Goal: Task Accomplishment & Management: Use online tool/utility

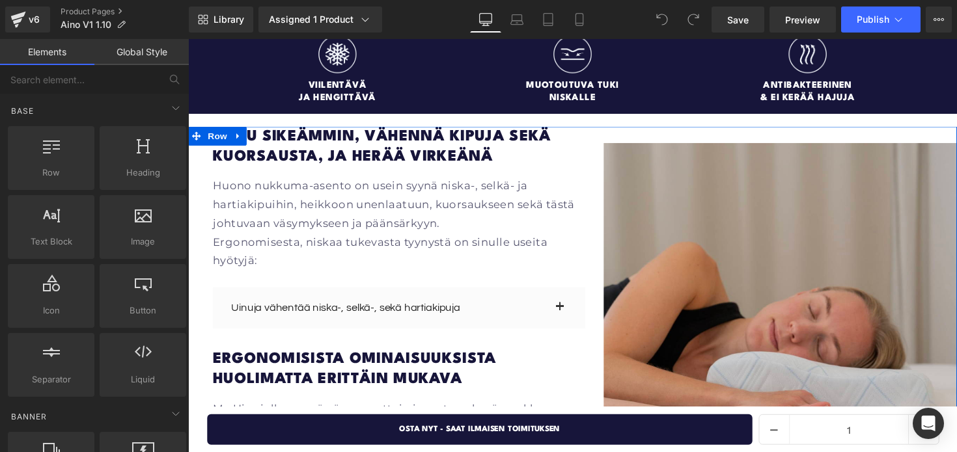
scroll to position [1621, 0]
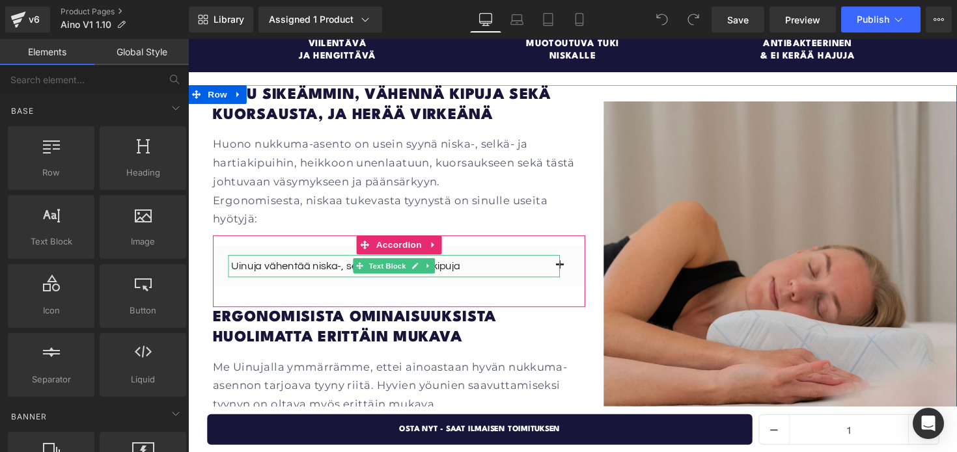
click at [429, 264] on link at bounding box center [434, 272] width 14 height 16
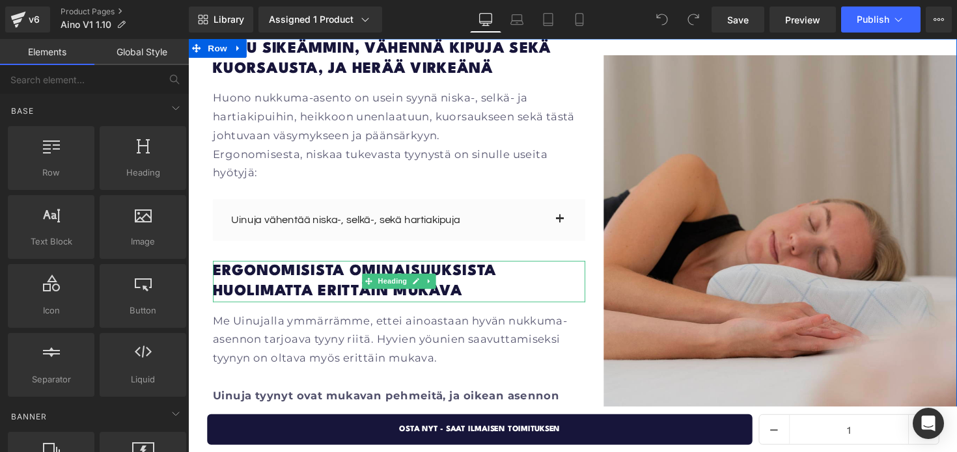
scroll to position [1659, 0]
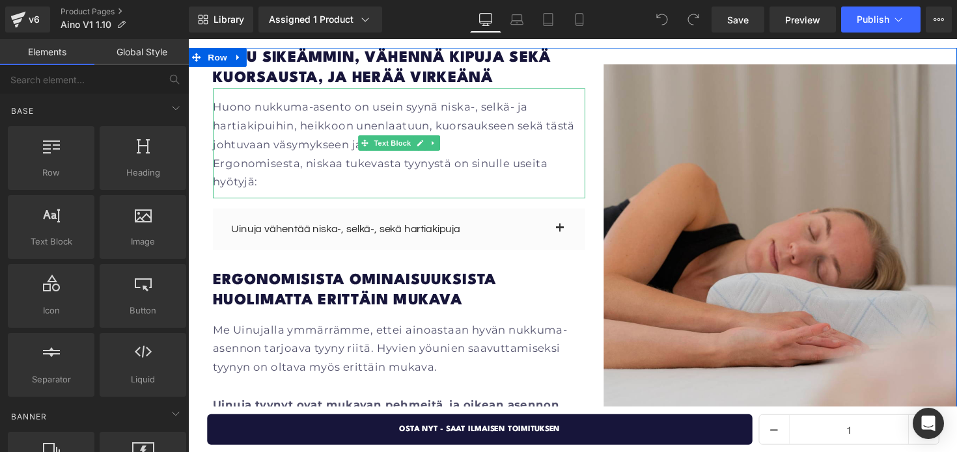
click at [383, 100] on p "Huono nukkuma-asento on usein syynä niska-, selkä- ja hartiakipuihin, heikkoon …" at bounding box center [403, 129] width 381 height 58
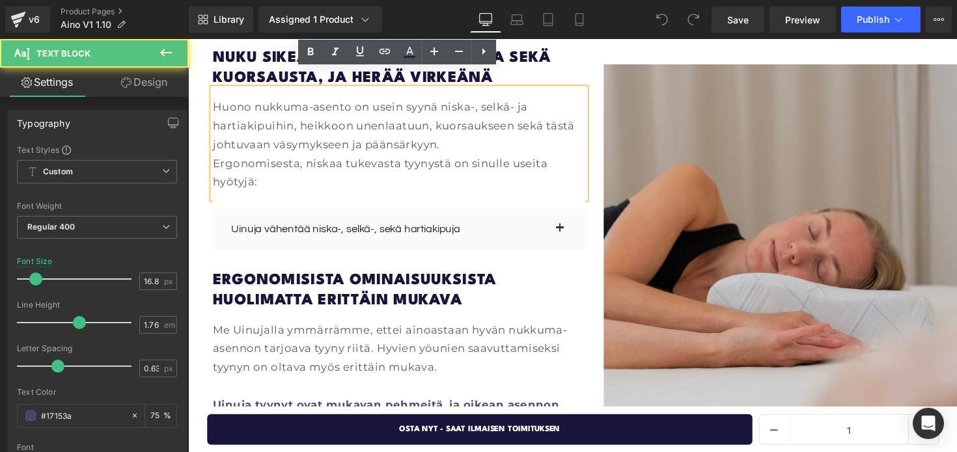
click at [358, 100] on p "Huono nukkuma-asento on usein syynä niska-, selkä- ja hartiakipuihin, heikkoon …" at bounding box center [403, 129] width 381 height 58
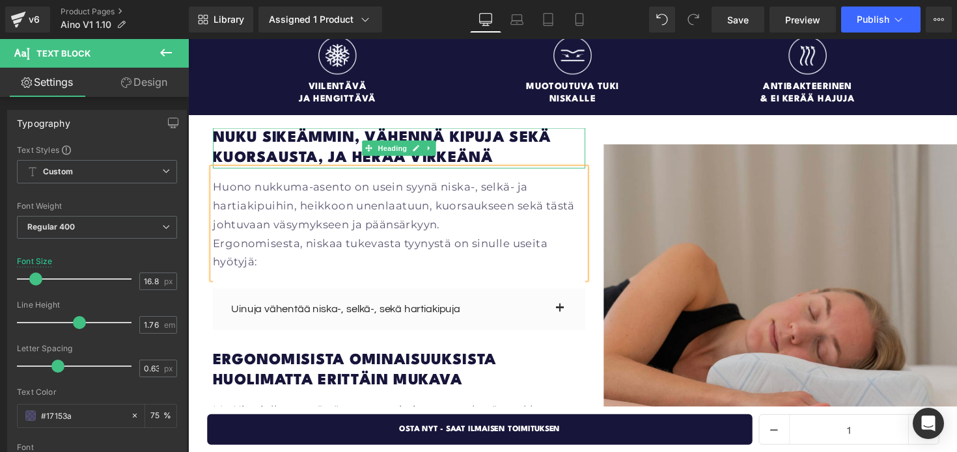
scroll to position [1582, 0]
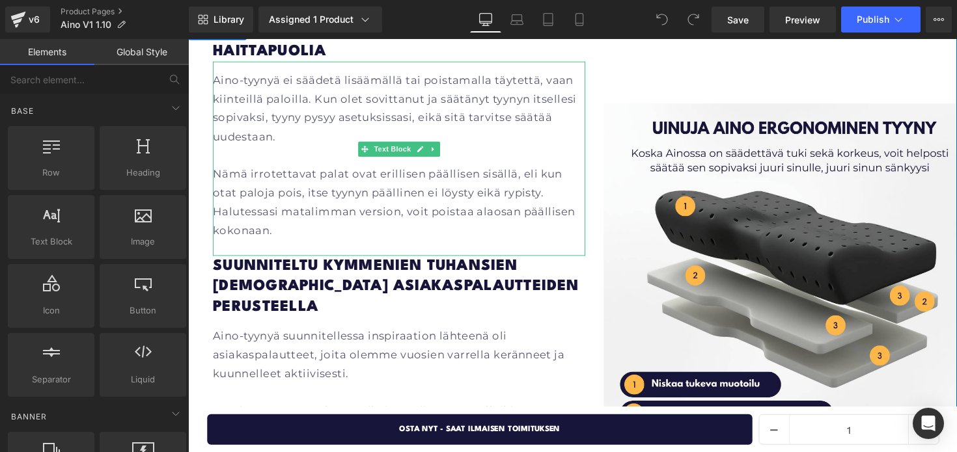
scroll to position [1724, 0]
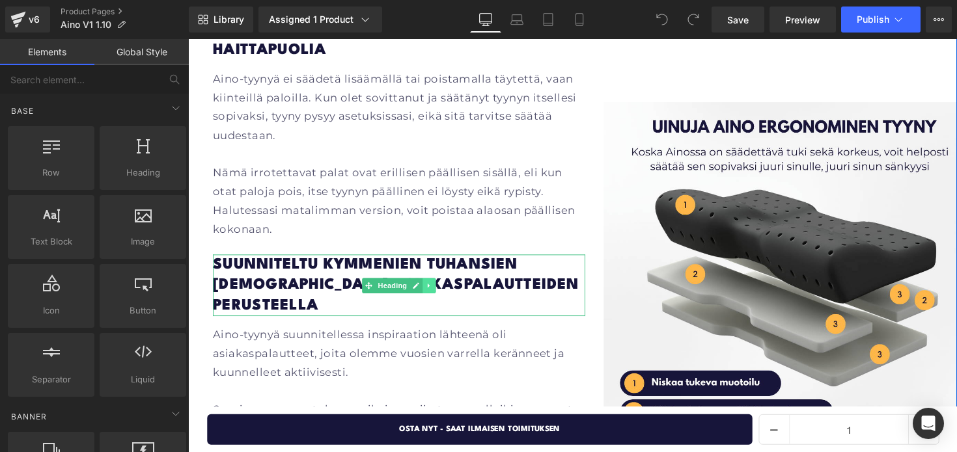
click at [430, 284] on link at bounding box center [435, 292] width 14 height 16
click at [439, 288] on icon at bounding box center [441, 291] width 7 height 7
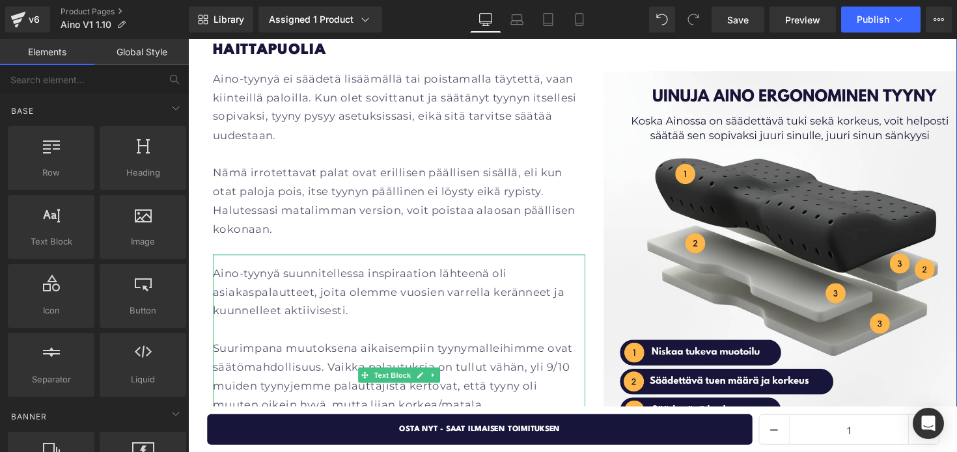
click at [402, 270] on p "Aino-tyynyä suunnitellessa inspiraation lähteenä oli asiakaspalautteet, joita o…" at bounding box center [403, 299] width 381 height 58
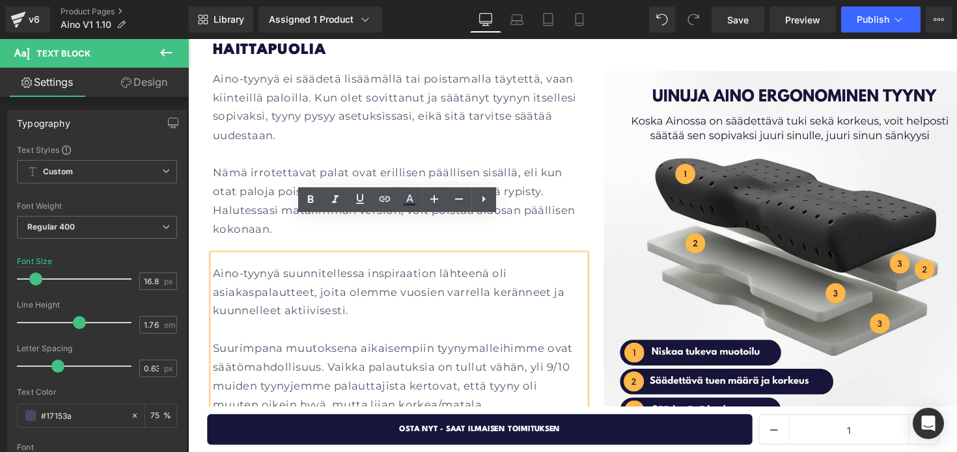
click at [530, 209] on div "Aino-tyynyä ei säädetä lisäämällä tai poistamalla täytettä, vaan kiinteillä pal…" at bounding box center [403, 160] width 381 height 199
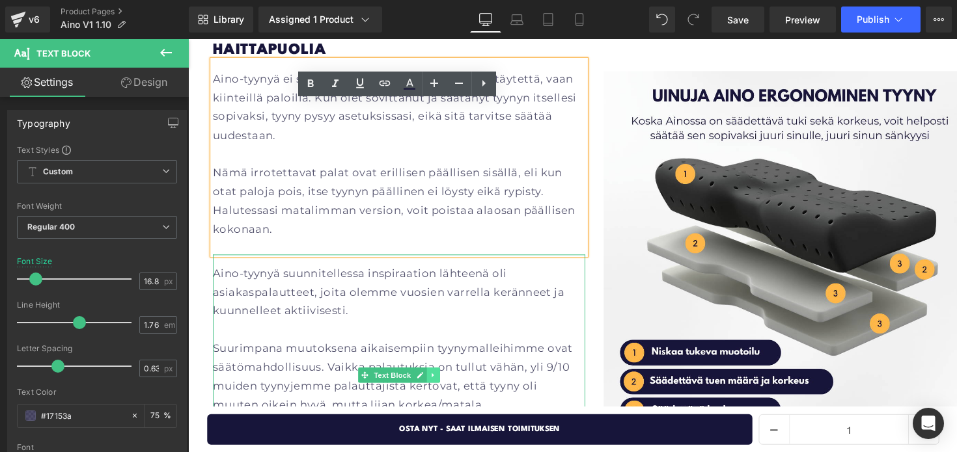
click at [445, 376] on link at bounding box center [439, 384] width 14 height 16
click at [447, 380] on icon at bounding box center [445, 383] width 7 height 7
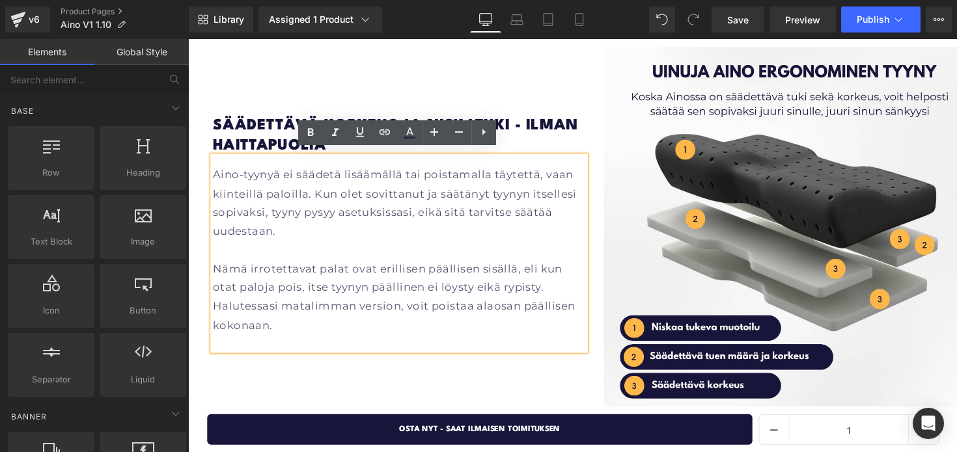
scroll to position [1693, 0]
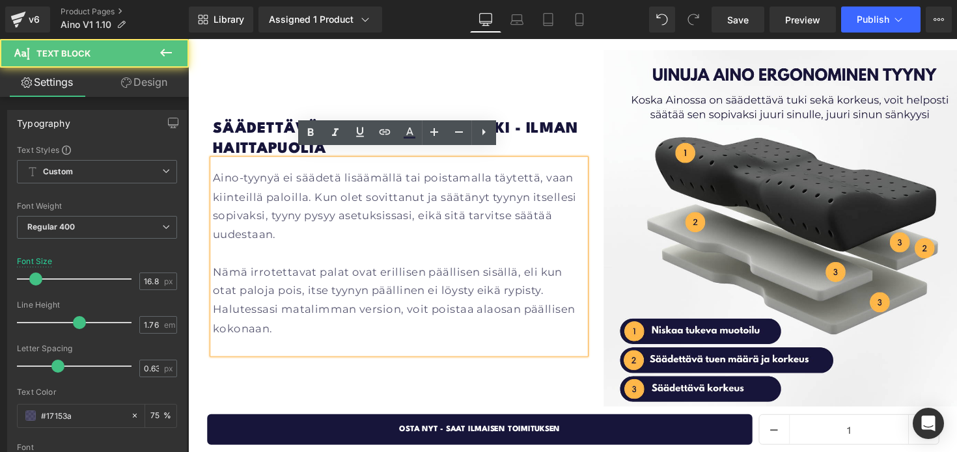
click at [222, 163] on div "Aino-tyynyä ei säädetä lisäämällä tai poistamalla täytettä, vaan kiinteillä pal…" at bounding box center [403, 262] width 381 height 199
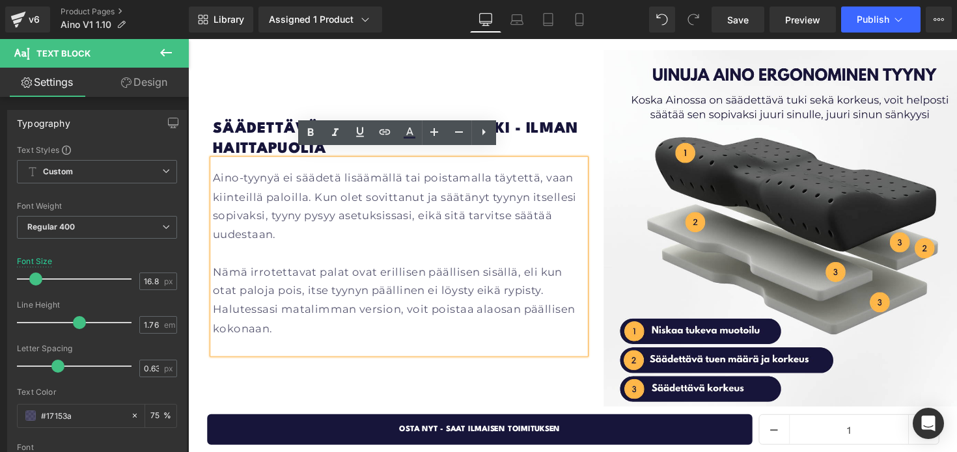
scroll to position [1683, 0]
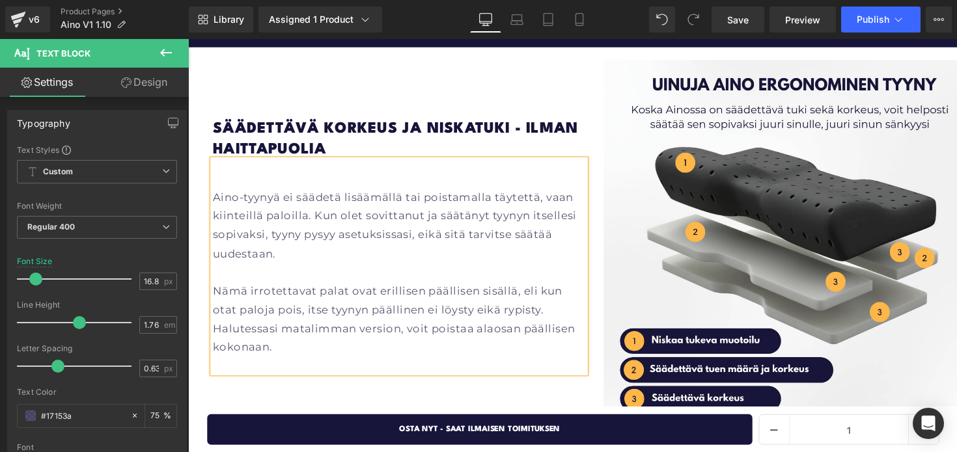
click at [222, 172] on p at bounding box center [403, 182] width 381 height 20
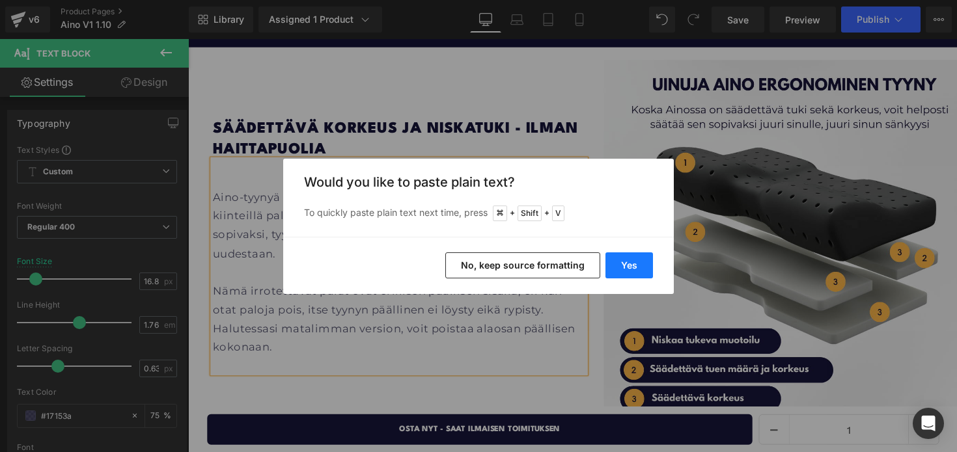
click at [633, 266] on button "Yes" at bounding box center [629, 266] width 48 height 26
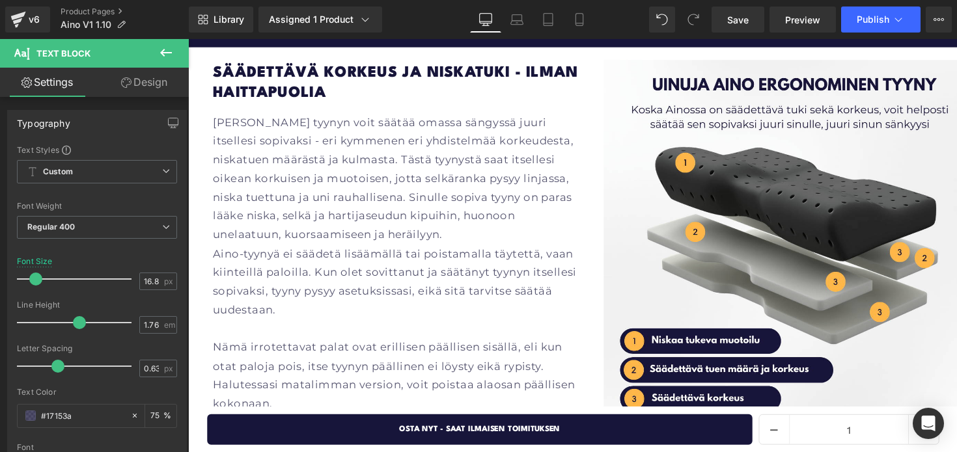
scroll to position [1625, 0]
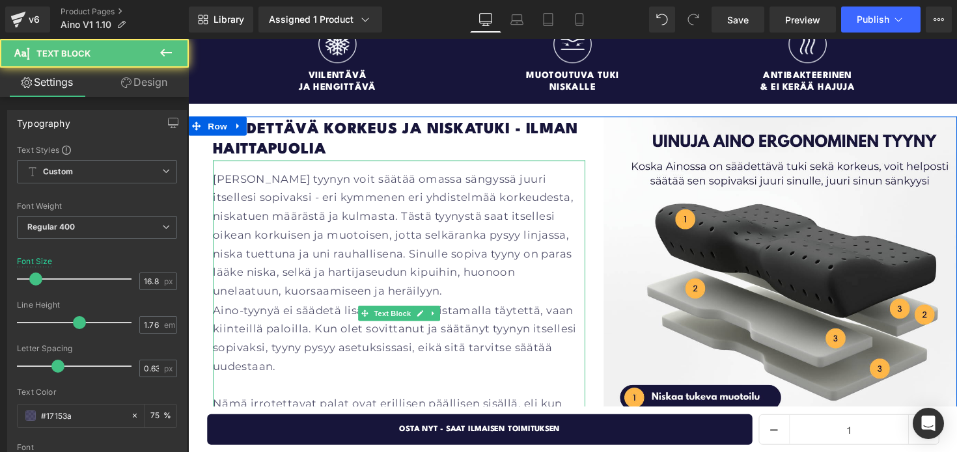
click at [296, 286] on p "Aino tyynyn voit säätää omassa sängyssä juuri itsellesi sopivaksi - eri kymmene…" at bounding box center [403, 240] width 381 height 135
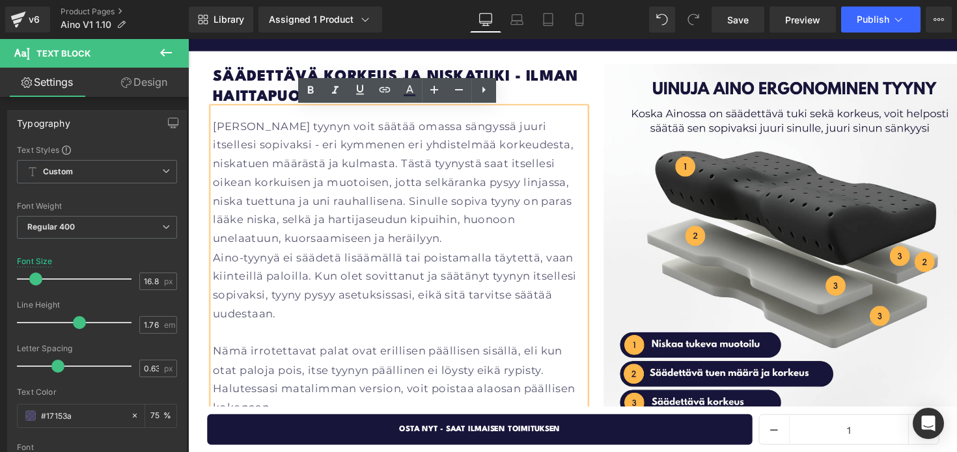
scroll to position [1682, 0]
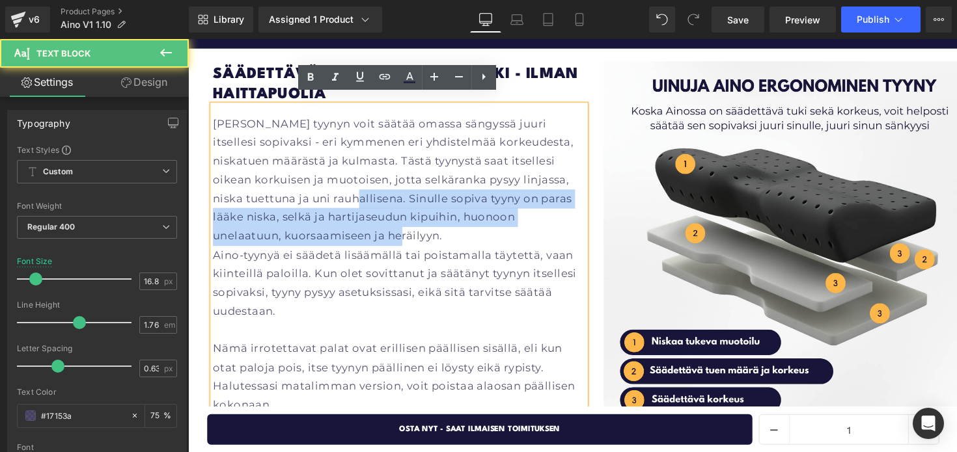
drag, startPoint x: 283, startPoint y: 230, endPoint x: 288, endPoint y: 194, distance: 36.2
click at [288, 194] on p "Aino tyynyn voit säätää omassa sängyssä juuri itsellesi sopivaksi - eri kymmene…" at bounding box center [403, 184] width 381 height 135
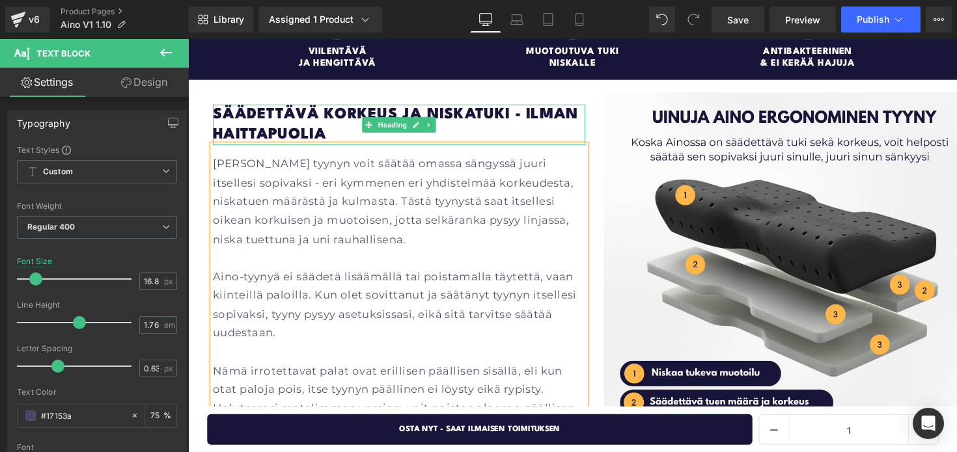
scroll to position [1666, 0]
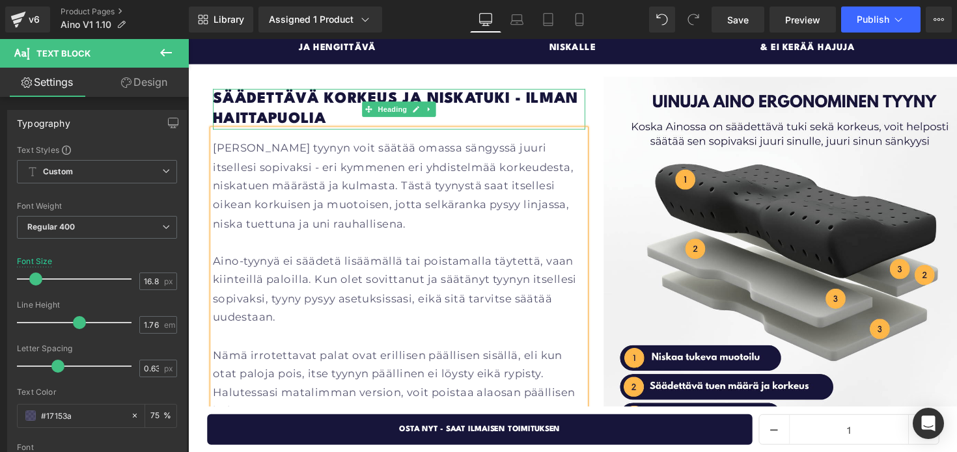
click at [335, 109] on h1 "Säädettävä korkeus ja niskatuki - ilman haittapuolia" at bounding box center [403, 111] width 381 height 42
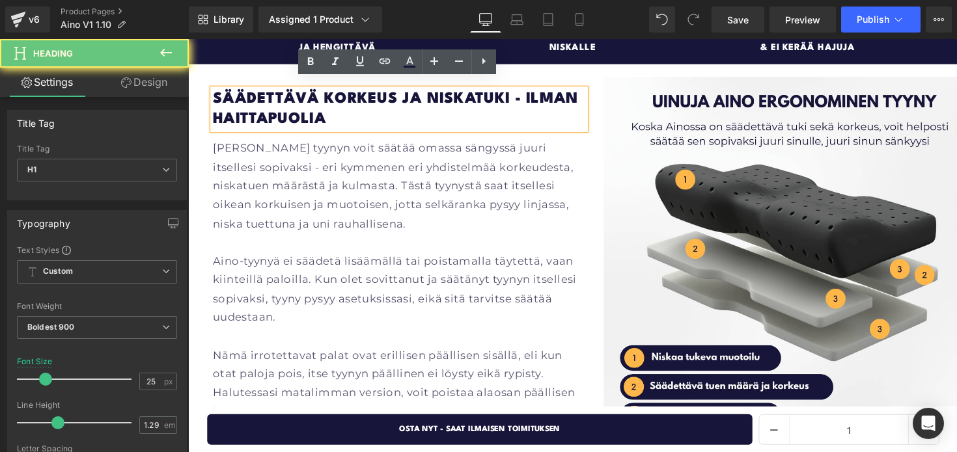
click at [335, 109] on h1 "Säädettävä korkeus ja niskatuki - ilman haittapuolia" at bounding box center [403, 111] width 381 height 42
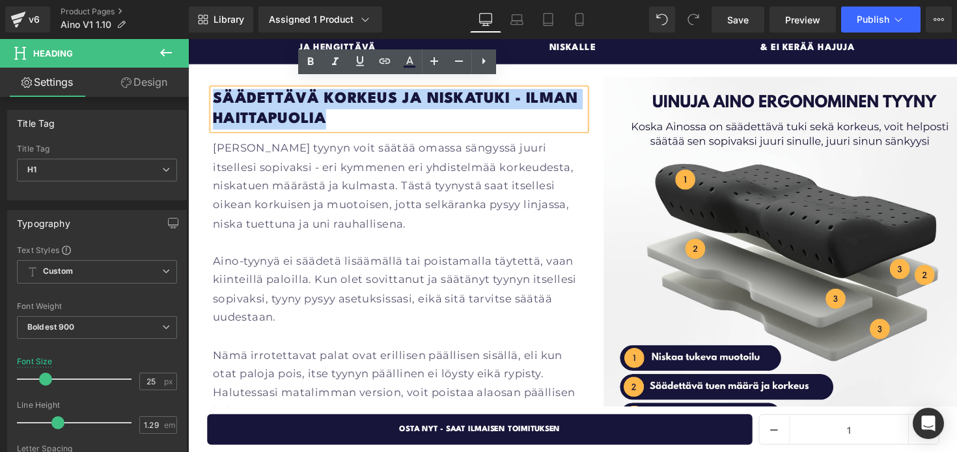
drag, startPoint x: 344, startPoint y: 115, endPoint x: 215, endPoint y: 93, distance: 130.8
click at [215, 93] on h1 "Säädettävä korkeus ja niskatuki - ilman haittapuolia" at bounding box center [403, 111] width 381 height 42
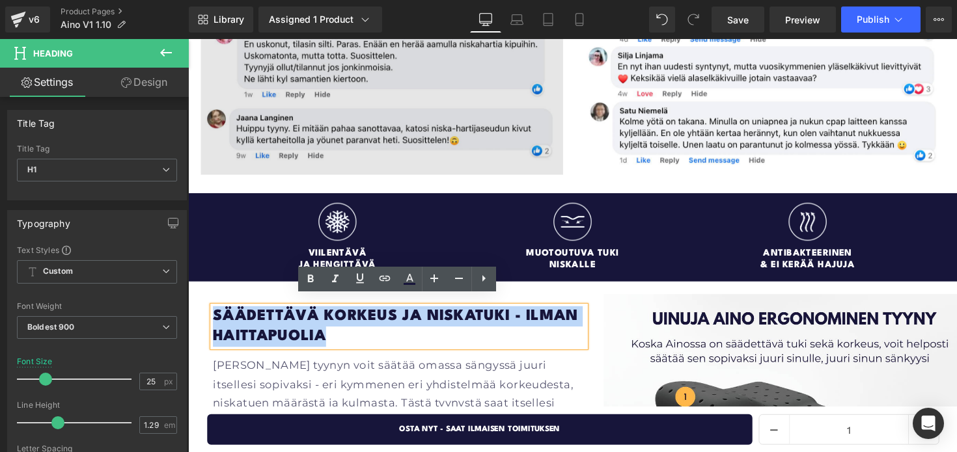
scroll to position [1539, 0]
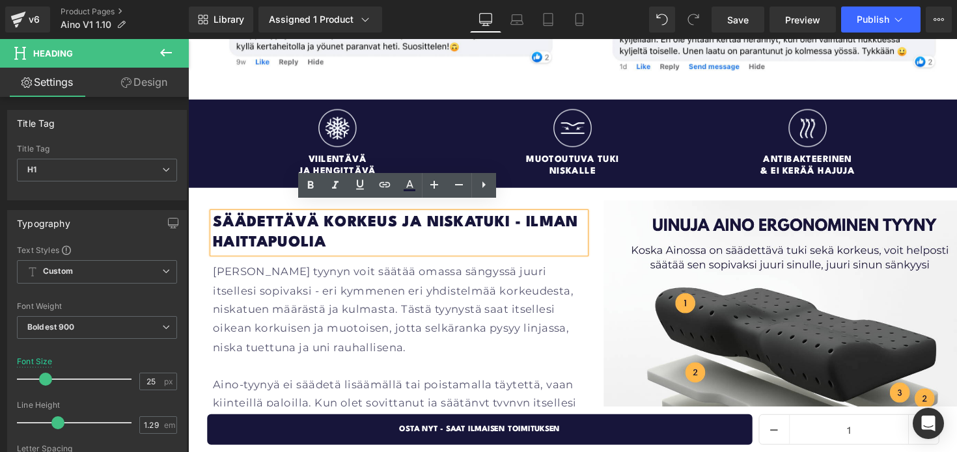
click at [341, 228] on h1 "Säädettävä korkeus ja niskatuki - ilman haittapuolia" at bounding box center [403, 238] width 381 height 42
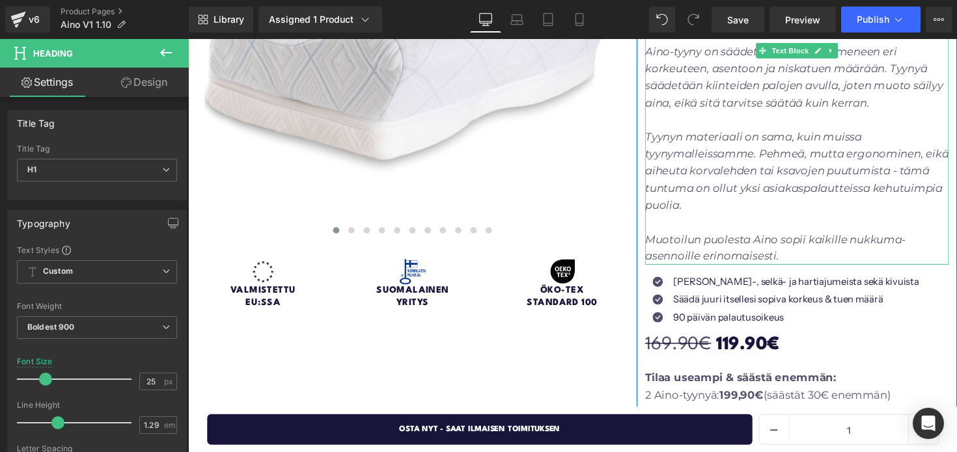
scroll to position [357, 0]
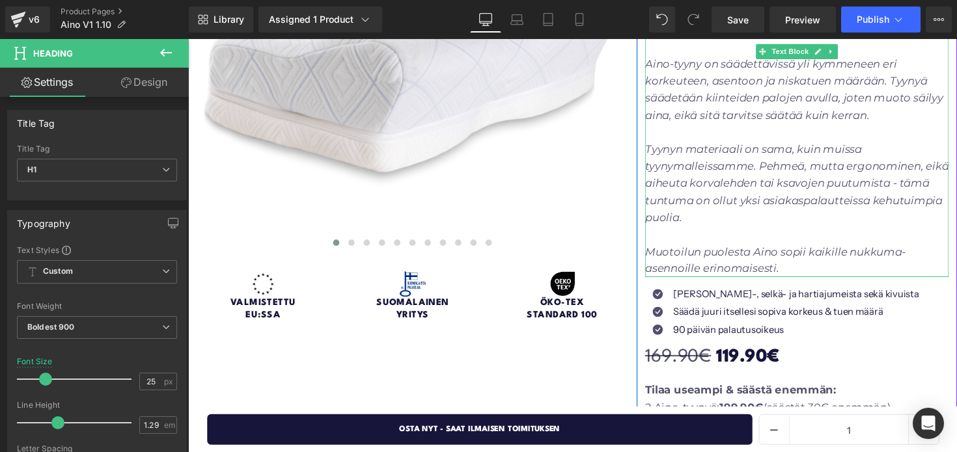
click at [718, 216] on p "Tyynyn materiaali on sama, kuin muissa tyynymalleissamme. Pehmeä, mutta ergonom…" at bounding box center [811, 186] width 311 height 87
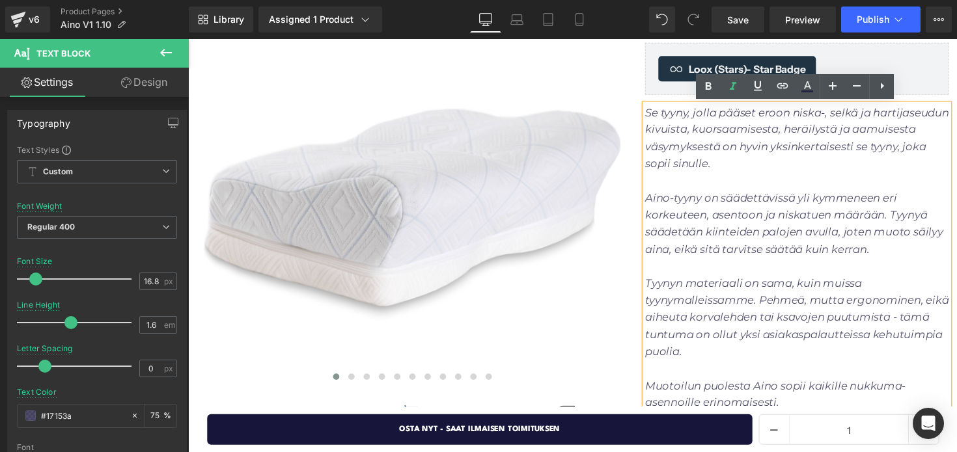
scroll to position [210, 0]
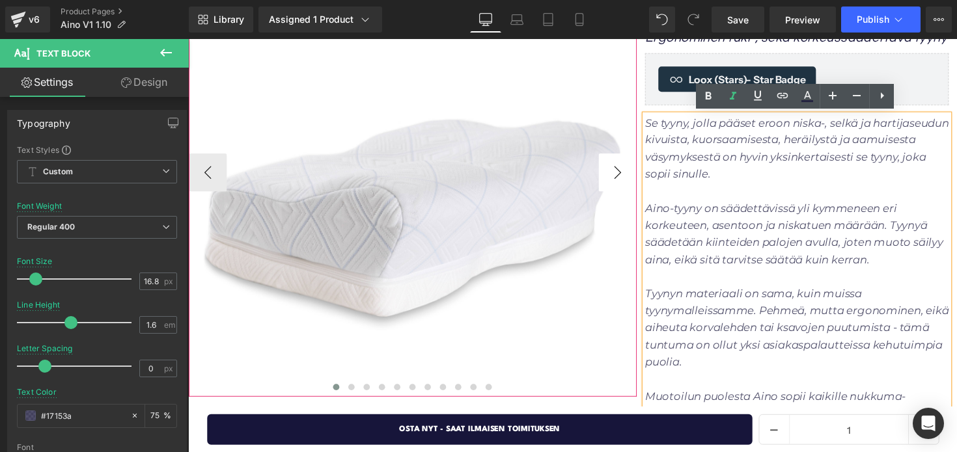
click at [621, 177] on button "›" at bounding box center [628, 175] width 39 height 39
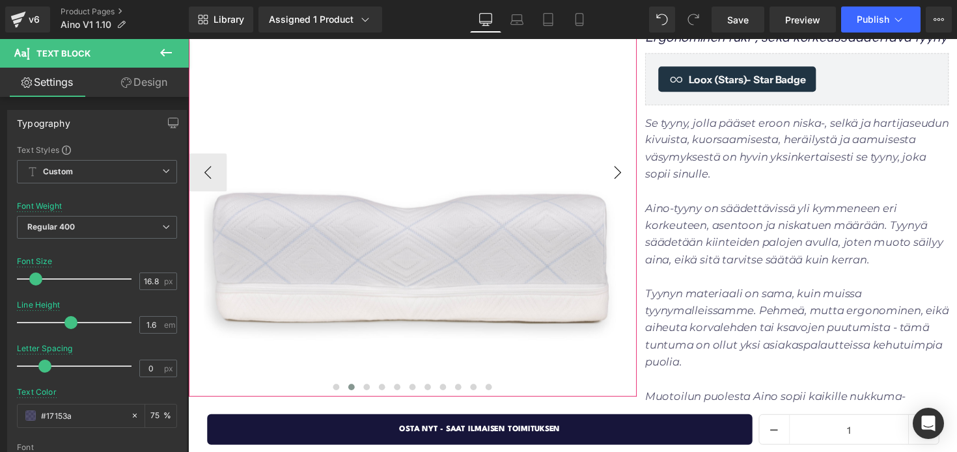
click at [621, 177] on button "›" at bounding box center [628, 175] width 39 height 39
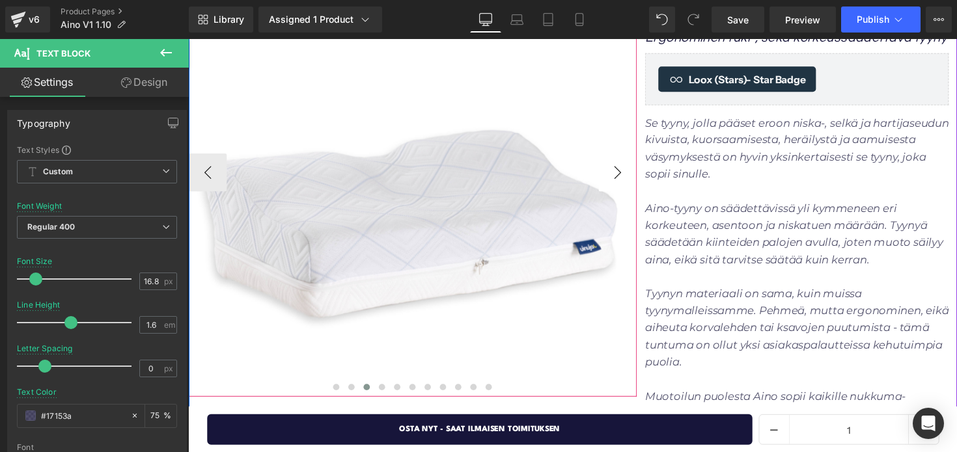
click at [621, 177] on button "›" at bounding box center [628, 175] width 39 height 39
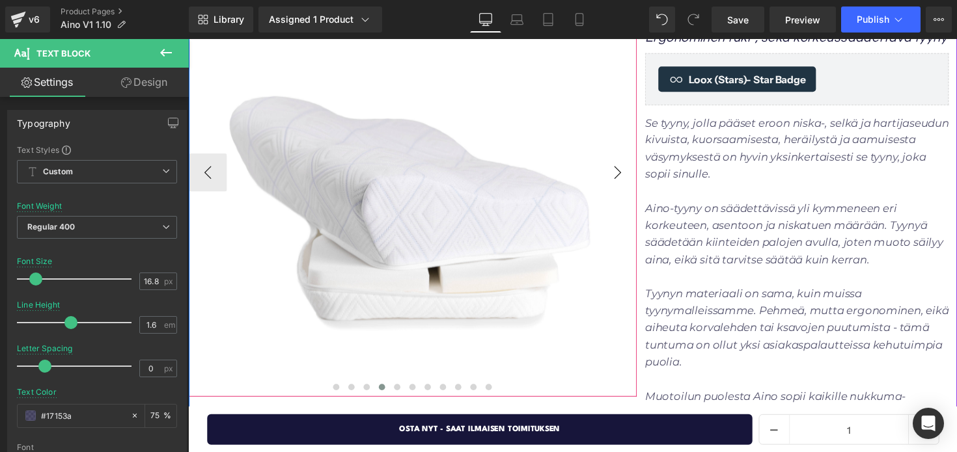
click at [621, 177] on button "›" at bounding box center [628, 175] width 39 height 39
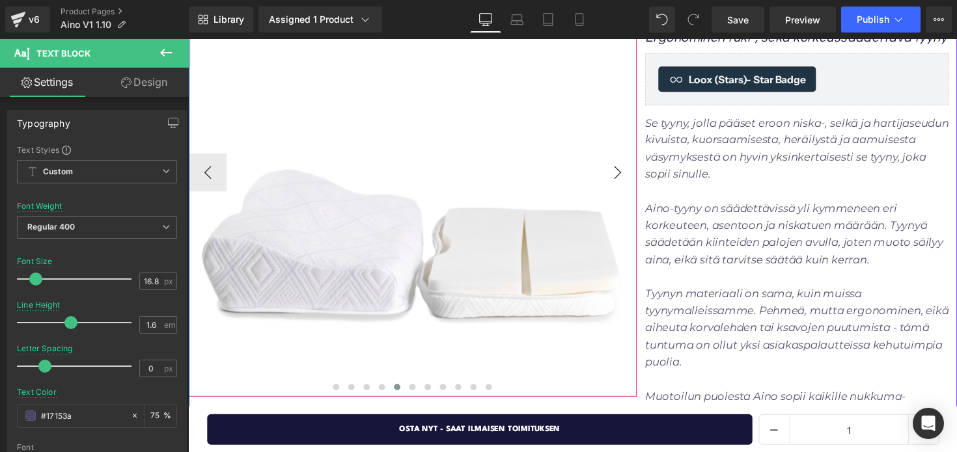
click at [621, 177] on button "›" at bounding box center [628, 175] width 39 height 39
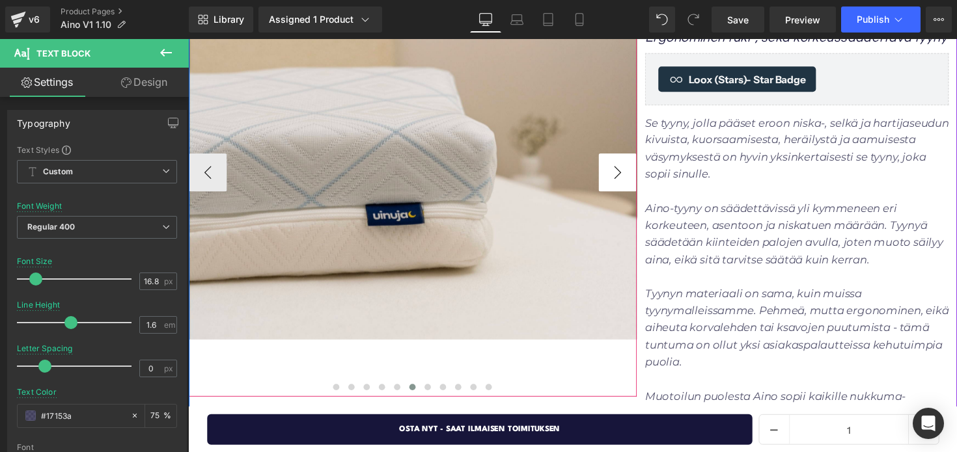
click at [621, 177] on button "›" at bounding box center [628, 175] width 39 height 39
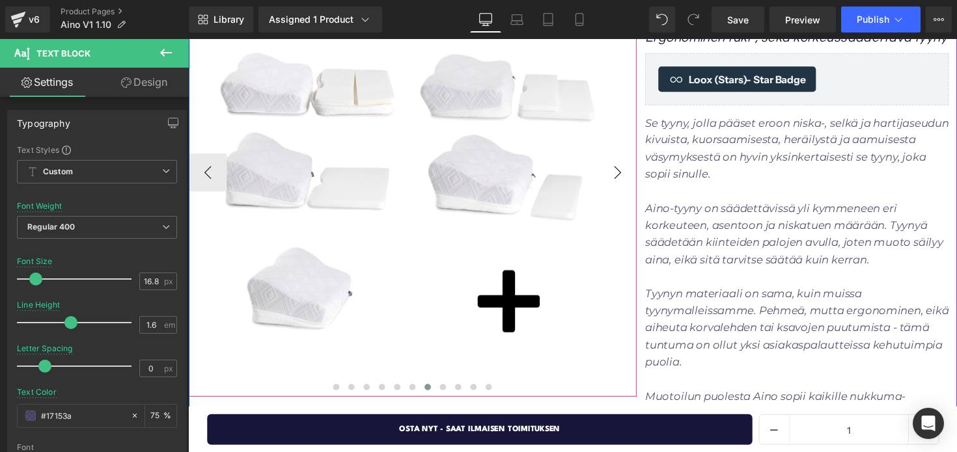
click at [621, 177] on button "›" at bounding box center [628, 175] width 39 height 39
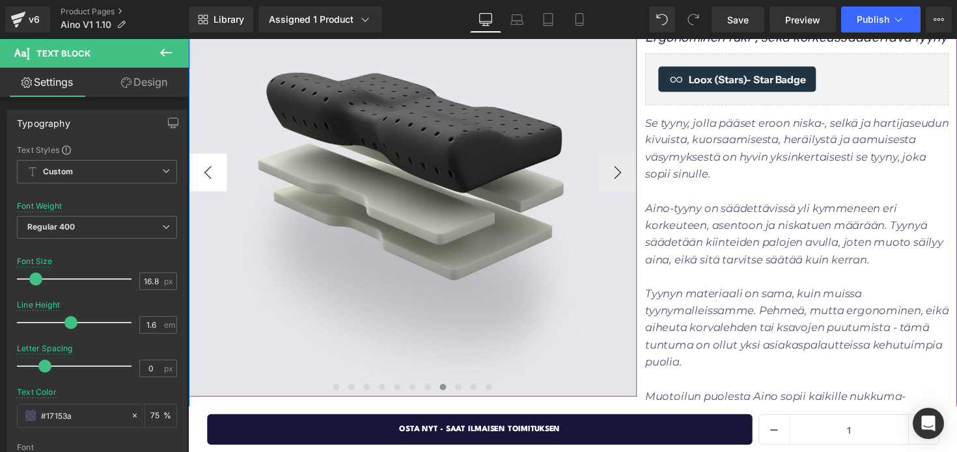
click at [213, 167] on button "‹" at bounding box center [208, 175] width 39 height 39
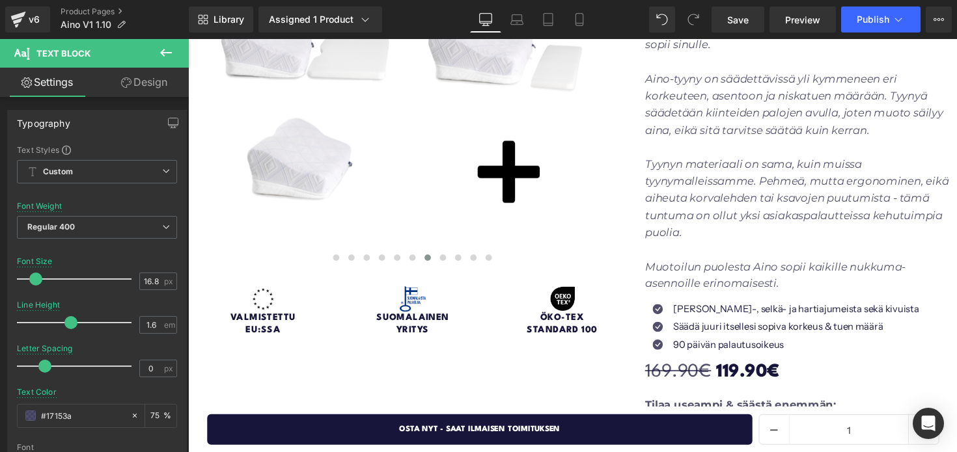
scroll to position [323, 0]
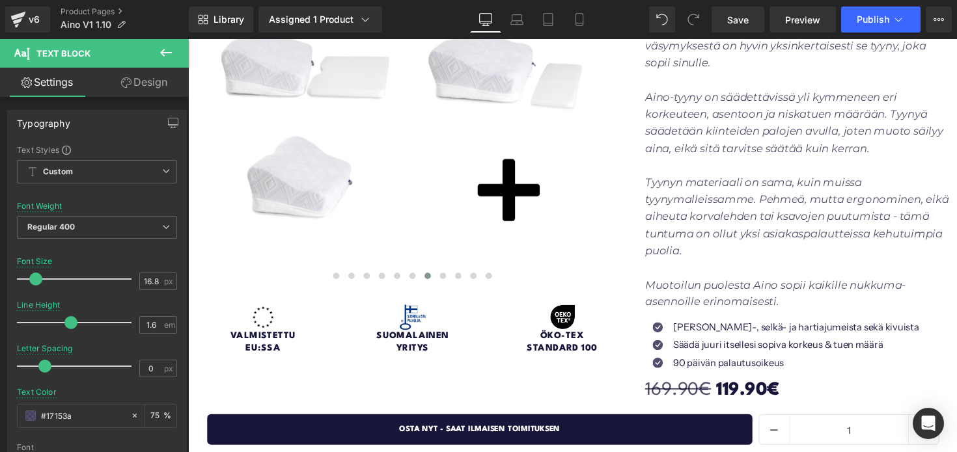
click at [764, 142] on p "Aino-tyyny on säädettävissä yli kymmeneen eri korkeuteen, asentoon ja niskatuen…" at bounding box center [811, 125] width 311 height 70
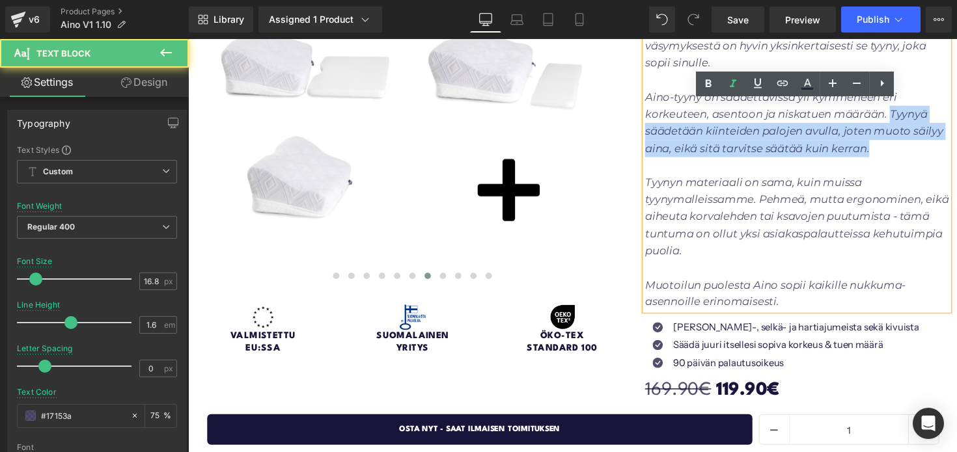
drag, startPoint x: 888, startPoint y: 155, endPoint x: 908, endPoint y: 117, distance: 42.8
click at [908, 117] on p "Aino-tyyny on säädettävissä yli kymmeneen eri korkeuteen, asentoon ja niskatuen…" at bounding box center [811, 125] width 311 height 70
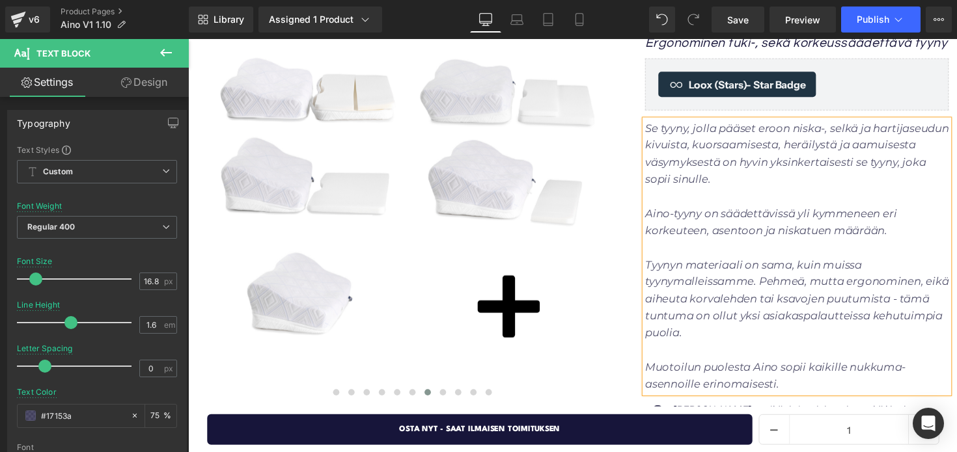
scroll to position [209, 0]
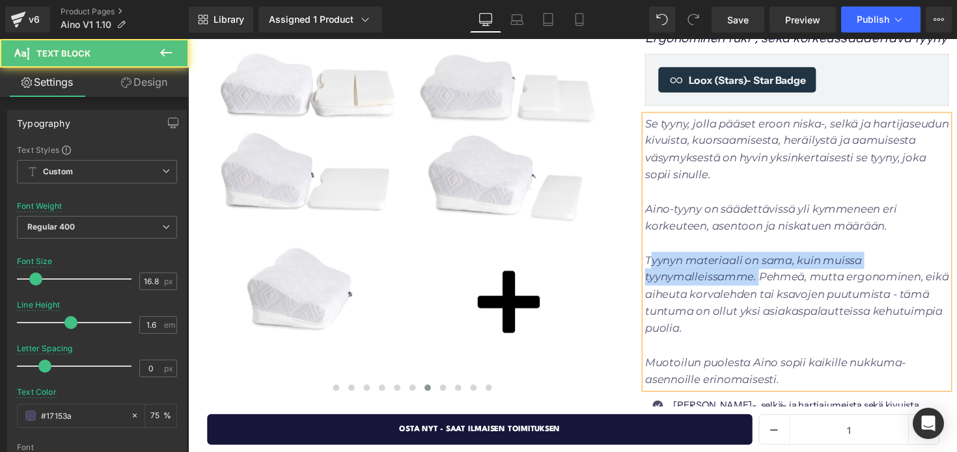
drag, startPoint x: 773, startPoint y: 285, endPoint x: 662, endPoint y: 267, distance: 112.1
click at [662, 267] on icon "Tyynyn materiaali on sama, kuin muissa tyynymalleissamme. Pehmeä, mutta ergonom…" at bounding box center [811, 300] width 311 height 83
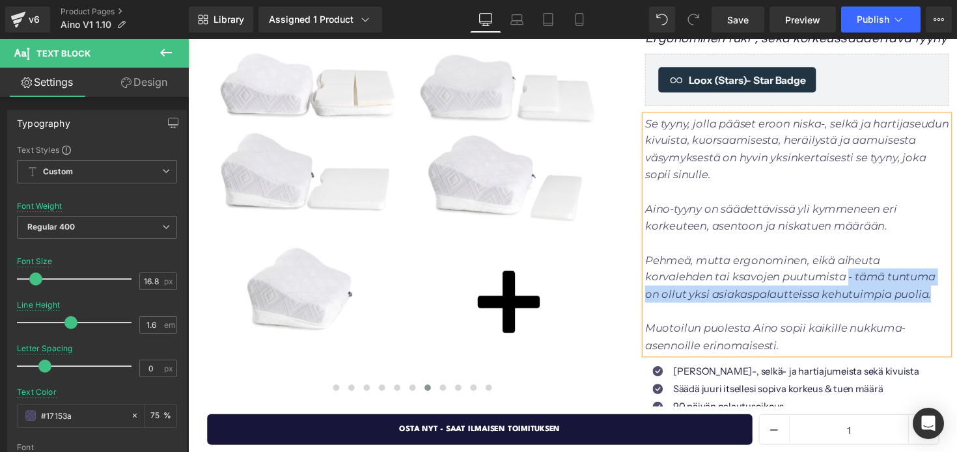
drag, startPoint x: 953, startPoint y: 305, endPoint x: 864, endPoint y: 286, distance: 90.5
click at [864, 286] on p "Pehmeä, mutta ergonominen, eikä aiheuta korvalehden tai ksavojen puutumista - t…" at bounding box center [811, 283] width 311 height 53
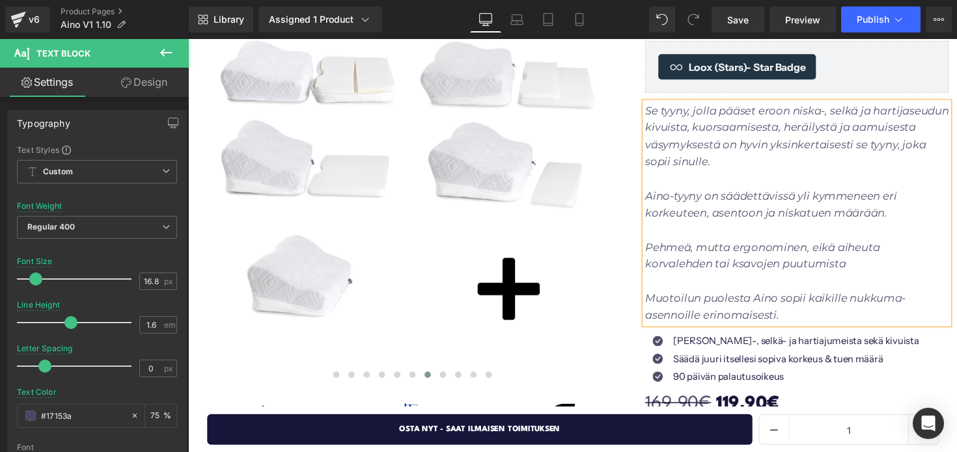
scroll to position [208, 0]
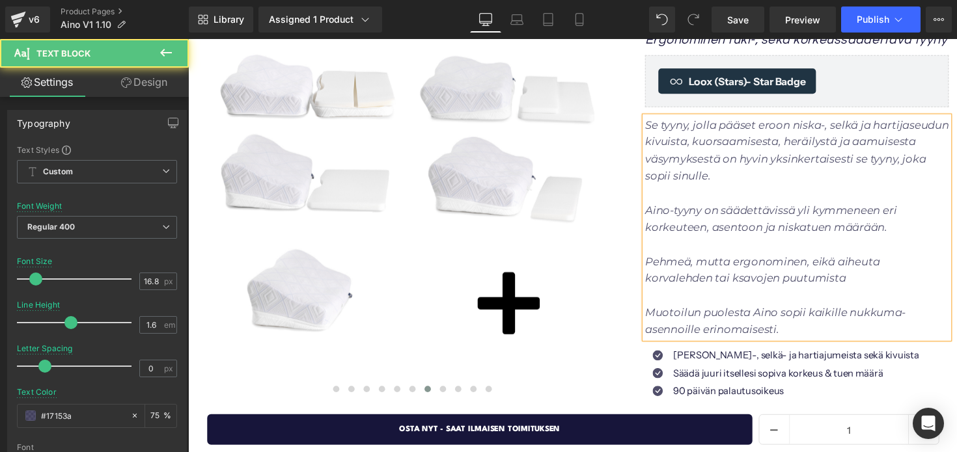
click at [906, 240] on p "Aino-tyyny on säädettävissä yli kymmeneen eri korkeuteen, asentoon ja niskatuen…" at bounding box center [811, 223] width 311 height 35
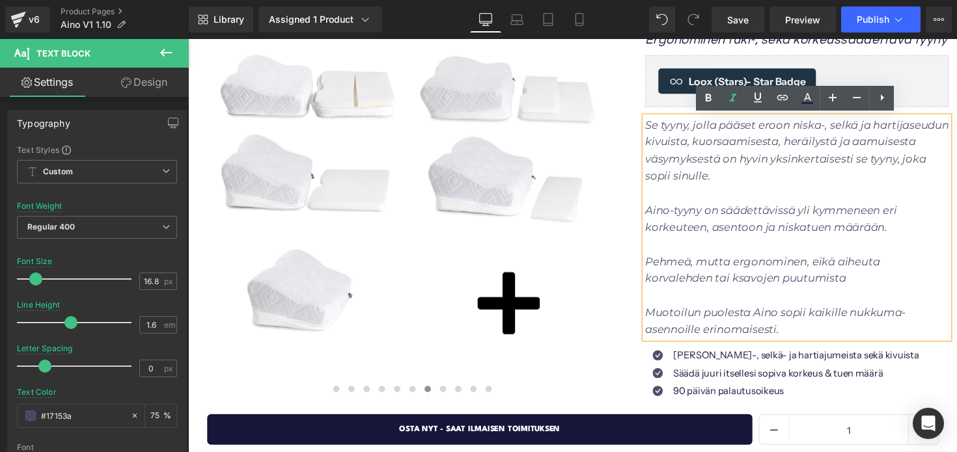
scroll to position [199, 0]
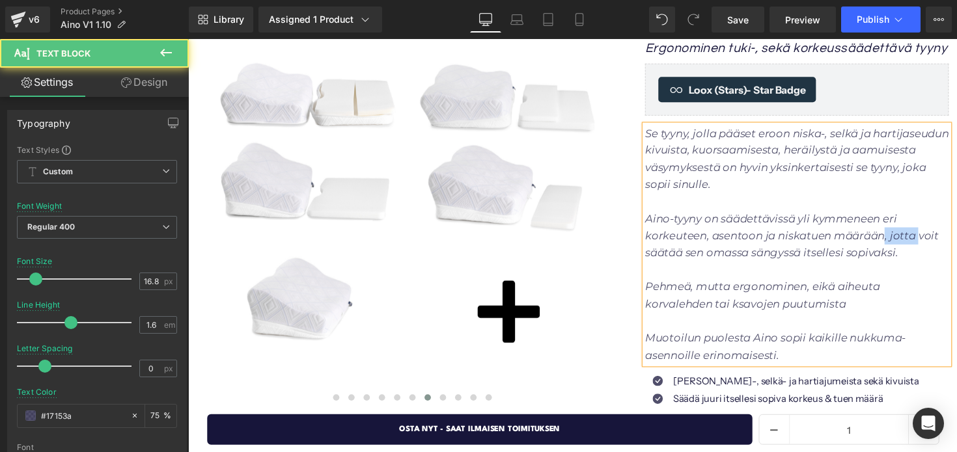
drag, startPoint x: 937, startPoint y: 239, endPoint x: 903, endPoint y: 239, distance: 33.8
click at [903, 239] on icon "Aino-tyyny on säädettävissä yli kymmeneen eri korkeuteen, asentoon ja niskatuen…" at bounding box center [806, 241] width 301 height 48
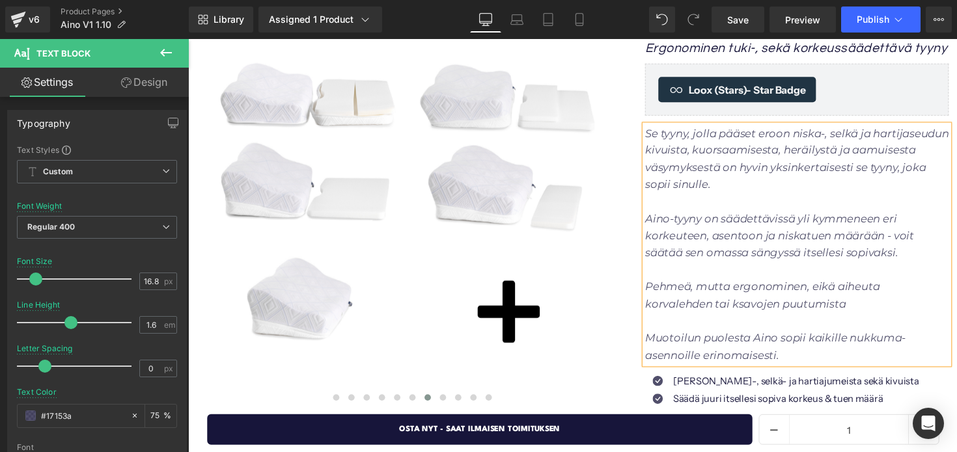
click at [925, 260] on p "Aino-tyyny on säädettävissä yli kymmeneen eri korkeuteen, asentoon ja niskatuen…" at bounding box center [811, 241] width 311 height 53
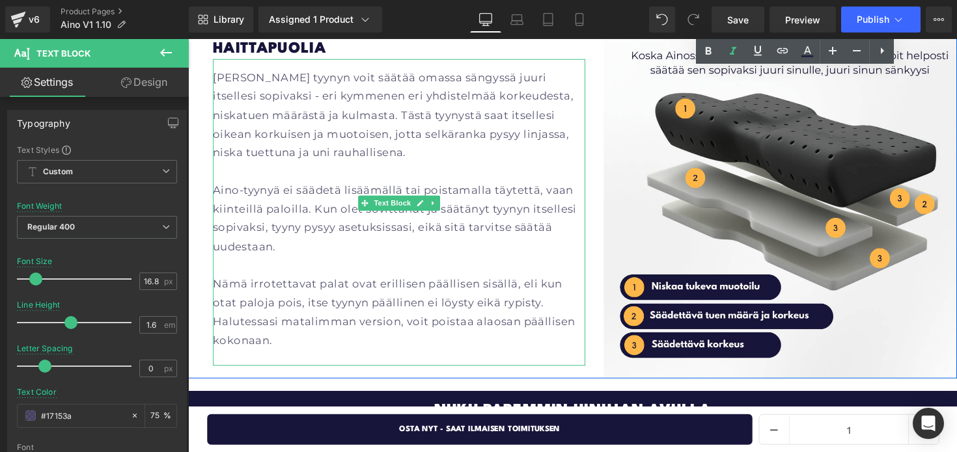
scroll to position [1669, 0]
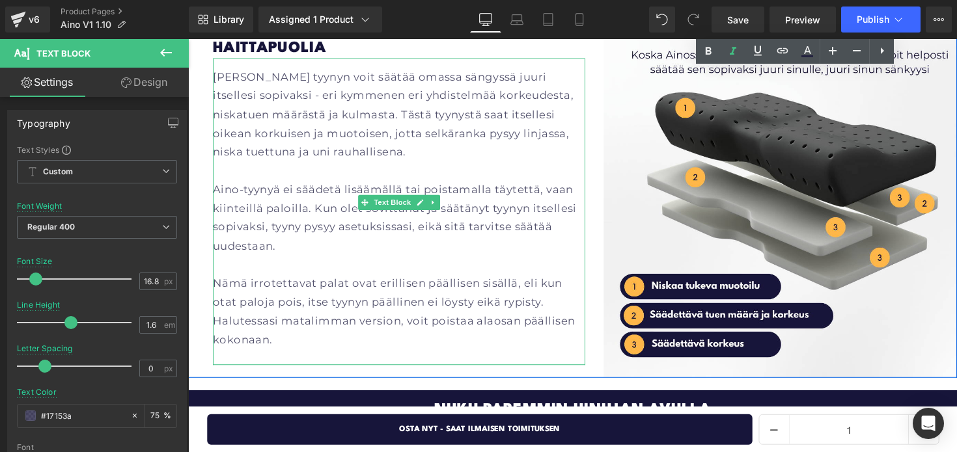
click at [354, 204] on p "Aino-tyynyä ei säädetä lisäämällä tai poistamalla täytettä, vaan kiinteillä pal…" at bounding box center [403, 222] width 381 height 77
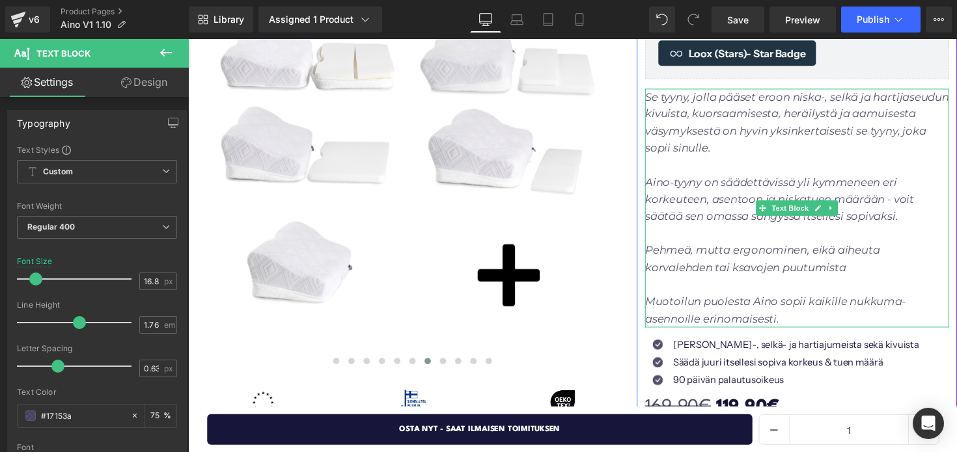
scroll to position [242, 0]
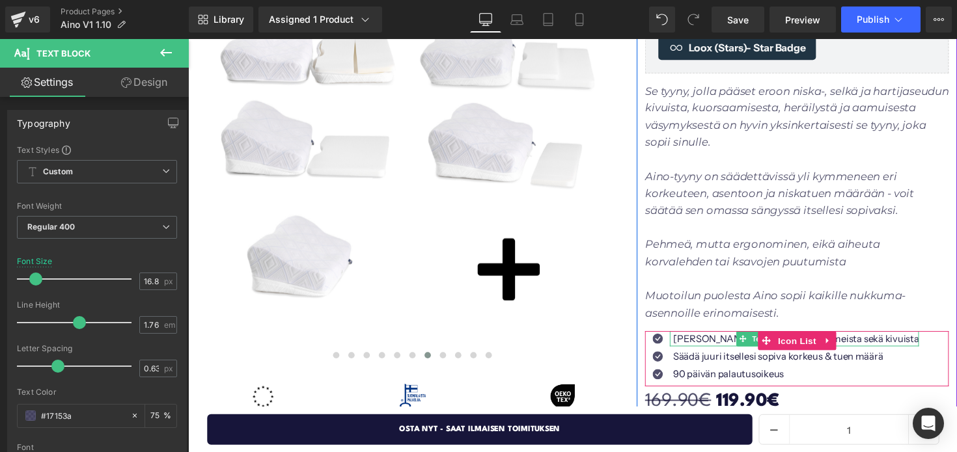
click at [714, 344] on p "Eroon niska-, selkä- ja hartiajumeista sekä kivuista" at bounding box center [811, 346] width 252 height 16
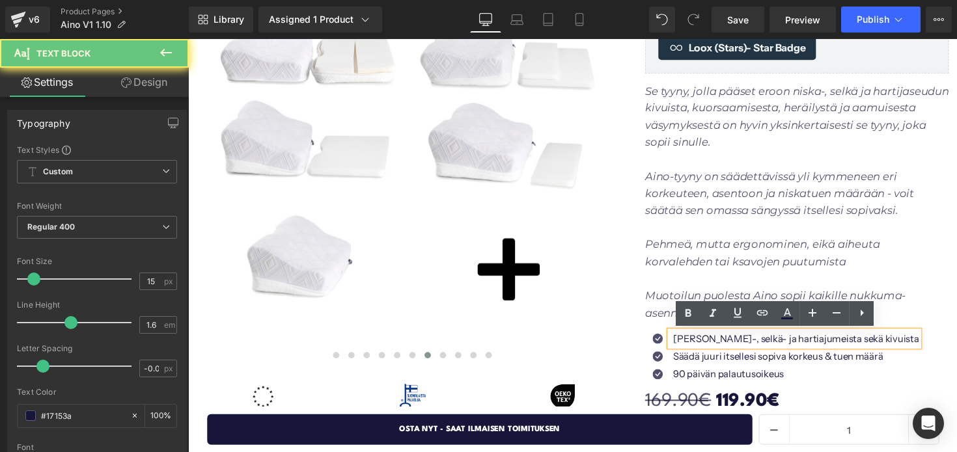
click at [710, 346] on p "Eroon niska-, selkä- ja hartiajumeista sekä kivuista" at bounding box center [811, 346] width 252 height 16
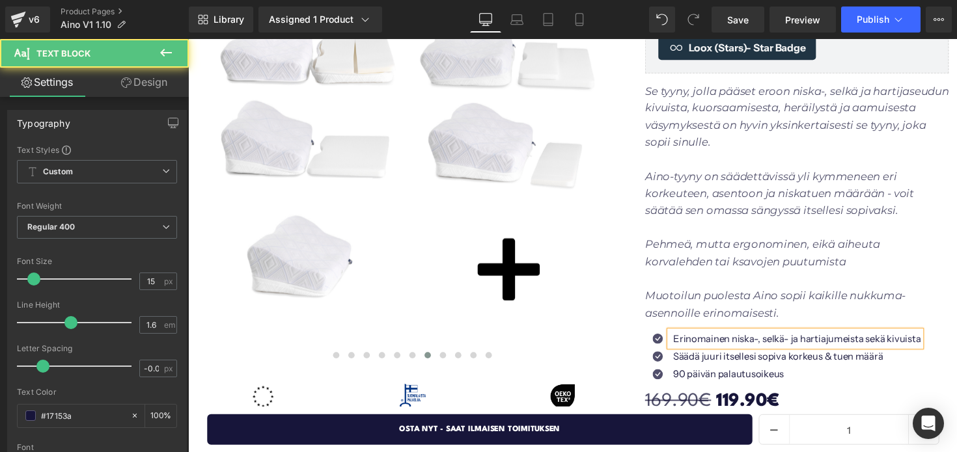
click at [930, 344] on div "Erinomainen niska-, selkä- ja hartiajumeista sekä kivuista" at bounding box center [809, 346] width 257 height 16
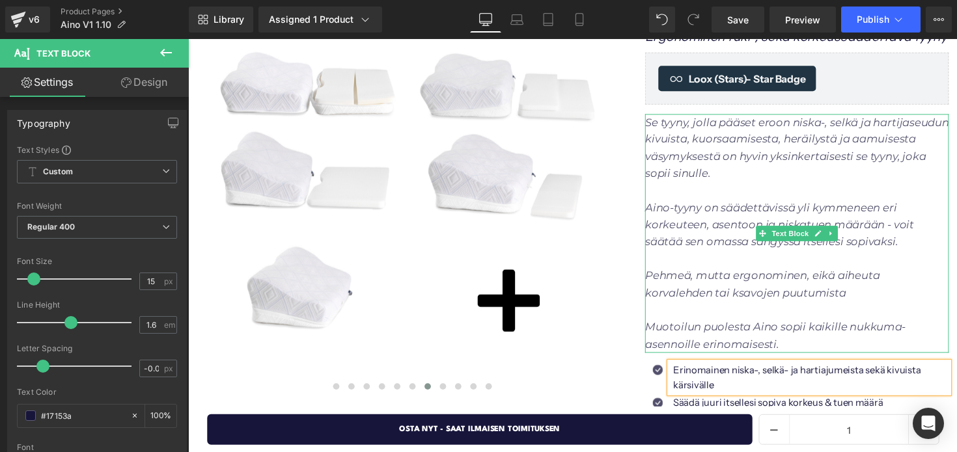
scroll to position [223, 0]
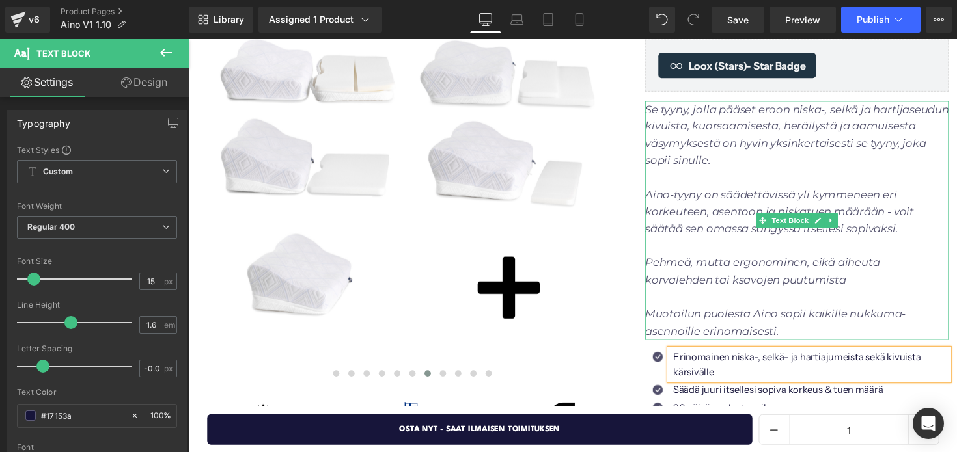
click at [914, 232] on icon "Aino-tyyny on säädettävissä yli kymmeneen eri korkeuteen, asentoon ja niskatuen…" at bounding box center [793, 216] width 275 height 48
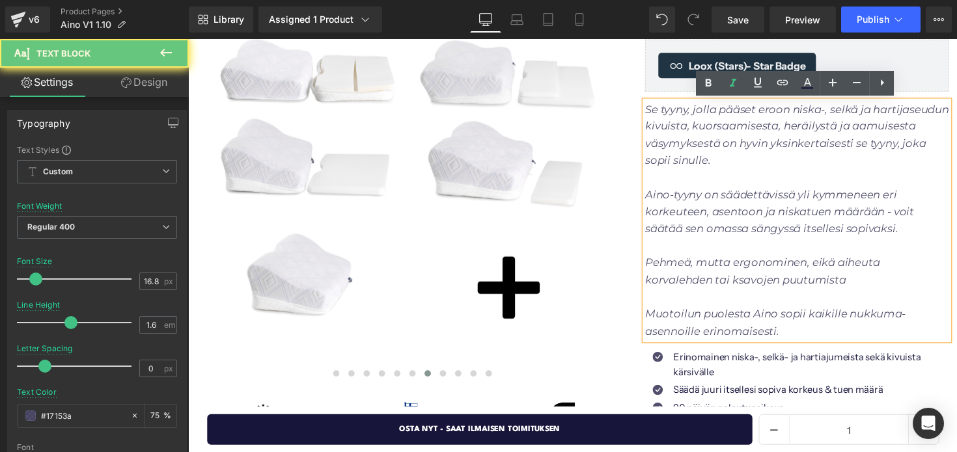
click at [923, 232] on p "Aino-tyyny on säädettävissä yli kymmeneen eri korkeuteen, asentoon ja niskatuen…" at bounding box center [811, 216] width 311 height 53
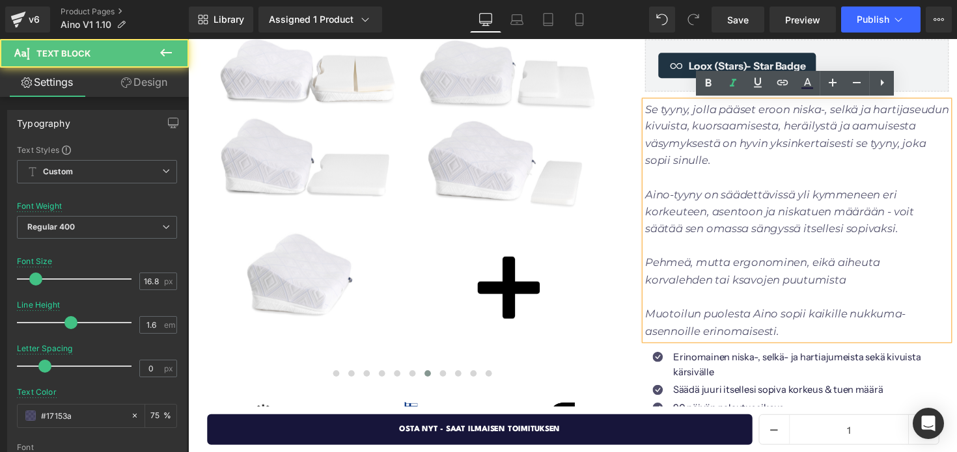
click at [661, 197] on icon "Aino-tyyny on säädettävissä yli kymmeneen eri korkeuteen, asentoon ja niskatuen…" at bounding box center [793, 216] width 275 height 48
click at [659, 199] on icon "Aino-tyyny on säädettävissä yli kymmeneen eri korkeuteen, asentoon ja niskatuen…" at bounding box center [793, 216] width 275 height 48
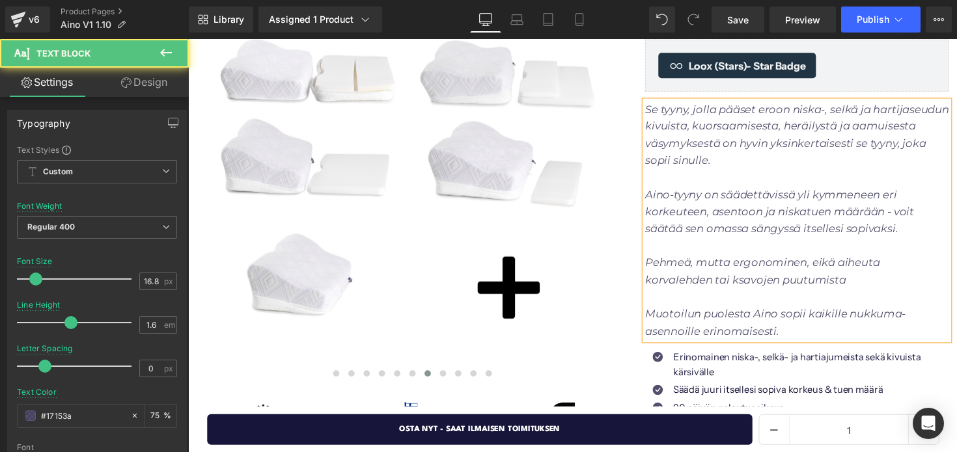
drag, startPoint x: 919, startPoint y: 237, endPoint x: 914, endPoint y: 217, distance: 20.2
click at [914, 217] on icon "Aino-tyyny on säädettävissä yli kymmeneen eri korkeuteen, asentoon ja niskatuen…" at bounding box center [793, 216] width 275 height 48
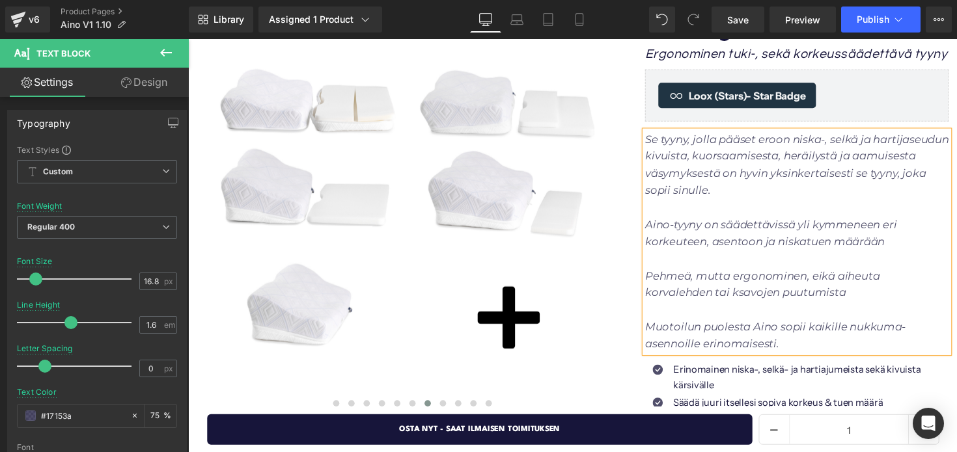
scroll to position [192, 0]
click at [660, 230] on icon "Aino-tyyny on säädettävissä yli kymmeneen eri korkeuteen, asentoon ja niskatuen…" at bounding box center [785, 238] width 258 height 31
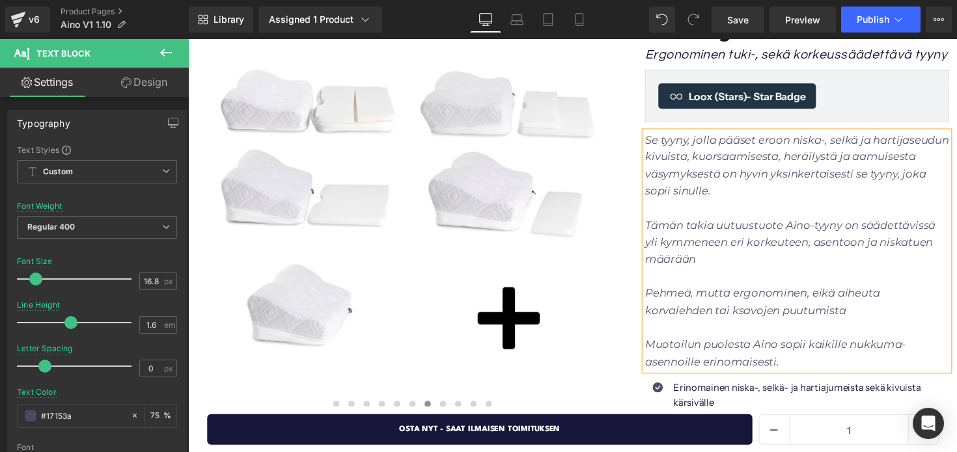
click at [860, 227] on icon "Tämän takia uutuustuote Aino-tyyny on säädettävissä yli kymmeneen eri korkeutee…" at bounding box center [804, 247] width 297 height 48
click at [729, 263] on p "Tämän takia uutuustuote Aino on säädettävissä yli kymmeneen eri korkeuteen, ase…" at bounding box center [811, 247] width 311 height 53
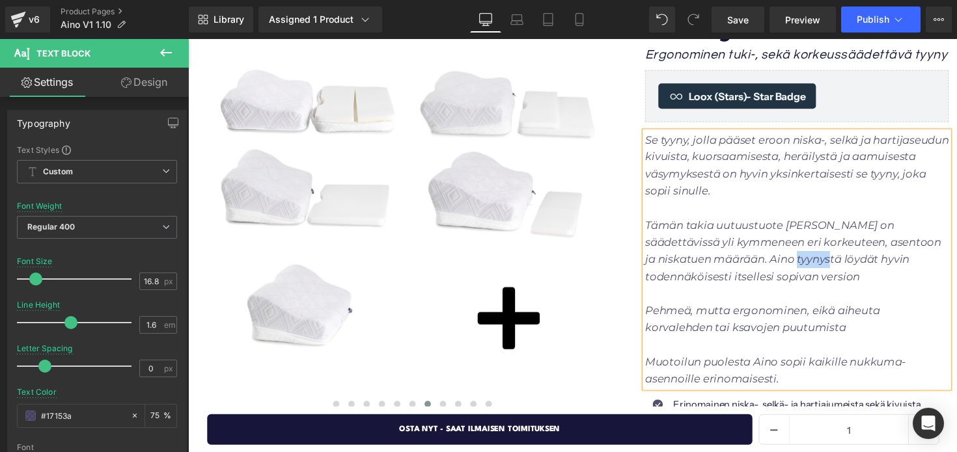
drag, startPoint x: 827, startPoint y: 266, endPoint x: 791, endPoint y: 267, distance: 35.8
click at [791, 267] on icon "Tämän takia uutuustuote Aino on säädettävissä yli kymmeneen eri korkeuteen, ase…" at bounding box center [807, 256] width 303 height 66
click at [658, 279] on icon "Tämän takia uutuustuote Aino on säädettävissä yli kymmeneen eri korkeuteen, ase…" at bounding box center [807, 256] width 303 height 66
click at [847, 282] on p "Tämän takia uutuustuote Aino on säädettävissä yli kymmeneen eri korkeuteen, ase…" at bounding box center [811, 256] width 311 height 70
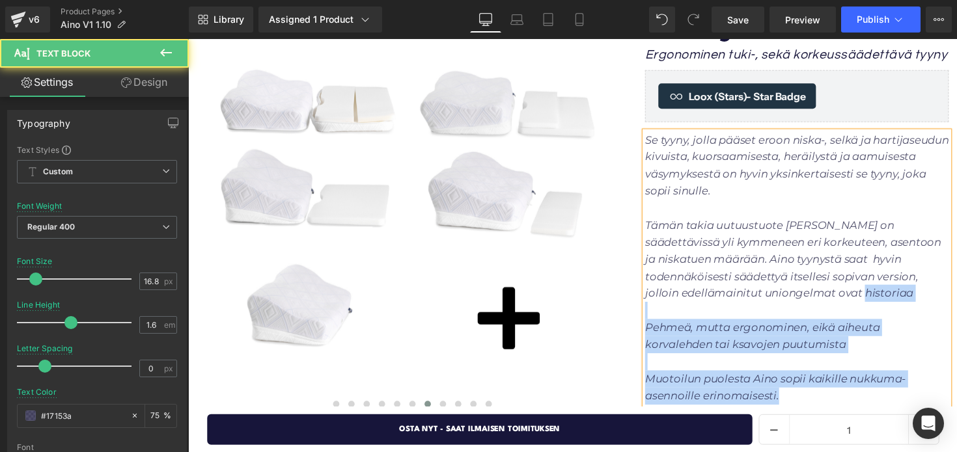
drag, startPoint x: 810, startPoint y: 301, endPoint x: 655, endPoint y: 142, distance: 221.4
click at [656, 142] on div "Se tyyny, jolla pääset eroon niska-, selkä ja hartijaseudun kivuista, kuorsaami…" at bounding box center [811, 274] width 311 height 280
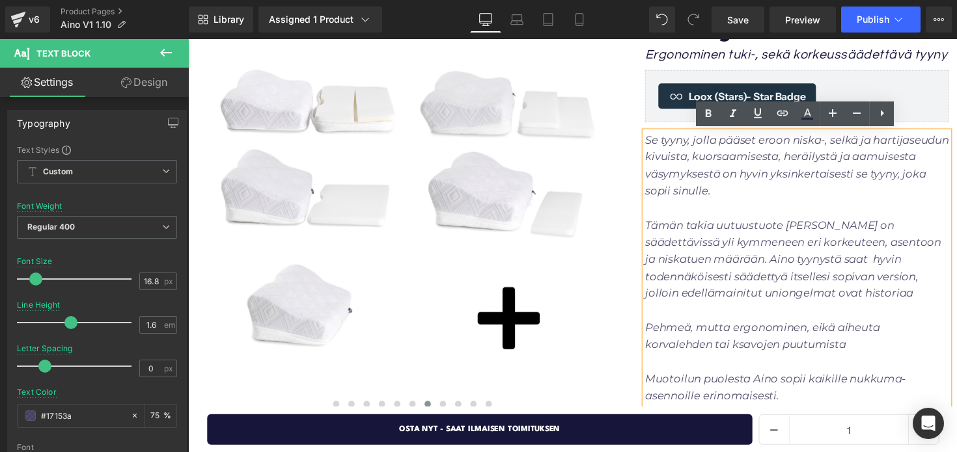
click at [746, 232] on icon "Tämän takia uutuustuote Aino on säädettävissä yli kymmeneen eri korkeuteen, ase…" at bounding box center [807, 264] width 303 height 83
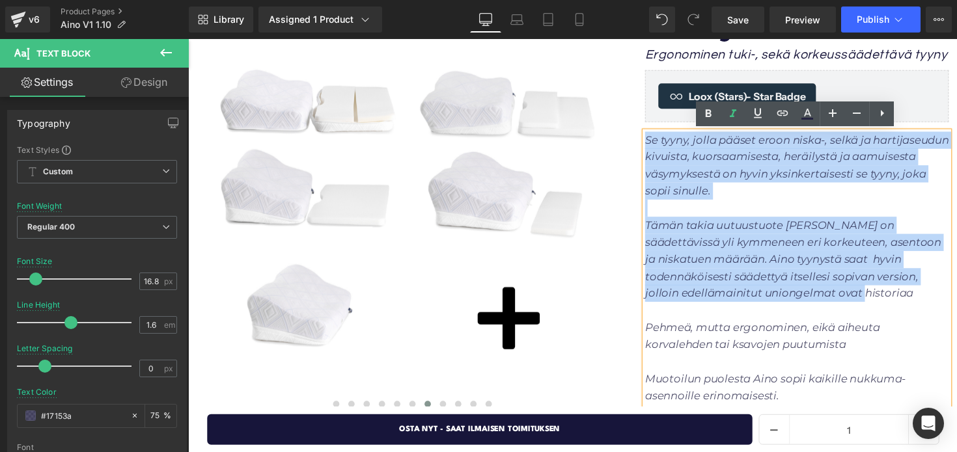
drag, startPoint x: 820, startPoint y: 298, endPoint x: 657, endPoint y: 137, distance: 229.2
click at [657, 137] on div "Se tyyny, jolla pääset eroon niska-, selkä ja hartijaseudun kivuista, kuorsaami…" at bounding box center [811, 274] width 311 height 280
copy div "Se tyyny, jolla pääset eroon niska-, selkä ja hartijaseudun kivuista, kuorsaami…"
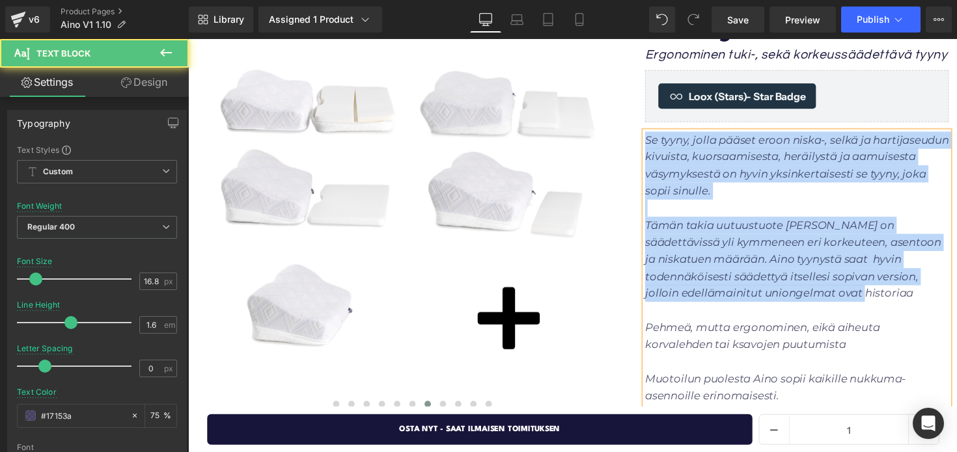
click at [803, 197] on p "Se tyyny, jolla pääset eroon niska-, selkä ja hartijaseudun kivuista, kuorsaami…" at bounding box center [811, 169] width 311 height 70
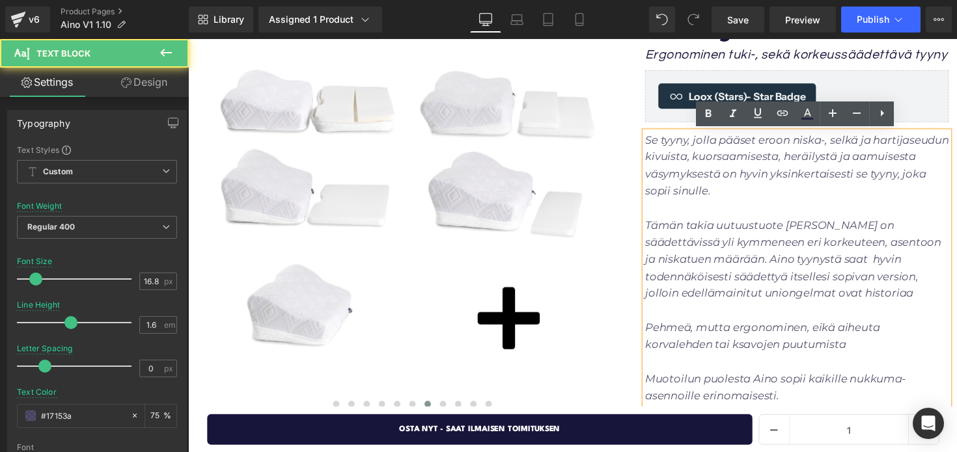
click at [657, 230] on icon "Tämän takia uutuustuote Aino on säädettävissä yli kymmeneen eri korkeuteen, ase…" at bounding box center [807, 264] width 303 height 83
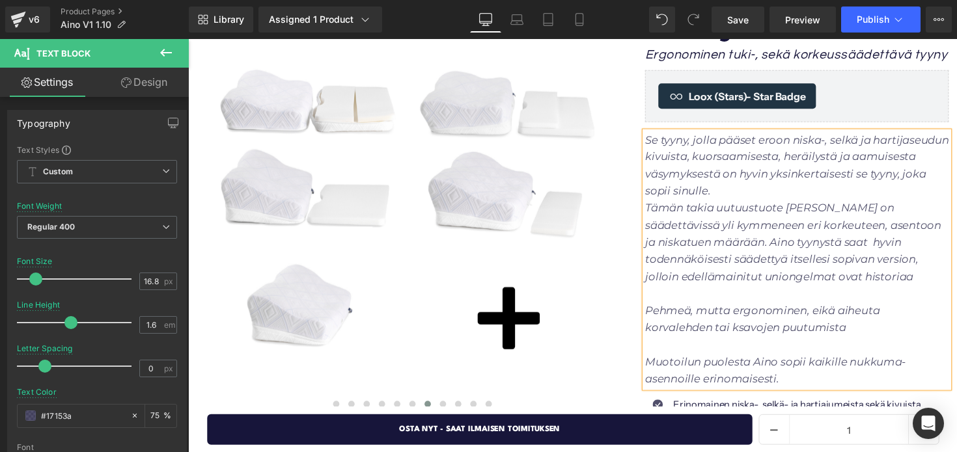
click at [790, 192] on p "Se tyyny, jolla pääset eroon niska-, selkä ja hartijaseudun kivuista, kuorsaami…" at bounding box center [811, 169] width 311 height 70
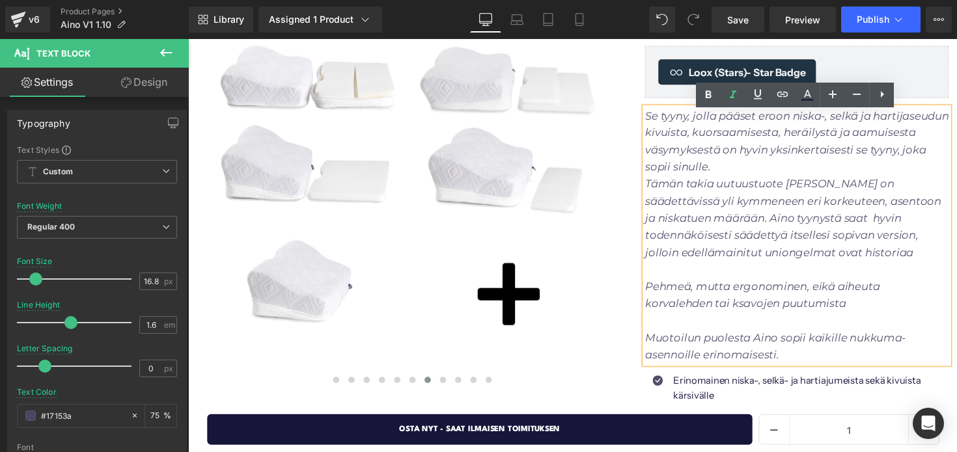
scroll to position [217, 0]
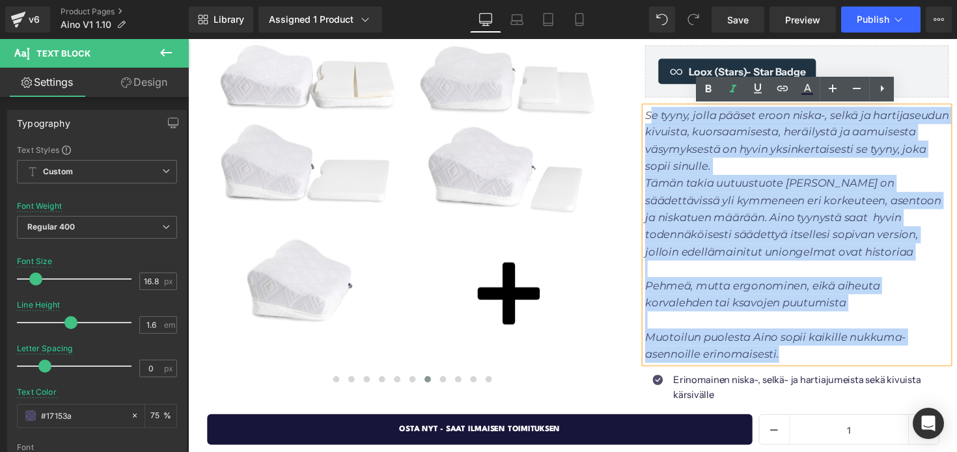
drag, startPoint x: 793, startPoint y: 359, endPoint x: 661, endPoint y: 114, distance: 278.7
click at [661, 114] on div "Se tyyny, jolla pääset eroon niska-, selkä ja hartijaseudun kivuista, kuorsaami…" at bounding box center [811, 240] width 311 height 262
click at [722, 232] on p "Tämän takia uutuustuote Aino on säädettävissä yli kymmeneen eri korkeuteen, ase…" at bounding box center [811, 221] width 311 height 87
drag, startPoint x: 811, startPoint y: 361, endPoint x: 656, endPoint y: 119, distance: 286.9
click at [656, 119] on div "Se tyyny, jolla pääset eroon niska-, selkä ja hartijaseudun kivuista, kuorsaami…" at bounding box center [811, 240] width 311 height 262
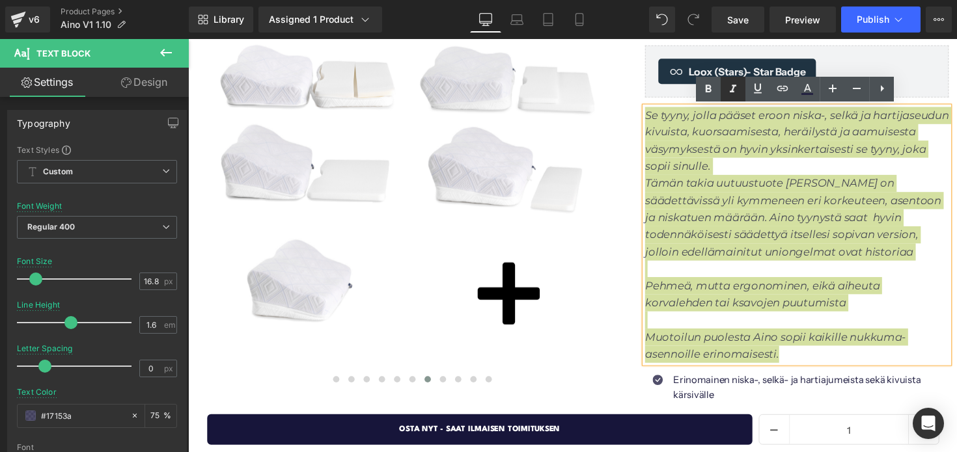
click at [732, 89] on icon at bounding box center [733, 89] width 7 height 8
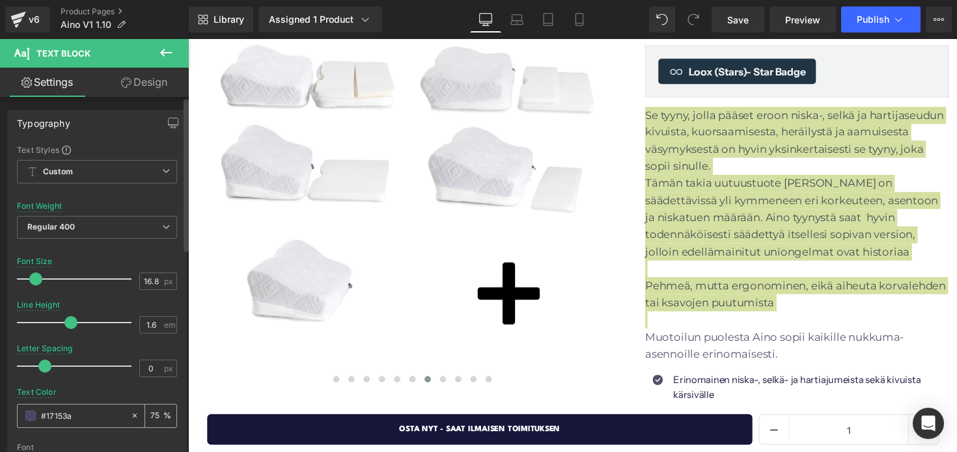
click at [154, 415] on input "75" at bounding box center [156, 416] width 13 height 14
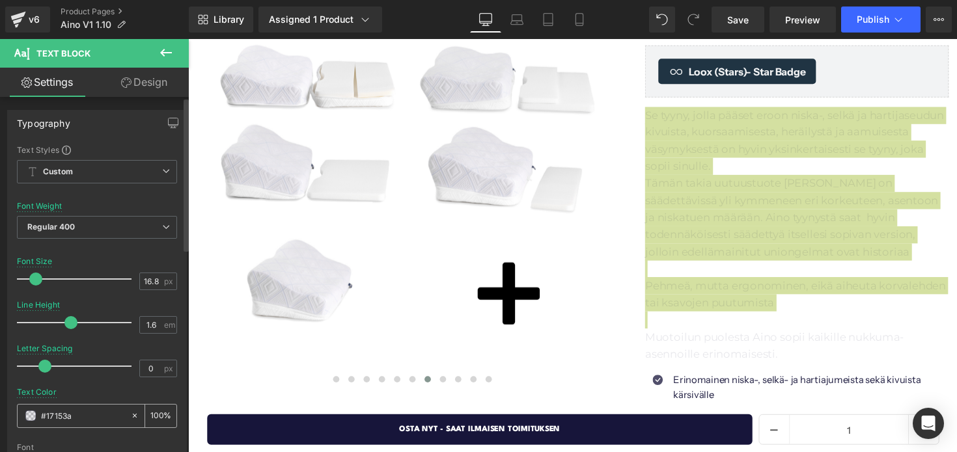
scroll to position [0, 0]
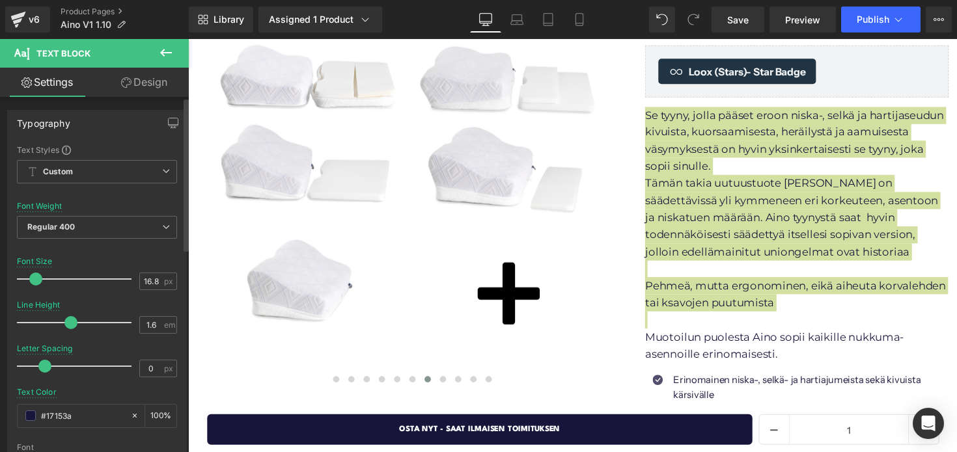
type input "100"
click at [154, 398] on div "Text Color #17153a 100 %" at bounding box center [97, 415] width 160 height 55
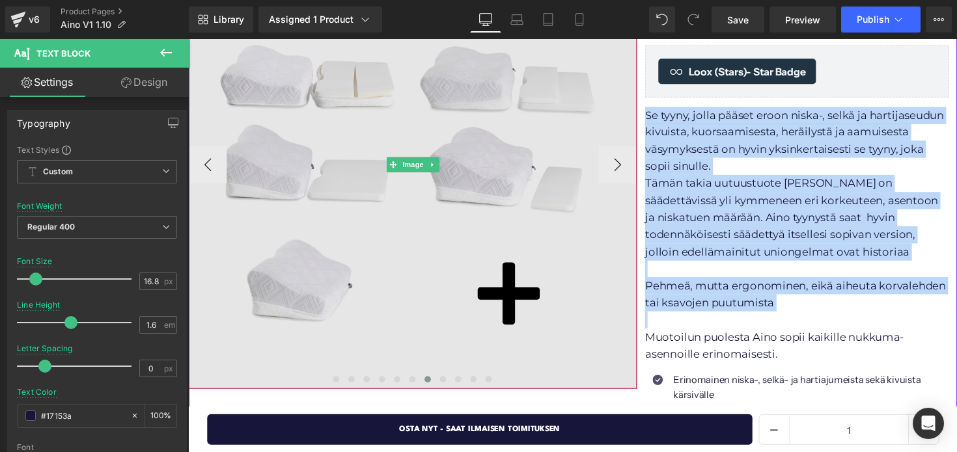
click at [480, 223] on img at bounding box center [419, 168] width 460 height 460
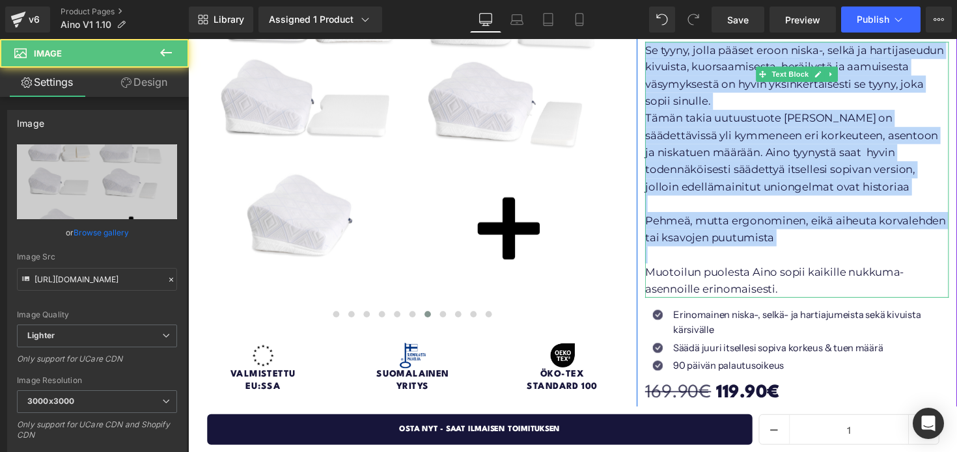
scroll to position [307, 0]
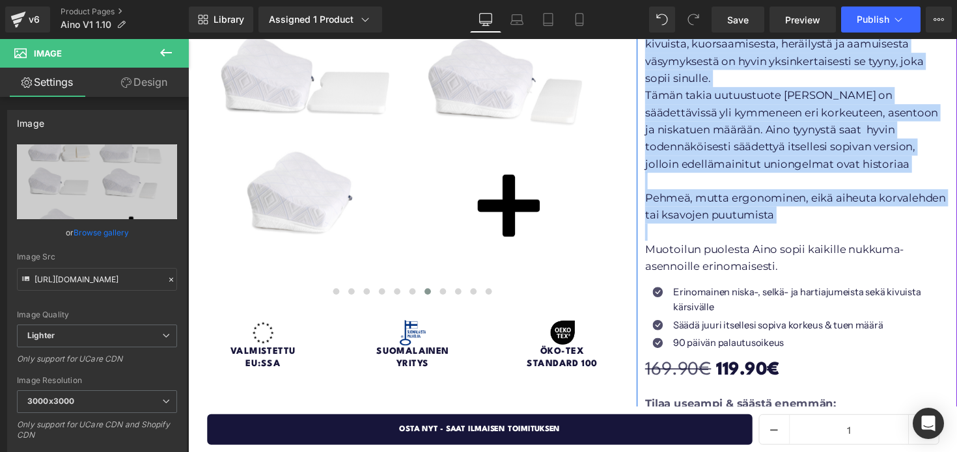
click at [720, 298] on p "Erinomainen niska-, selkä- ja hartiajumeista sekä kivuista kärsivälle" at bounding box center [826, 306] width 282 height 31
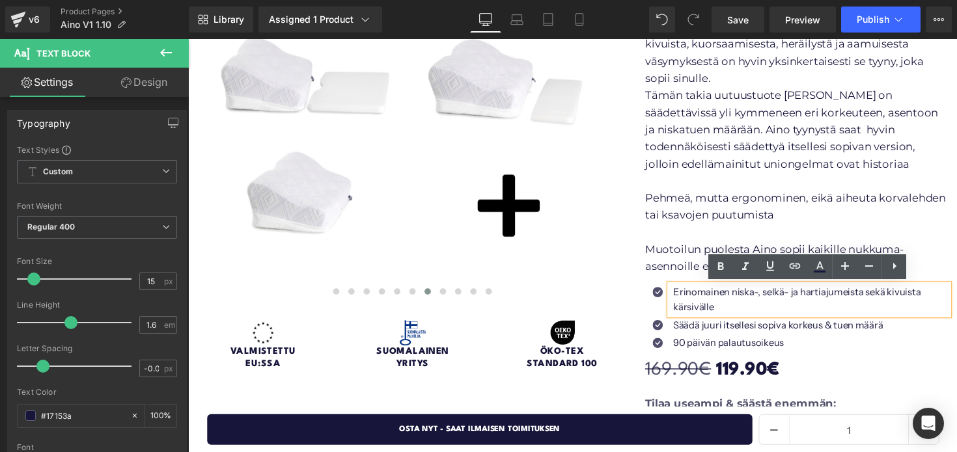
click at [669, 299] on span "Icon" at bounding box center [669, 301] width 21 height 16
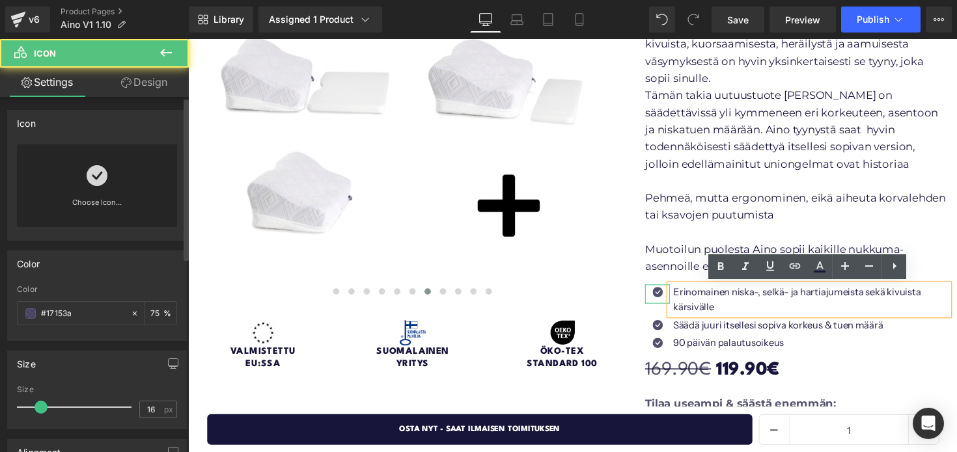
scroll to position [18, 0]
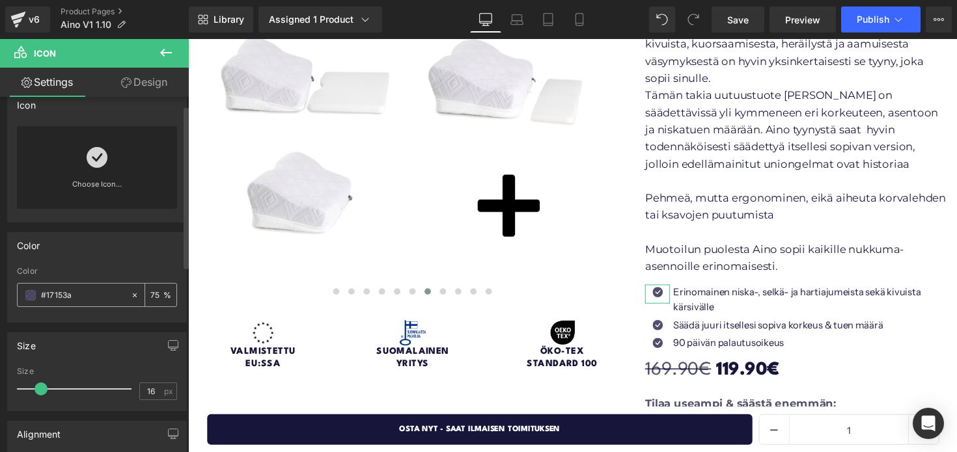
click at [154, 291] on input "75" at bounding box center [156, 295] width 13 height 14
type input "100"
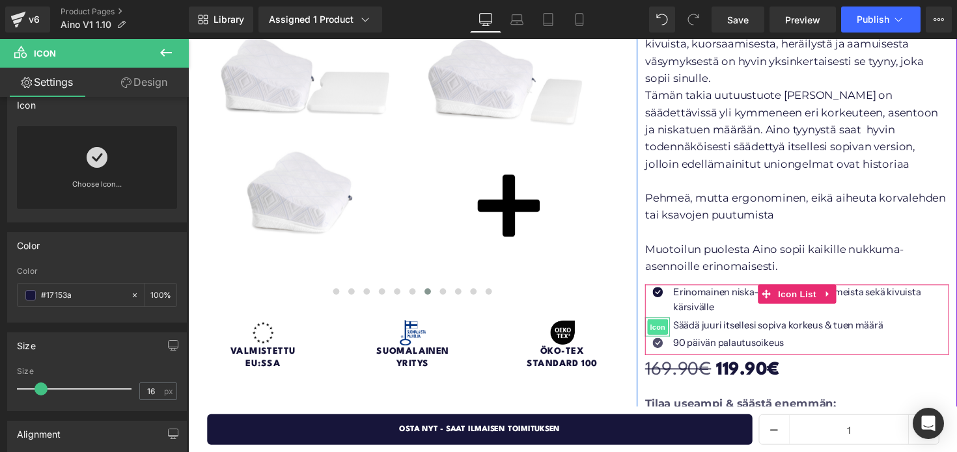
click at [665, 335] on span "Icon" at bounding box center [669, 335] width 21 height 16
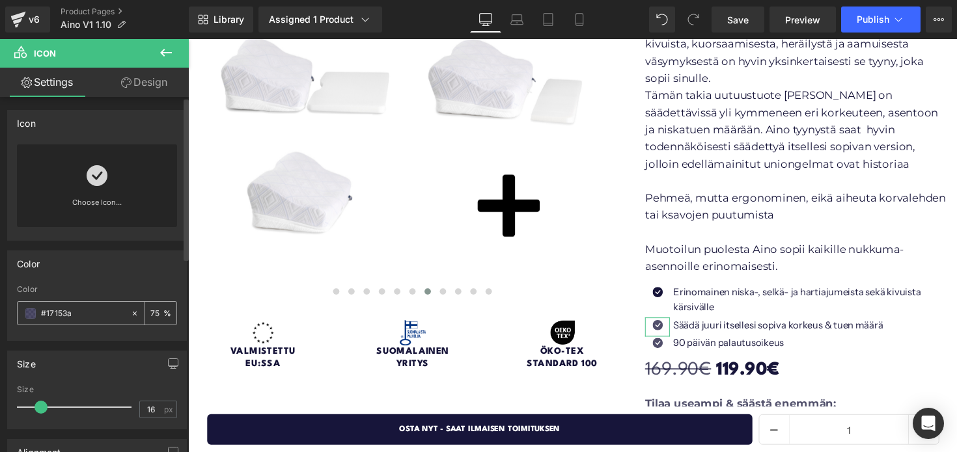
click at [156, 313] on input "75" at bounding box center [156, 313] width 13 height 14
type input "100"
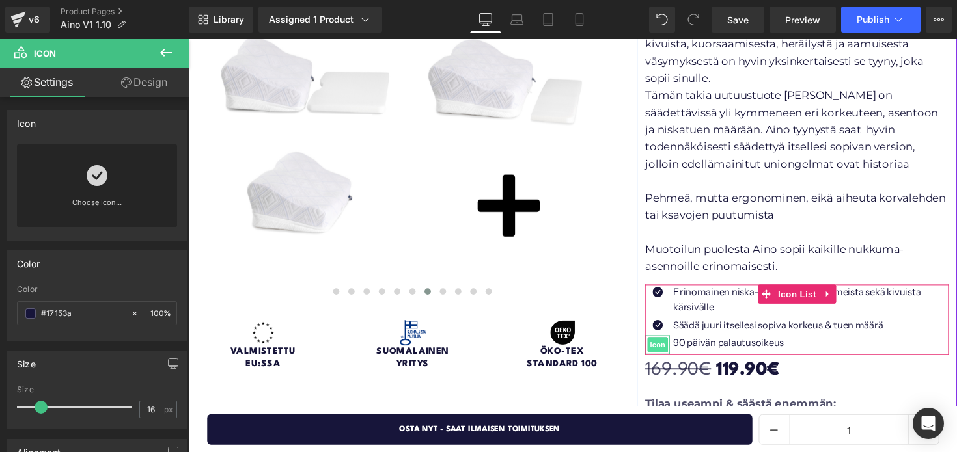
click at [665, 353] on span "Icon" at bounding box center [669, 353] width 21 height 16
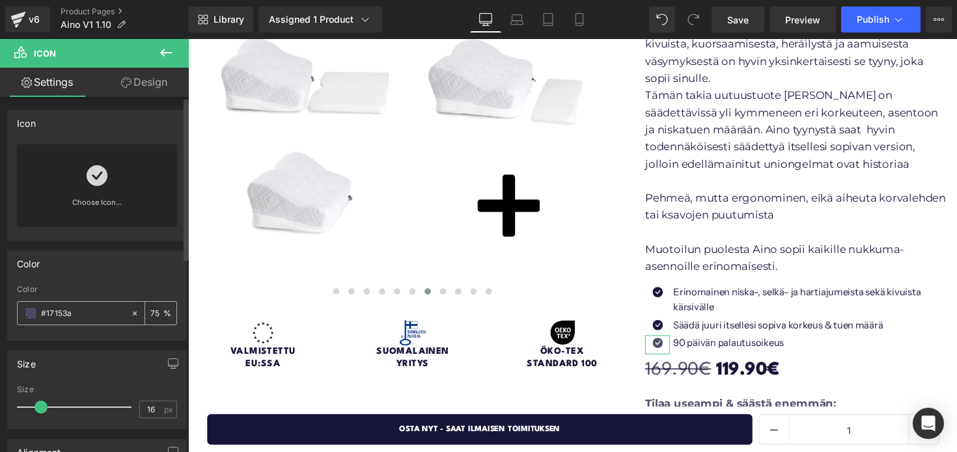
click at [157, 316] on input "75" at bounding box center [156, 313] width 13 height 14
type input "100"
click at [122, 265] on div "Color" at bounding box center [97, 263] width 178 height 25
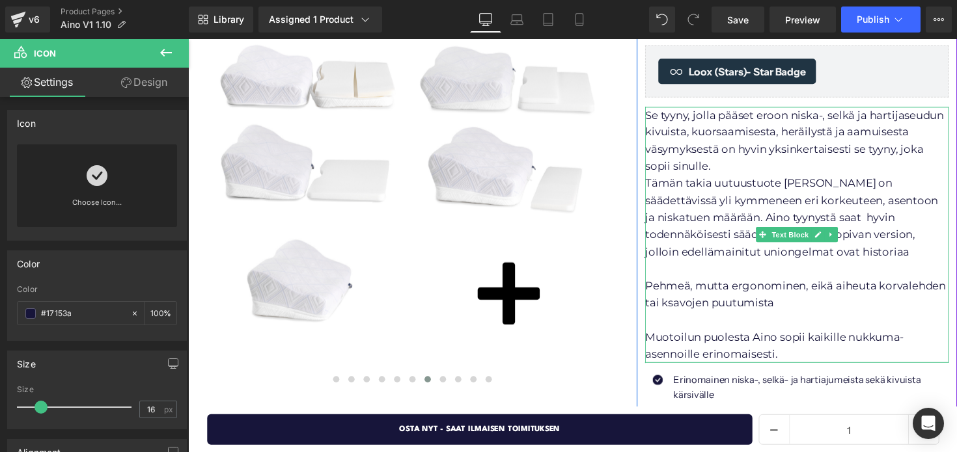
scroll to position [218, 0]
click at [817, 255] on p "Tämän takia uutuustuote Aino on säädettävissä yli kymmeneen eri korkeuteen, ase…" at bounding box center [811, 221] width 311 height 87
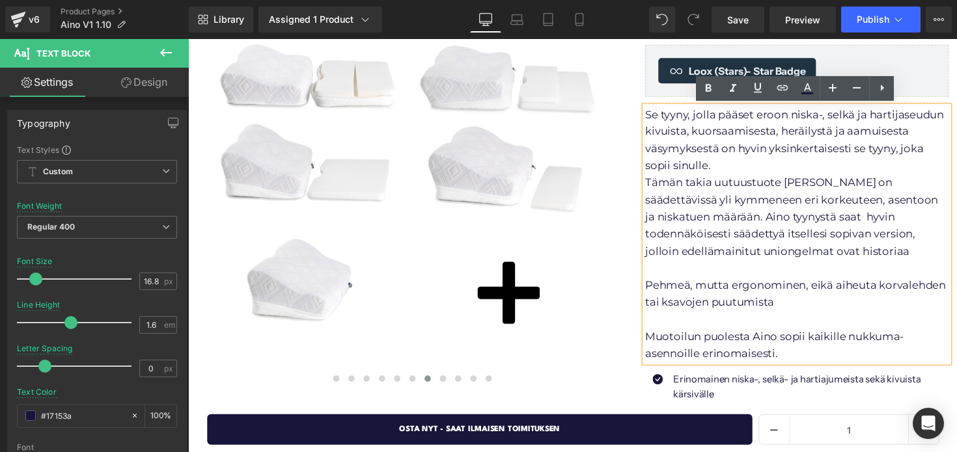
click at [823, 257] on p "Tämän takia uutuustuote Aino on säädettävissä yli kymmeneen eri korkeuteen, ase…" at bounding box center [811, 221] width 311 height 87
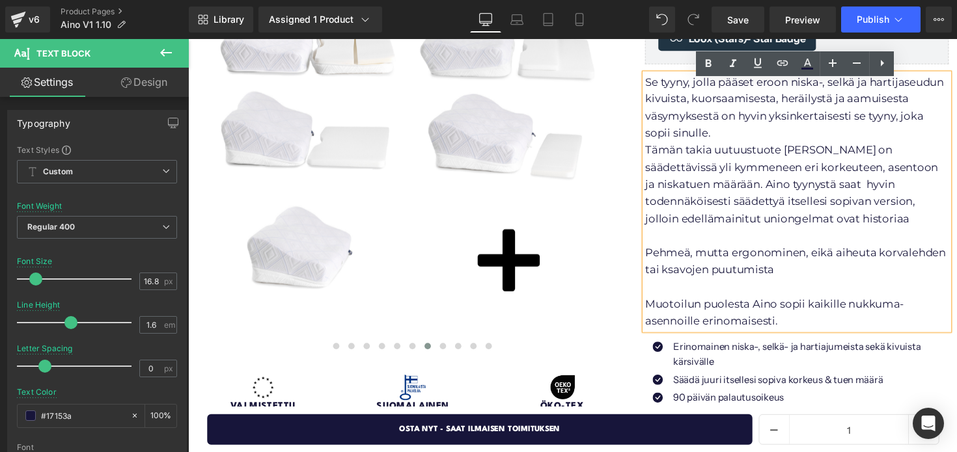
scroll to position [257, 0]
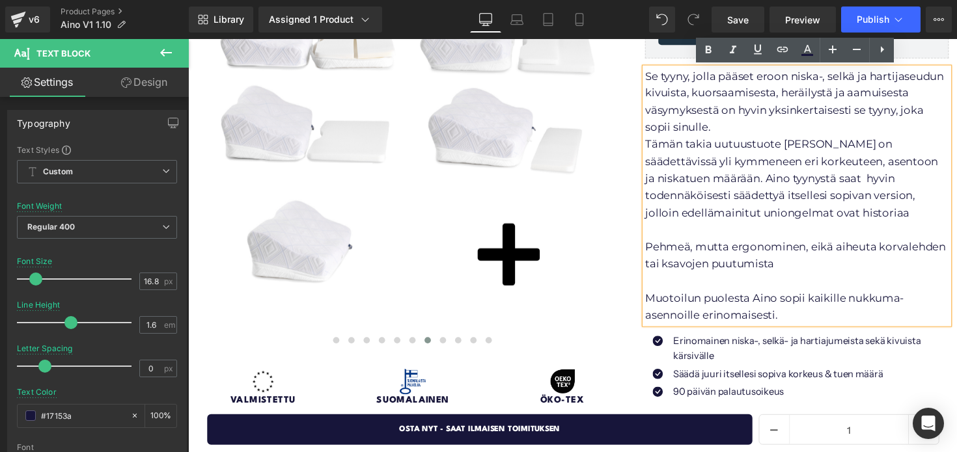
click at [803, 320] on p "Muotoilun puolesta Aino sopii kaikille nukkuma-asennoille erinomaisesti." at bounding box center [811, 313] width 311 height 35
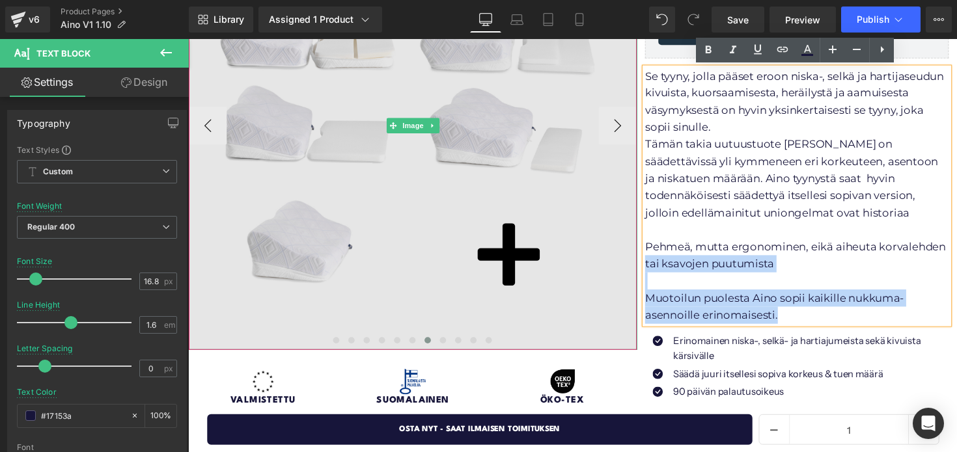
drag, startPoint x: 803, startPoint y: 320, endPoint x: 642, endPoint y: 245, distance: 177.0
click at [642, 245] on div "Nuku levollista, sikeää unta ja herää uuteen aamuun kivuttomana Heading Image I…" at bounding box center [583, 364] width 788 height 971
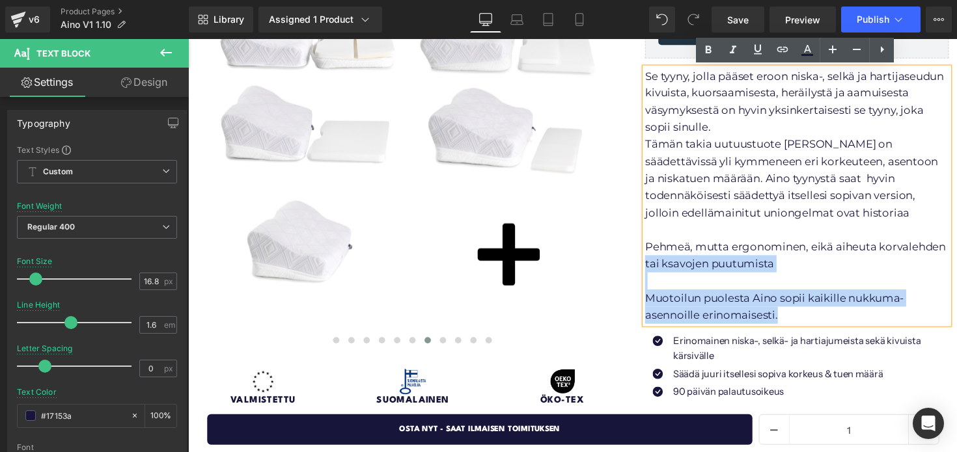
click at [806, 294] on p at bounding box center [811, 288] width 311 height 18
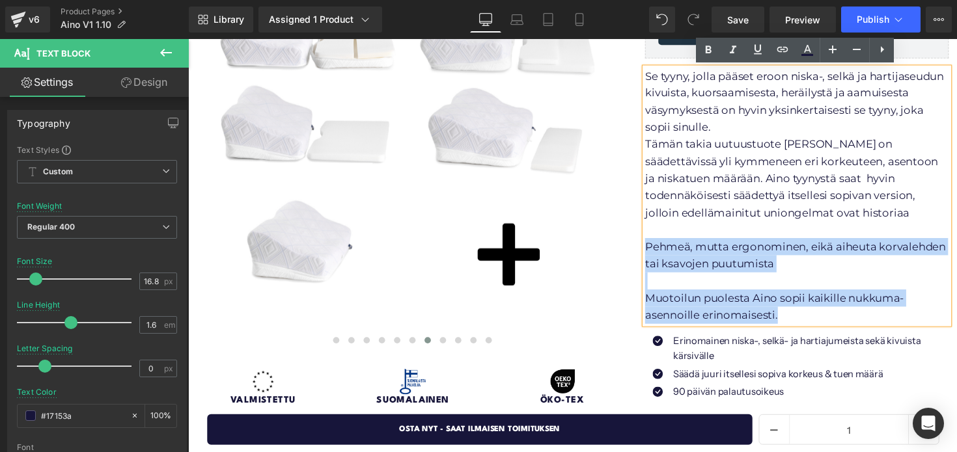
drag, startPoint x: 803, startPoint y: 327, endPoint x: 658, endPoint y: 251, distance: 163.0
click at [658, 251] on div "Se tyyny, jolla pääset eroon niska-, selkä ja hartijaseudun kivuista, kuorsaami…" at bounding box center [811, 200] width 311 height 262
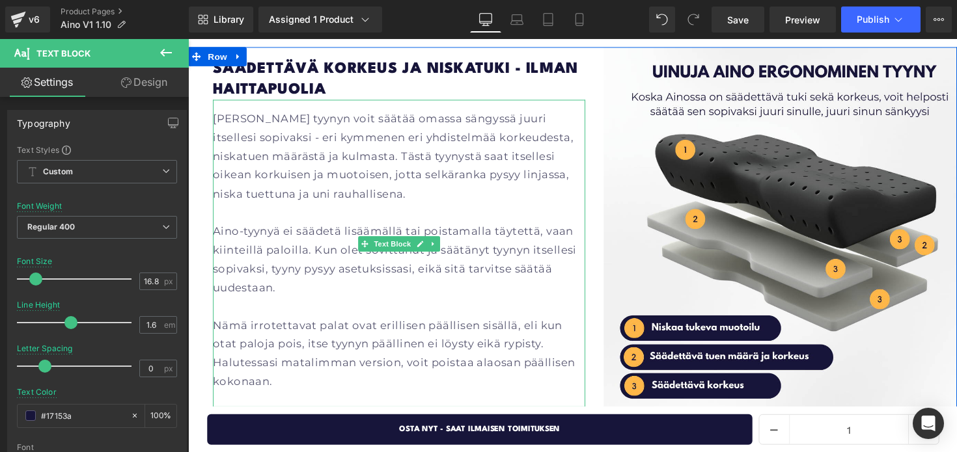
scroll to position [1575, 0]
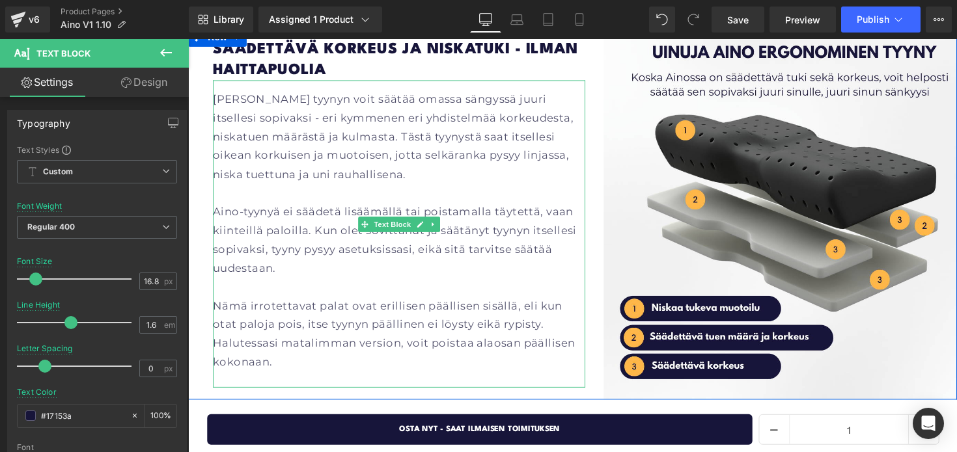
click at [217, 303] on p "Nämä irrotettavat palat ovat erillisen päällisen sisällä, eli kun otat paloja p…" at bounding box center [403, 341] width 381 height 77
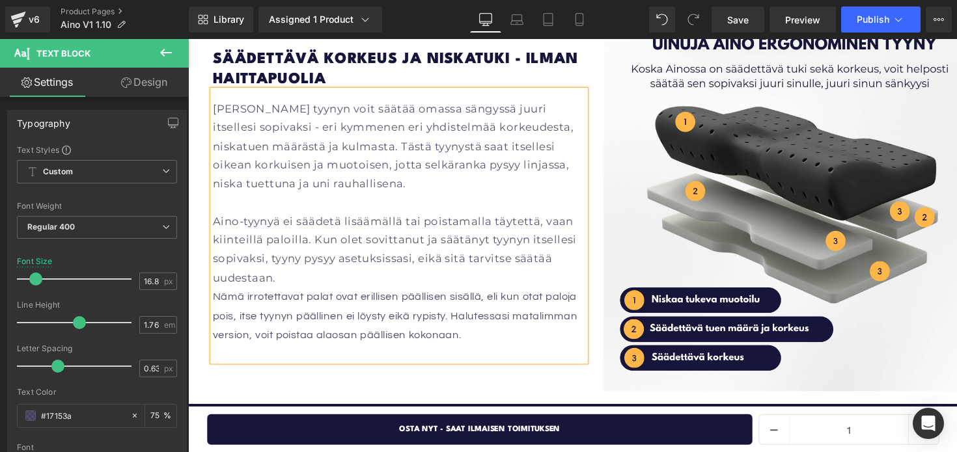
scroll to position [1582, 0]
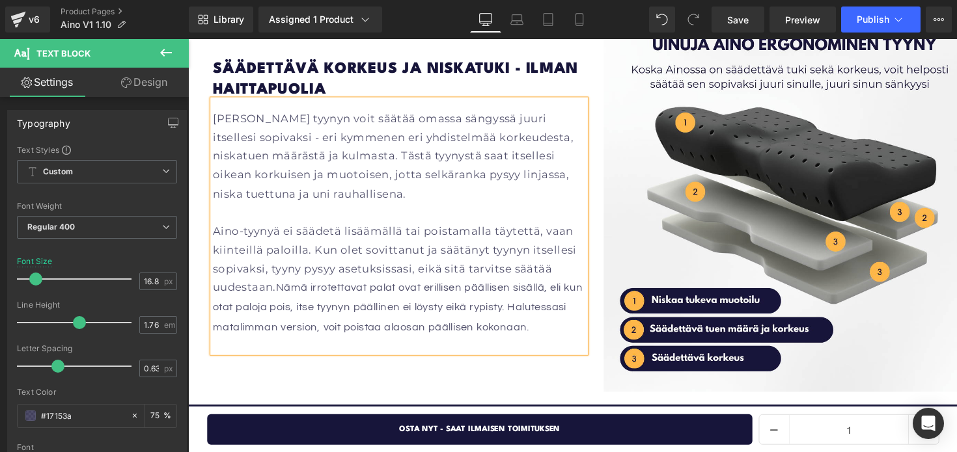
click at [306, 249] on p "Aino-tyynyä ei säädetä lisäämällä tai poistamalla täytettä, vaan kiinteillä pal…" at bounding box center [403, 285] width 381 height 117
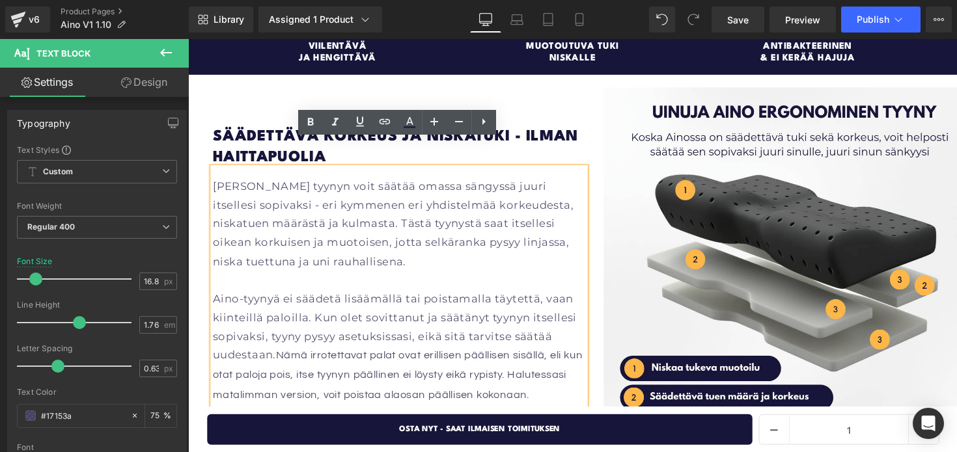
scroll to position [1512, 0]
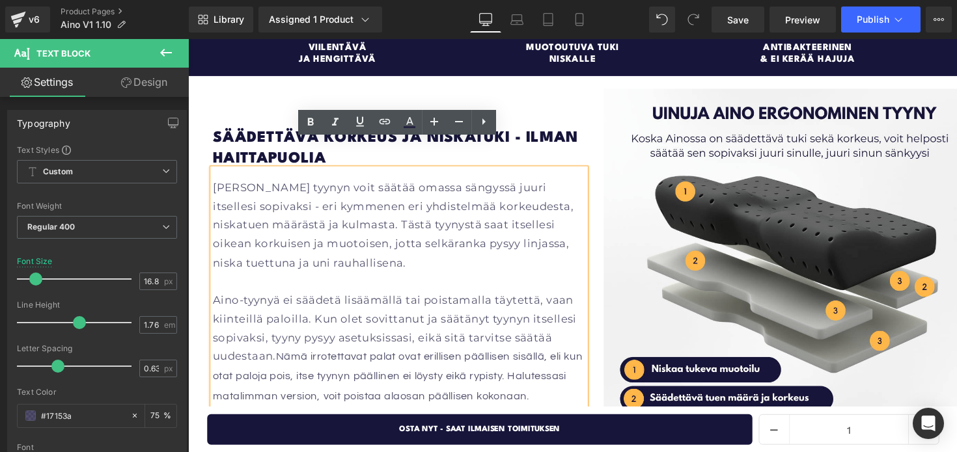
click at [301, 242] on p "Aino tyynyn voit säätää omassa sängyssä juuri itsellesi sopivaksi - eri kymmene…" at bounding box center [403, 230] width 381 height 96
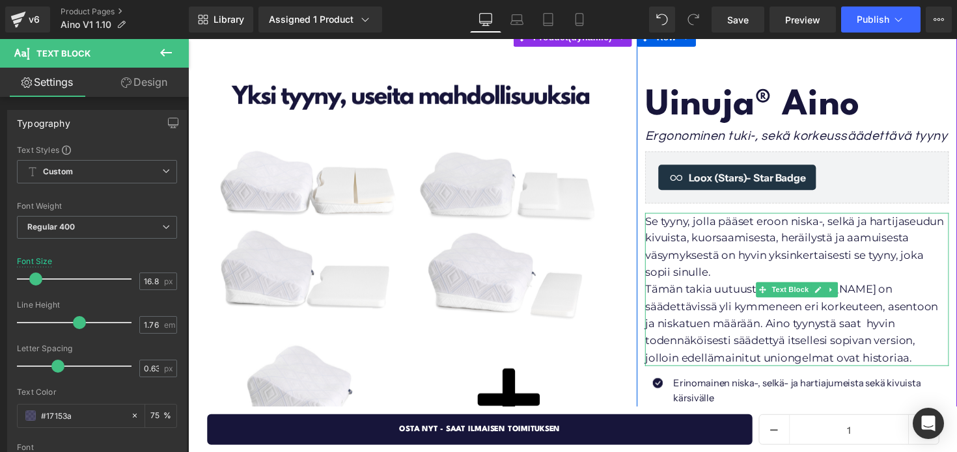
scroll to position [141, 0]
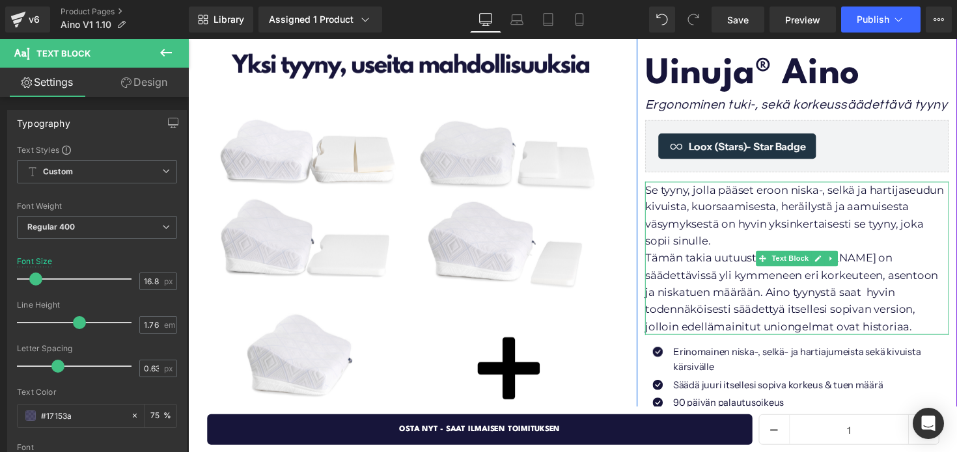
click at [827, 327] on p "Tämän takia uutuustuote Aino on säädettävissä yli kymmeneen eri korkeuteen, ase…" at bounding box center [811, 298] width 311 height 87
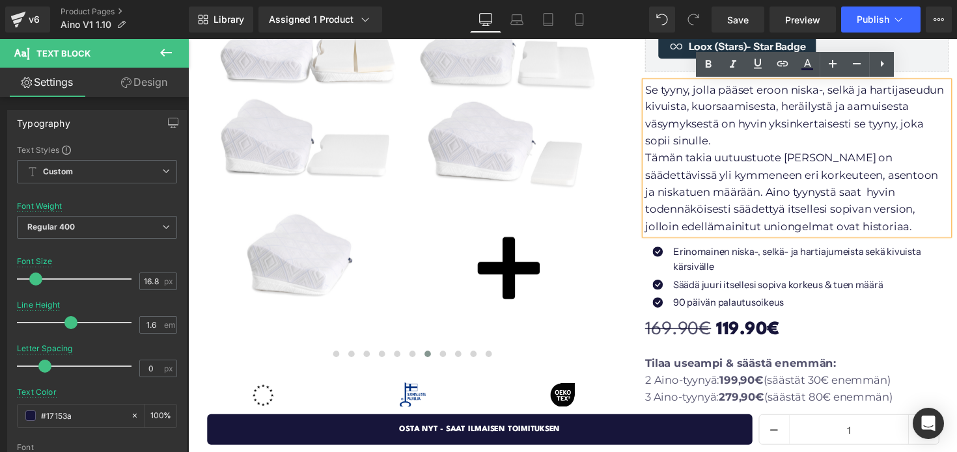
scroll to position [240, 0]
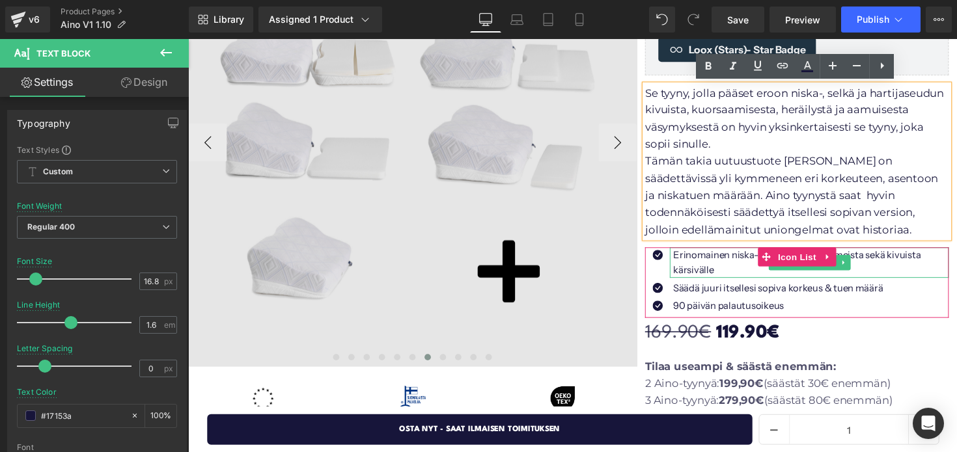
click at [885, 273] on p "Erinomainen niska-, selkä- ja hartiajumeista sekä kivuista kärsivälle" at bounding box center [826, 268] width 282 height 31
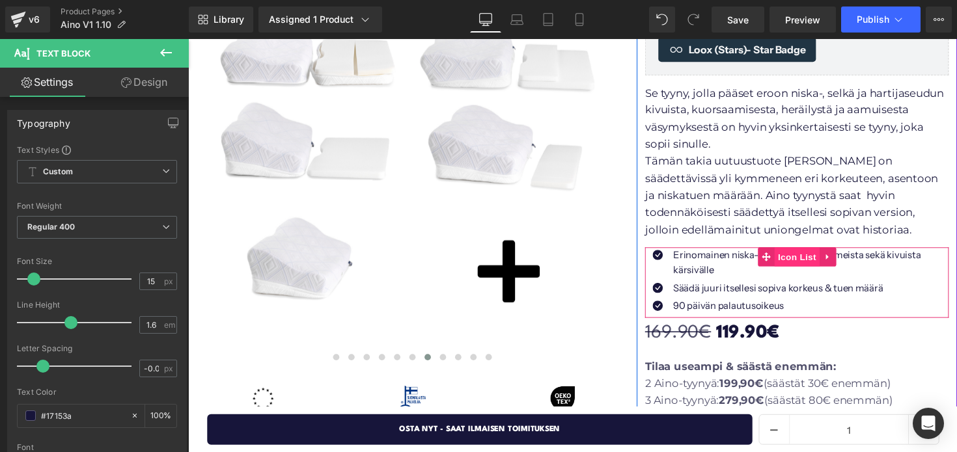
click at [805, 261] on span "Icon List" at bounding box center [812, 263] width 46 height 20
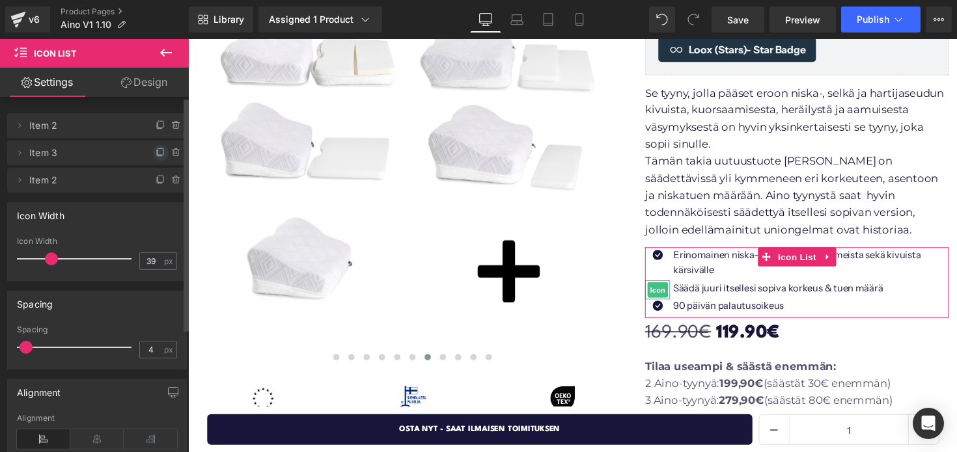
click at [156, 157] on icon at bounding box center [161, 153] width 10 height 10
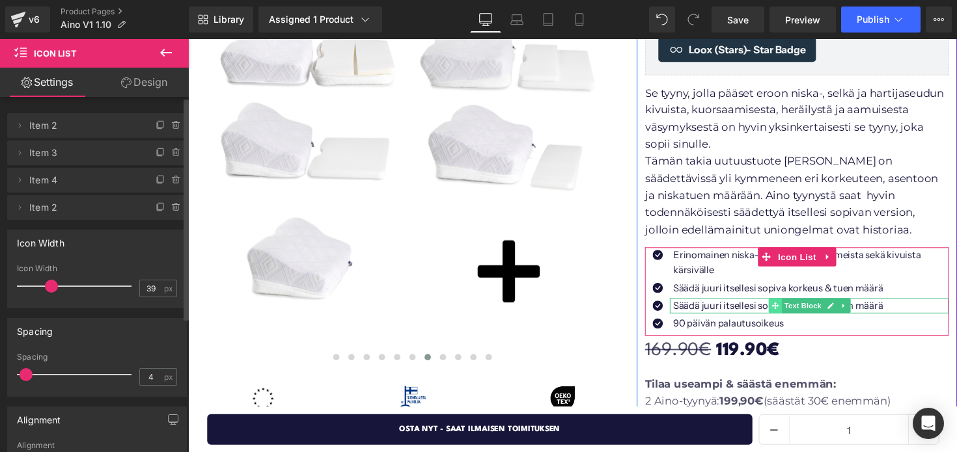
click at [788, 313] on icon at bounding box center [789, 313] width 7 height 8
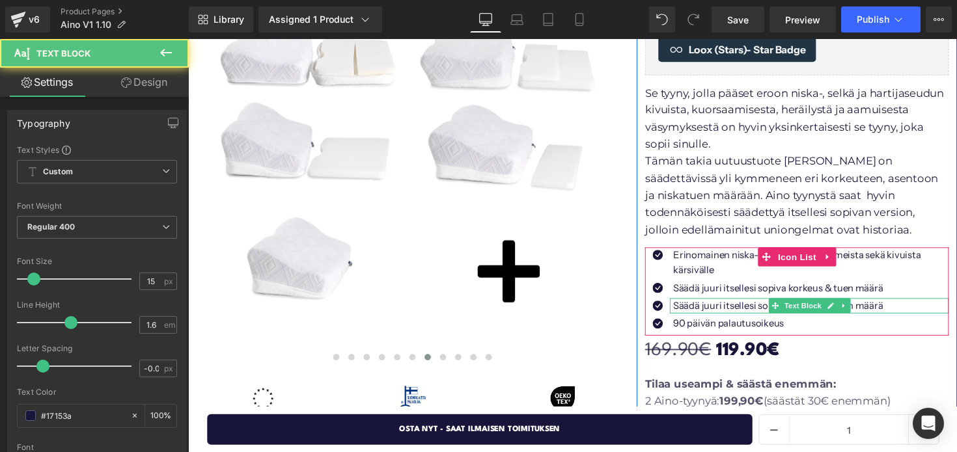
click at [767, 314] on p "Säädä juuri itsellesi sopiva korkeus & tuen määrä" at bounding box center [826, 313] width 282 height 16
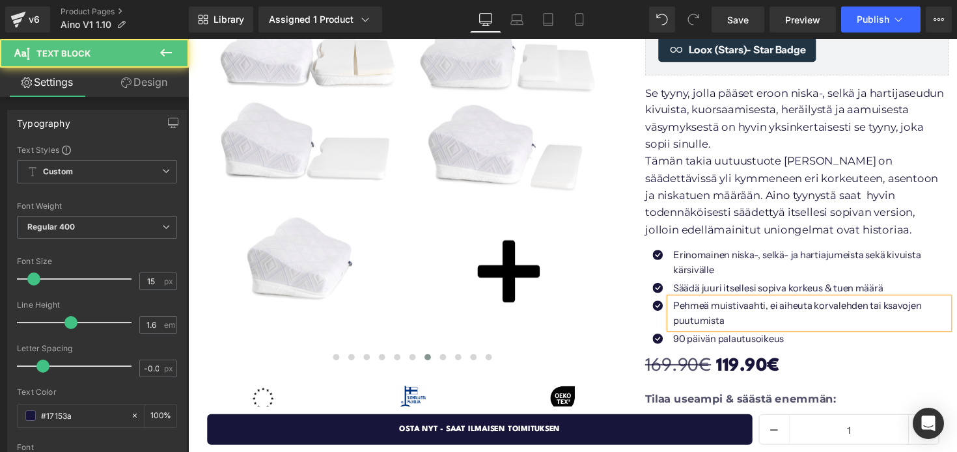
click at [775, 311] on p "Pehmeä muistivaahti, ei aiheuta korvalehden tai ksavojen puutumista" at bounding box center [826, 320] width 282 height 31
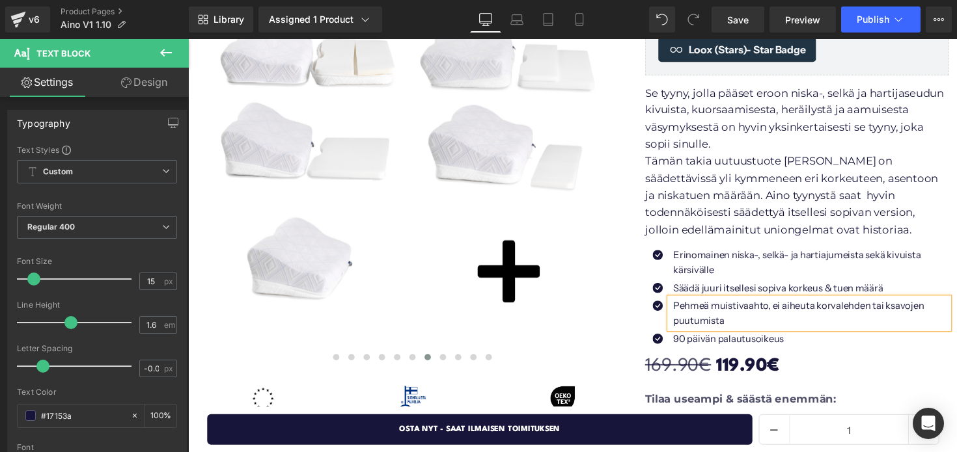
click at [849, 369] on div "169.90€ 119.90€" at bounding box center [811, 374] width 311 height 31
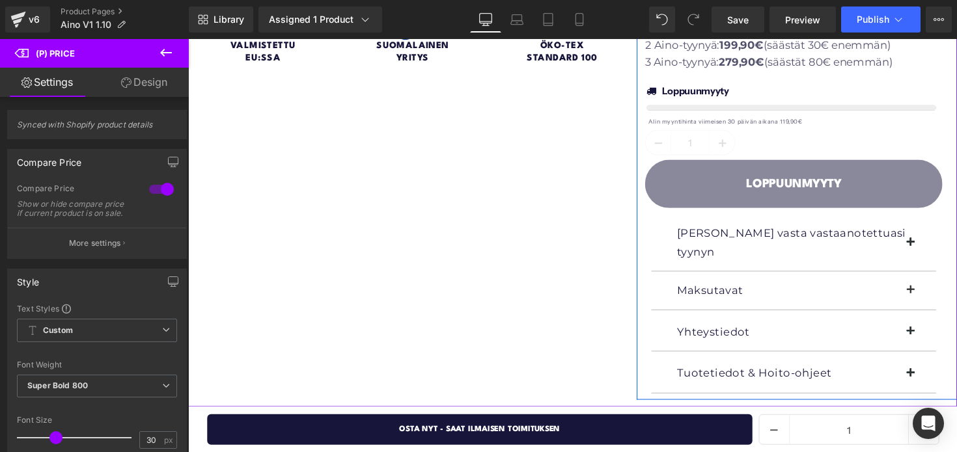
scroll to position [624, 0]
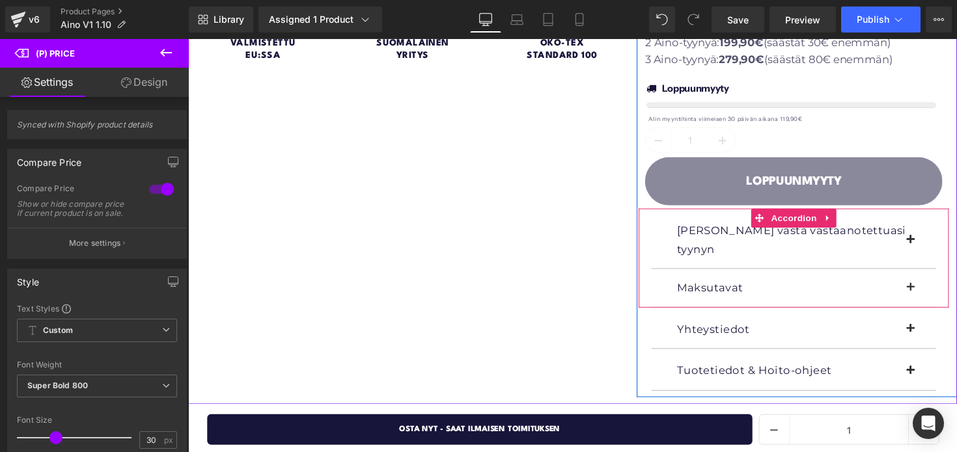
click at [787, 286] on span "Text Block" at bounding box center [801, 294] width 43 height 16
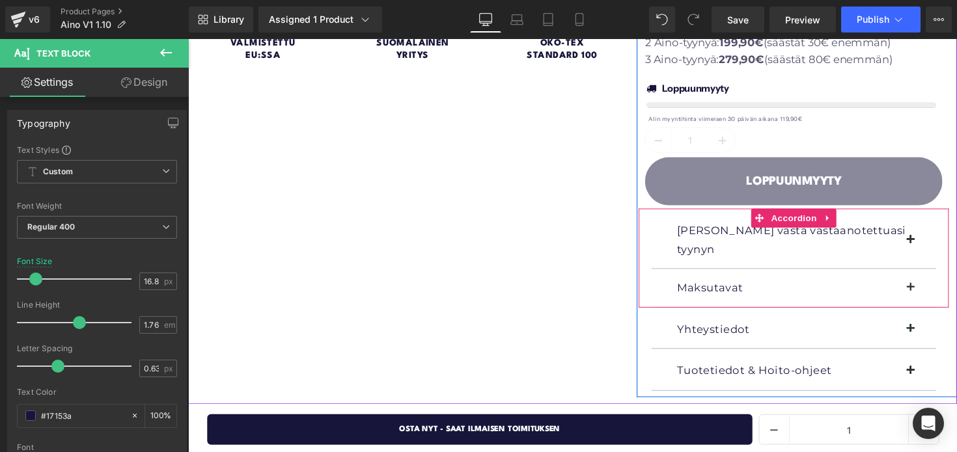
click at [930, 275] on button "button" at bounding box center [941, 294] width 26 height 39
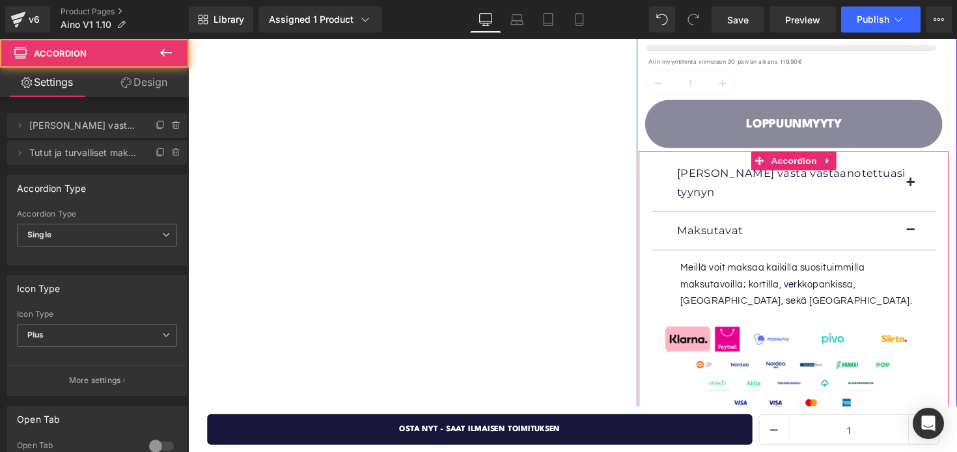
scroll to position [869, 0]
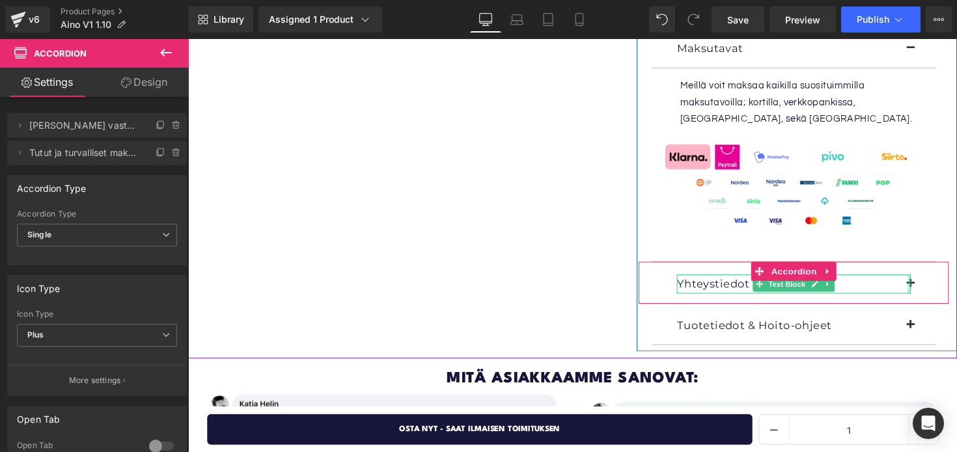
click at [927, 281] on div at bounding box center [926, 291] width 3 height 20
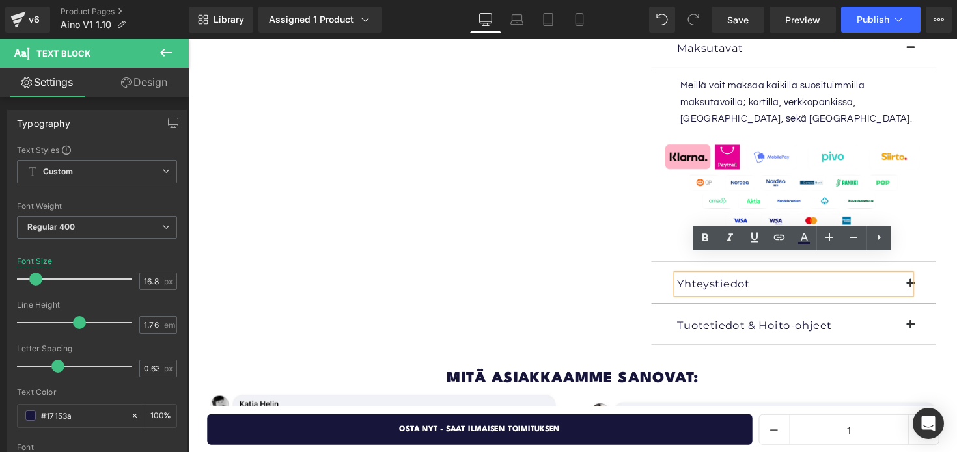
click at [936, 271] on button "button" at bounding box center [941, 290] width 26 height 39
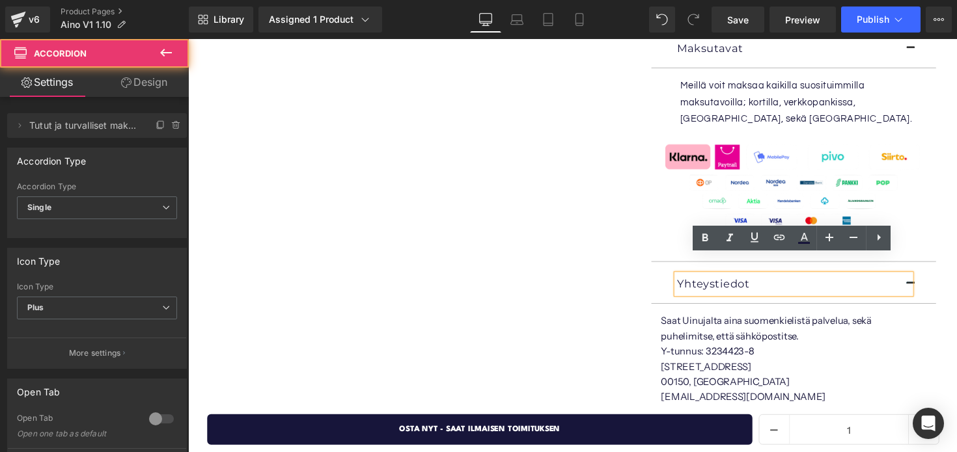
click at [936, 271] on button "button" at bounding box center [941, 290] width 26 height 39
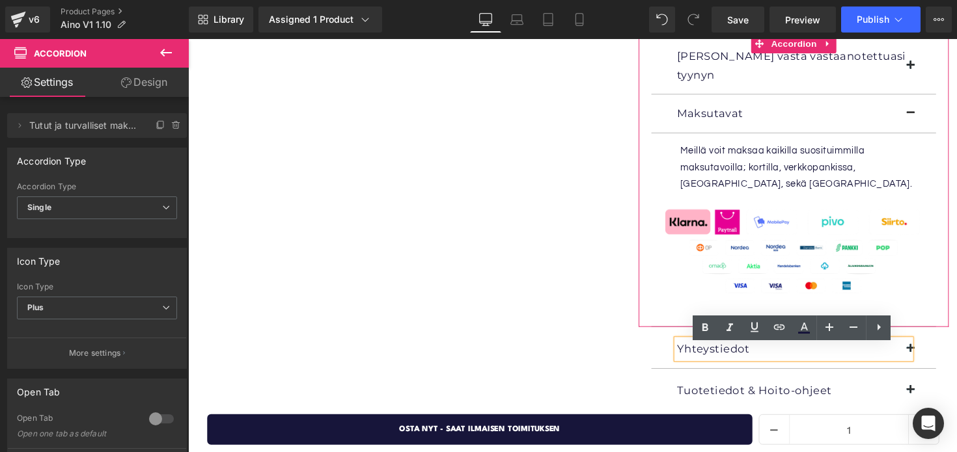
scroll to position [773, 0]
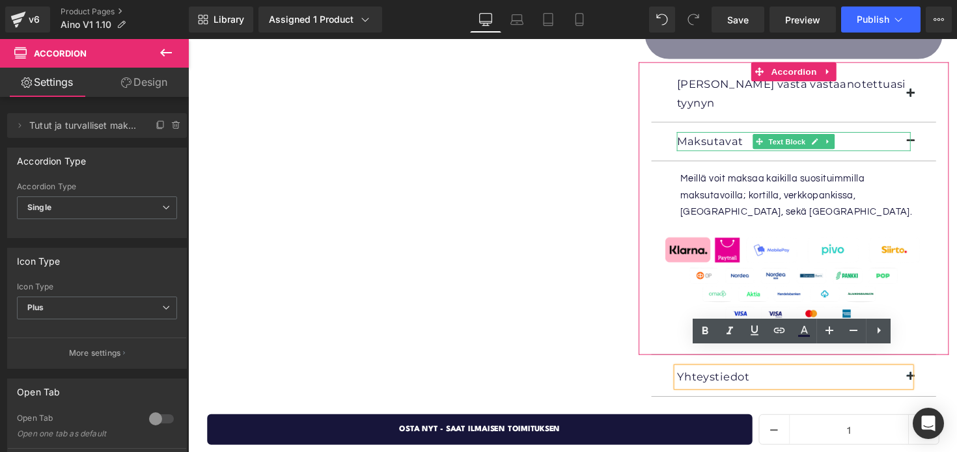
click at [924, 135] on p "Maksutavat" at bounding box center [809, 145] width 240 height 20
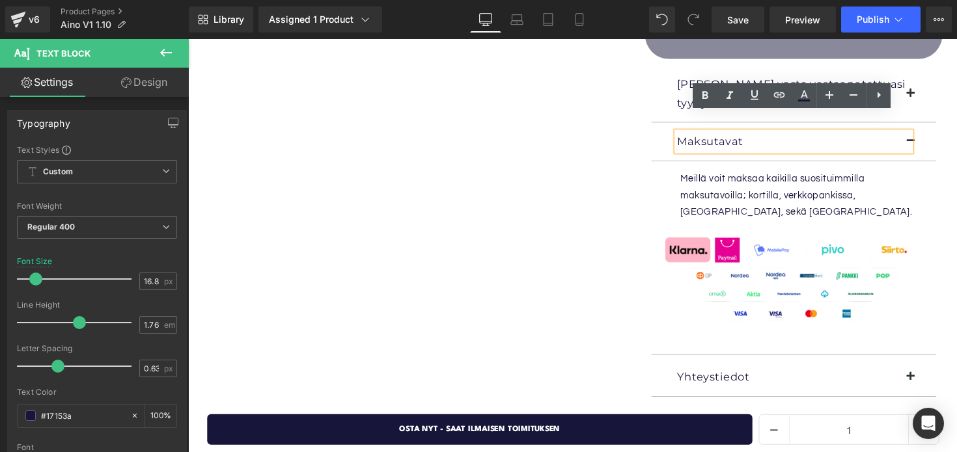
click at [934, 125] on button "button" at bounding box center [941, 144] width 26 height 39
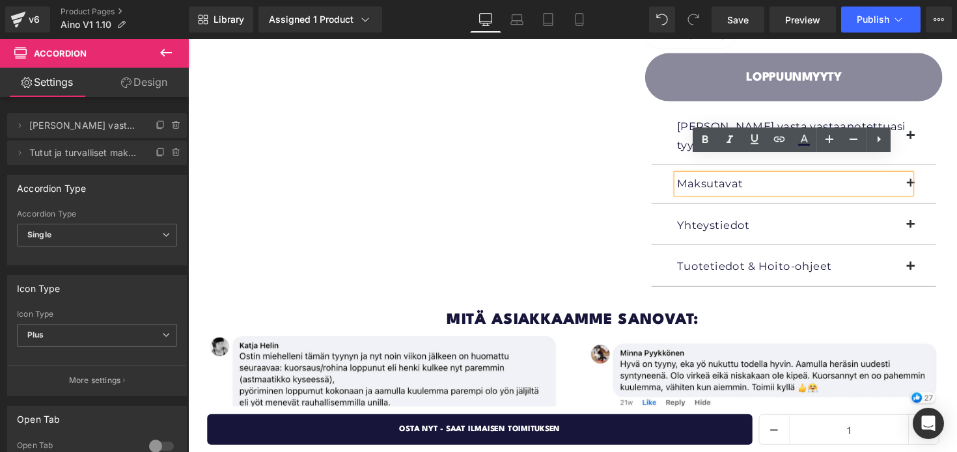
scroll to position [728, 0]
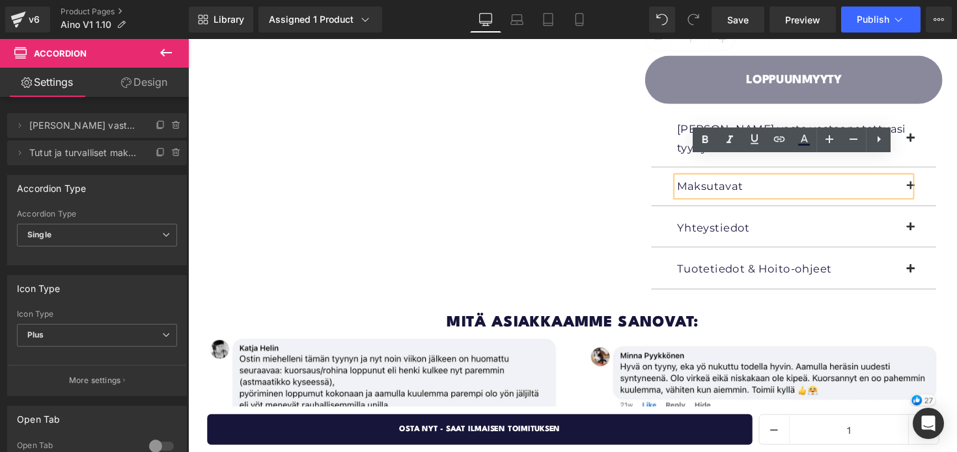
click at [928, 144] on span "button" at bounding box center [928, 144] width 0 height 0
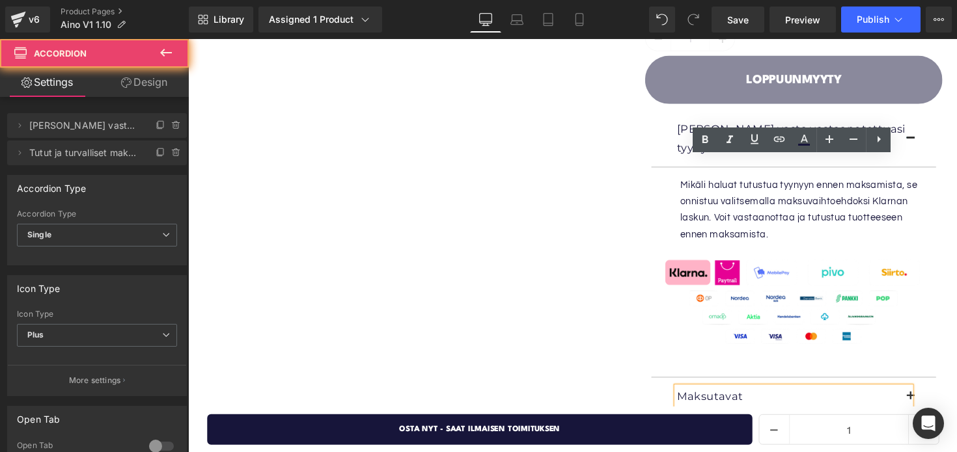
click at [928, 144] on span "button" at bounding box center [928, 144] width 0 height 0
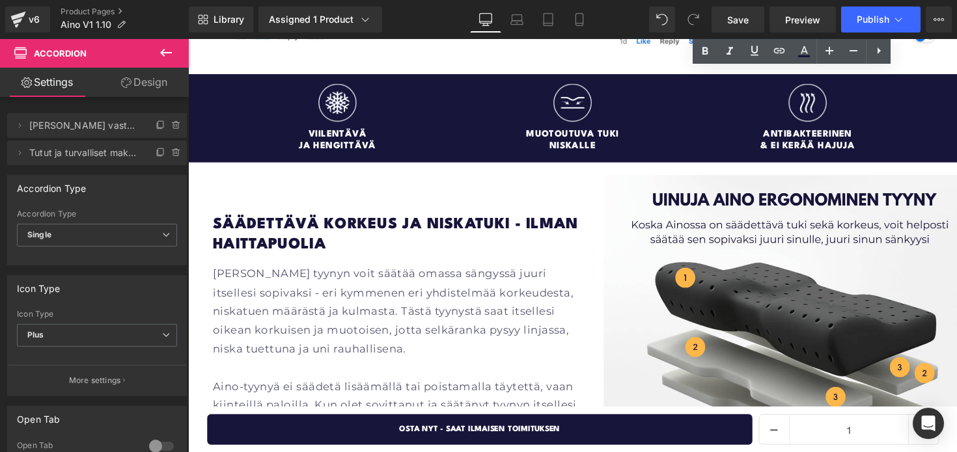
scroll to position [1455, 0]
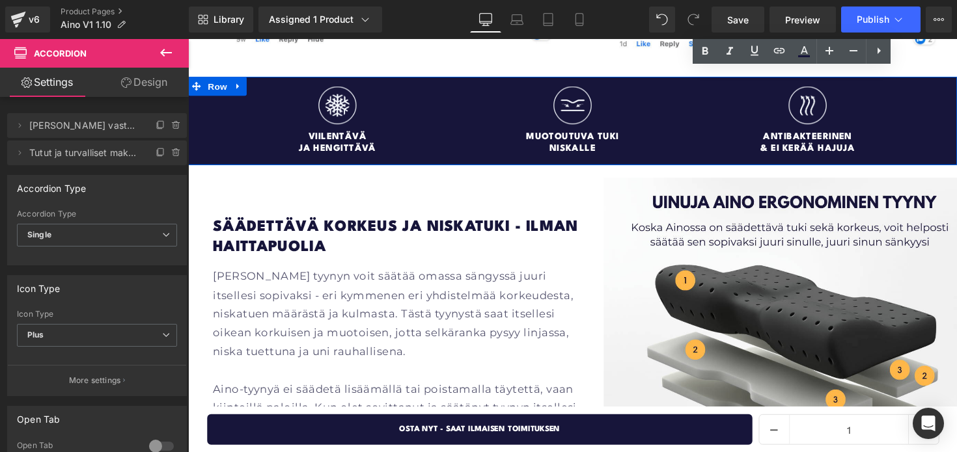
click at [956, 77] on div "Image viilentävä ja Hengittävä Heading Image Muotoutuva tuki niskalle Heading I…" at bounding box center [582, 122] width 788 height 90
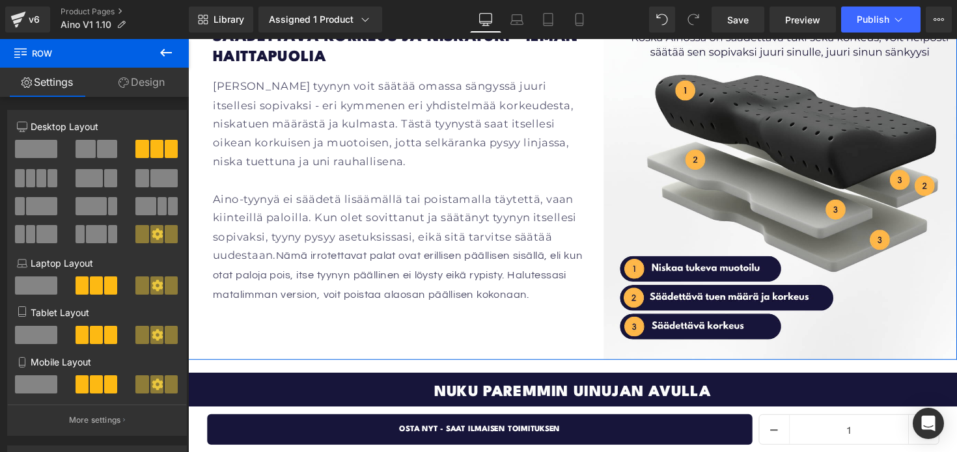
scroll to position [1657, 0]
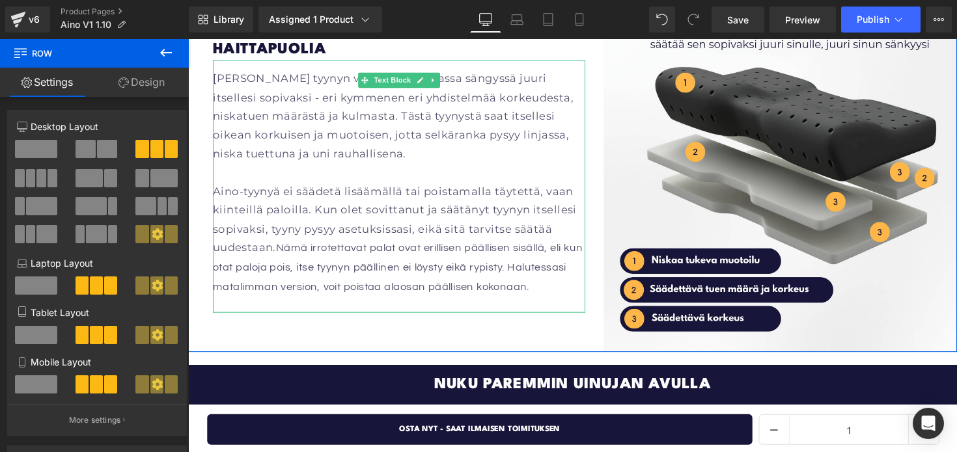
click at [269, 281] on p "Aino-tyynyä ei säädetä lisäämällä tai poistamalla täytettä, vaan kiinteillä pal…" at bounding box center [403, 244] width 381 height 117
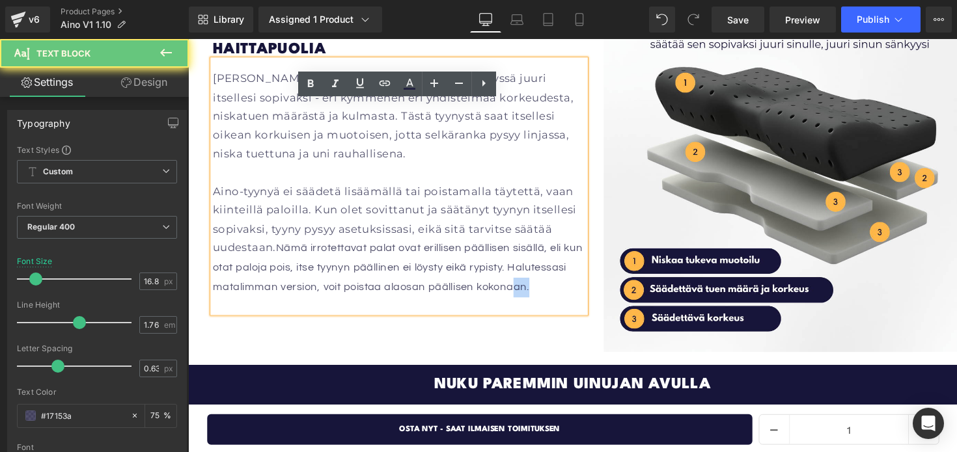
drag, startPoint x: 272, startPoint y: 283, endPoint x: 249, endPoint y: 280, distance: 23.7
click at [249, 280] on p "Aino-tyynyä ei säädetä lisäämällä tai poistamalla täytettä, vaan kiinteillä pal…" at bounding box center [403, 244] width 381 height 117
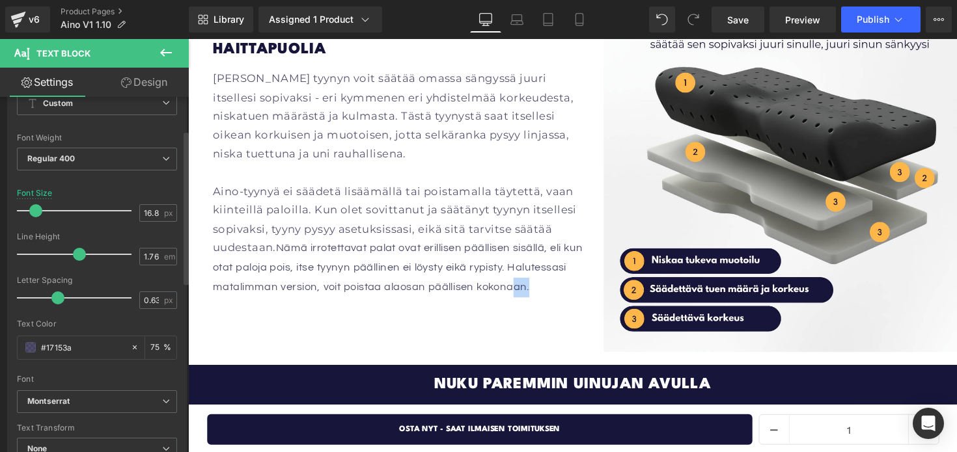
scroll to position [108, 0]
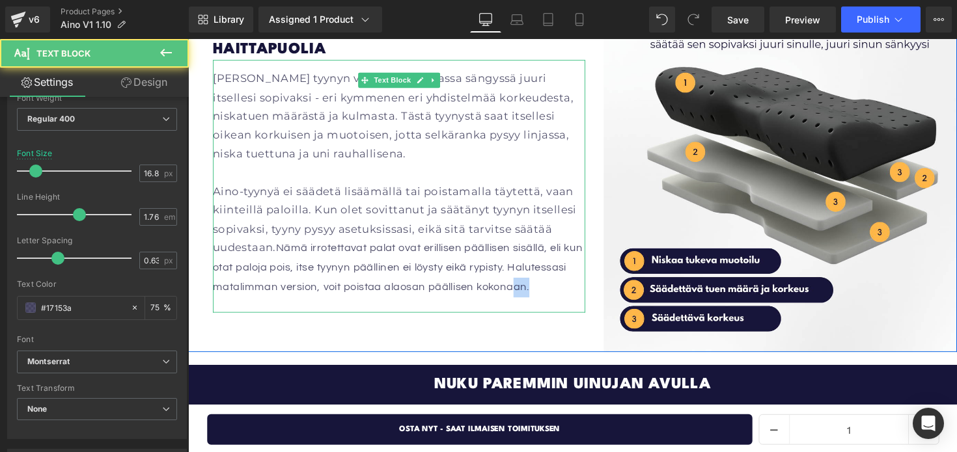
click at [286, 286] on p "Aino-tyynyä ei säädetä lisäämällä tai poistamalla täytettä, vaan kiinteillä pal…" at bounding box center [403, 244] width 381 height 117
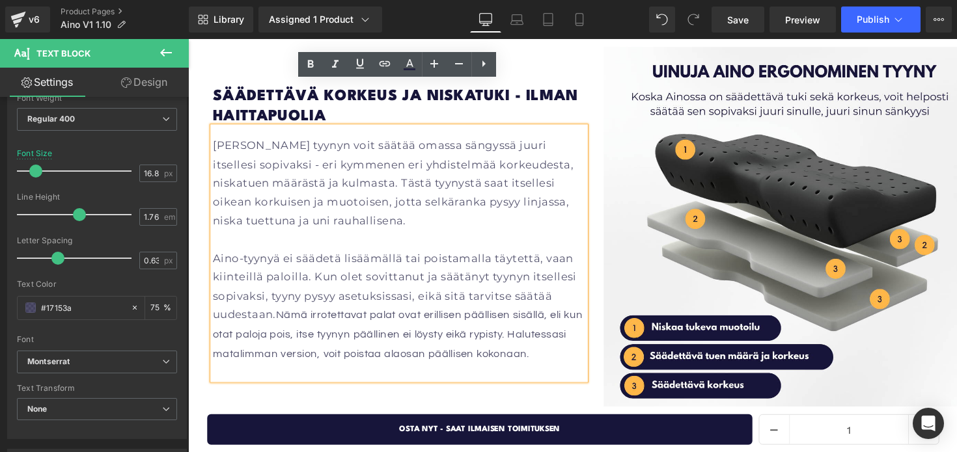
scroll to position [1446, 0]
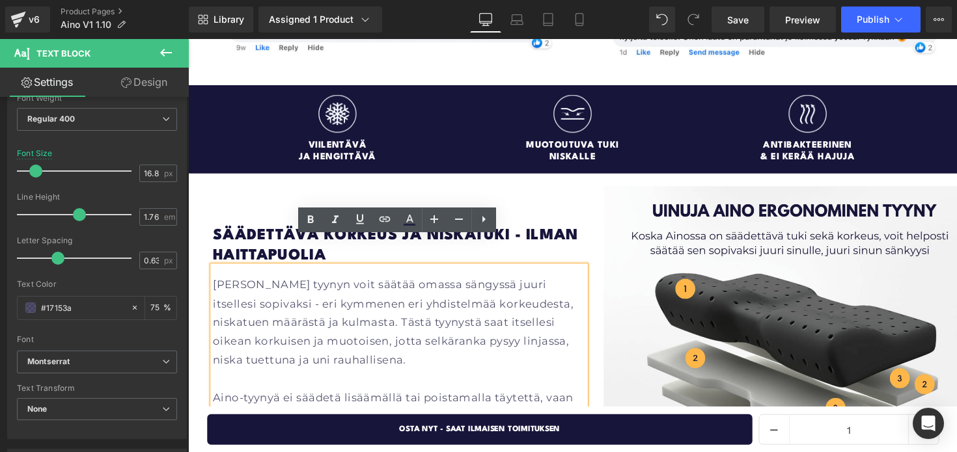
click at [350, 284] on p "Aino tyynyn voit säätää omassa sängyssä juuri itsellesi sopivaksi - eri kymmene…" at bounding box center [403, 330] width 381 height 96
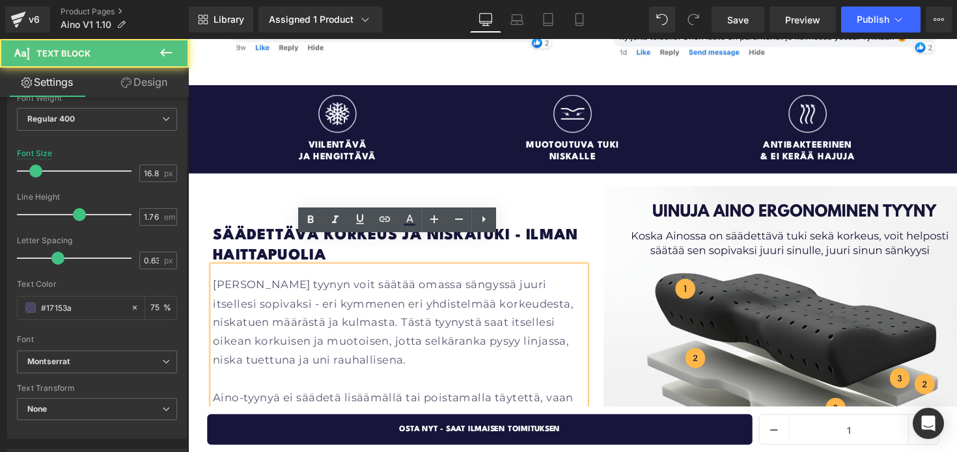
click at [325, 294] on p "Aino tyynyn voit säätää omassa sängyssä juuri itsellesi sopivaksi - eri kymmene…" at bounding box center [403, 330] width 381 height 96
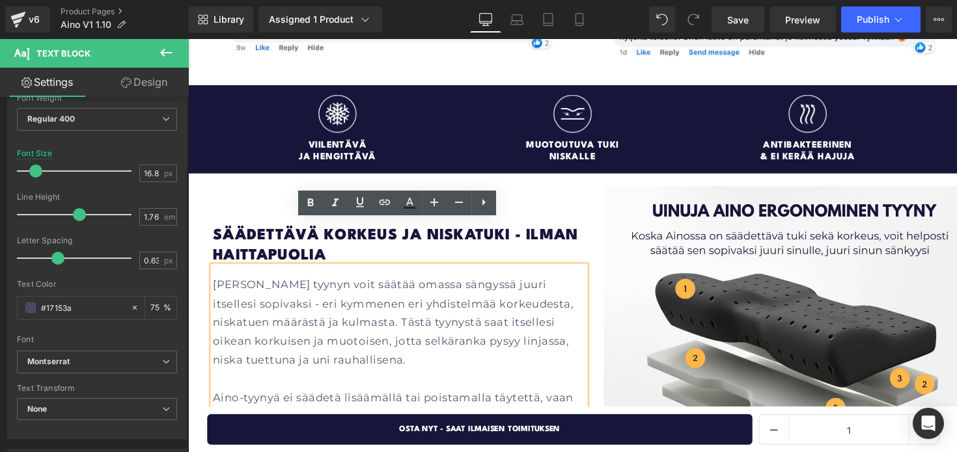
scroll to position [1594, 0]
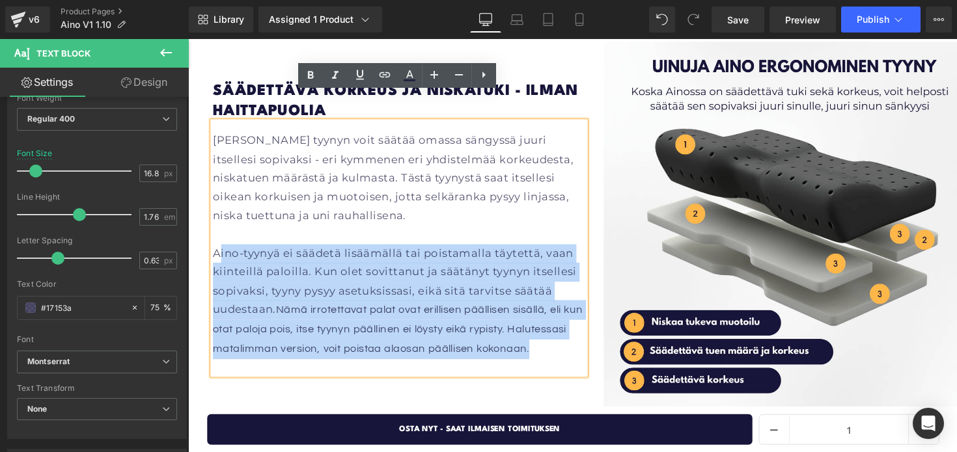
drag, startPoint x: 290, startPoint y: 338, endPoint x: 219, endPoint y: 223, distance: 134.7
click at [219, 249] on p "Aino-tyynyä ei säädetä lisäämällä tai poistamalla täytettä, vaan kiinteillä pal…" at bounding box center [403, 307] width 381 height 117
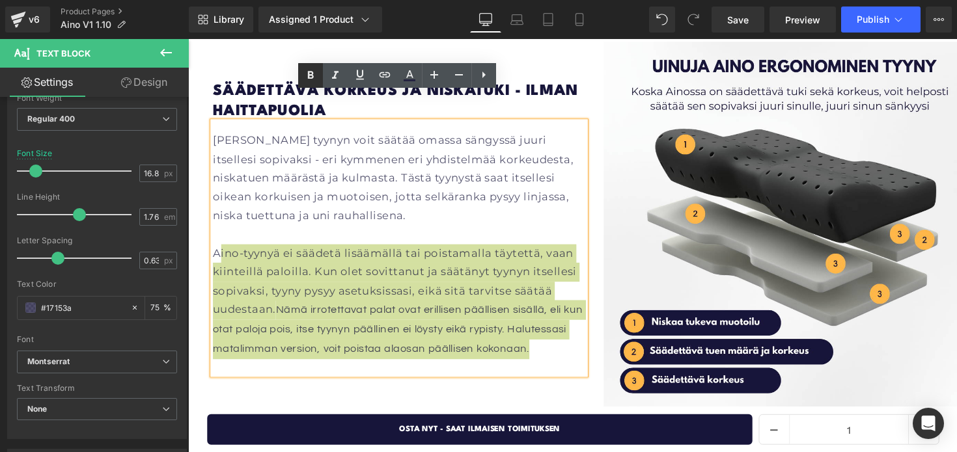
click at [312, 77] on icon at bounding box center [310, 75] width 6 height 8
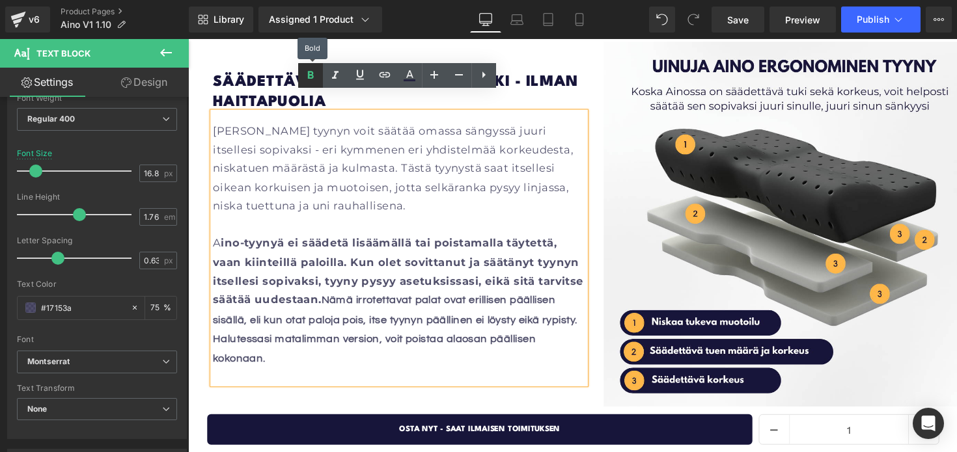
click at [312, 77] on icon at bounding box center [310, 75] width 6 height 8
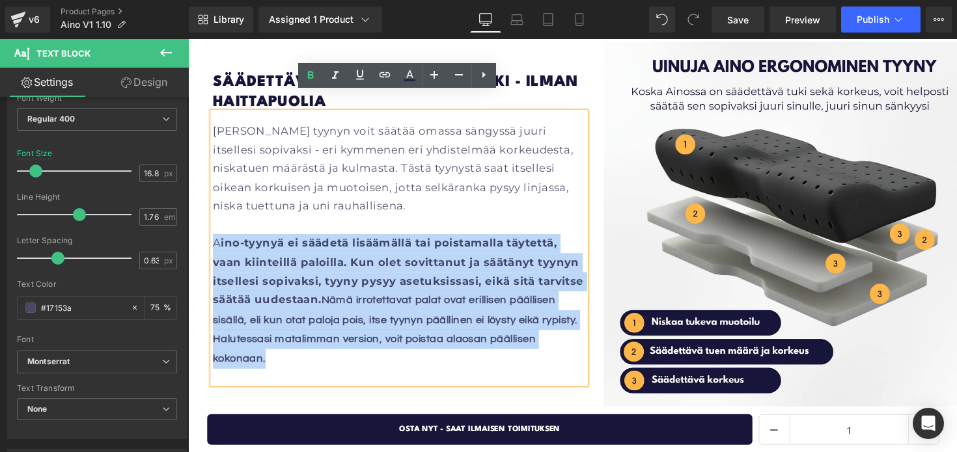
drag, startPoint x: 273, startPoint y: 348, endPoint x: 215, endPoint y: 227, distance: 134.8
click at [215, 239] on p "A ino-tyynyä ei säädetä lisäämällä tai poistamalla täytettä, vaan kiinteillä pa…" at bounding box center [403, 307] width 381 height 137
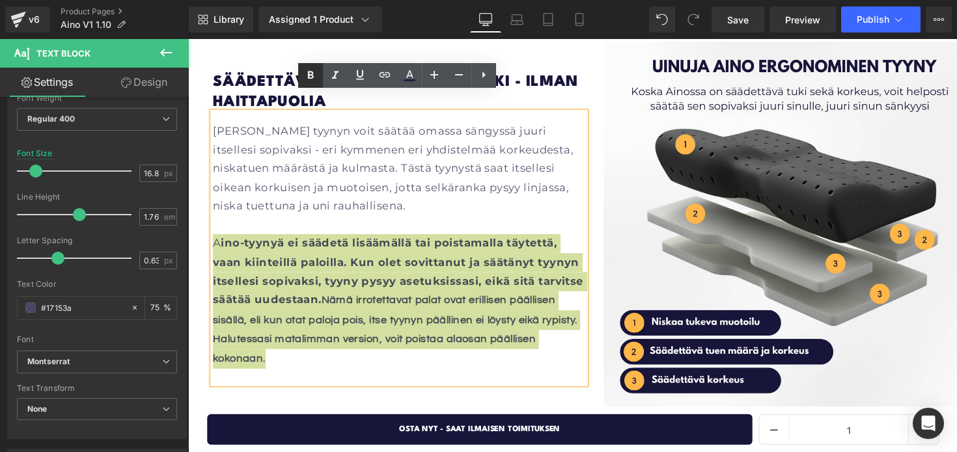
click at [314, 78] on icon at bounding box center [311, 76] width 16 height 16
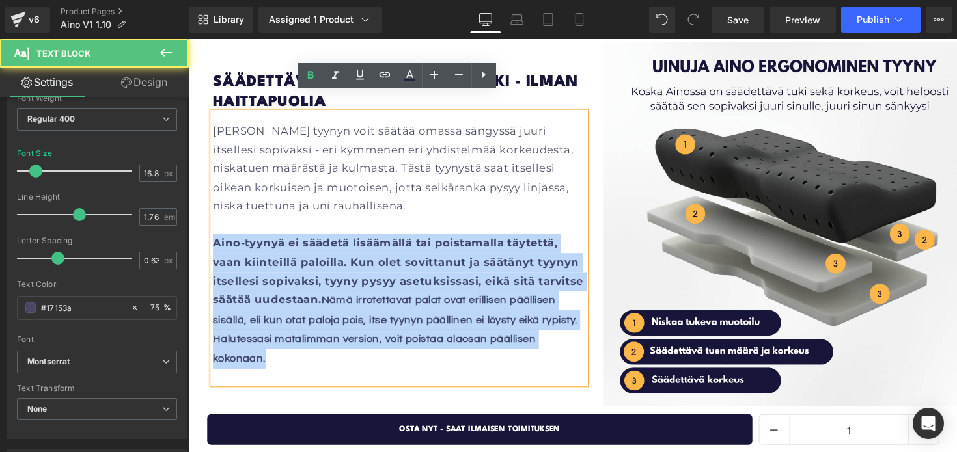
drag, startPoint x: 269, startPoint y: 348, endPoint x: 213, endPoint y: 221, distance: 139.1
click at [213, 239] on p "Aino-tyynyä ei säädetä lisäämällä tai poistamalla täytettä, vaan kiinteillä pal…" at bounding box center [403, 307] width 381 height 137
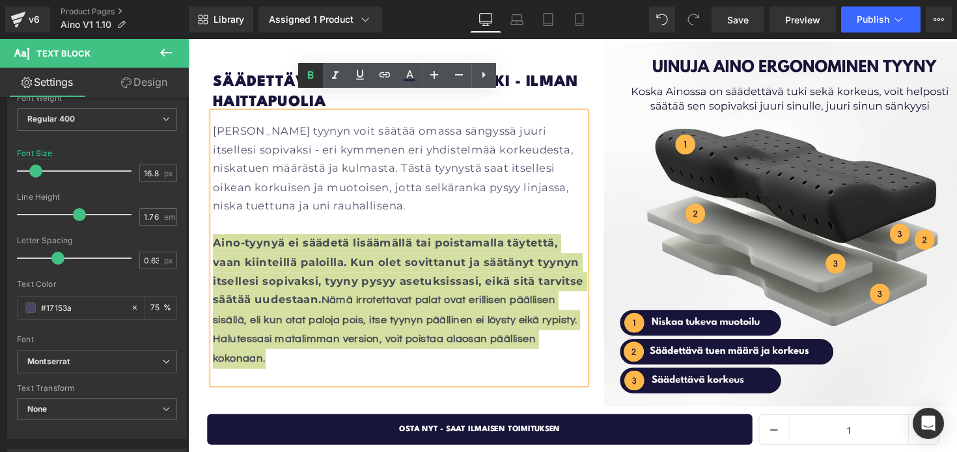
click at [314, 77] on icon at bounding box center [311, 76] width 16 height 16
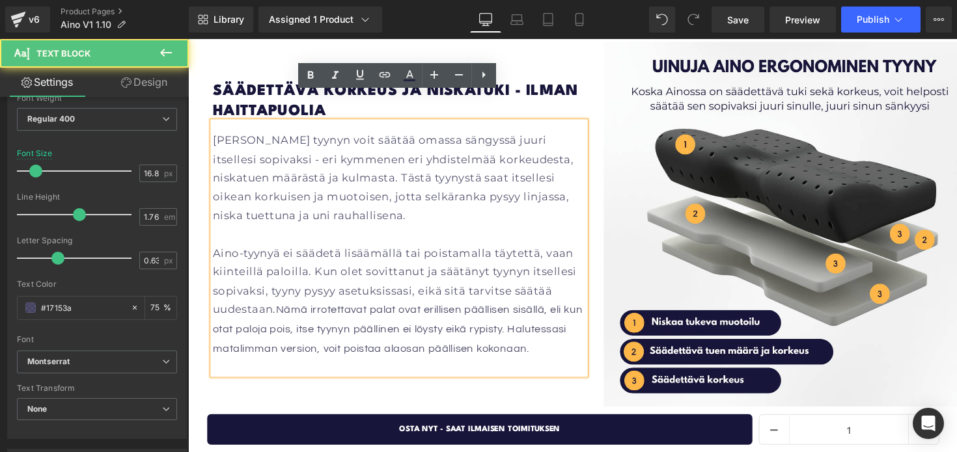
click at [285, 348] on p "Aino-tyynyä ei säädetä lisäämällä tai poistamalla täytettä, vaan kiinteillä pal…" at bounding box center [403, 307] width 381 height 117
click at [309, 310] on span "Nämä irrotettavat palat ovat erillisen päällisen sisällä, eli kun otat paloja p…" at bounding box center [402, 335] width 379 height 51
drag, startPoint x: 309, startPoint y: 305, endPoint x: 342, endPoint y: 306, distance: 33.9
click at [342, 310] on span "Nämä irrotettavat palat ovat erillisen päällisen sisällä, eli kun otat paloja p…" at bounding box center [402, 335] width 379 height 51
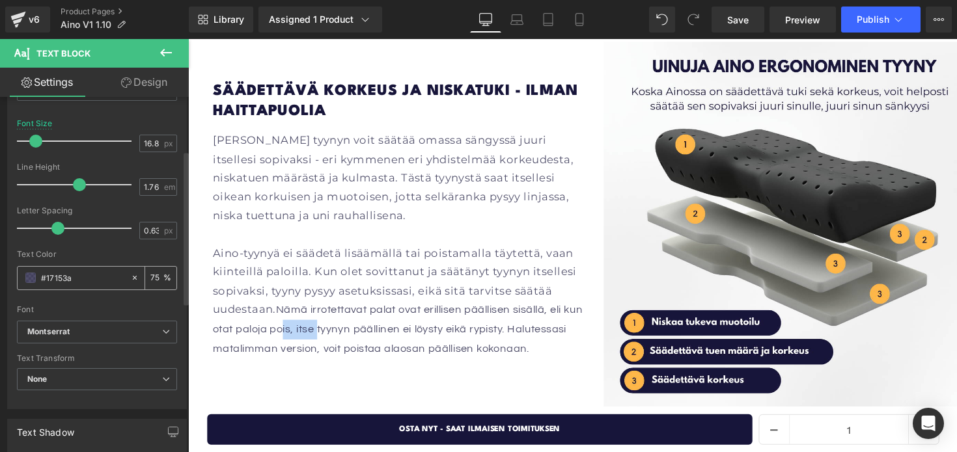
scroll to position [139, 0]
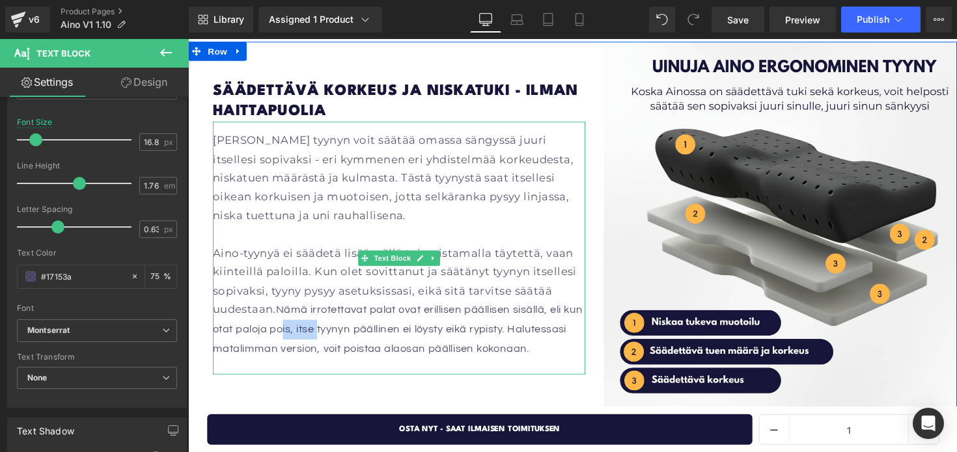
click at [225, 275] on p "Aino-tyynyä ei säädetä lisäämällä tai poistamalla täytettä, vaan kiinteillä pal…" at bounding box center [403, 307] width 381 height 117
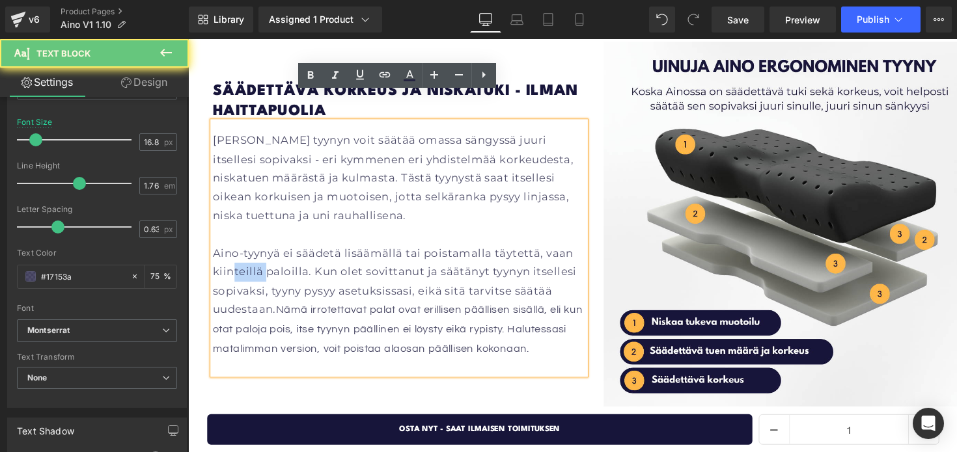
drag, startPoint x: 233, startPoint y: 244, endPoint x: 269, endPoint y: 244, distance: 35.8
click at [269, 249] on p "Aino-tyynyä ei säädetä lisäämällä tai poistamalla täytettä, vaan kiinteillä pal…" at bounding box center [403, 307] width 381 height 117
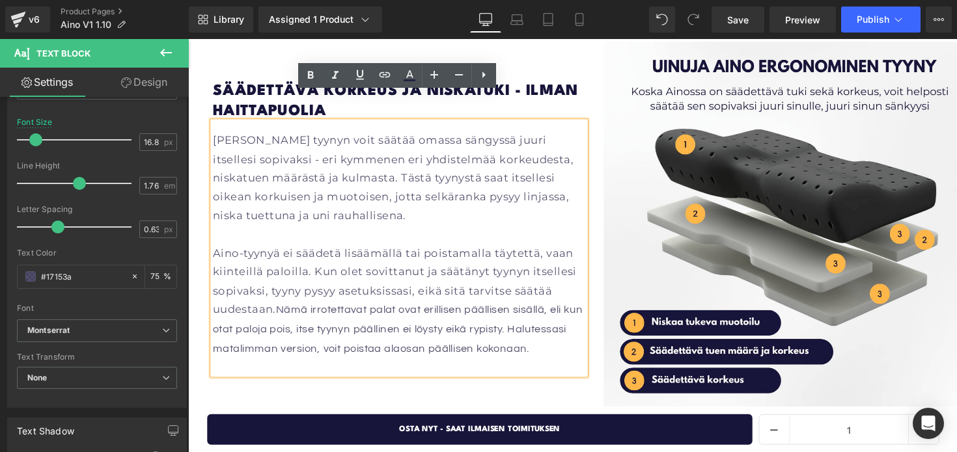
click at [283, 342] on p "Aino-tyynyä ei säädetä lisäämällä tai poistamalla täytettä, vaan kiinteillä pal…" at bounding box center [403, 307] width 381 height 117
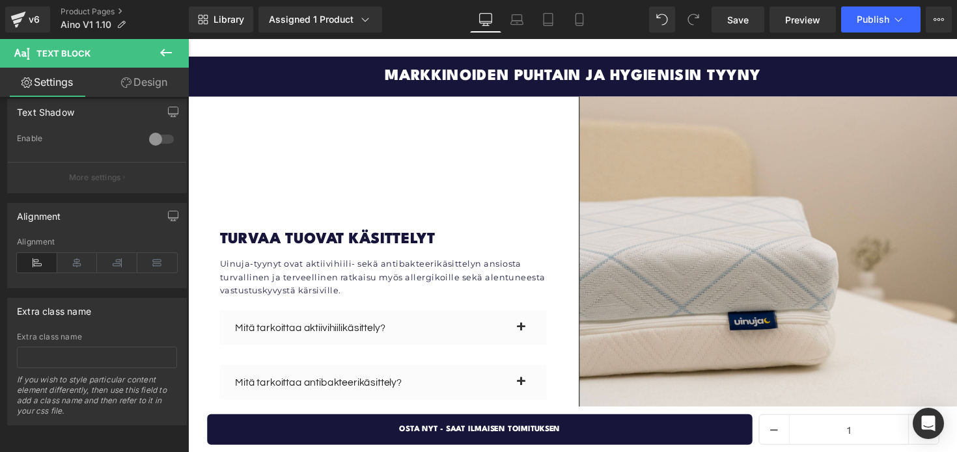
scroll to position [2950, 0]
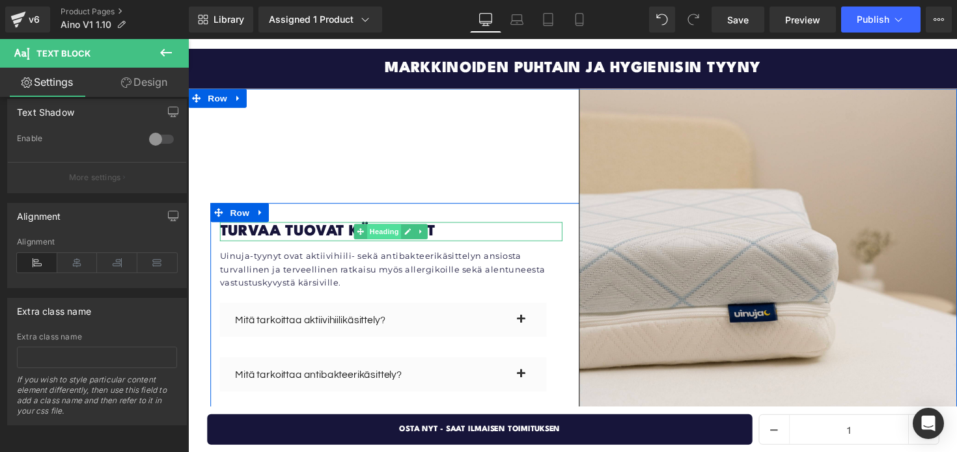
click at [384, 228] on span "Heading" at bounding box center [389, 236] width 35 height 16
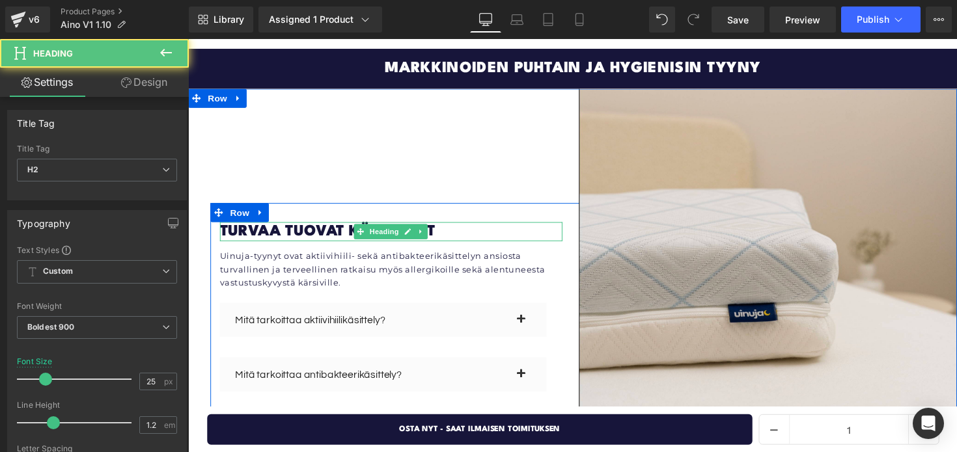
click at [320, 227] on h2 "turvaa tuovat käsittelyt" at bounding box center [396, 237] width 351 height 20
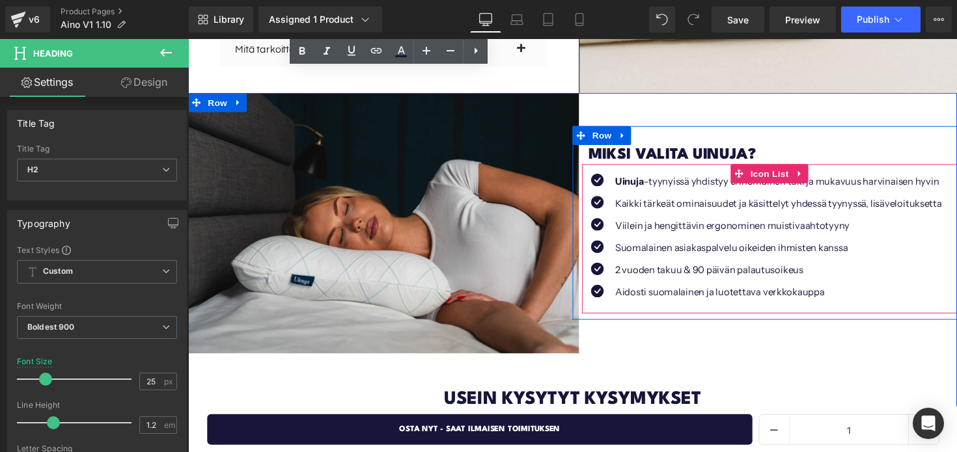
scroll to position [3295, 0]
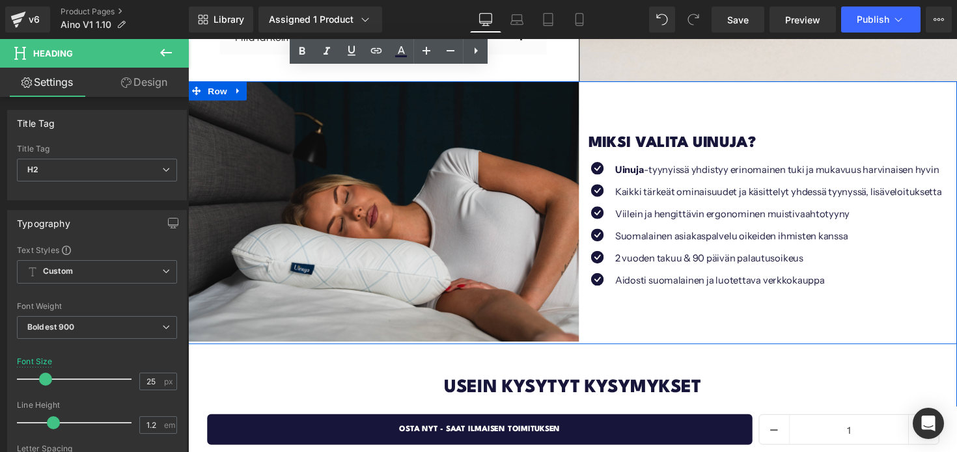
click at [657, 83] on div "Miksi valita uinuja? Heading Icon Uinuja -tyynyissä yhdistyy erinomainen tuki j…" at bounding box center [779, 216] width 394 height 267
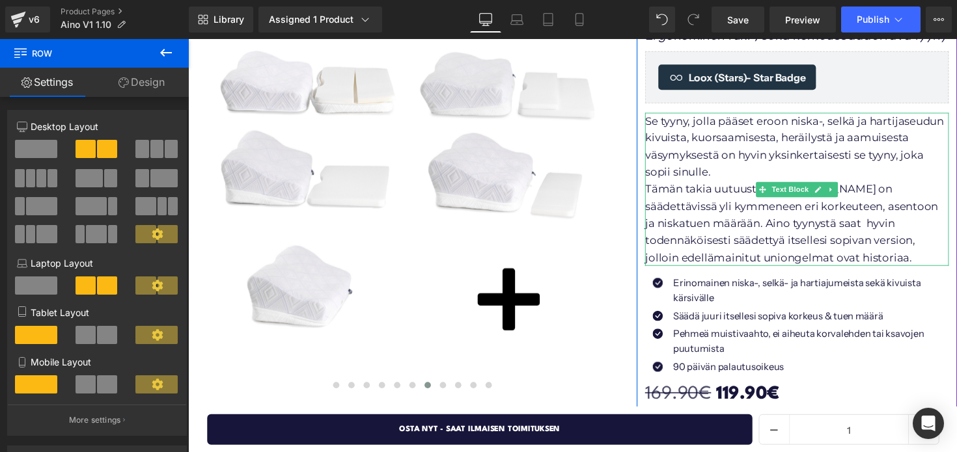
scroll to position [213, 0]
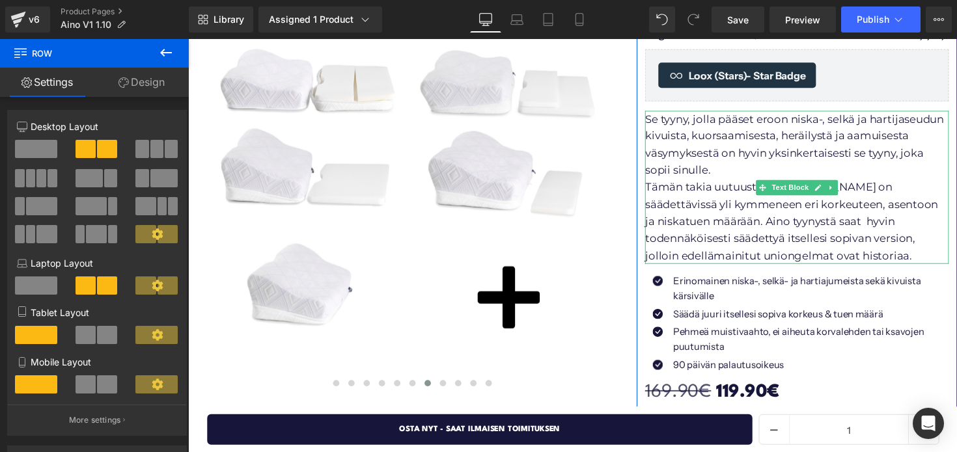
click at [767, 240] on span "Tämän takia uutuustuote Aino on säädettävissä yli kymmeneen eri korkeuteen, ase…" at bounding box center [806, 225] width 300 height 83
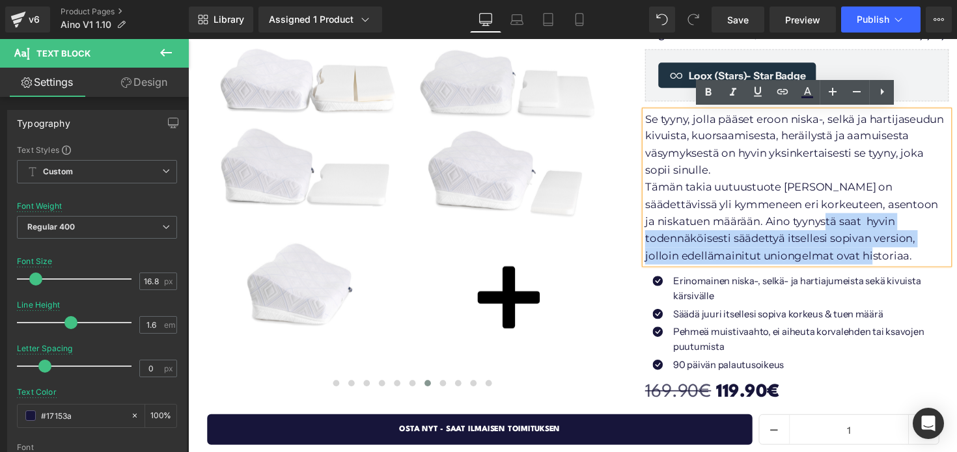
drag, startPoint x: 814, startPoint y: 258, endPoint x: 814, endPoint y: 223, distance: 35.8
click at [814, 223] on p "Tämän takia uutuustuote Aino on säädettävissä yli kymmeneen eri korkeuteen, ase…" at bounding box center [811, 225] width 311 height 87
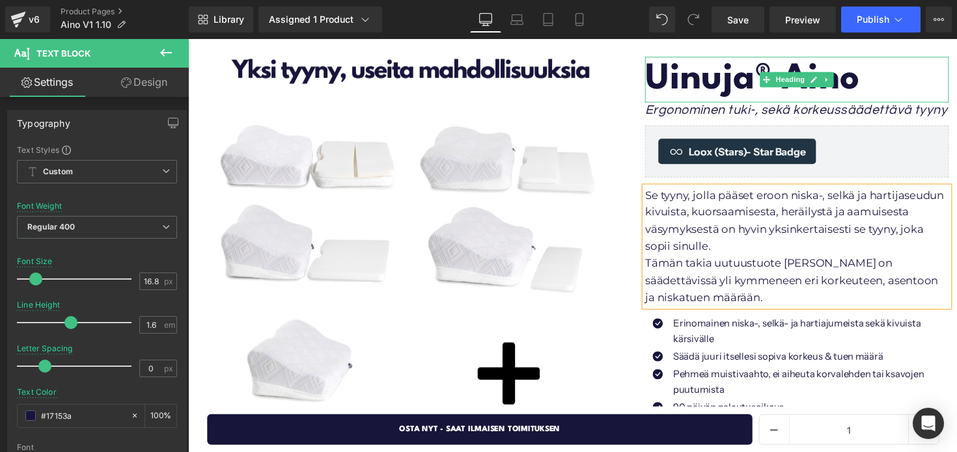
scroll to position [132, 0]
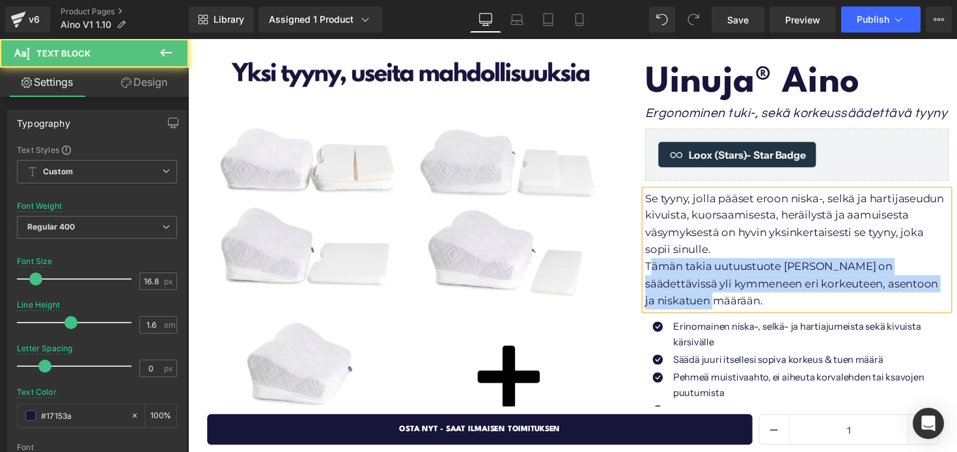
drag, startPoint x: 719, startPoint y: 309, endPoint x: 661, endPoint y: 271, distance: 69.5
click at [661, 271] on p "Tämän takia uutuustuote Aino on säädettävissä yli kymmeneen eri korkeuteen, ase…" at bounding box center [811, 290] width 311 height 53
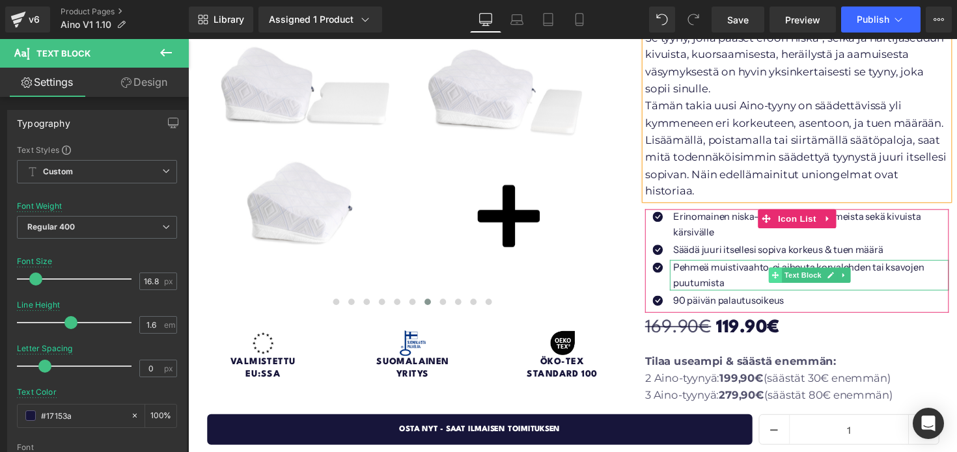
scroll to position [301, 0]
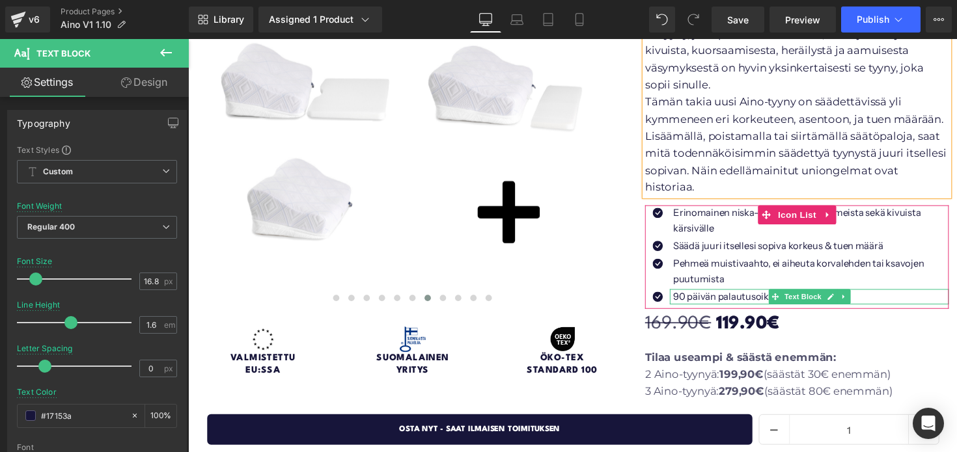
click at [771, 296] on p "90 päivän palautusoikeus" at bounding box center [826, 304] width 282 height 16
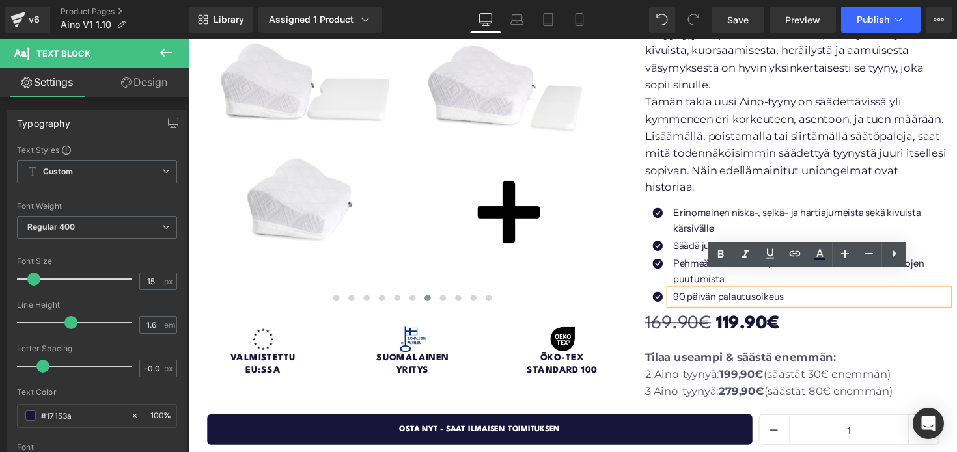
click at [847, 296] on p "90 päivän palautusoikeus" at bounding box center [826, 304] width 282 height 16
drag, startPoint x: 847, startPoint y: 286, endPoint x: 687, endPoint y: 283, distance: 160.2
click at [687, 296] on p "90 päivän palautusoikeus" at bounding box center [826, 304] width 282 height 16
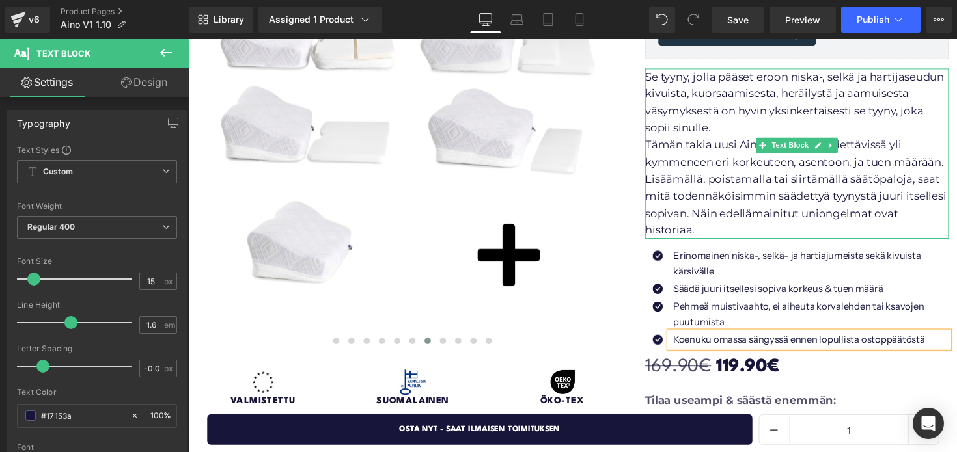
scroll to position [261, 0]
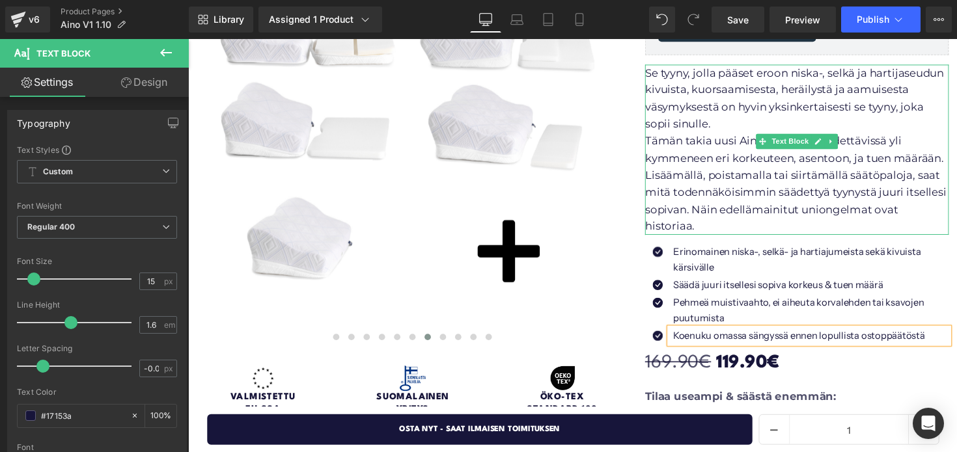
click at [956, 212] on p "Tämän takia uusi Aino-tyyny on säädettävissä yli kymmeneen eri korkeuteen, asen…" at bounding box center [811, 187] width 311 height 105
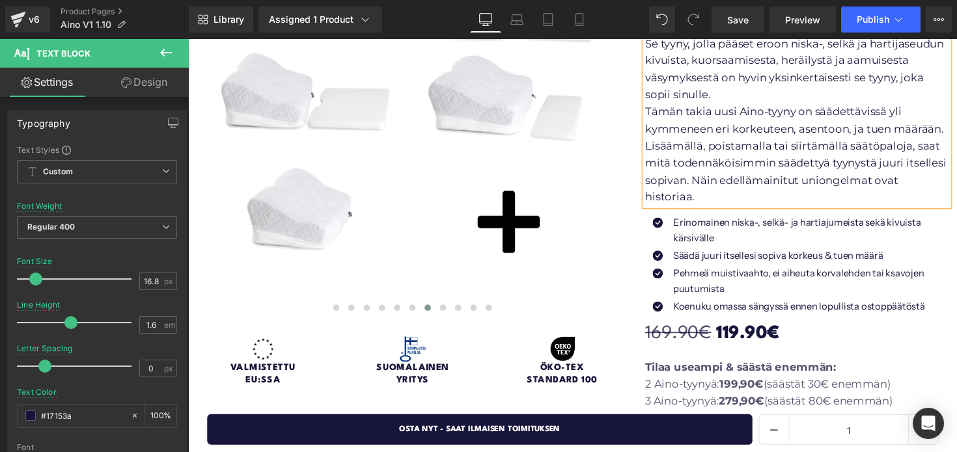
scroll to position [292, 0]
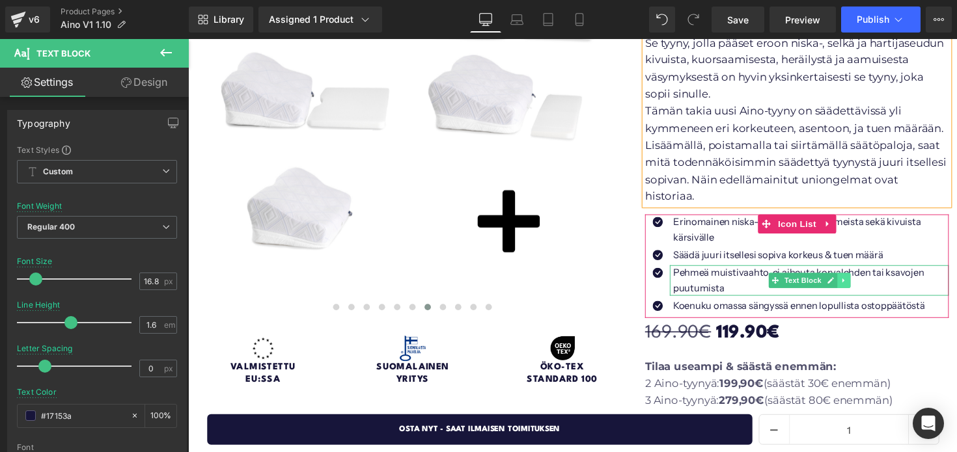
click at [860, 282] on icon at bounding box center [859, 286] width 7 height 8
click at [855, 283] on icon at bounding box center [852, 286] width 7 height 7
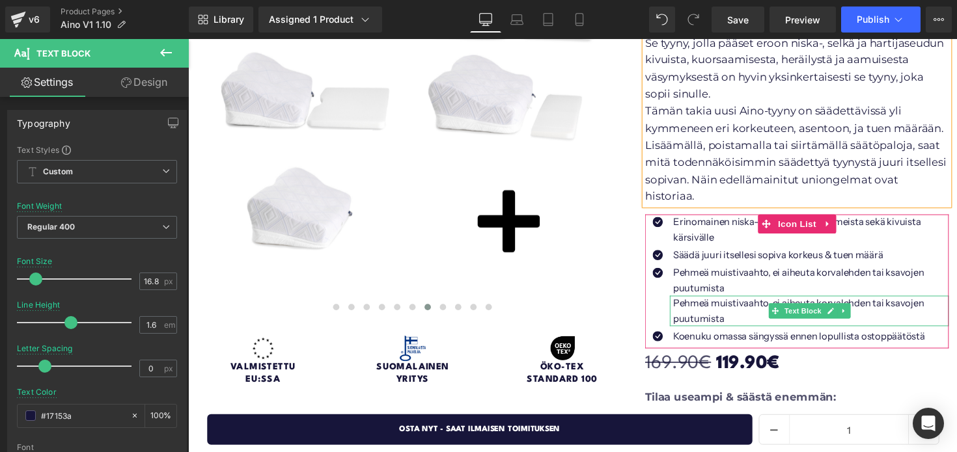
click at [754, 302] on p "Pehmeä muistivaahto, ei aiheuta korvalehden tai ksavojen puutumista" at bounding box center [826, 317] width 282 height 31
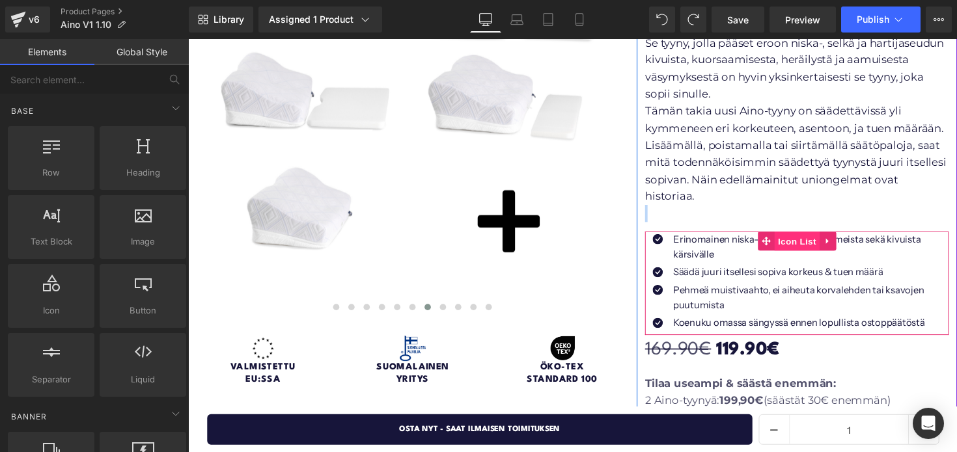
click at [808, 236] on span "Icon List" at bounding box center [812, 246] width 46 height 20
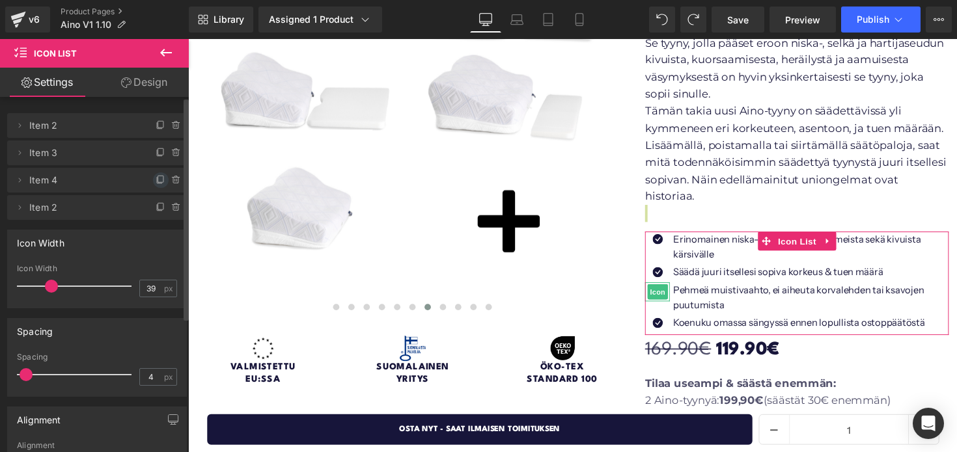
click at [156, 176] on icon at bounding box center [161, 180] width 10 height 10
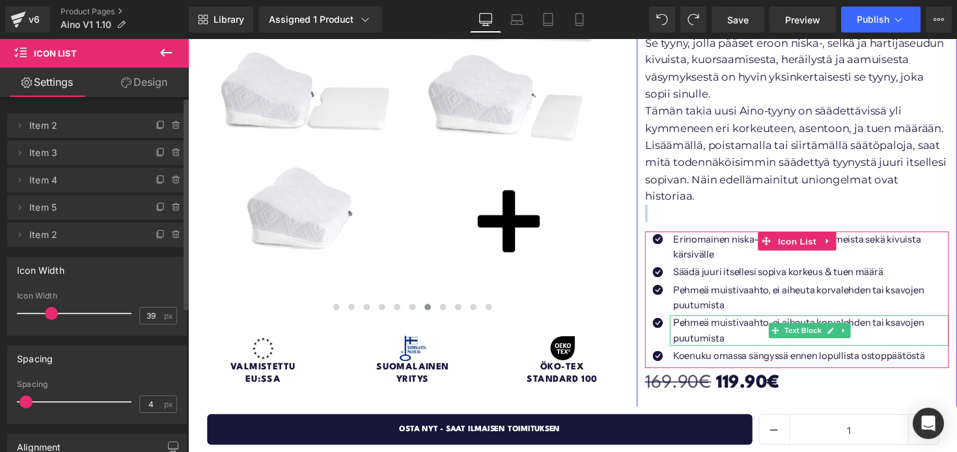
click at [738, 329] on p "Pehmeä muistivaahto, ei aiheuta korvalehden tai ksavojen puutumista" at bounding box center [826, 337] width 282 height 31
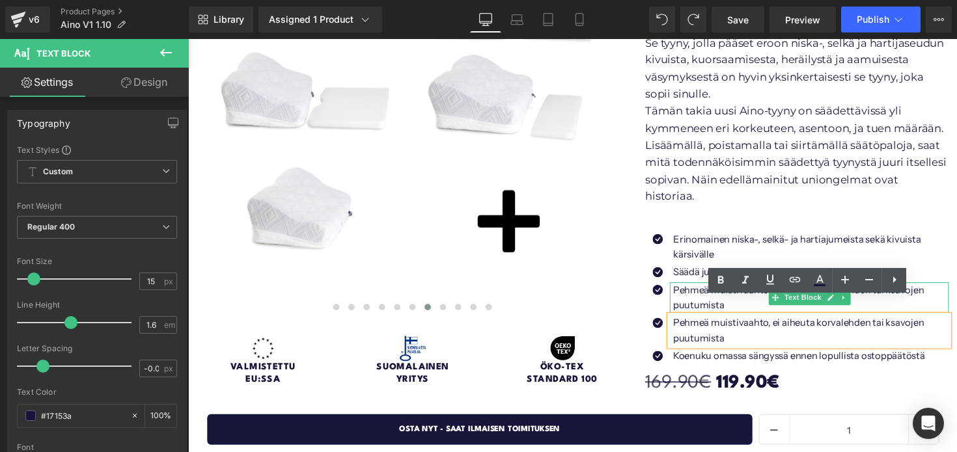
drag, startPoint x: 694, startPoint y: 287, endPoint x: 732, endPoint y: 299, distance: 40.3
click at [694, 288] on p "Pehmeä muistivaahto, ei aiheuta korvalehden tai ksavojen puutumista" at bounding box center [826, 303] width 282 height 31
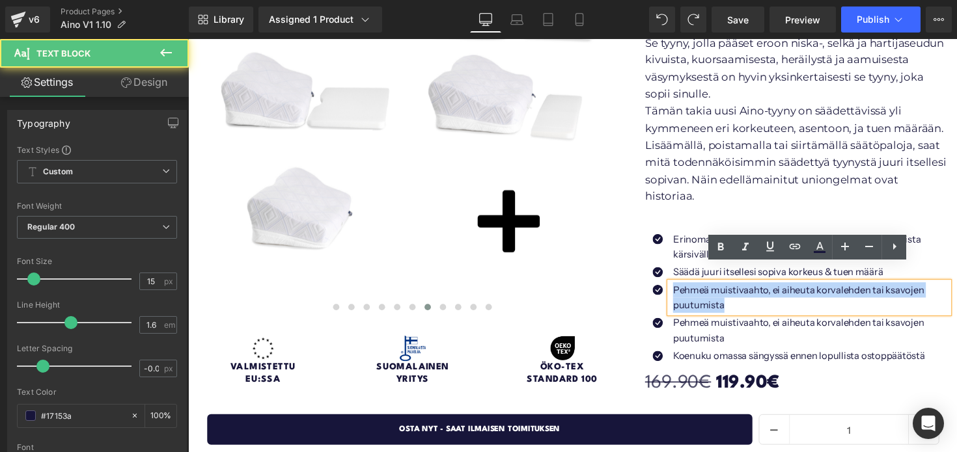
drag, startPoint x: 740, startPoint y: 294, endPoint x: 683, endPoint y: 280, distance: 58.9
click at [683, 288] on div "Pehmeä muistivaahto, ei aiheuta korvalehden tai ksavojen puutumista" at bounding box center [824, 303] width 286 height 31
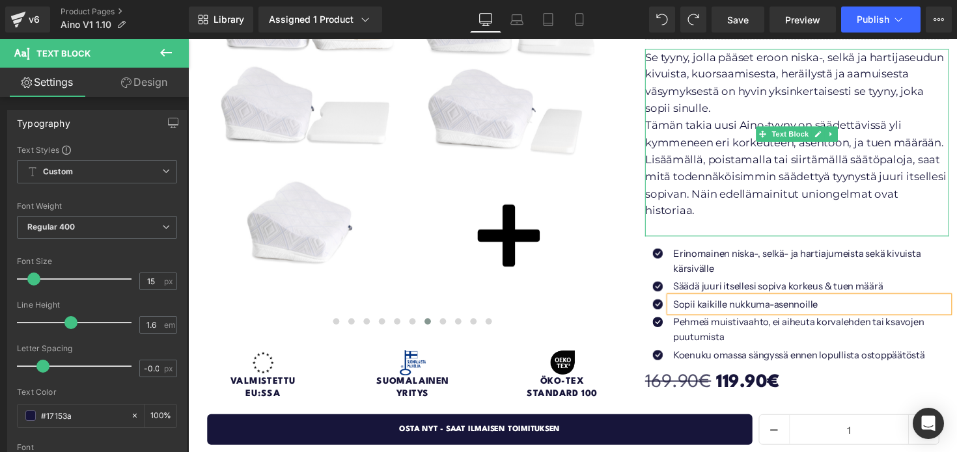
scroll to position [237, 0]
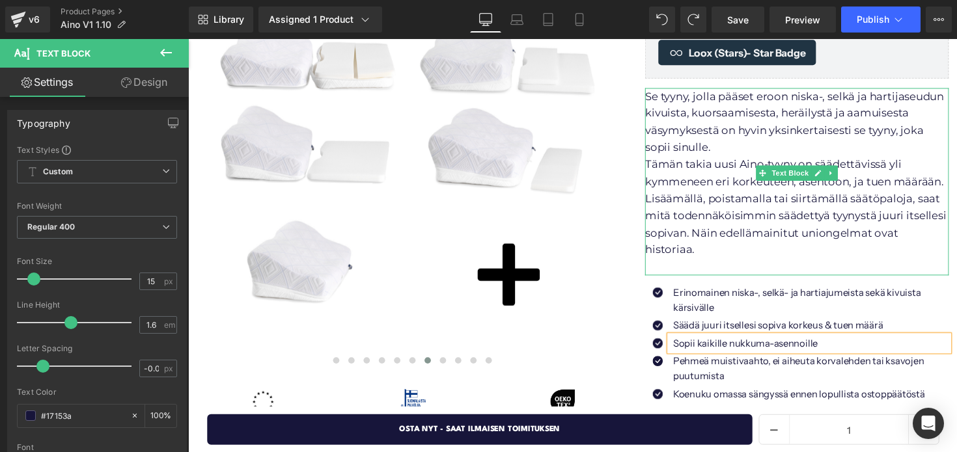
click at [680, 264] on p at bounding box center [811, 273] width 311 height 18
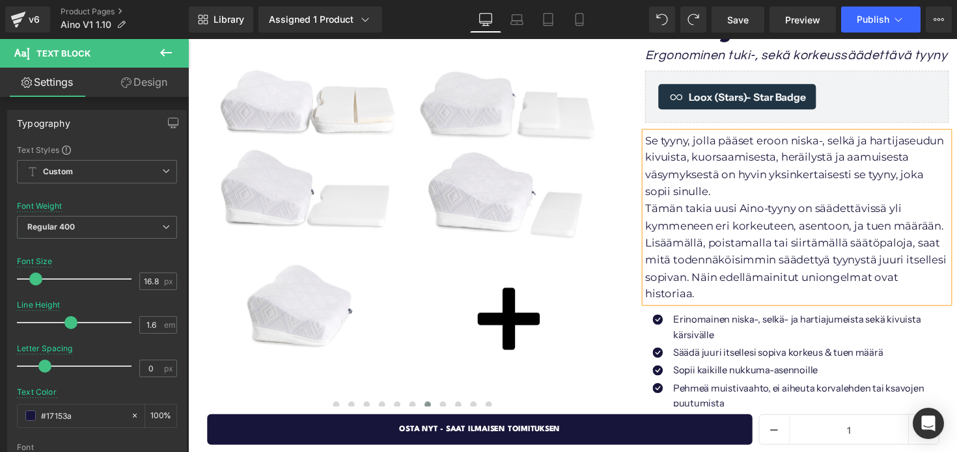
scroll to position [188, 0]
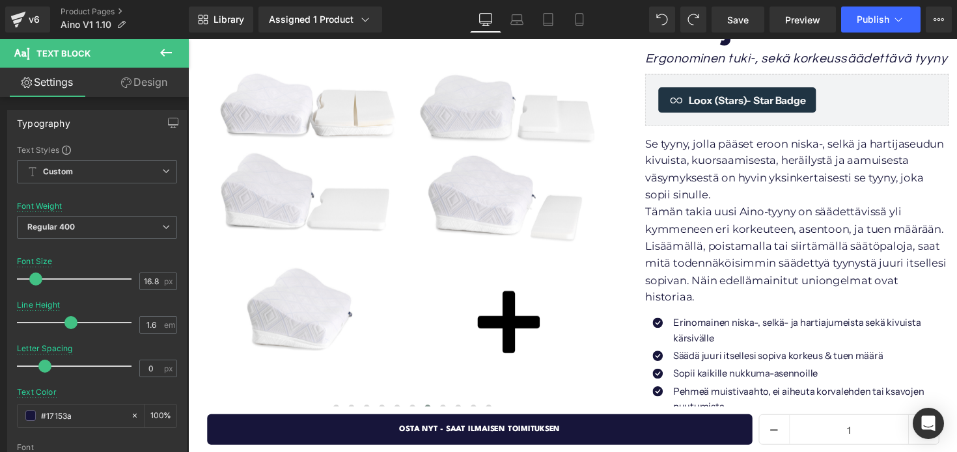
click at [169, 48] on icon at bounding box center [166, 53] width 16 height 16
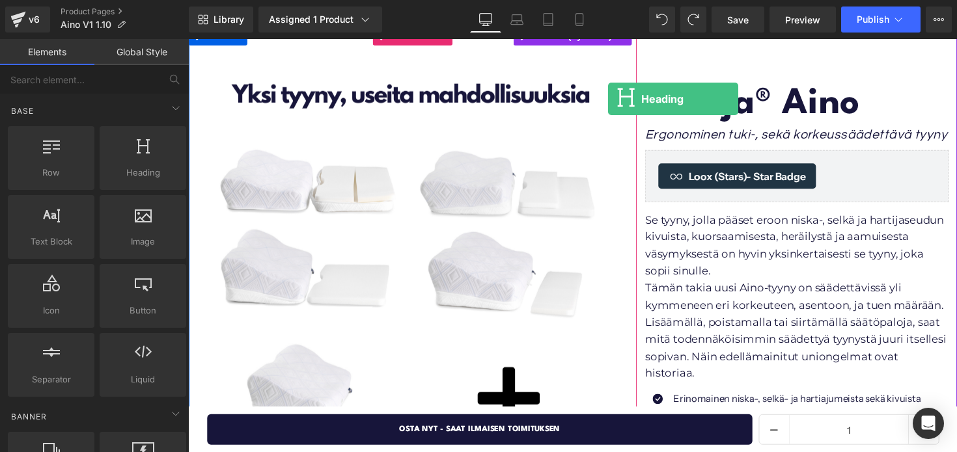
scroll to position [97, 0]
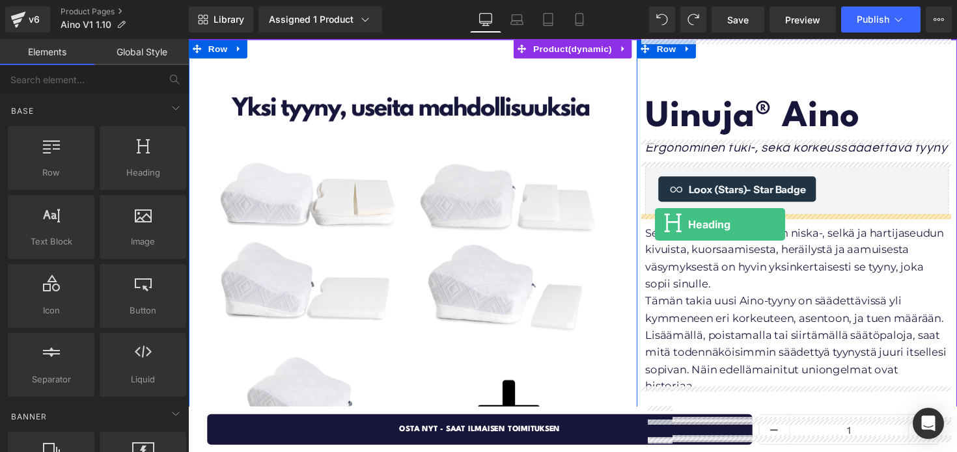
drag, startPoint x: 321, startPoint y: 204, endPoint x: 667, endPoint y: 229, distance: 346.6
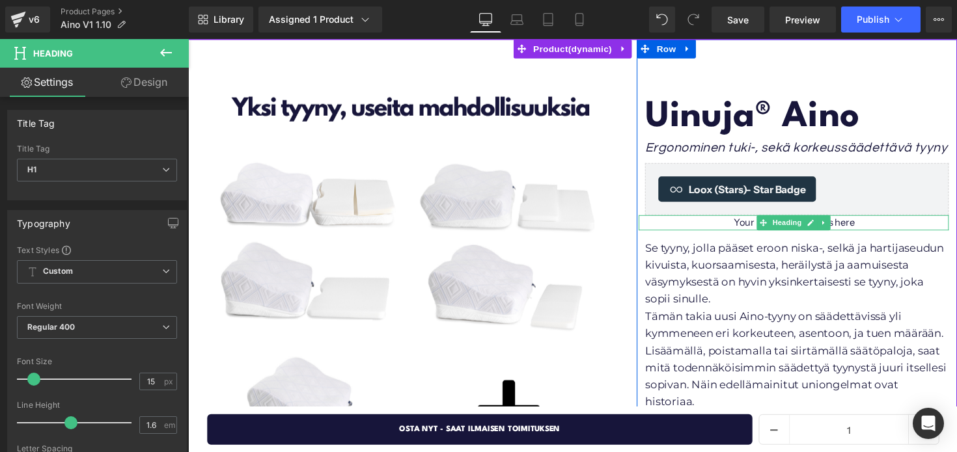
click at [799, 228] on span "Heading" at bounding box center [801, 227] width 35 height 16
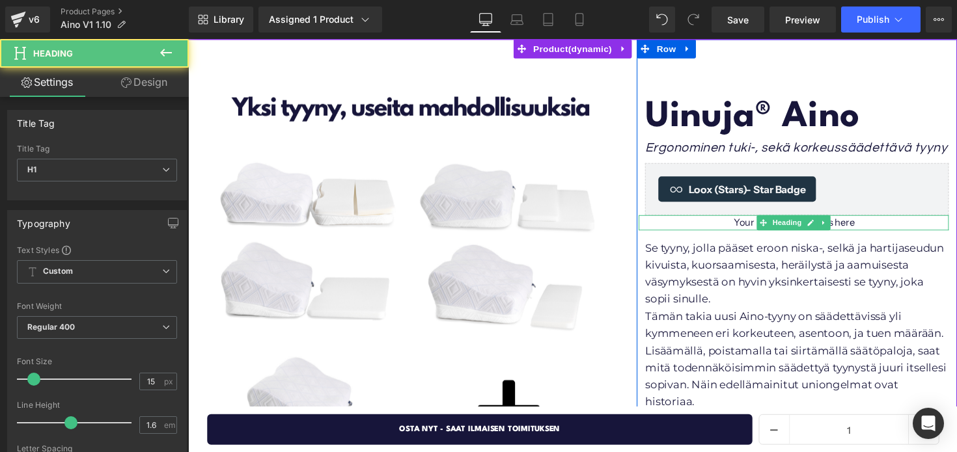
click at [860, 228] on h1 "Your heading text goes here" at bounding box center [809, 227] width 318 height 16
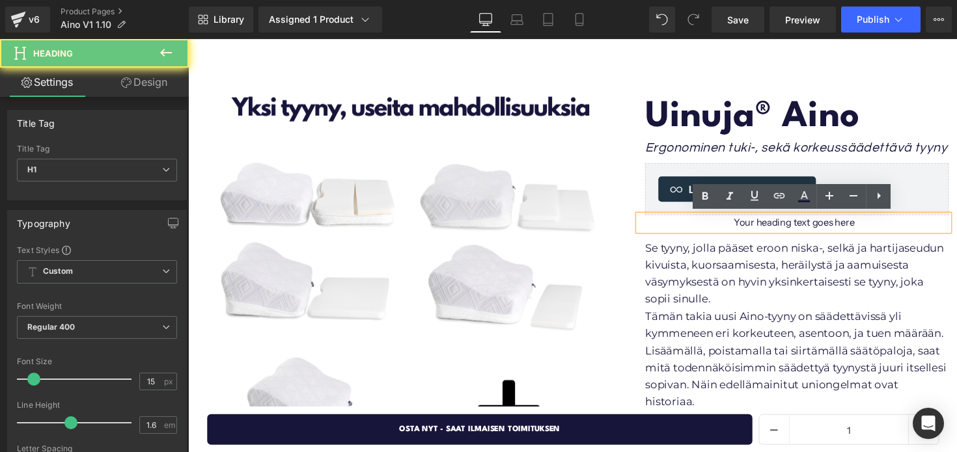
click at [860, 228] on h1 "Your heading text goes here" at bounding box center [809, 227] width 318 height 16
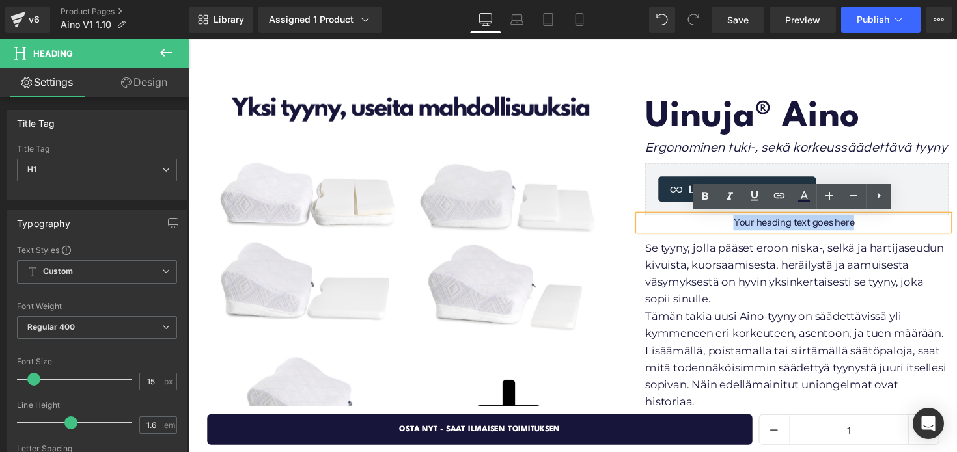
click at [860, 228] on h1 "Your heading text goes here" at bounding box center [809, 227] width 318 height 16
paste div
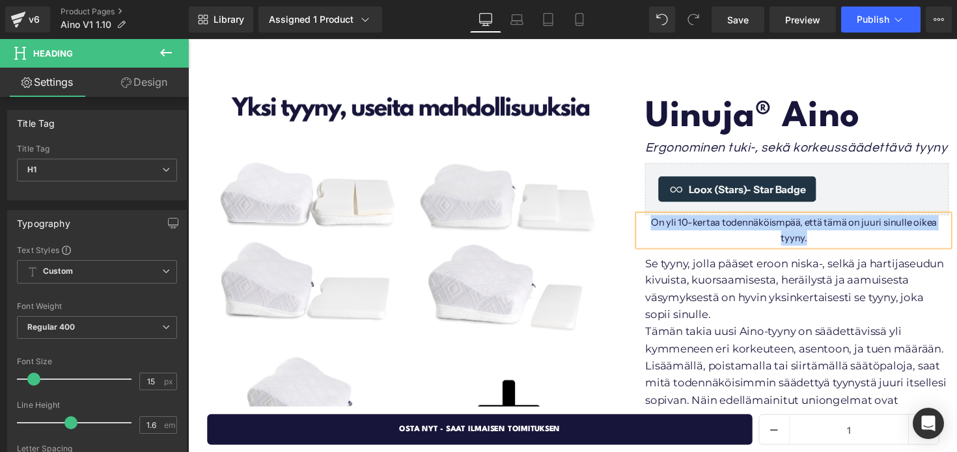
drag, startPoint x: 654, startPoint y: 225, endPoint x: 972, endPoint y: 223, distance: 318.9
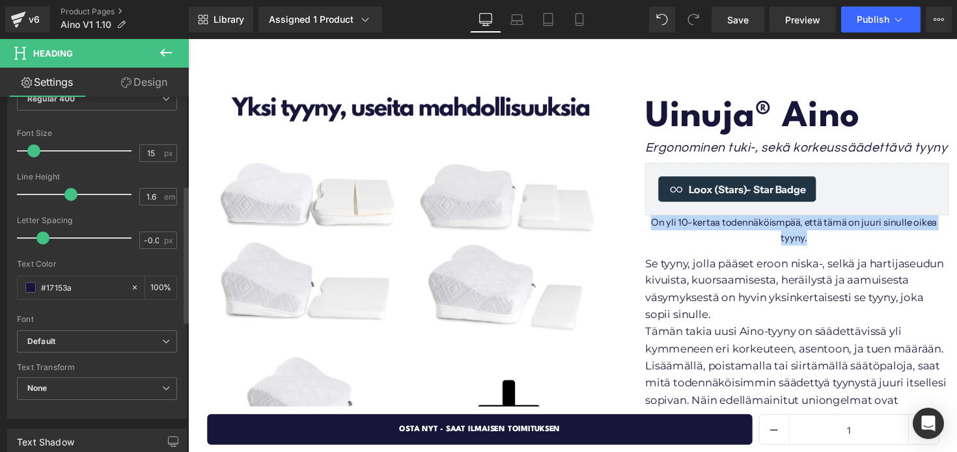
scroll to position [249, 0]
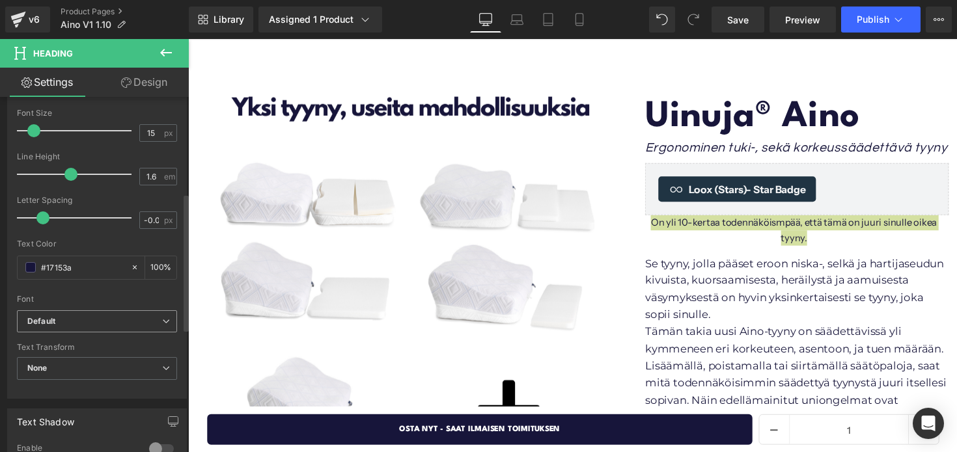
click at [90, 325] on b "Default" at bounding box center [94, 321] width 135 height 11
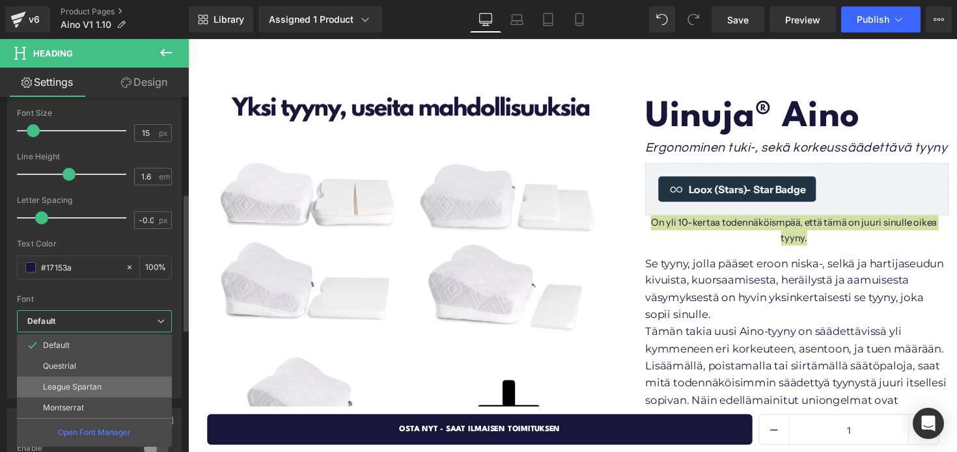
click at [81, 383] on p "League Spartan" at bounding box center [72, 387] width 59 height 9
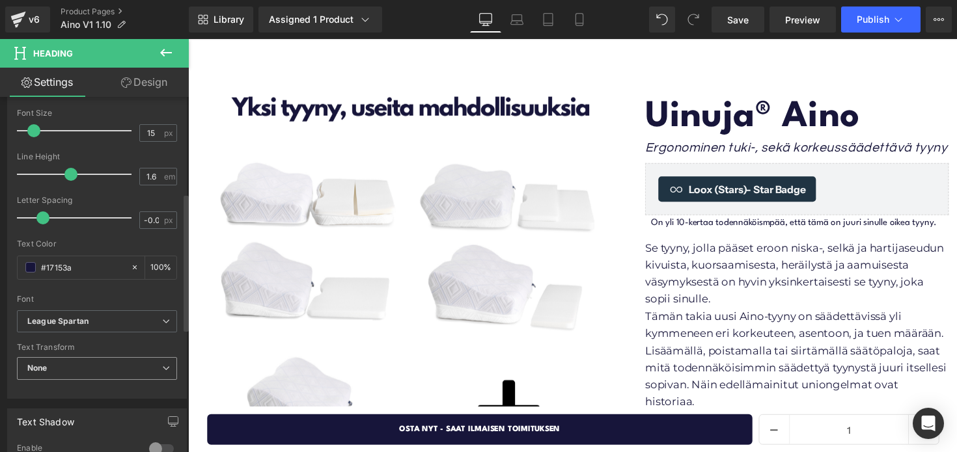
click at [87, 369] on span "None" at bounding box center [97, 368] width 160 height 23
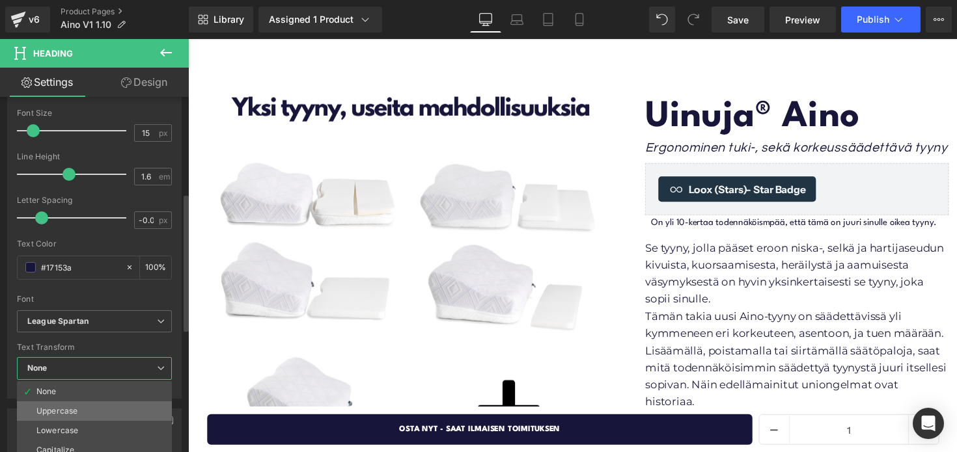
click at [76, 407] on div "Uppercase" at bounding box center [56, 411] width 41 height 9
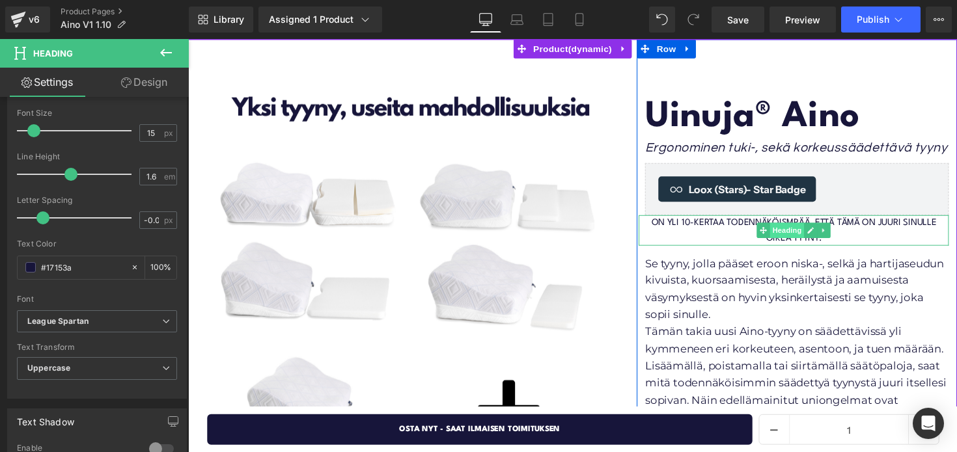
click at [806, 233] on span "Heading" at bounding box center [801, 235] width 35 height 16
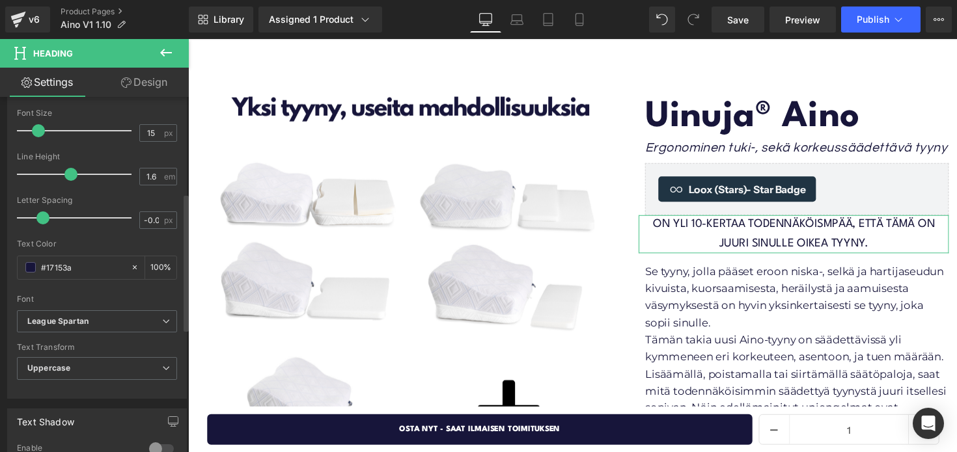
click at [40, 129] on span at bounding box center [38, 130] width 13 height 13
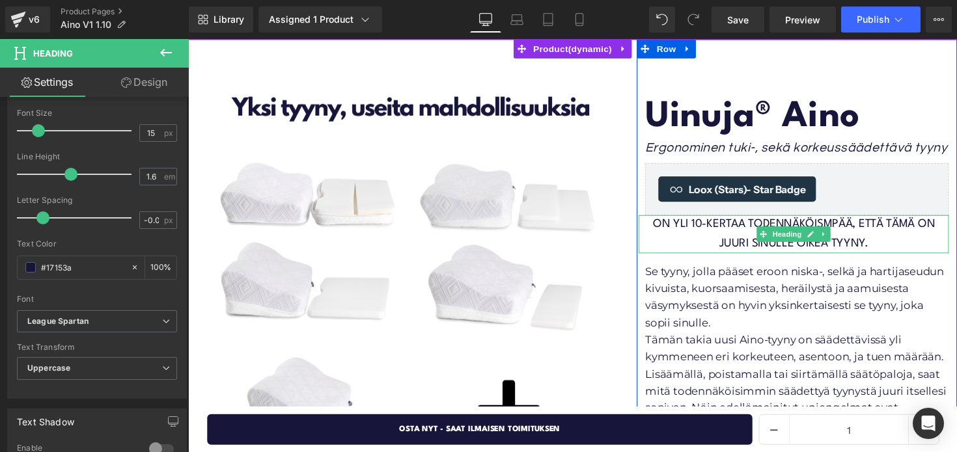
click at [889, 241] on h1 "On yli 10-kertaa todennäköismpää, että tämä on juuri sinulle oikea tyyny." at bounding box center [809, 239] width 318 height 40
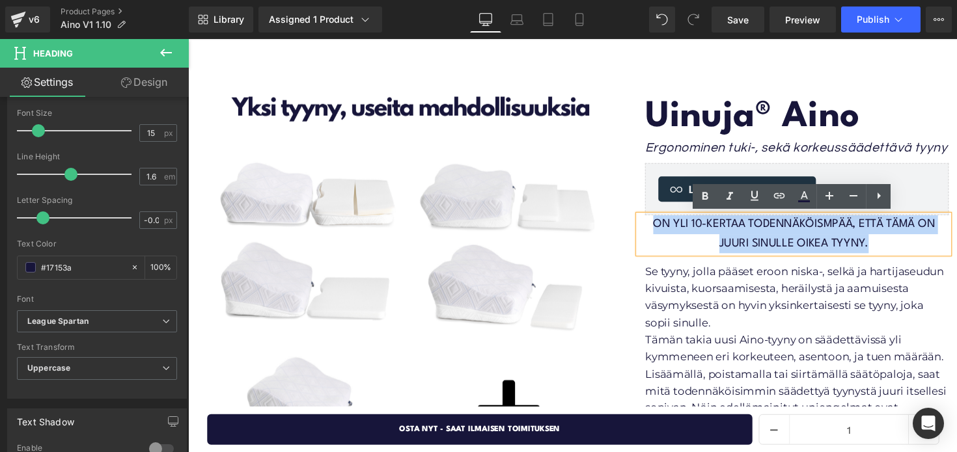
drag, startPoint x: 889, startPoint y: 246, endPoint x: 654, endPoint y: 228, distance: 236.3
click at [654, 228] on h1 "On yli 10-kertaa todennäköismpää, että tämä on juuri sinulle oikea tyyny." at bounding box center [809, 239] width 318 height 40
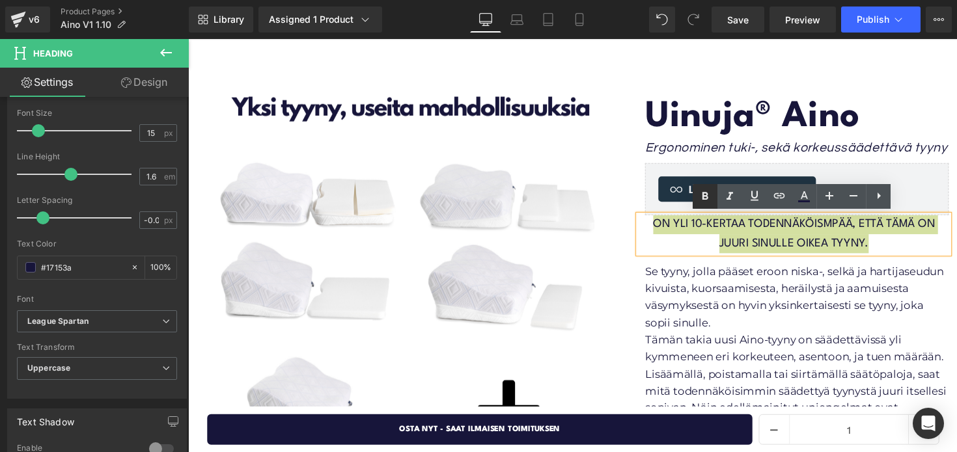
click at [706, 195] on icon at bounding box center [705, 196] width 6 height 8
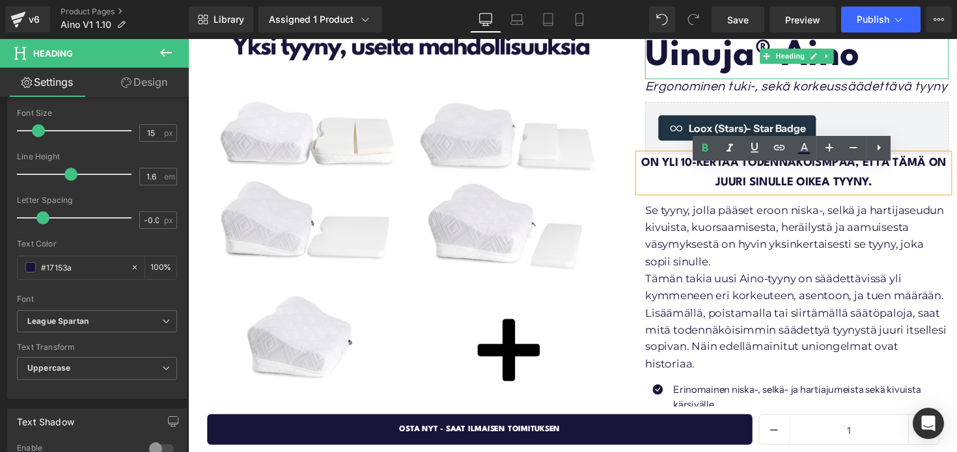
scroll to position [160, 0]
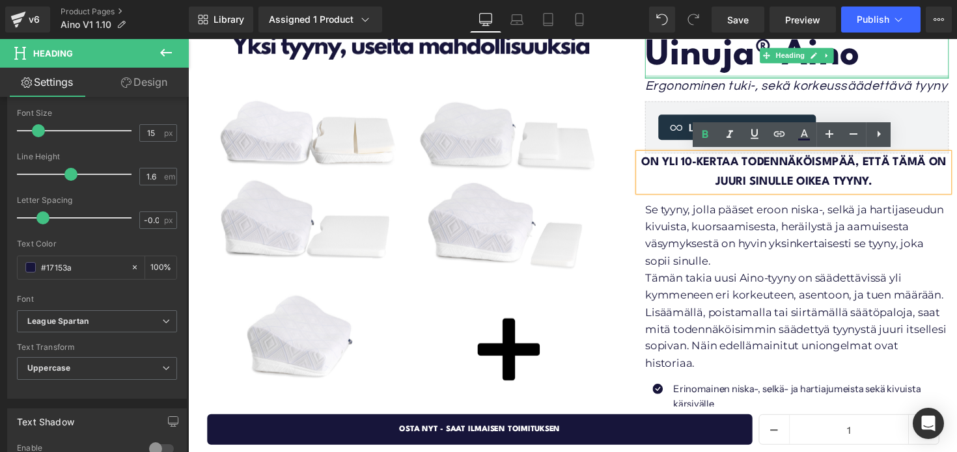
click at [900, 76] on div at bounding box center [811, 77] width 311 height 3
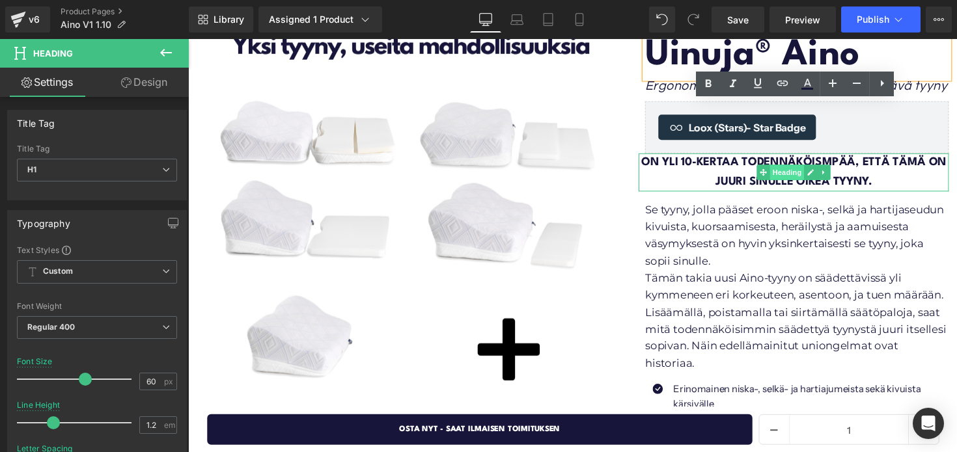
click at [797, 173] on span "Heading" at bounding box center [801, 176] width 35 height 16
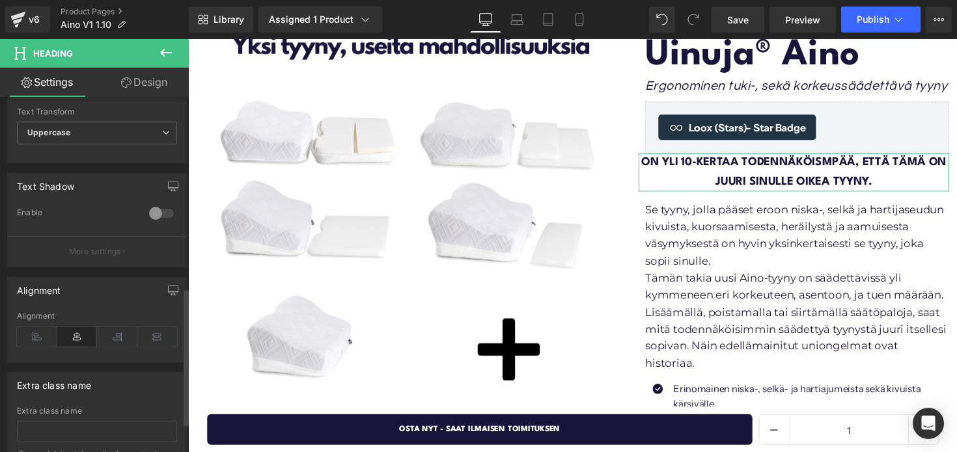
scroll to position [493, 0]
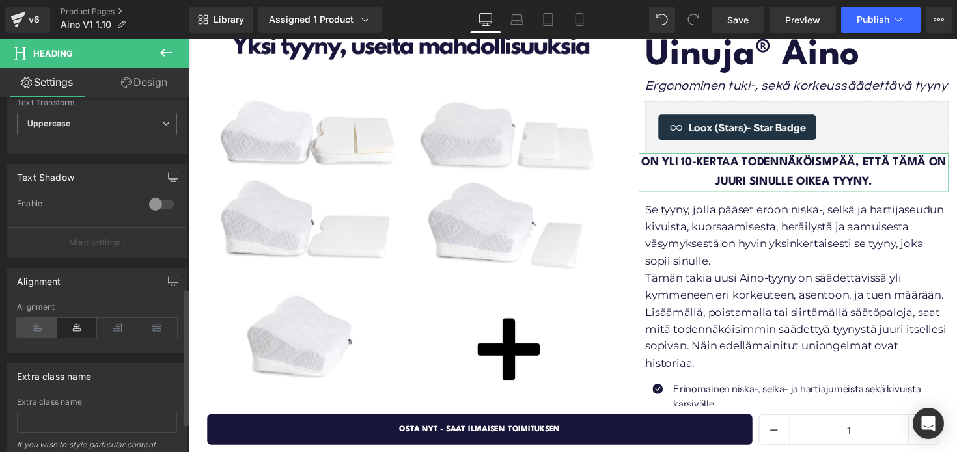
click at [40, 322] on icon at bounding box center [37, 328] width 40 height 20
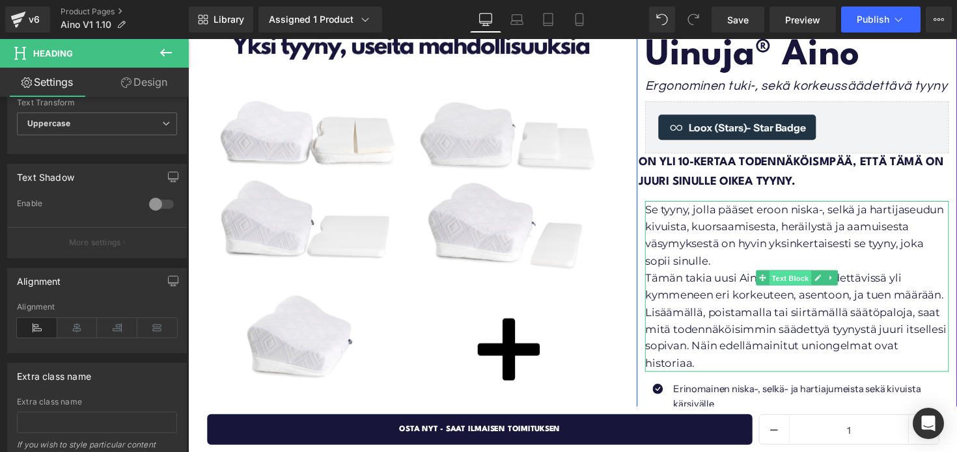
click at [806, 279] on span "Text Block" at bounding box center [805, 285] width 43 height 16
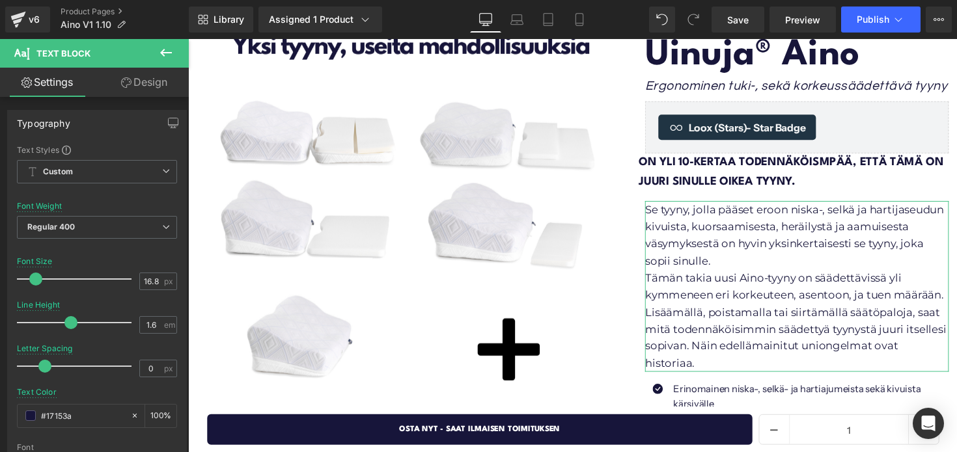
click at [147, 90] on link "Design" at bounding box center [144, 82] width 94 height 29
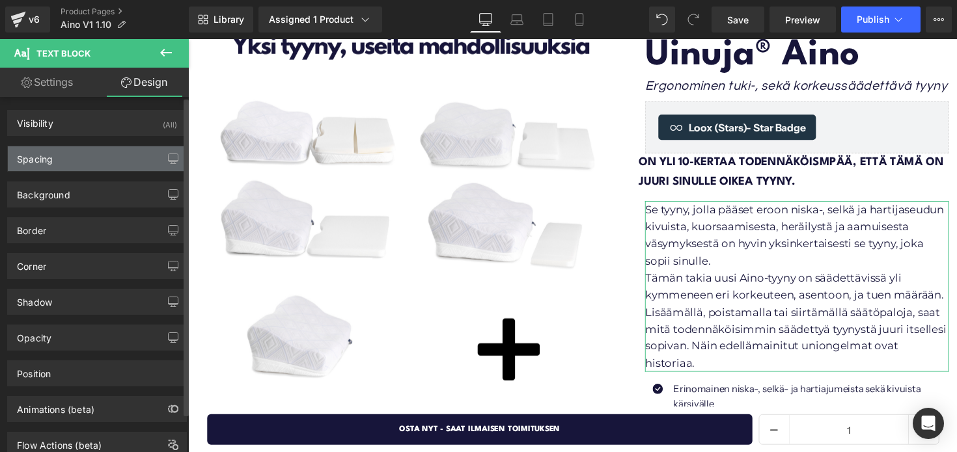
click at [85, 149] on div "Spacing" at bounding box center [97, 158] width 178 height 25
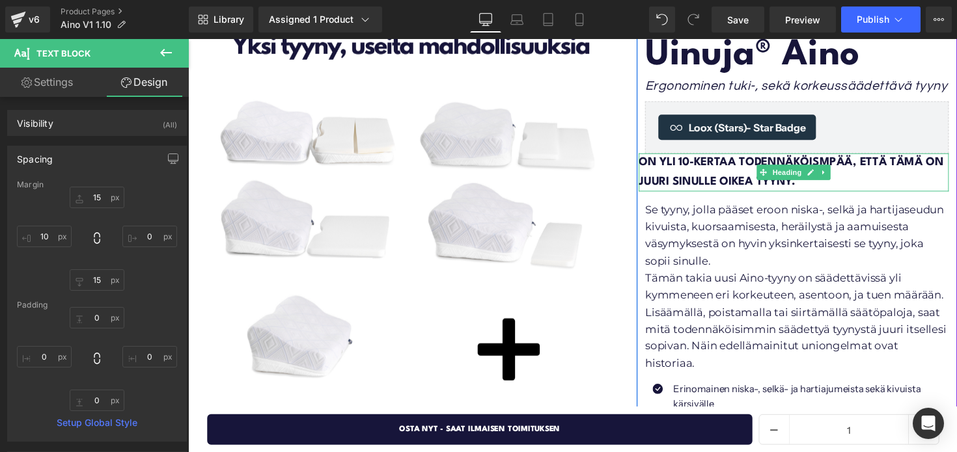
click at [686, 166] on strong "On yli 10-kertaa todennäköismpää, että tämä on juuri sinulle oikea tyyny." at bounding box center [806, 175] width 312 height 31
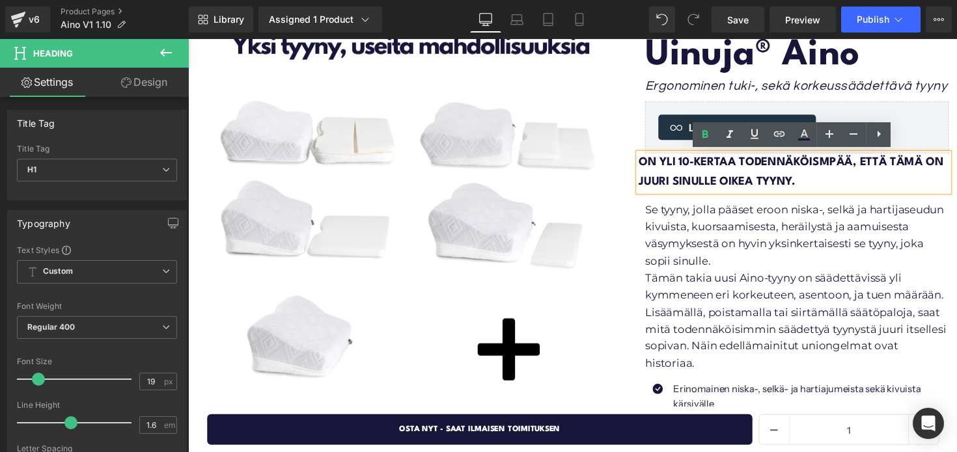
click at [163, 86] on link "Design" at bounding box center [144, 82] width 94 height 29
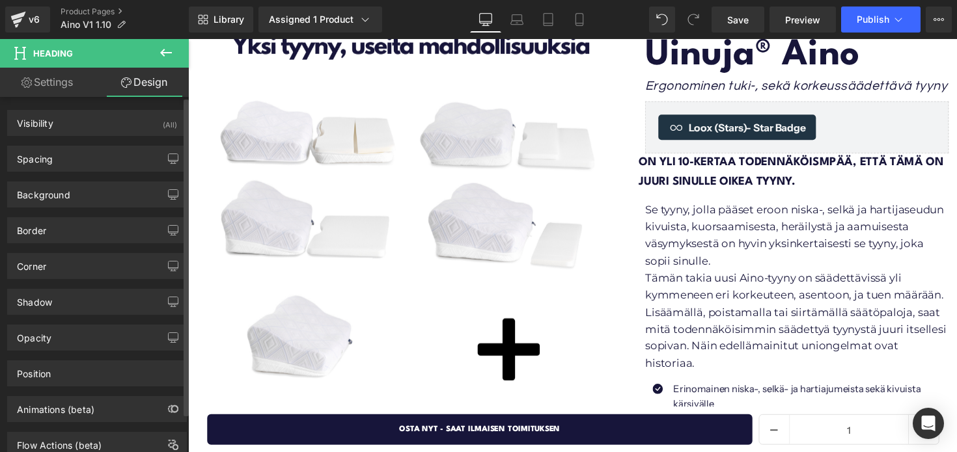
click at [59, 173] on div "Background Color & Image color Color transparent 0 % Image Replace Image Upload…" at bounding box center [97, 190] width 195 height 36
click at [68, 163] on div "Spacing" at bounding box center [97, 158] width 178 height 25
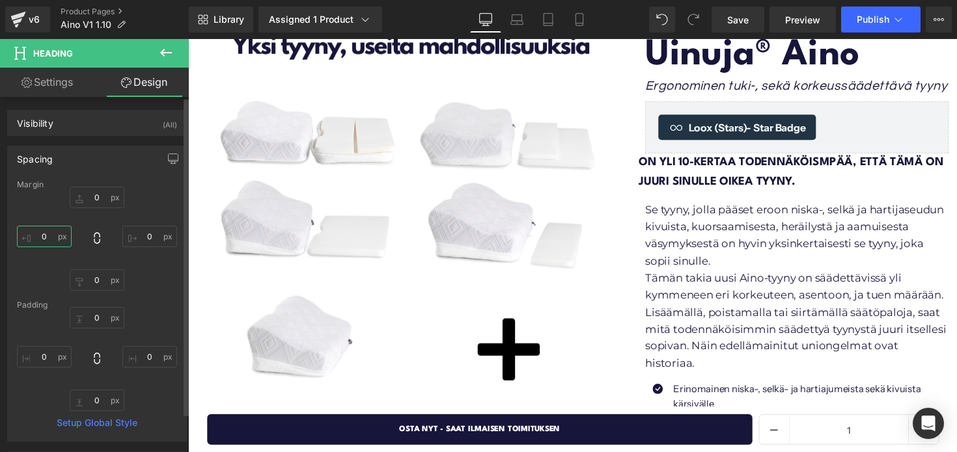
click at [48, 229] on input "0" at bounding box center [44, 236] width 55 height 21
type input "10"
click at [99, 195] on input "0" at bounding box center [97, 197] width 55 height 21
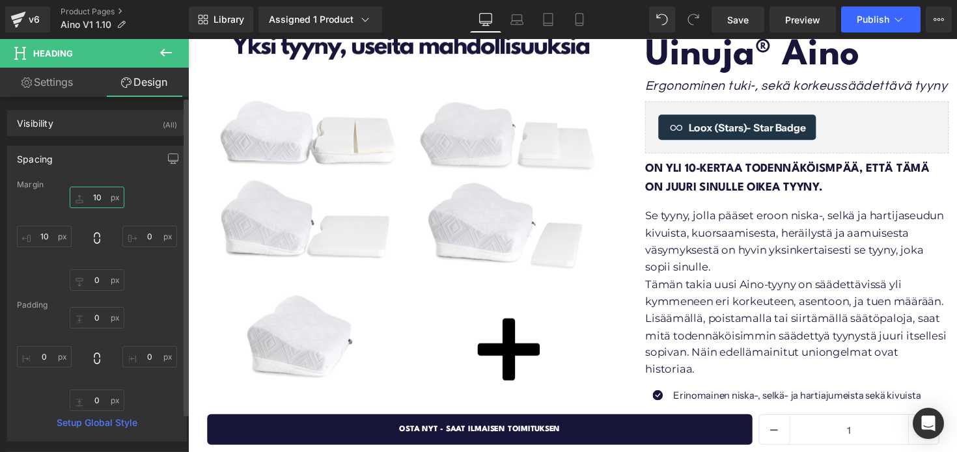
type input "10"
click at [121, 144] on div "Spacing Margin 10 0 0 10 Padding 0 0 0 0 Setup Global Style" at bounding box center [97, 289] width 195 height 306
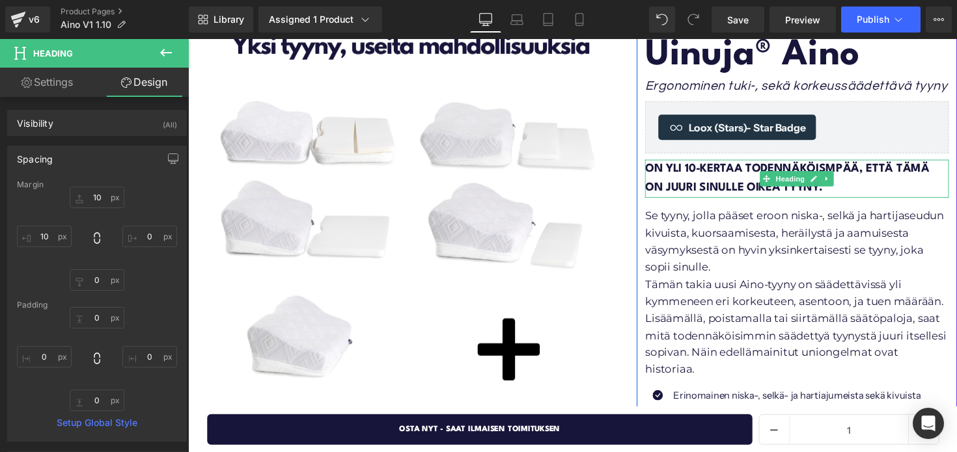
click at [749, 194] on strong "On yli 10-kertaa todennäköismpää, että tämä on juuri sinulle oikea tyyny." at bounding box center [801, 182] width 291 height 31
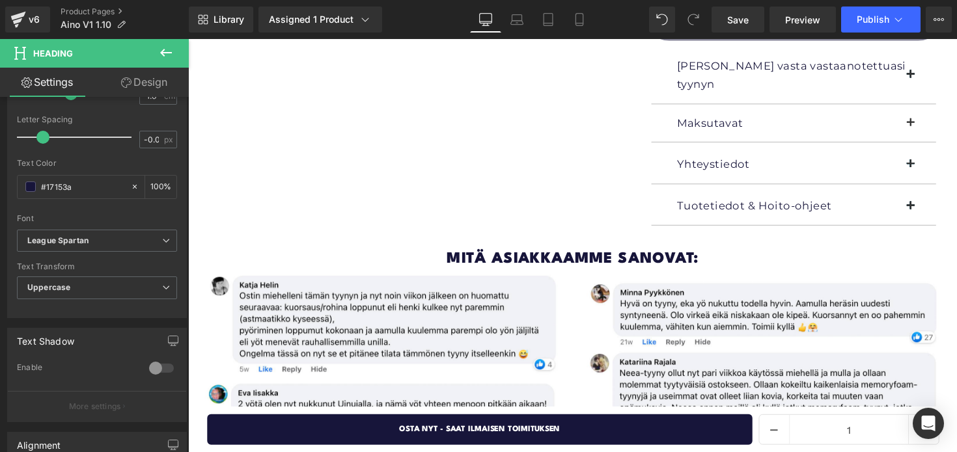
scroll to position [825, 0]
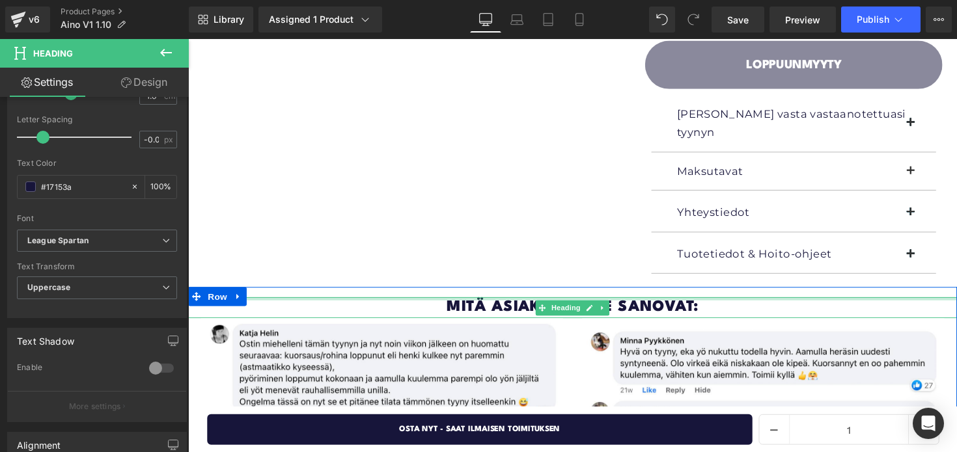
click at [504, 304] on div at bounding box center [582, 305] width 788 height 3
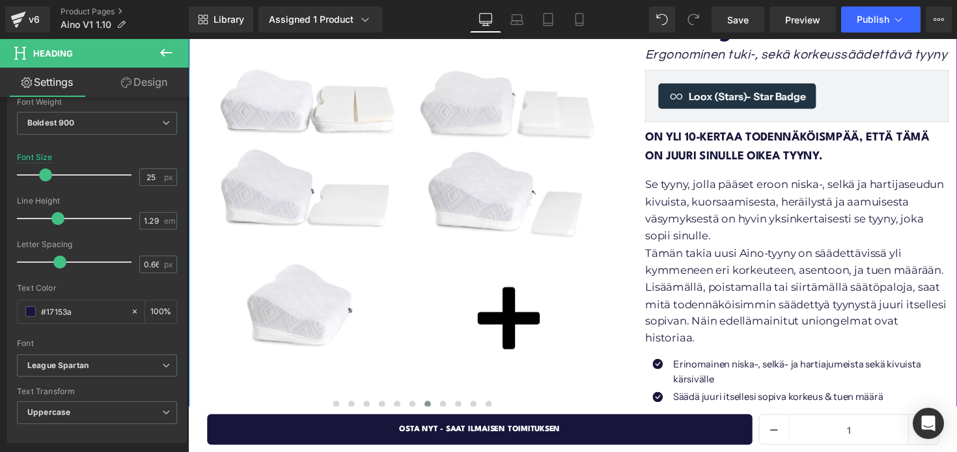
scroll to position [150, 0]
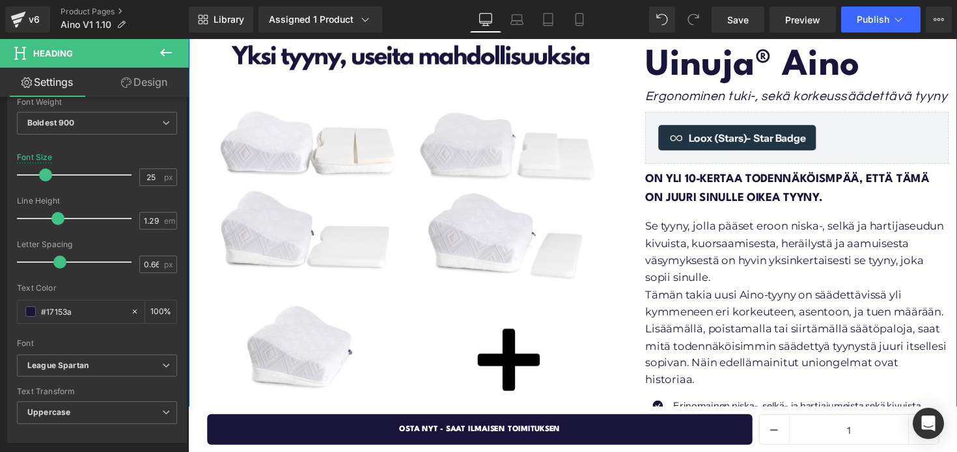
click at [695, 179] on strong "On yli 10-kertaa todennäköismpää, että tämä on juuri sinulle oikea tyyny." at bounding box center [801, 192] width 291 height 31
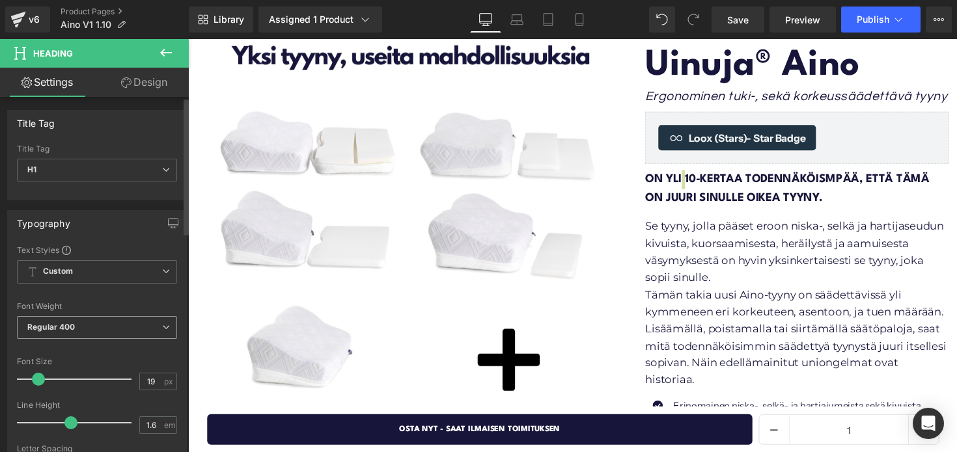
click at [86, 330] on span "Regular 400" at bounding box center [97, 327] width 160 height 23
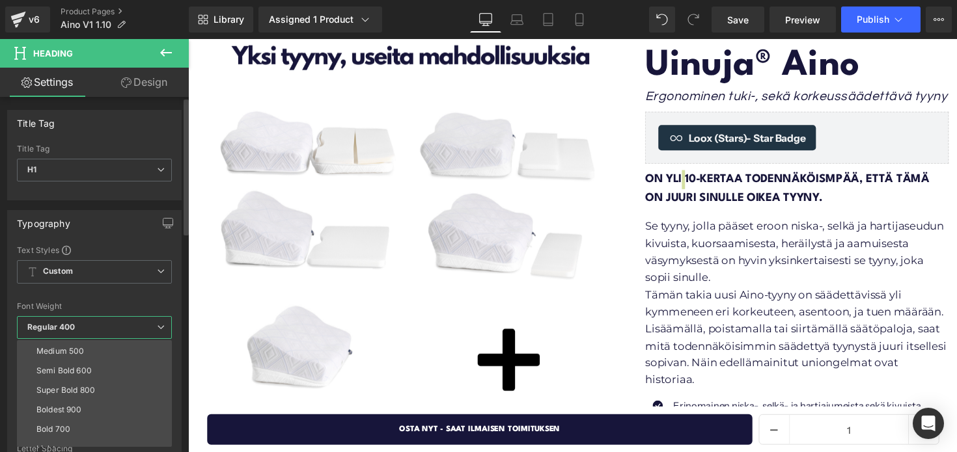
scroll to position [77, 0]
click at [87, 404] on li "Boldest 900" at bounding box center [97, 410] width 161 height 20
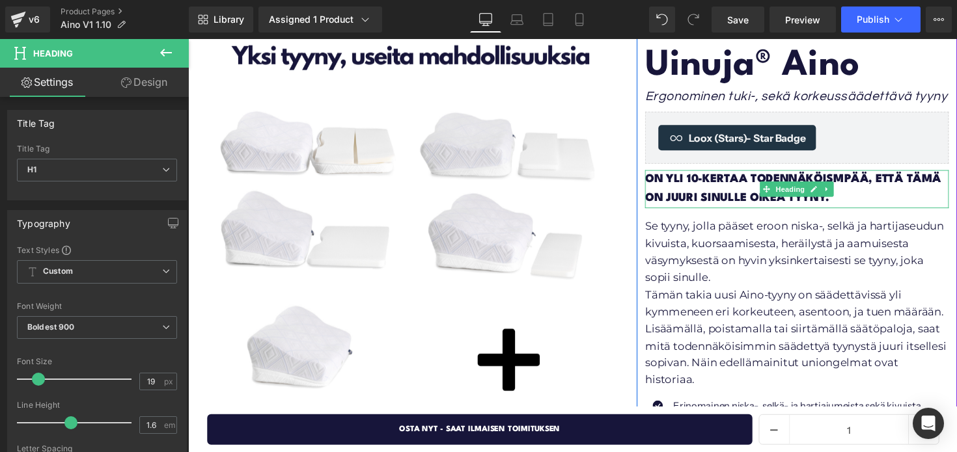
click at [872, 189] on h1 "On yli 10-kertaa todennäköismpää, että tämä on juuri sinulle oikea tyyny." at bounding box center [811, 193] width 311 height 40
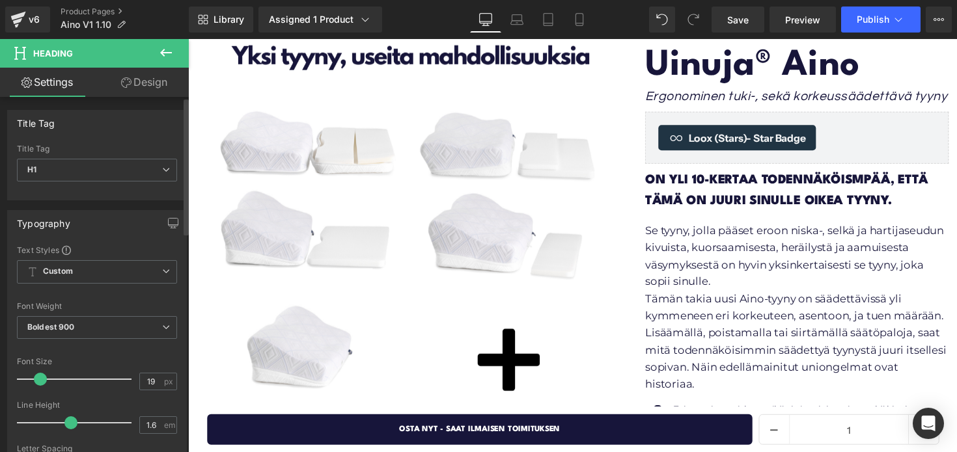
click at [40, 378] on span at bounding box center [40, 379] width 13 height 13
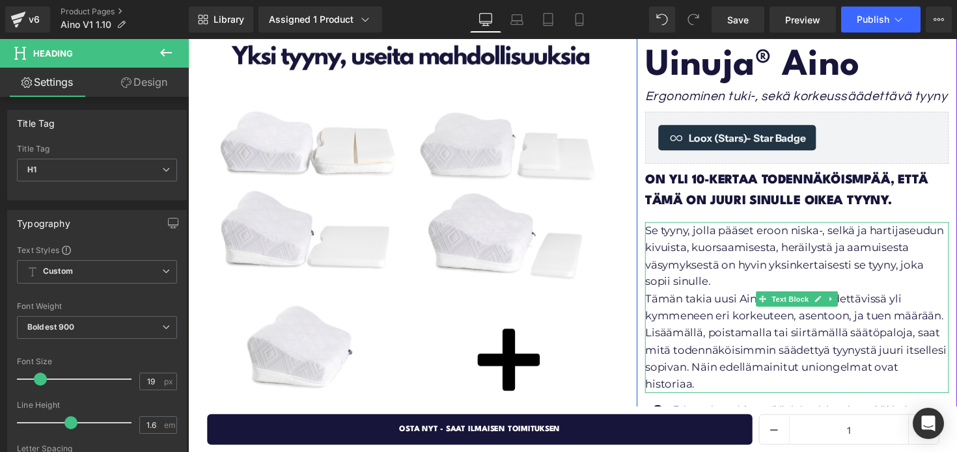
click at [672, 233] on p "Se tyyny, jolla pääset eroon niska-, selkä ja hartijaseudun kivuista, kuorsaami…" at bounding box center [811, 262] width 311 height 70
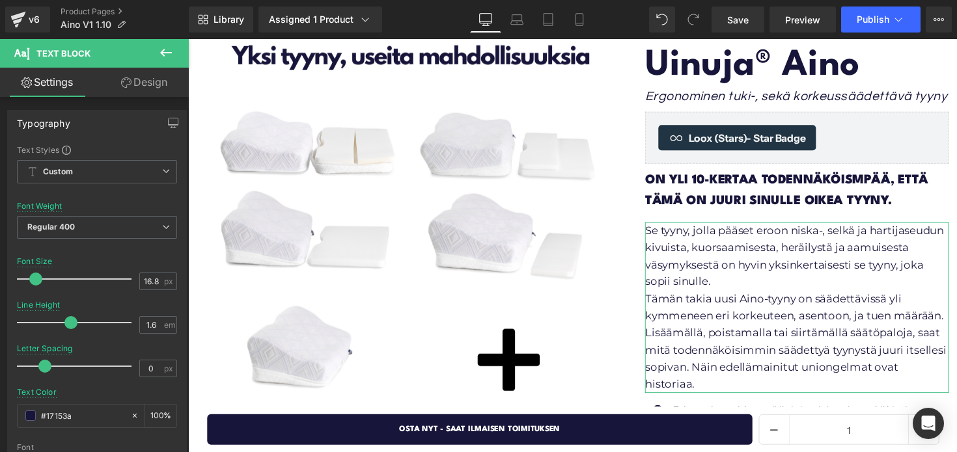
click at [140, 95] on link "Design" at bounding box center [144, 82] width 94 height 29
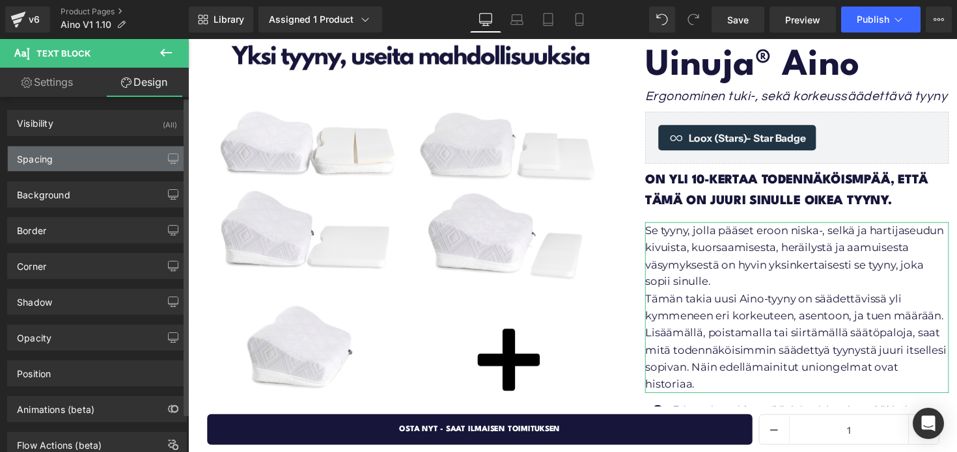
click at [95, 164] on div "Spacing" at bounding box center [97, 158] width 178 height 25
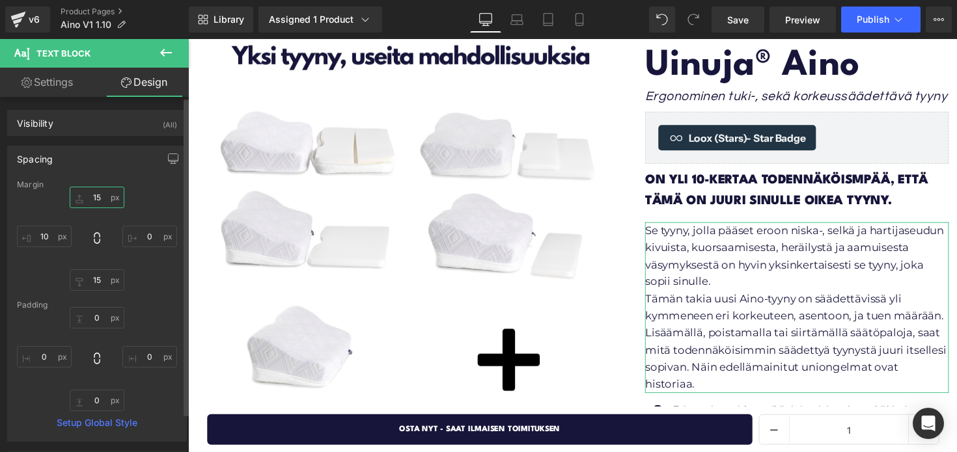
click at [96, 193] on input "15" at bounding box center [97, 197] width 55 height 21
type input "0"
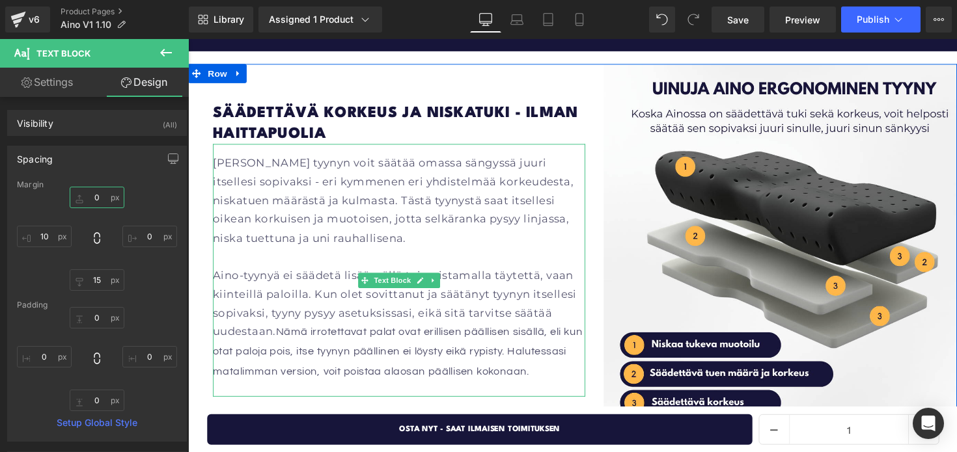
scroll to position [1653, 0]
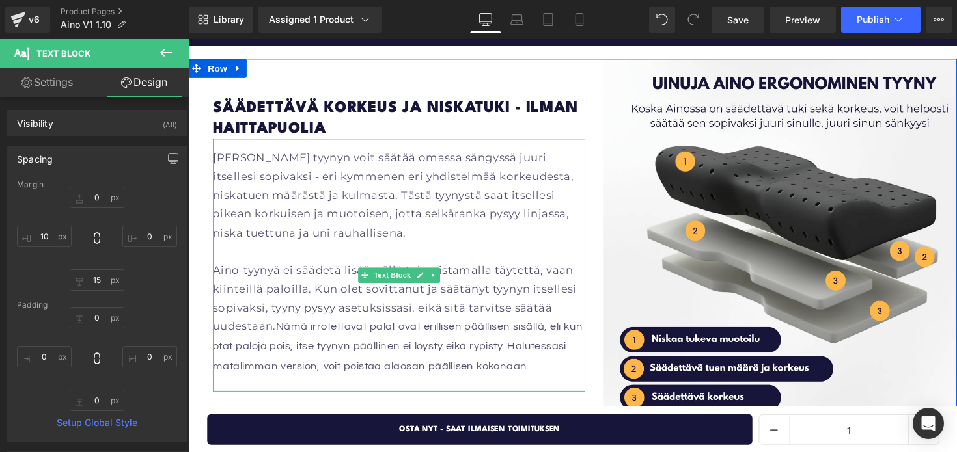
click at [301, 247] on p at bounding box center [403, 257] width 381 height 20
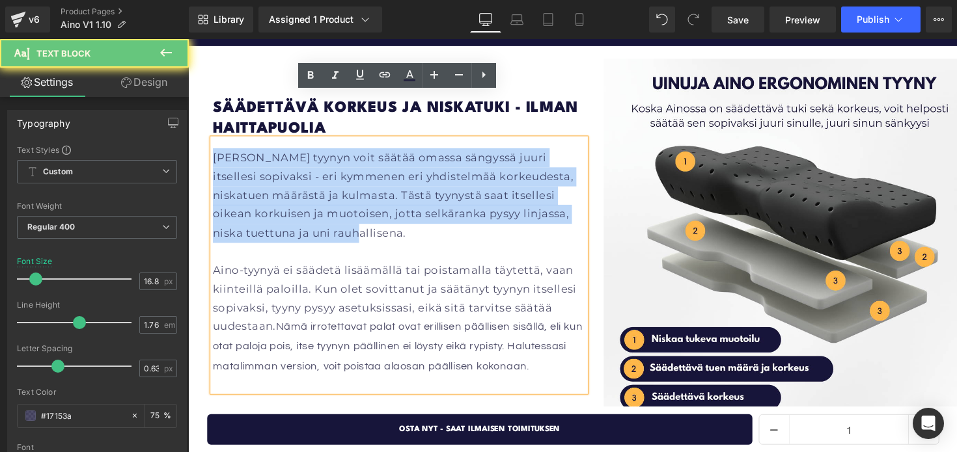
drag, startPoint x: 297, startPoint y: 190, endPoint x: 204, endPoint y: 105, distance: 125.8
click at [204, 105] on div "Säädettävä korkeus ja niskatuki - ilman haittapuolia Heading Aino tyynyn voit s…" at bounding box center [582, 250] width 788 height 382
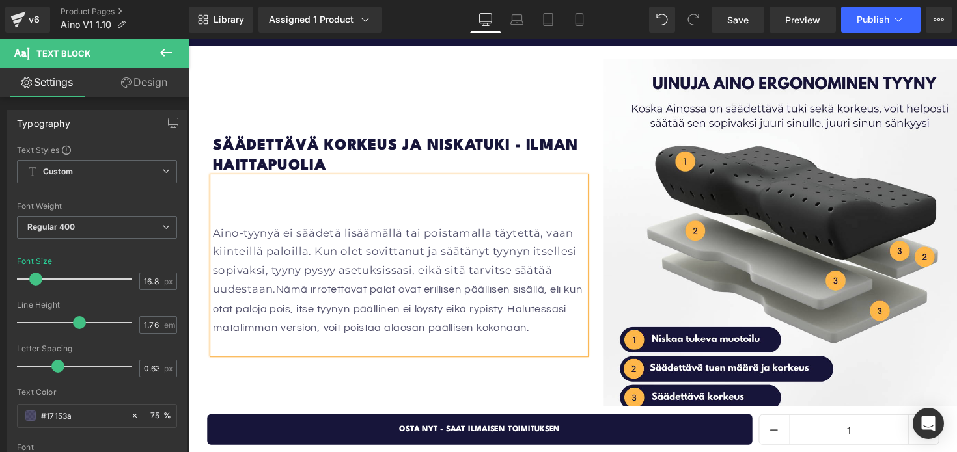
scroll to position [1691, 0]
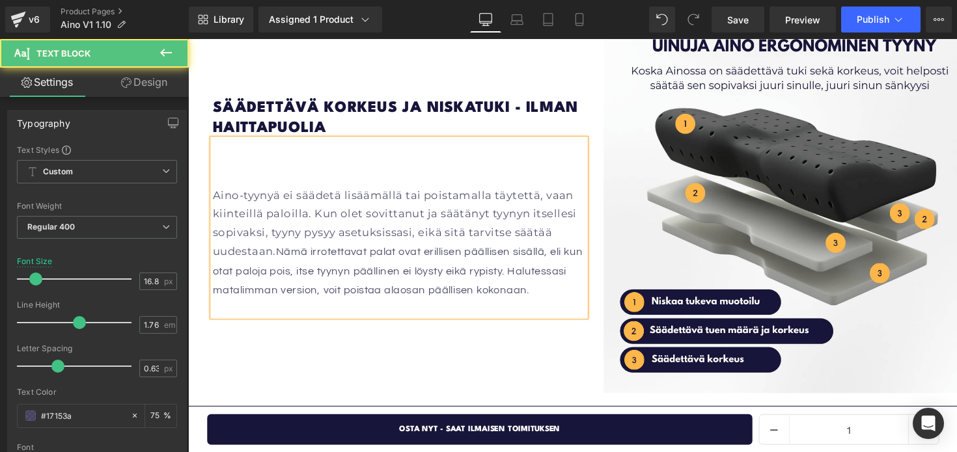
click at [216, 190] on p "Aino-tyynyä ei säädetä lisäämällä tai poistamalla täytettä, vaan kiinteillä pal…" at bounding box center [403, 248] width 381 height 117
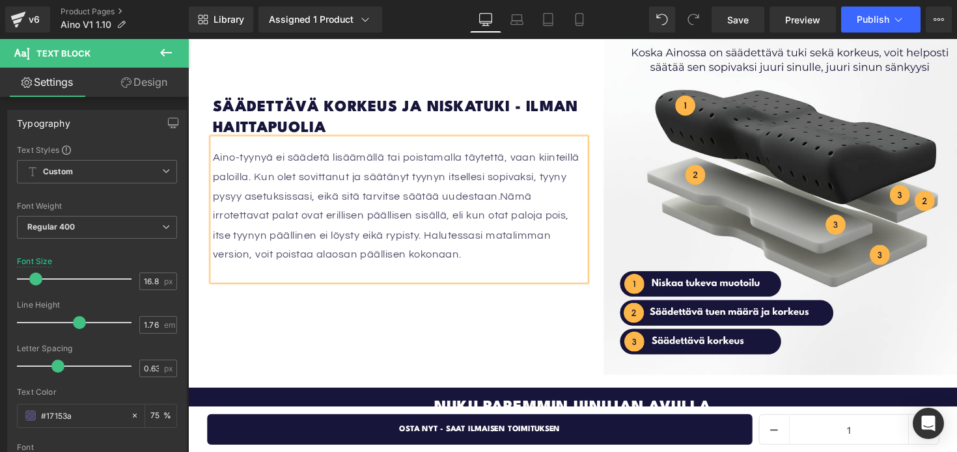
scroll to position [1720, 0]
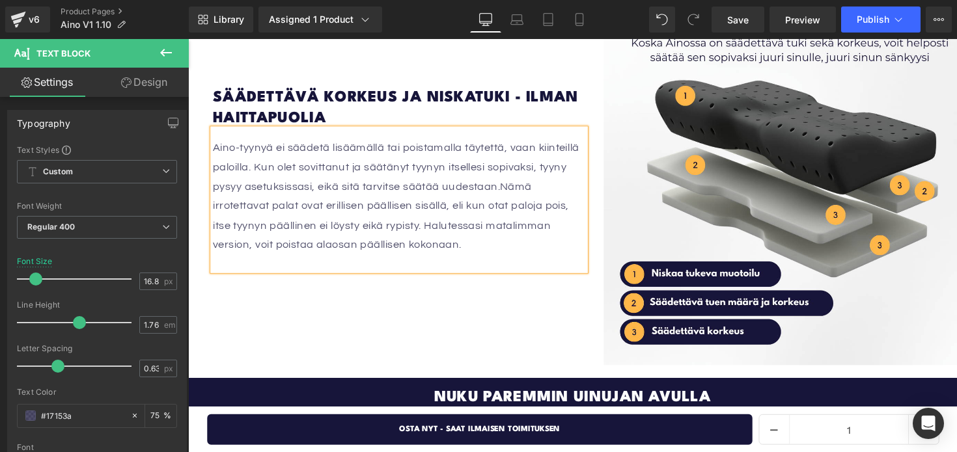
click at [513, 185] on span "Nämä irrotettavat palat ovat erillisen päällisen sisällä, eli kun otat paloja p…" at bounding box center [395, 221] width 365 height 72
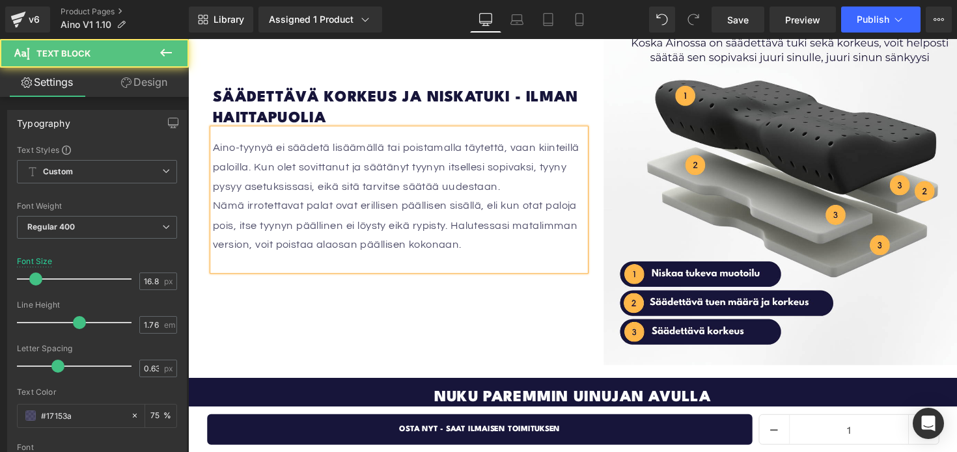
click at [499, 221] on p "Nämä irrotettavat palat ovat erillisen päällisen sisällä, eli kun otat paloja p…" at bounding box center [403, 230] width 381 height 60
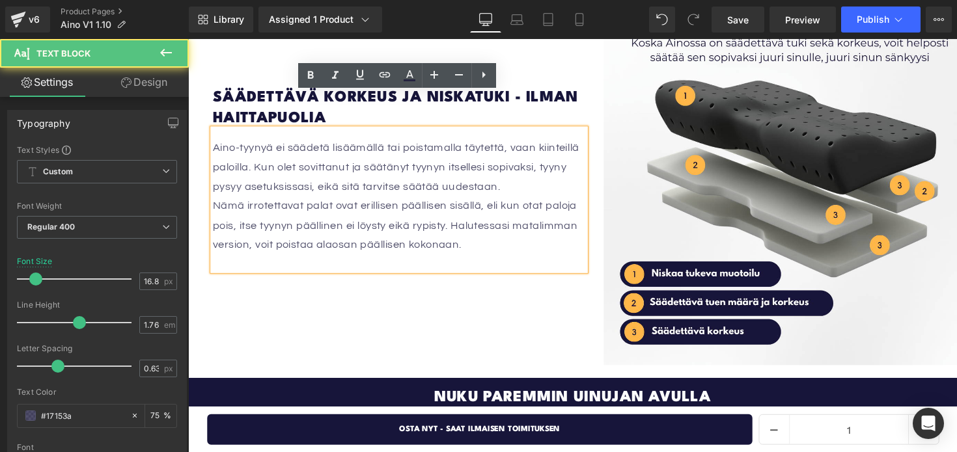
click at [324, 232] on div "Aino-tyynyä ei säädetä lisäämällä tai poistamalla täytettä, vaan kiinteillä pal…" at bounding box center [403, 203] width 381 height 145
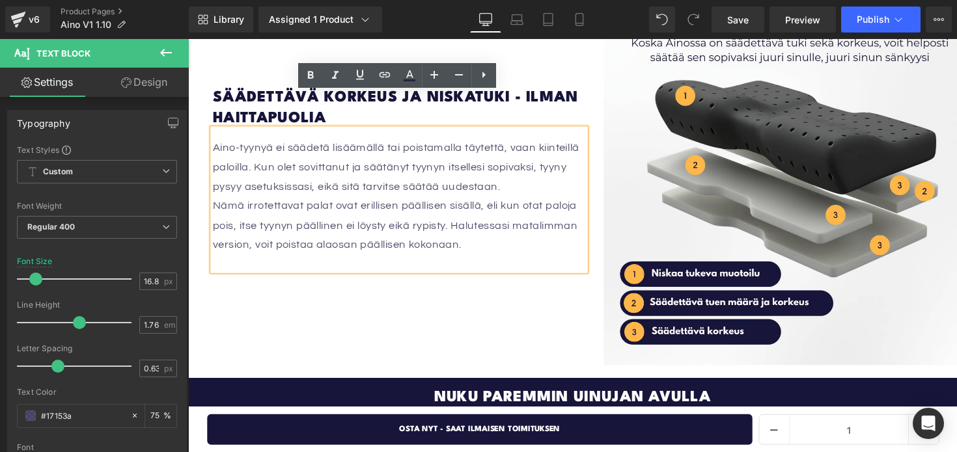
click at [232, 236] on div "Aino-tyynyä ei säädetä lisäämällä tai poistamalla täytettä, vaan kiinteillä pal…" at bounding box center [403, 203] width 381 height 145
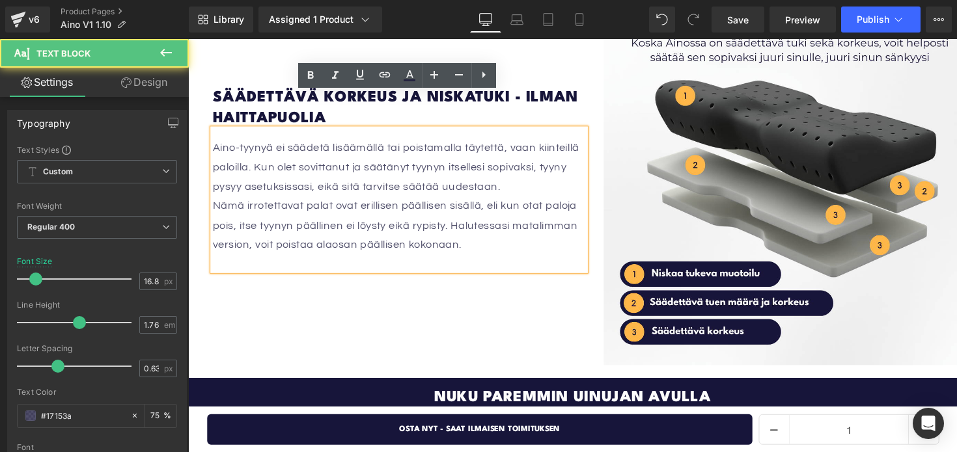
click at [253, 228] on div "Aino-tyynyä ei säädetä lisäämällä tai poistamalla täytettä, vaan kiinteillä pal…" at bounding box center [403, 203] width 381 height 145
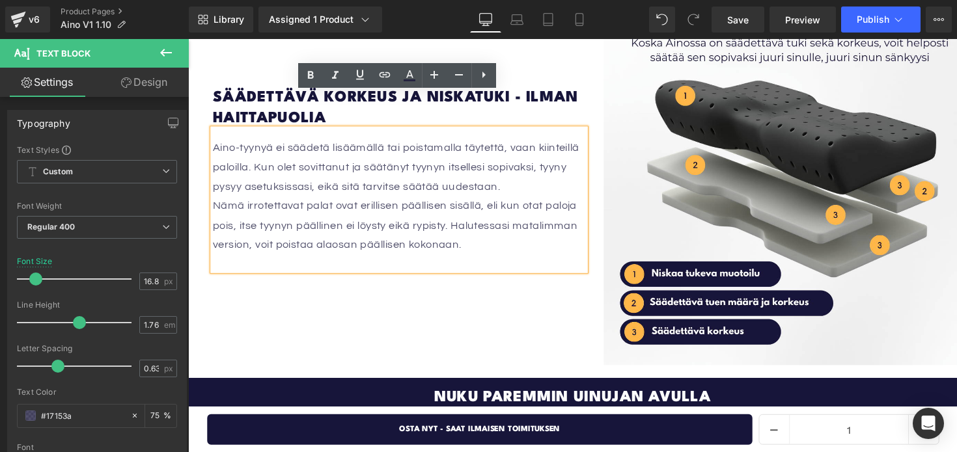
click at [226, 228] on div "Aino-tyynyä ei säädetä lisäämällä tai poistamalla täytettä, vaan kiinteillä pal…" at bounding box center [403, 203] width 381 height 145
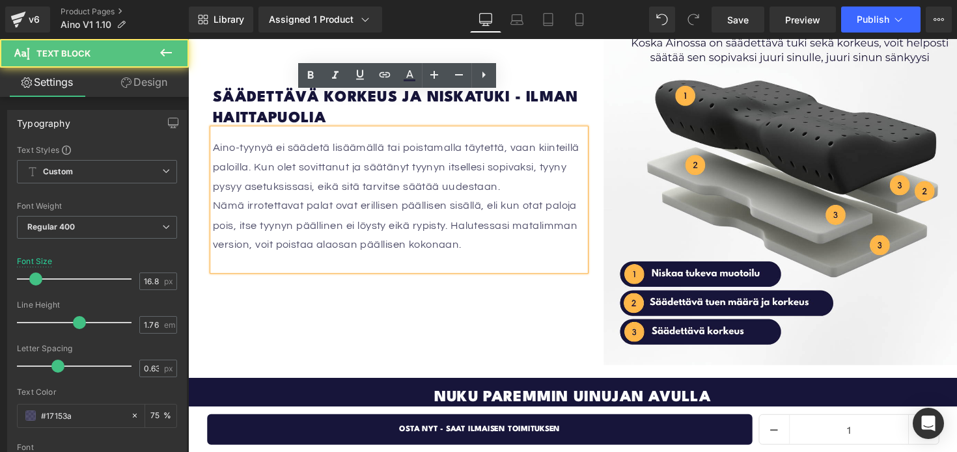
click at [226, 228] on div "Aino-tyynyä ei säädetä lisäämällä tai poistamalla täytettä, vaan kiinteillä pal…" at bounding box center [403, 203] width 381 height 145
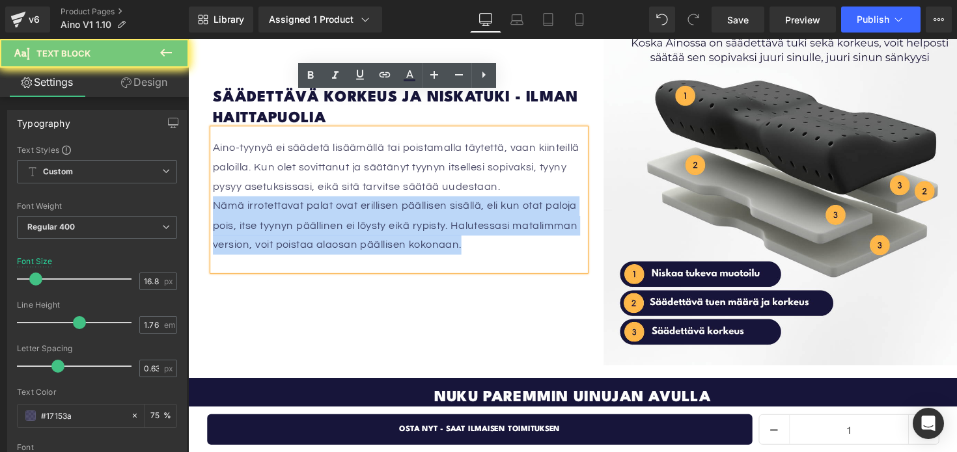
click at [226, 228] on div "Aino-tyynyä ei säädetä lisäämällä tai poistamalla täytettä, vaan kiinteillä pal…" at bounding box center [403, 203] width 381 height 145
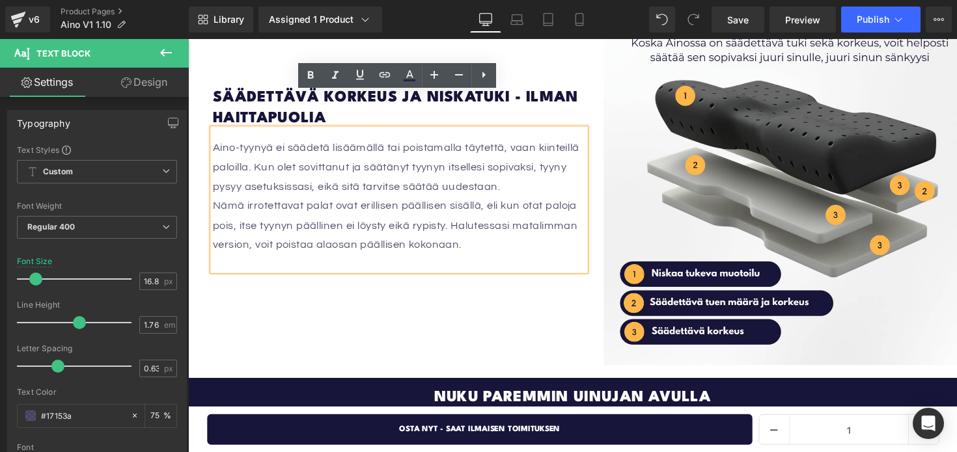
click at [226, 228] on div "Aino-tyynyä ei säädetä lisäämällä tai poistamalla täytettä, vaan kiinteillä pal…" at bounding box center [403, 203] width 381 height 145
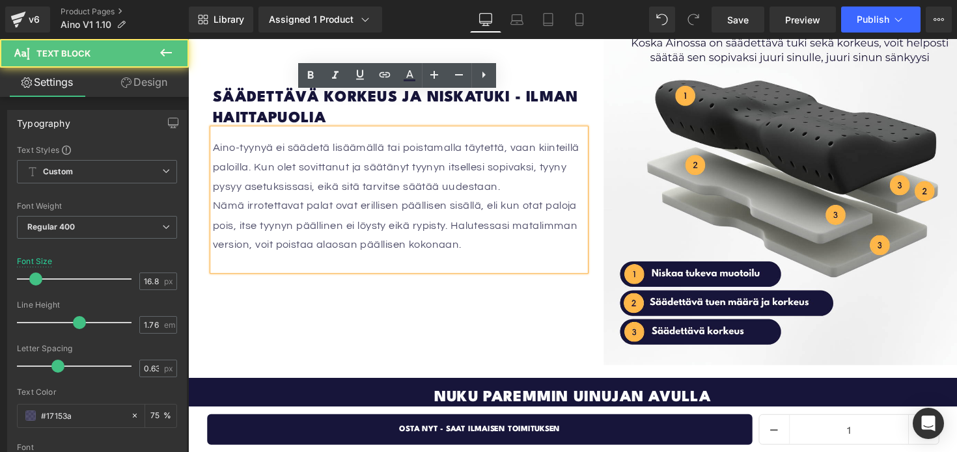
click at [510, 230] on div "Aino-tyynyä ei säädetä lisäämällä tai poistamalla täytettä, vaan kiinteillä pal…" at bounding box center [403, 203] width 381 height 145
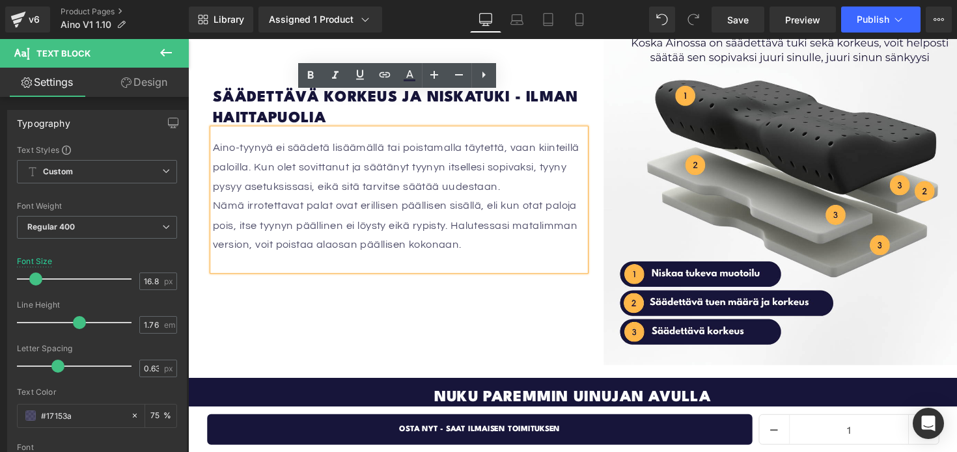
click at [236, 131] on div "Aino-tyynyä ei säädetä lisäämällä tai poistamalla täytettä, vaan kiinteillä pal…" at bounding box center [403, 203] width 381 height 145
click at [344, 262] on div "Säädettävä korkeus ja niskatuki - ilman haittapuolia Heading Aino-tyynyä ei sää…" at bounding box center [403, 183] width 381 height 382
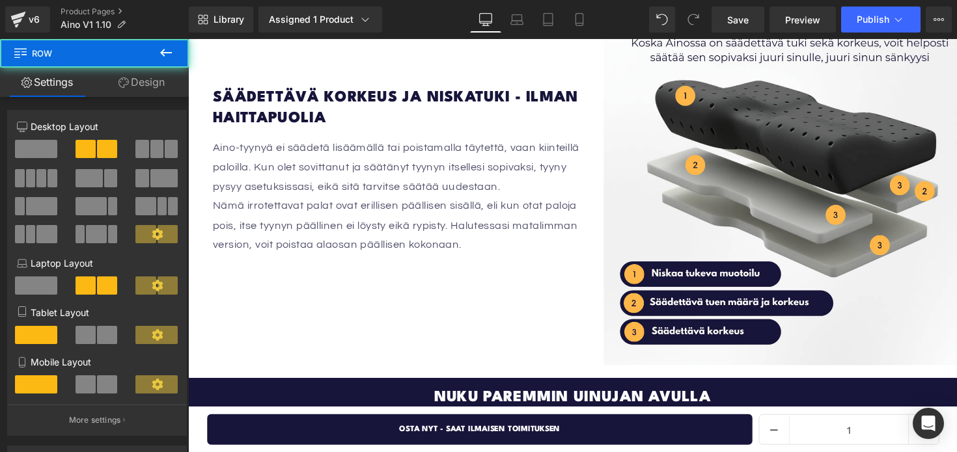
click at [284, 89] on h1 "Säädettävä korkeus ja niskatuki - ilman haittapuolia" at bounding box center [403, 110] width 381 height 42
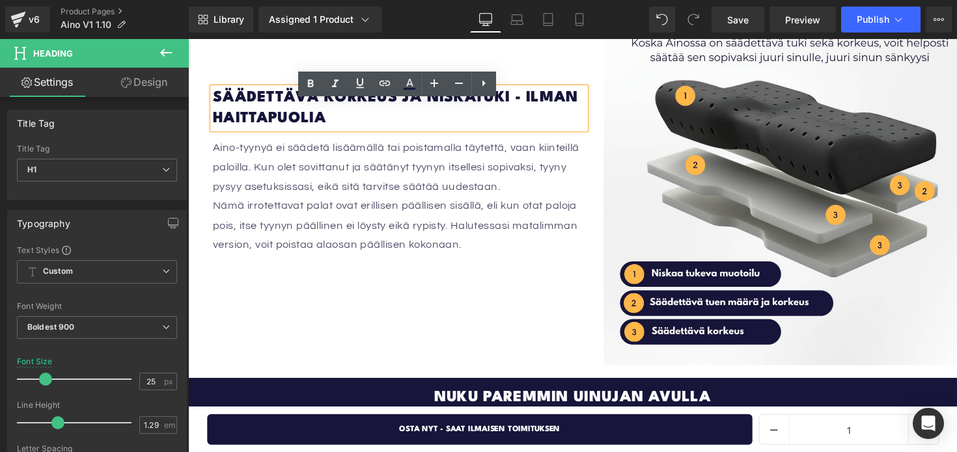
click at [327, 146] on p "Aino-tyynyä ei säädetä lisäämällä tai poistamalla täytettä, vaan kiinteillä pal…" at bounding box center [403, 171] width 381 height 60
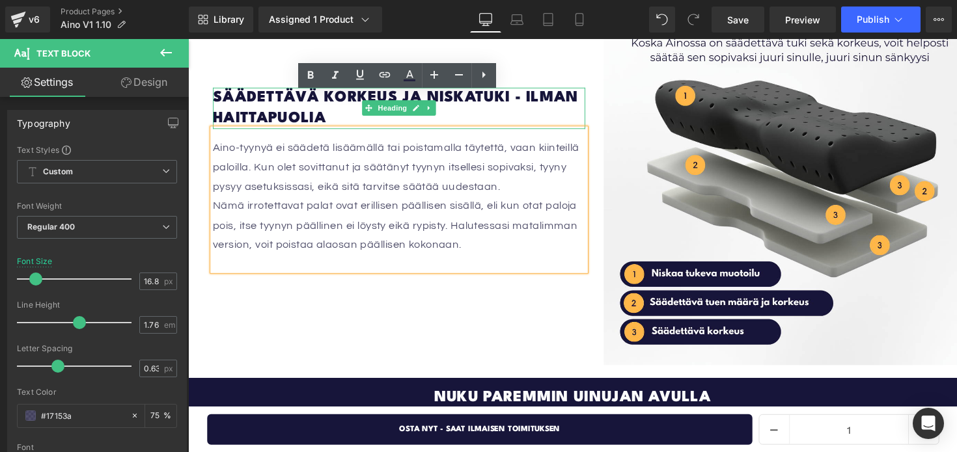
click at [519, 89] on h1 "Säädettävä korkeus ja niskatuki - ilman haittapuolia" at bounding box center [403, 110] width 381 height 42
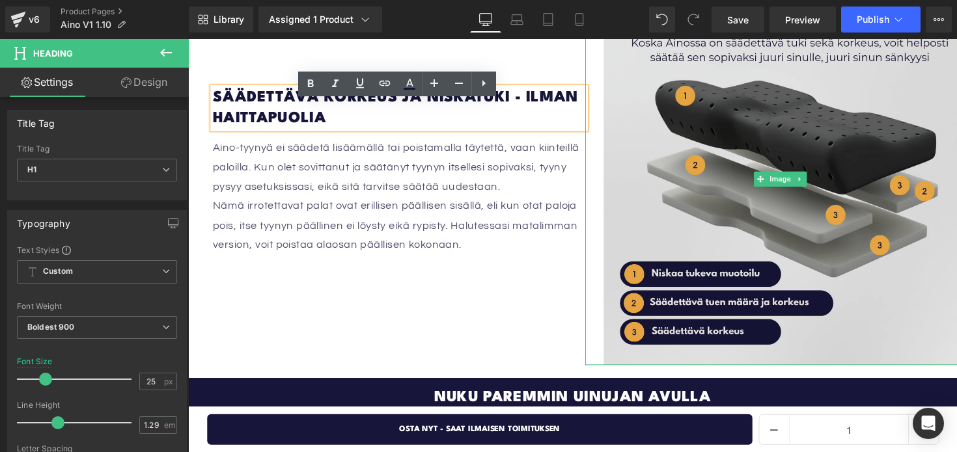
click at [607, 76] on img at bounding box center [795, 183] width 401 height 382
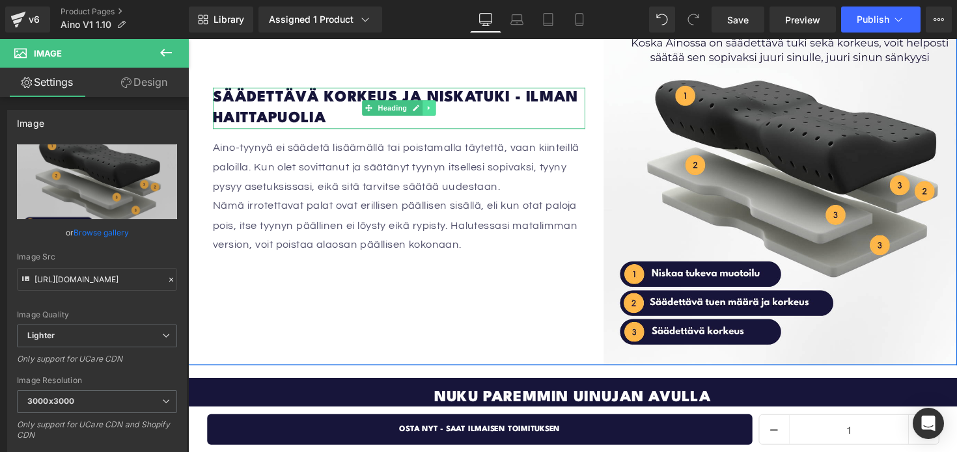
click at [432, 106] on icon at bounding box center [435, 110] width 7 height 8
click at [432, 102] on link at bounding box center [429, 110] width 14 height 16
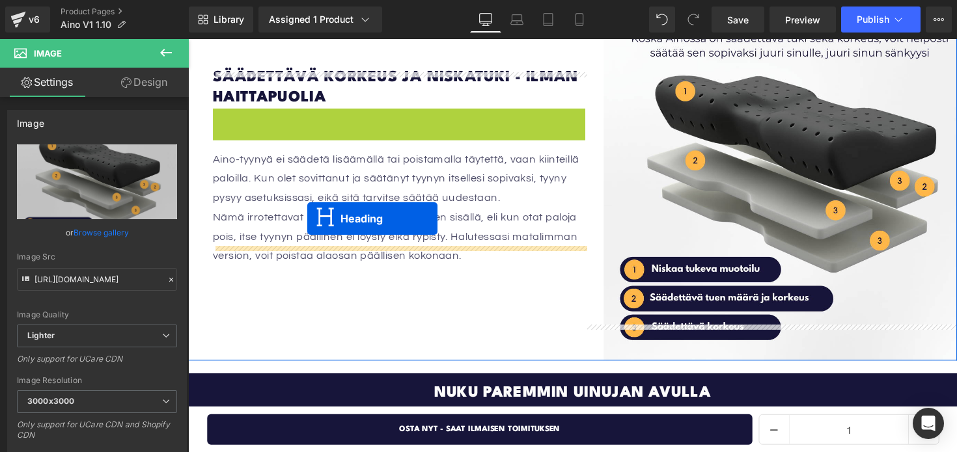
drag, startPoint x: 370, startPoint y: 96, endPoint x: 307, endPoint y: 231, distance: 149.1
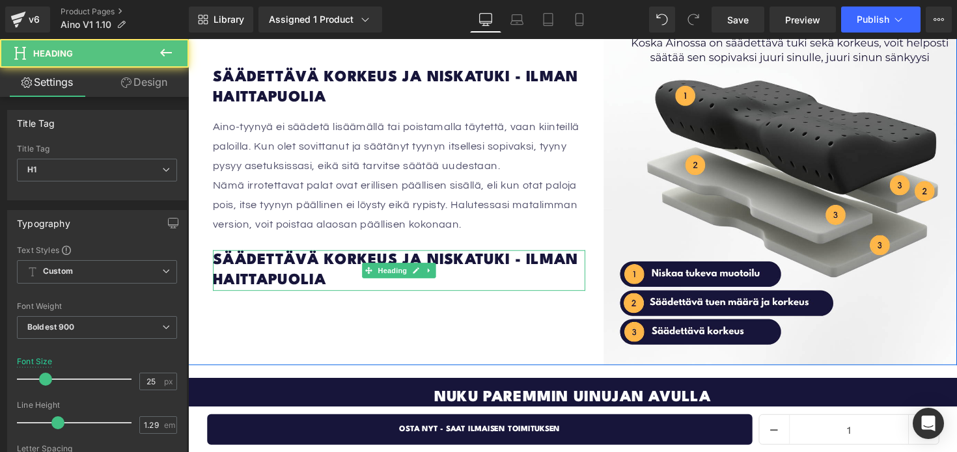
click at [335, 256] on h1 "Säädettävä korkeus ja niskatuki - ilman haittapuolia" at bounding box center [403, 277] width 381 height 42
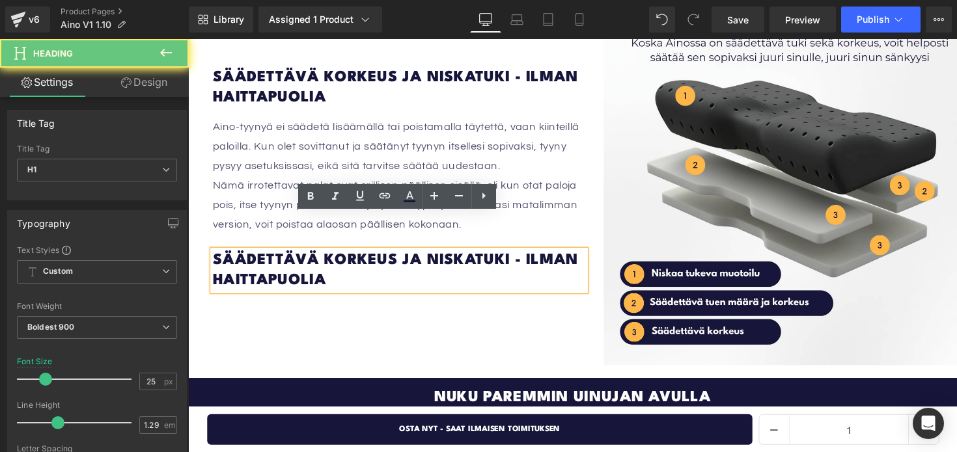
click at [335, 256] on h1 "Säädettävä korkeus ja niskatuki - ilman haittapuolia" at bounding box center [403, 277] width 381 height 42
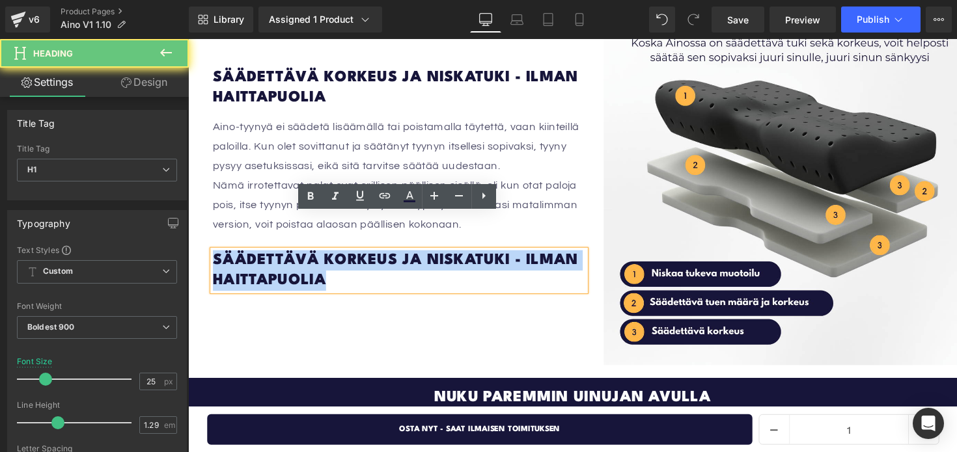
click at [335, 256] on h1 "Säädettävä korkeus ja niskatuki - ilman haittapuolia" at bounding box center [403, 277] width 381 height 42
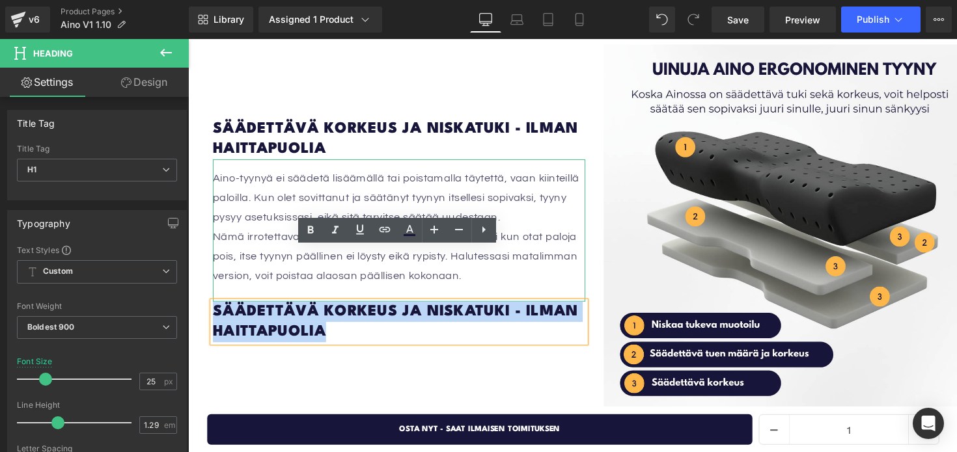
scroll to position [1663, 0]
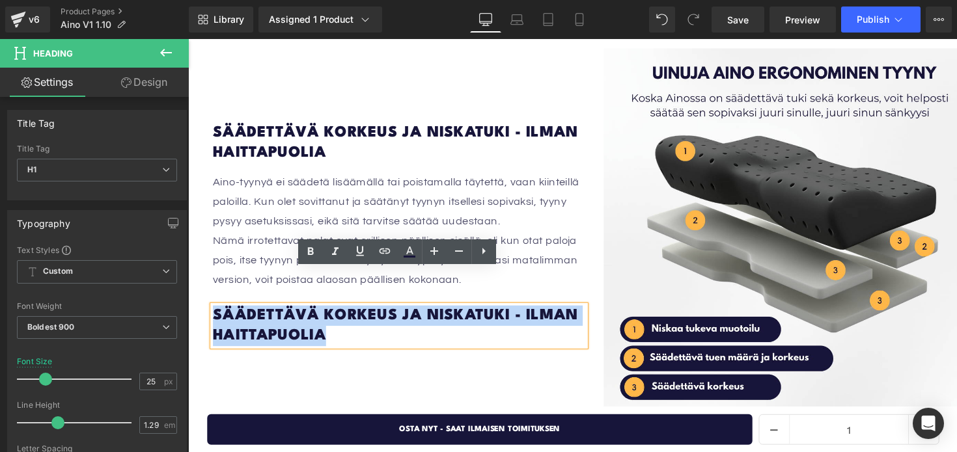
click at [346, 312] on h1 "Säädettävä korkeus ja niskatuki - ilman haittapuolia" at bounding box center [403, 333] width 381 height 42
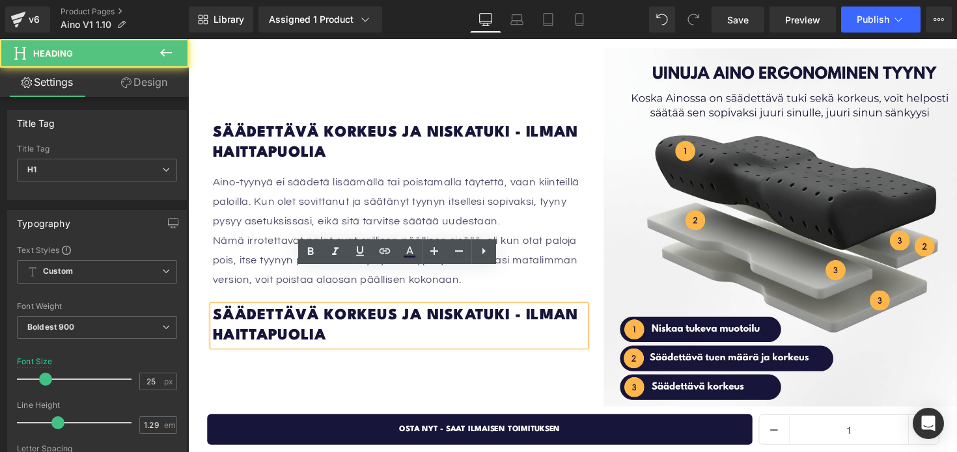
click at [346, 312] on h1 "Säädettävä korkeus ja niskatuki - ilman haittapuolia" at bounding box center [403, 333] width 381 height 42
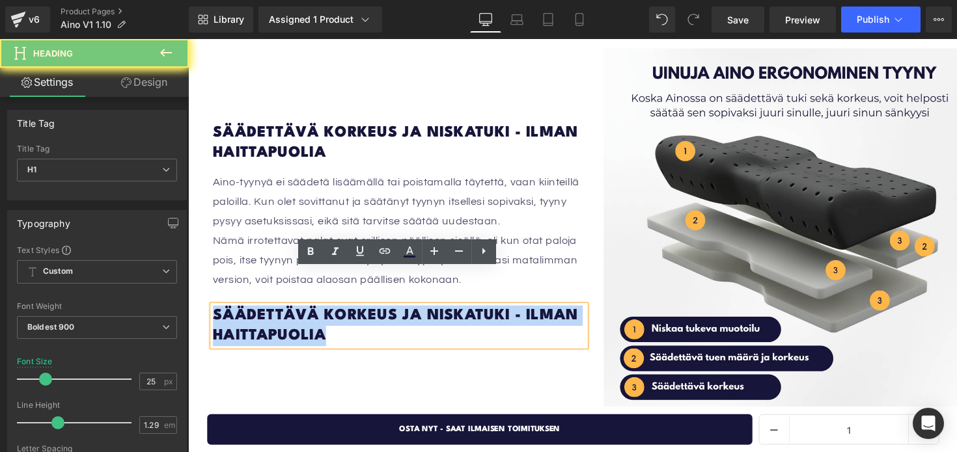
click at [346, 312] on h1 "Säädettävä korkeus ja niskatuki - ilman haittapuolia" at bounding box center [403, 333] width 381 height 42
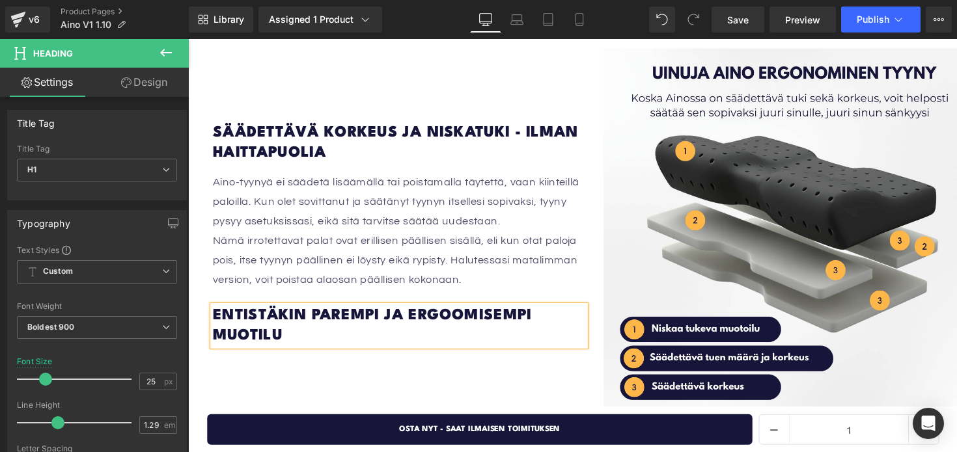
click at [273, 331] on div "Säädettävä korkeus ja niskatuki - ilman haittapuolia Heading Aino-tyynyä ei sää…" at bounding box center [403, 240] width 381 height 382
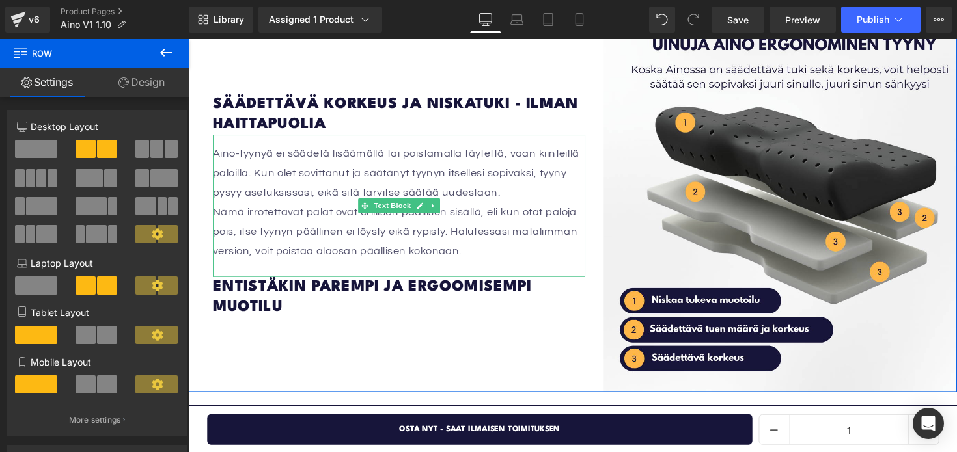
scroll to position [1697, 0]
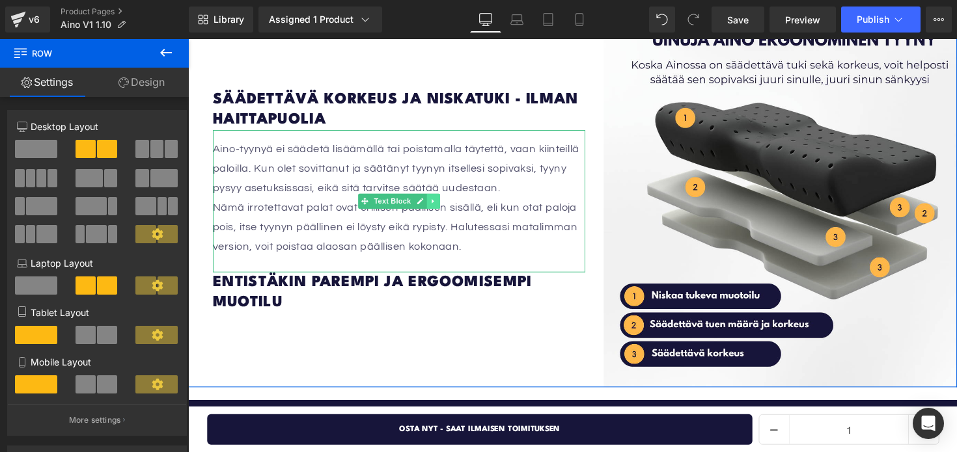
click at [435, 202] on icon at bounding box center [438, 206] width 7 height 8
click at [429, 202] on icon at bounding box center [432, 206] width 7 height 8
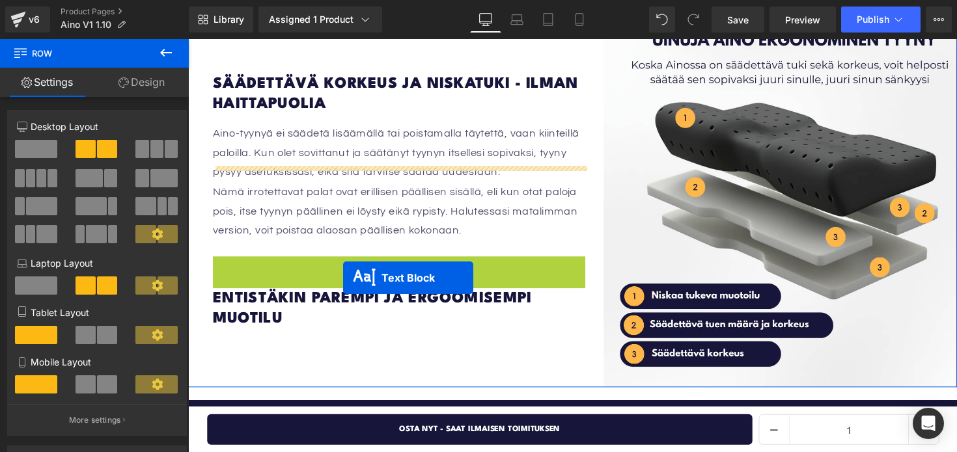
scroll to position [1753, 0]
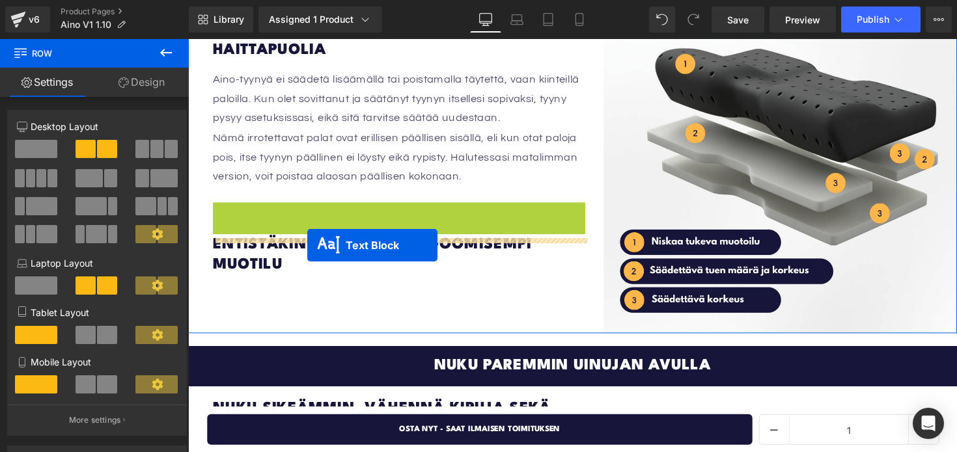
drag, startPoint x: 372, startPoint y: 240, endPoint x: 310, endPoint y: 250, distance: 62.1
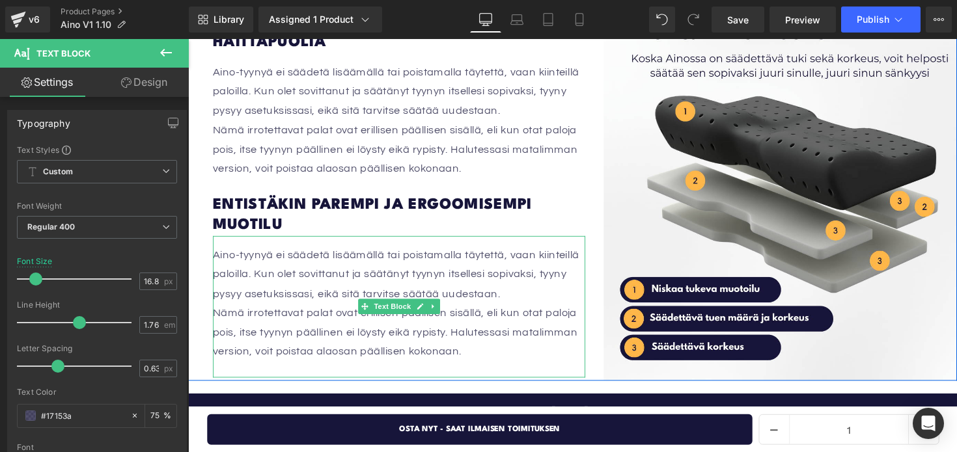
scroll to position [1719, 0]
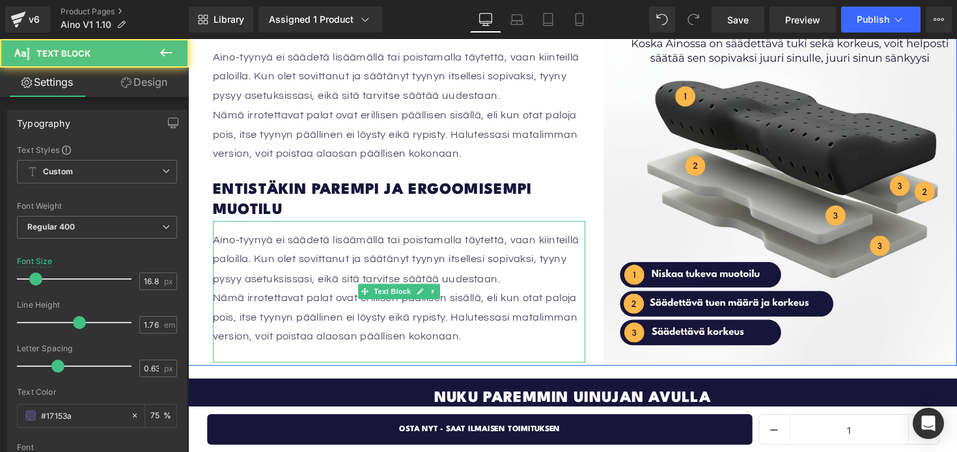
click at [476, 310] on p "Nämä irrotettavat palat ovat erillisen päällisen sisällä, eli kun otat paloja p…" at bounding box center [403, 325] width 381 height 60
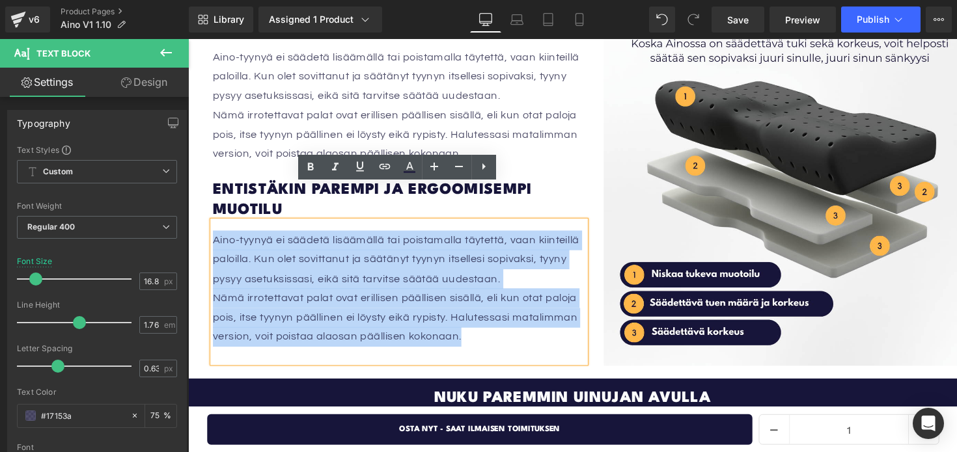
drag, startPoint x: 476, startPoint y: 310, endPoint x: 209, endPoint y: 206, distance: 286.5
click at [209, 206] on div "Säädettävä korkeus ja niskatuki - ilman haittapuolia Heading Aino-tyynyä ei sää…" at bounding box center [582, 184] width 788 height 382
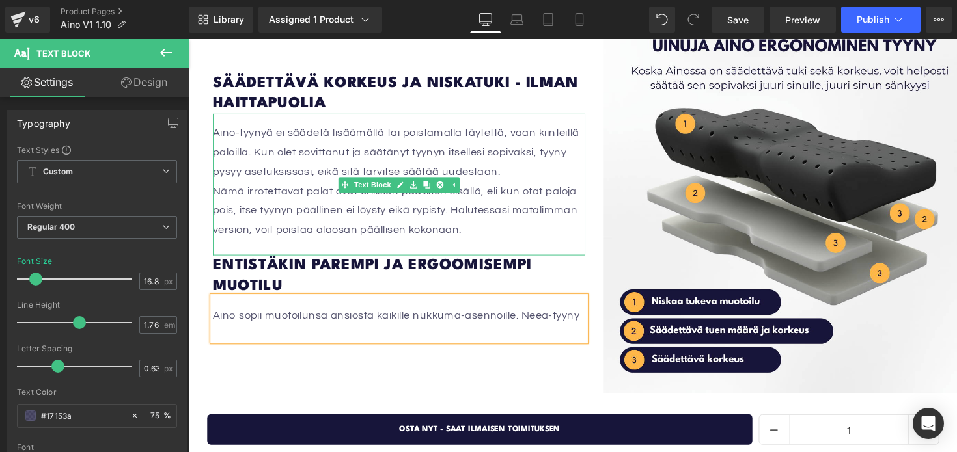
scroll to position [1681, 0]
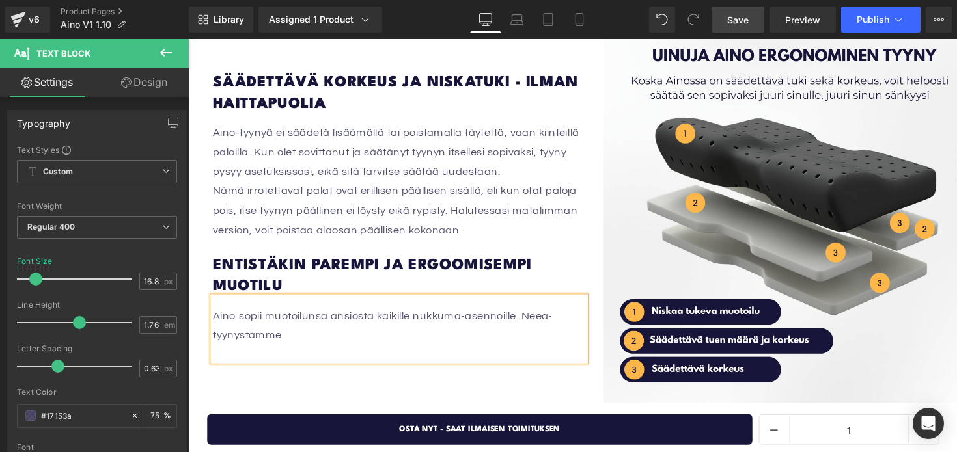
click at [726, 19] on link "Save" at bounding box center [737, 20] width 53 height 26
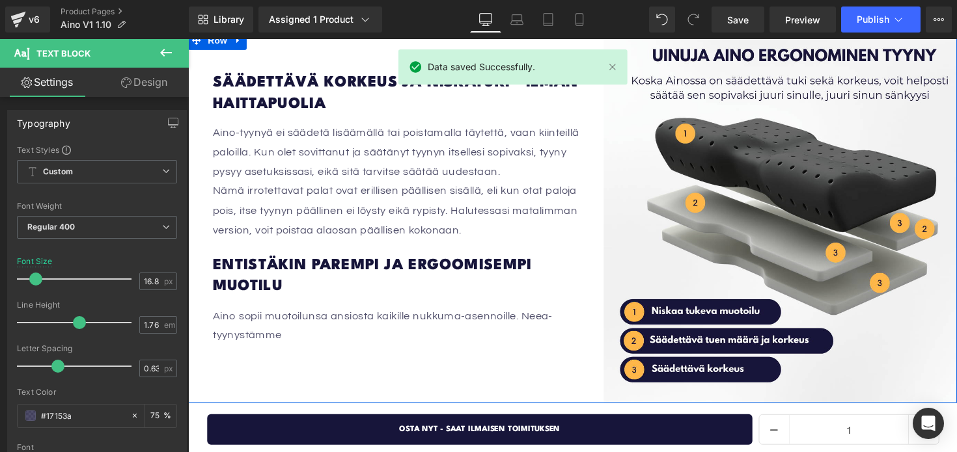
click at [323, 313] on p "Aino sopii muotoilunsa ansiosta kaikille nukkuma-asennoille. Neea-tyynystämme" at bounding box center [403, 333] width 381 height 40
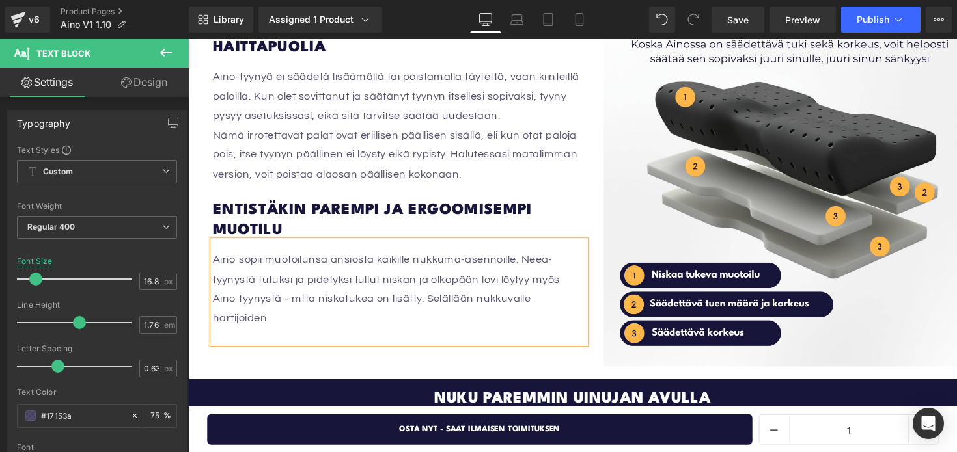
scroll to position [1709, 0]
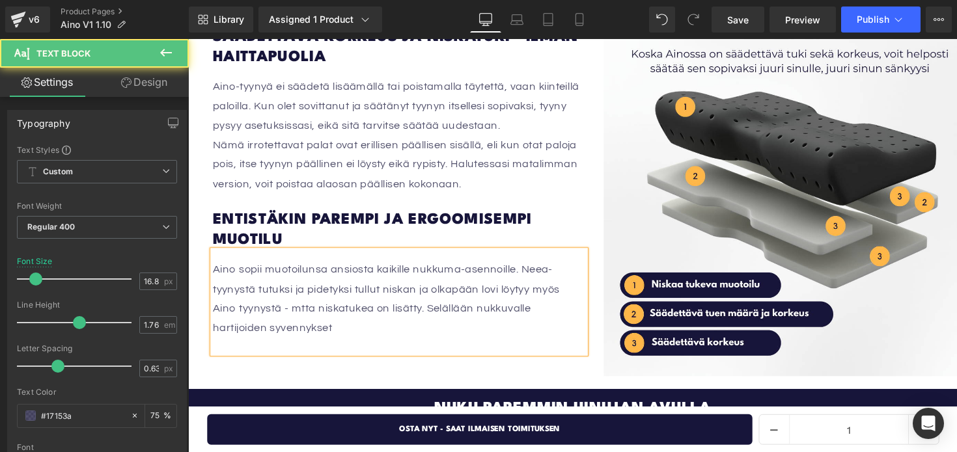
click at [305, 276] on font "Aino sopii muotoilunsa ansiosta kaikille nukkuma-asennoille. Neea-tyynystä tutu…" at bounding box center [390, 305] width 355 height 72
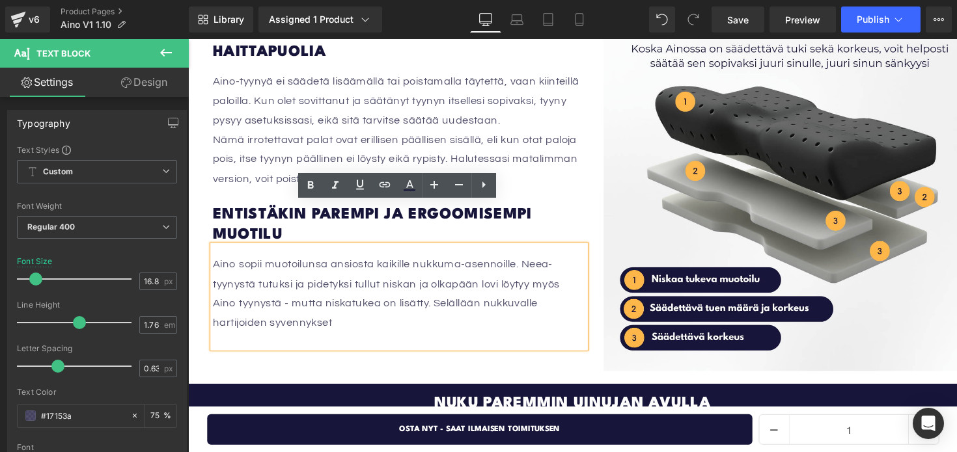
scroll to position [1735, 0]
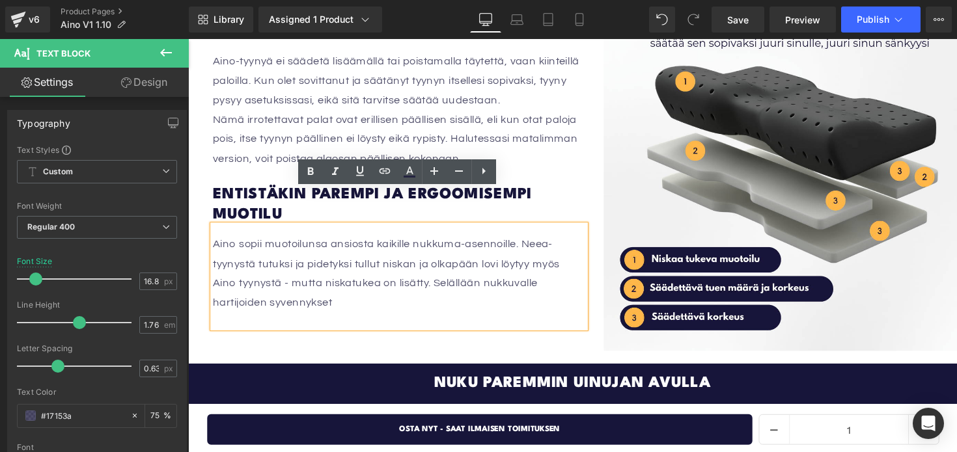
click at [532, 243] on font "Aino sopii muotoilunsa ansiosta kaikille nukkuma-asennoille. Neea-tyynystä tutu…" at bounding box center [390, 279] width 355 height 72
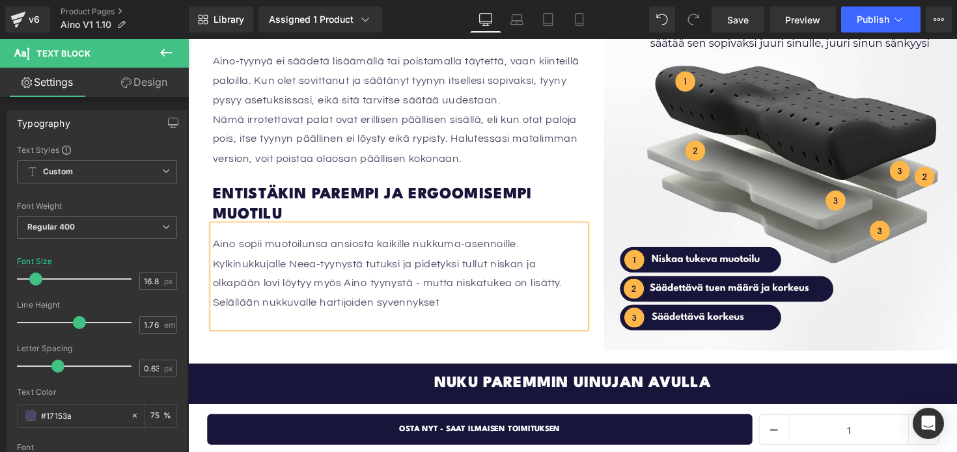
click at [456, 273] on p "Kylkinukkujalle Neea-tyynystä tutuksi ja pidetyksi tullut niskan ja olkapään lo…" at bounding box center [403, 290] width 381 height 60
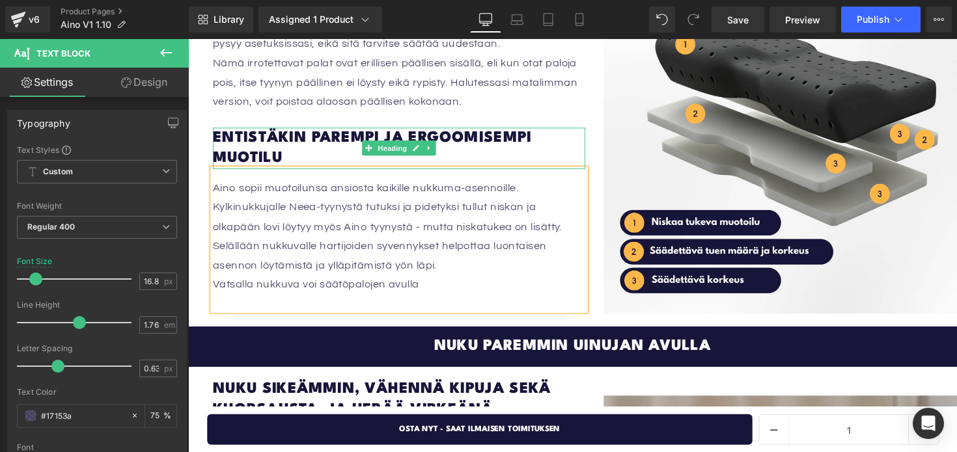
scroll to position [1789, 0]
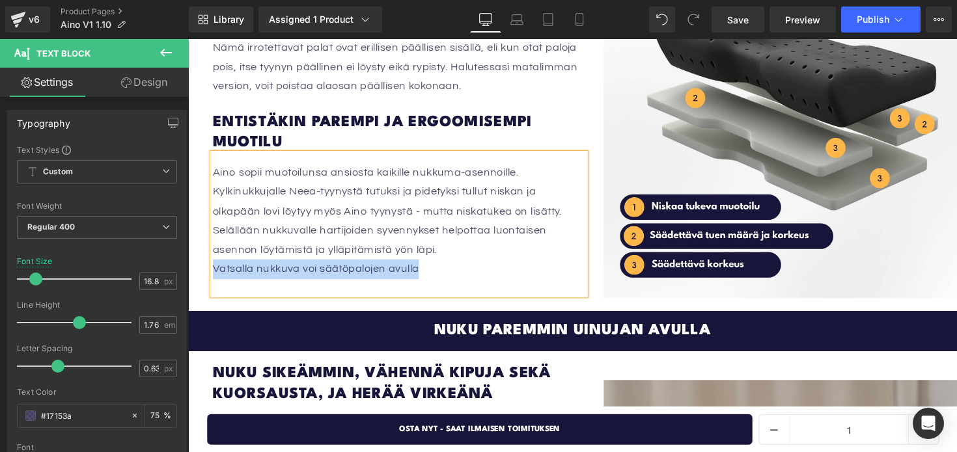
drag, startPoint x: 439, startPoint y: 239, endPoint x: 214, endPoint y: 244, distance: 224.6
click at [214, 265] on p "Vatsalla nukkuva voi säätöpalojen avulla" at bounding box center [403, 275] width 381 height 20
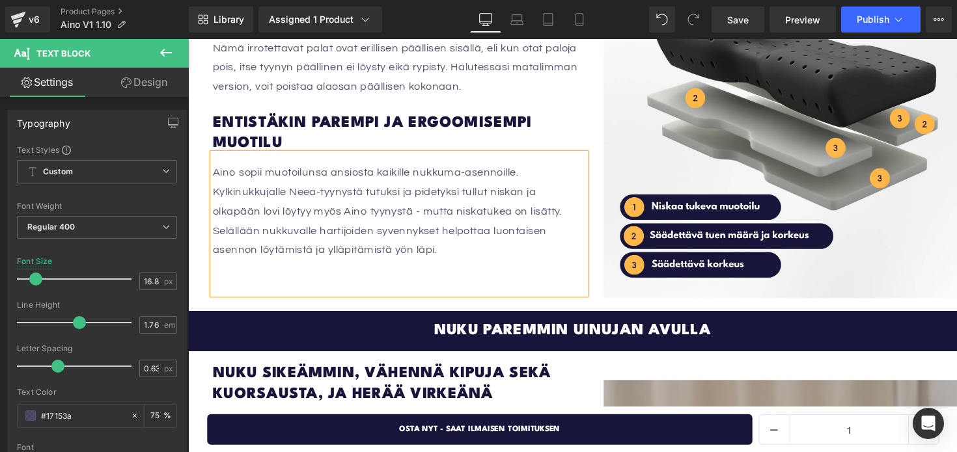
click at [543, 166] on p "Aino sopii muotoilunsa ansiosta kaikille nukkuma-asennoille." at bounding box center [403, 176] width 381 height 20
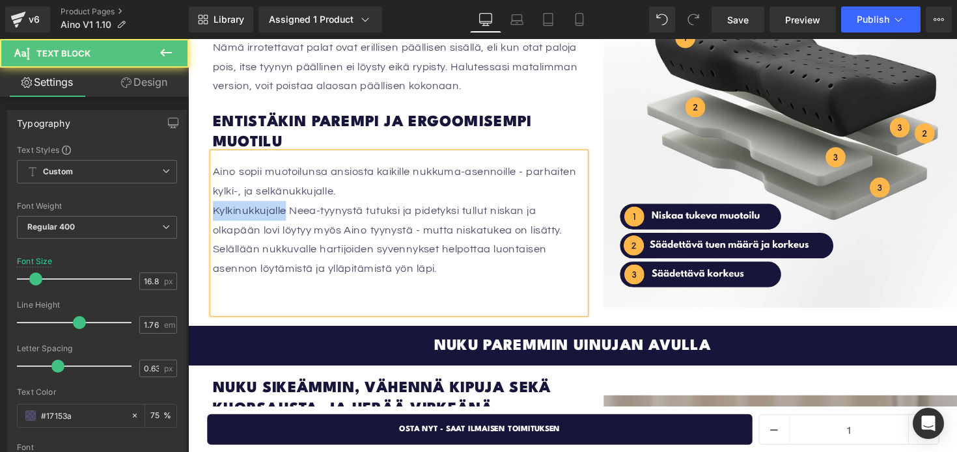
drag, startPoint x: 290, startPoint y: 178, endPoint x: 214, endPoint y: 176, distance: 75.5
click at [214, 209] on font "Kylkinukkujalle Neea-tyynystä tutuksi ja pidetyksi tullut niskan ja olkapään lo…" at bounding box center [391, 245] width 357 height 72
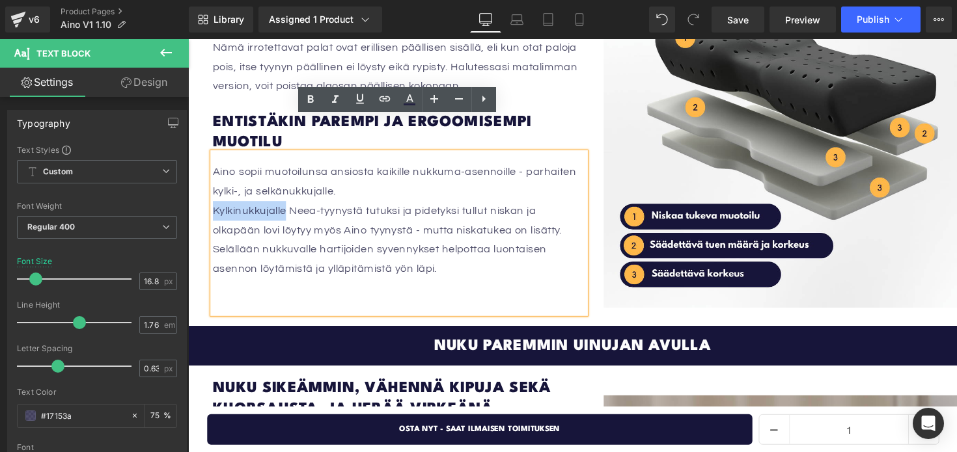
click at [241, 209] on font "Kylkinukkujalle Neea-tyynystä tutuksi ja pidetyksi tullut niskan ja olkapään lo…" at bounding box center [391, 245] width 357 height 72
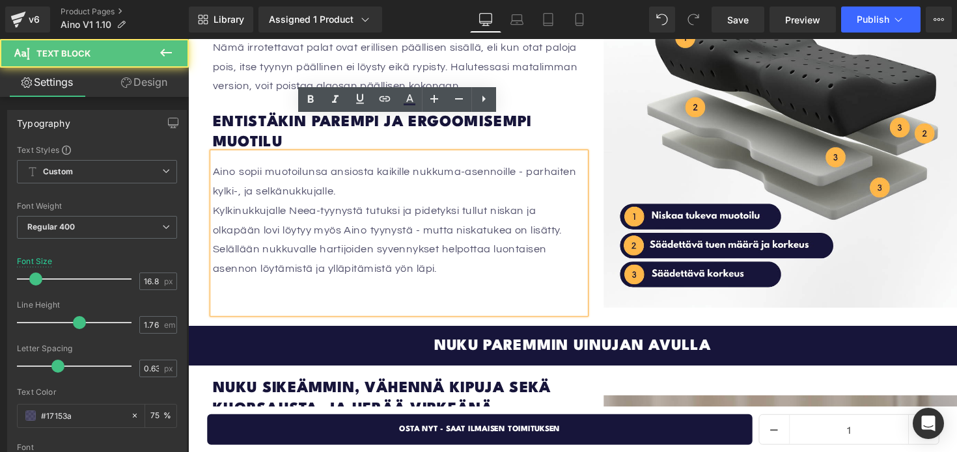
click at [240, 209] on font "Kylkinukkujalle Neea-tyynystä tutuksi ja pidetyksi tullut niskan ja olkapään lo…" at bounding box center [391, 245] width 357 height 72
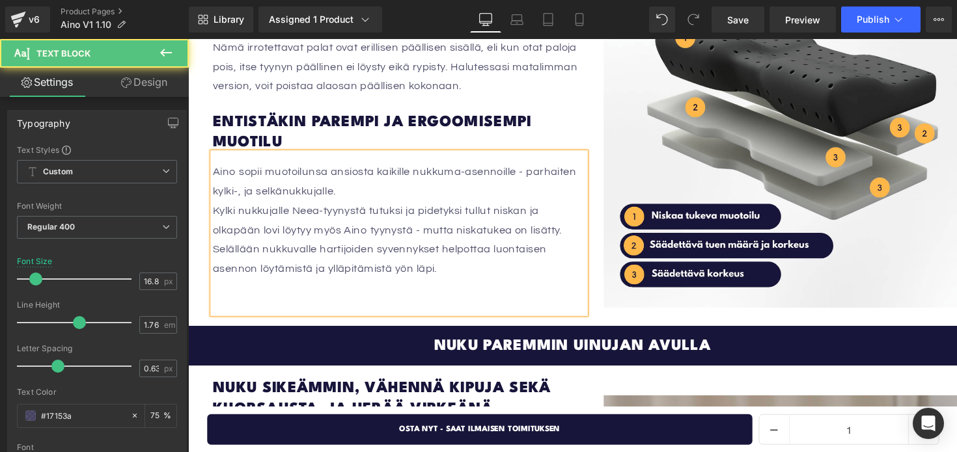
click at [493, 234] on p "Kylki nukkujalle Neea-tyynystä tutuksi ja pidetyksi tullut niskan ja olkapään l…" at bounding box center [403, 244] width 381 height 79
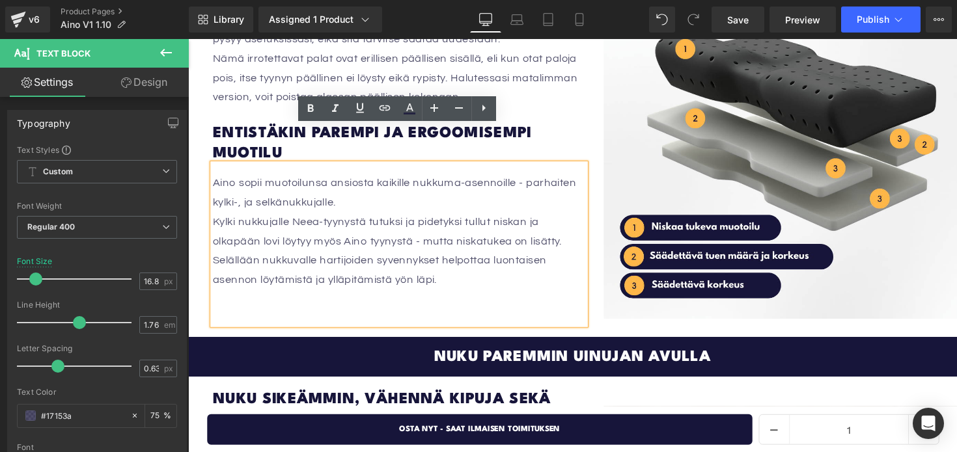
scroll to position [1772, 0]
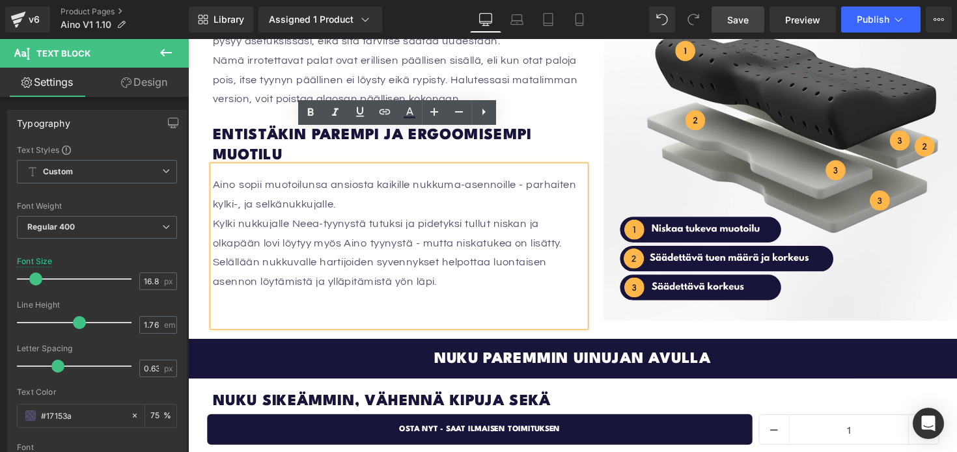
click at [717, 28] on link "Save" at bounding box center [737, 20] width 53 height 26
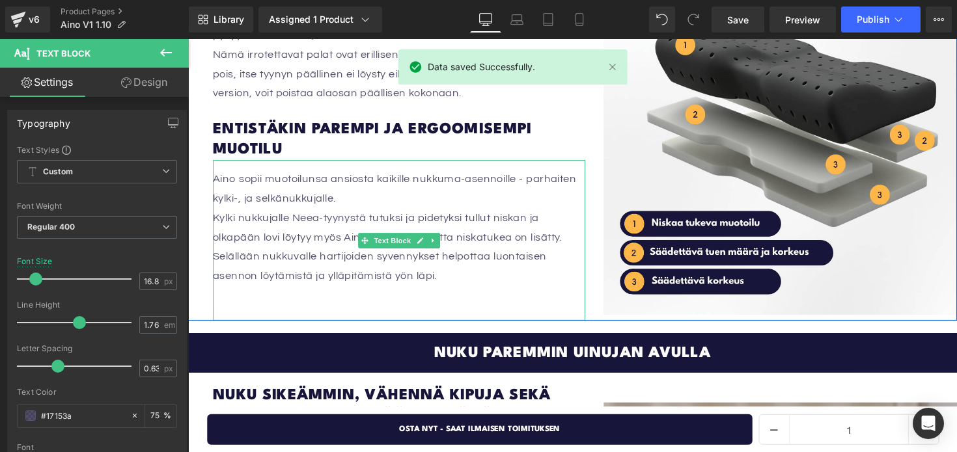
scroll to position [1780, 0]
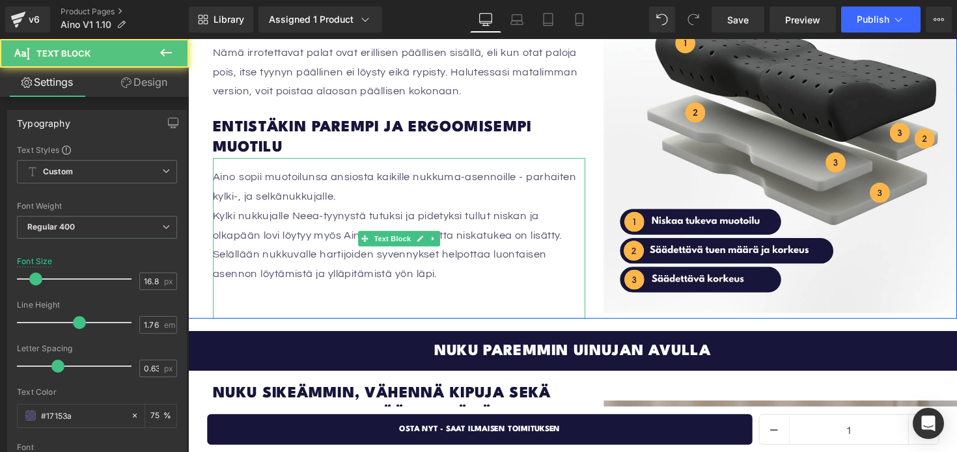
click at [451, 247] on p "Kylki nukkujalle Neea-tyynystä tutuksi ja pidetyksi tullut niskan ja olkapään l…" at bounding box center [403, 249] width 381 height 79
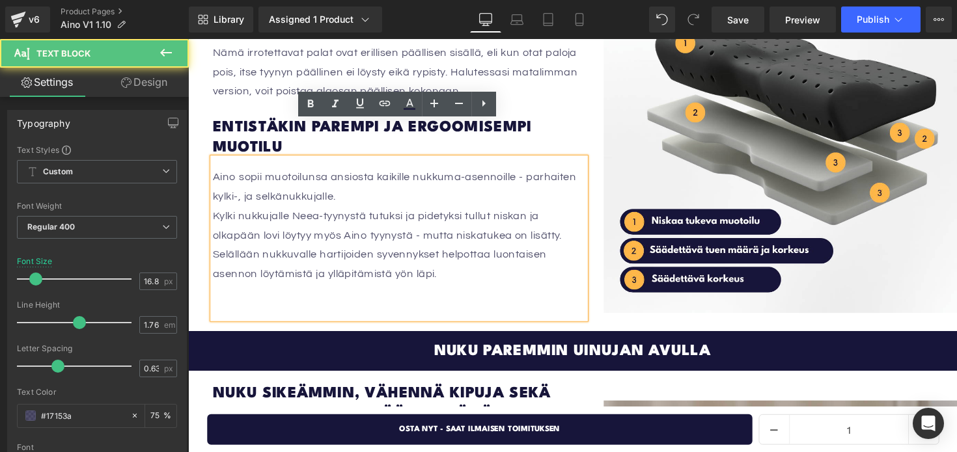
click at [260, 290] on p at bounding box center [403, 300] width 381 height 20
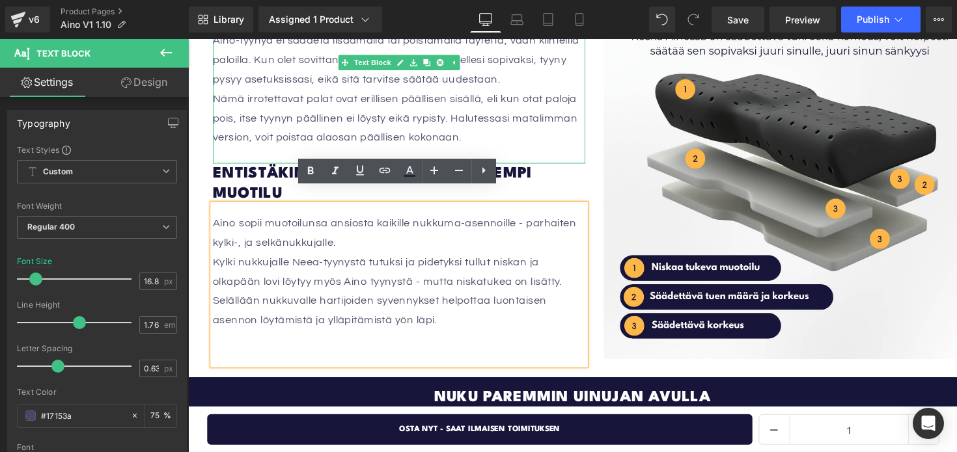
scroll to position [1735, 0]
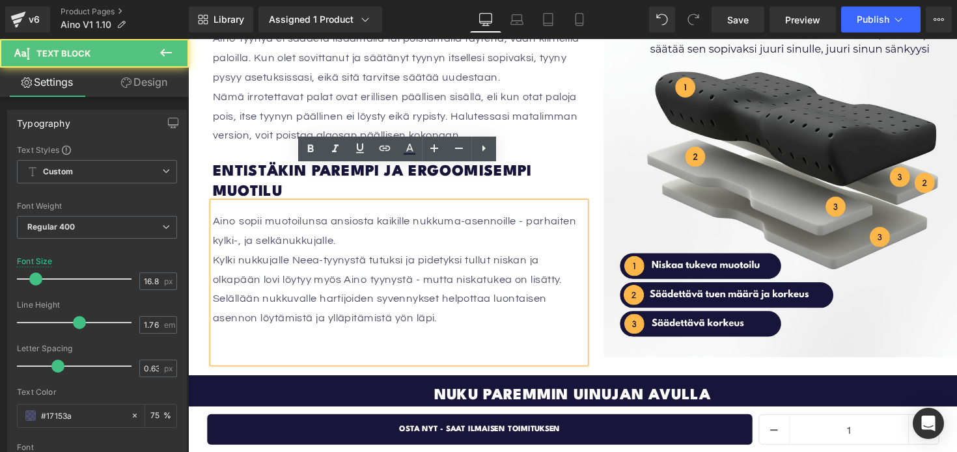
click at [287, 220] on font "Aino sopii muotoilunsa ansiosta kaikille nukkuma-asennoille - parhaiten kylki-,…" at bounding box center [399, 236] width 372 height 32
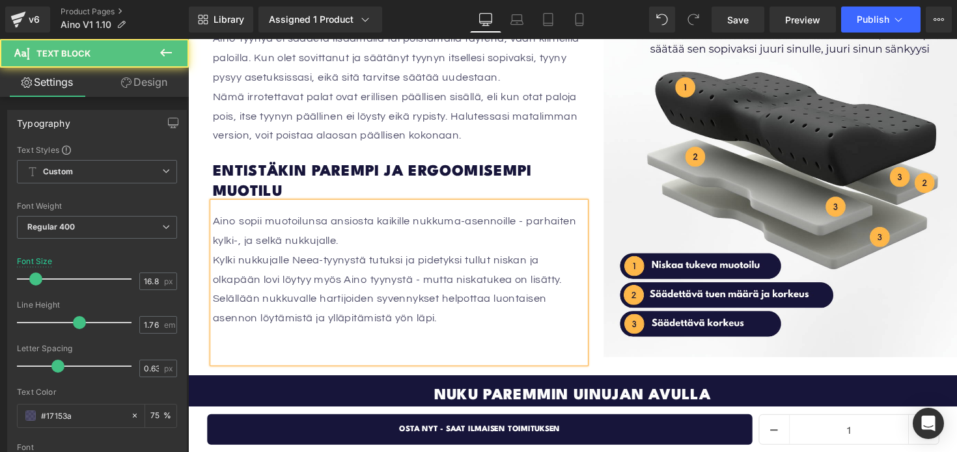
click at [351, 216] on p "Aino sopii muotoilunsa ansiosta kaikille nukkuma-asennoille - parhaiten kylki-,…" at bounding box center [403, 236] width 381 height 40
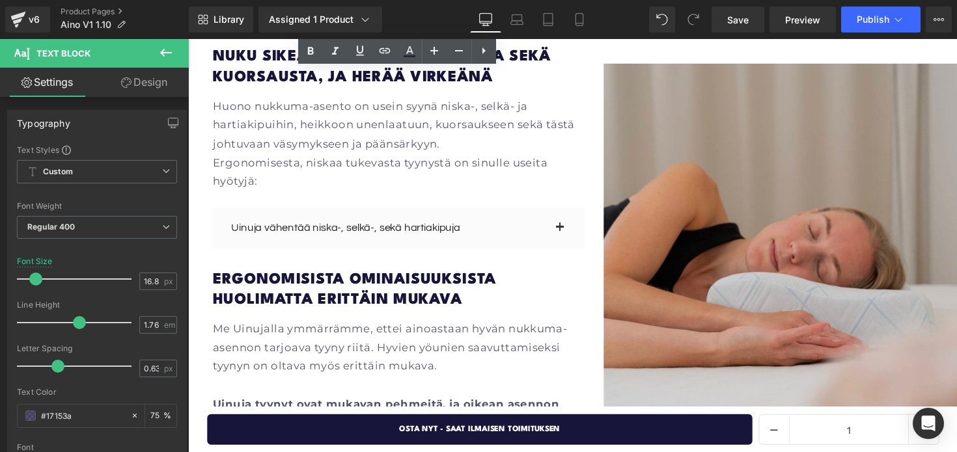
scroll to position [2126, 0]
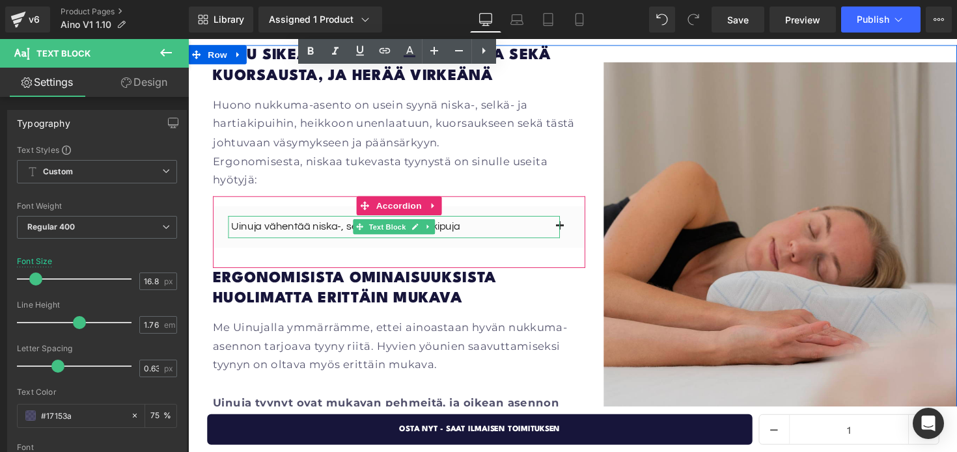
click at [457, 224] on p "Uinuja vähentää niska-, selkä-, sekä hartiakipuja" at bounding box center [398, 232] width 333 height 16
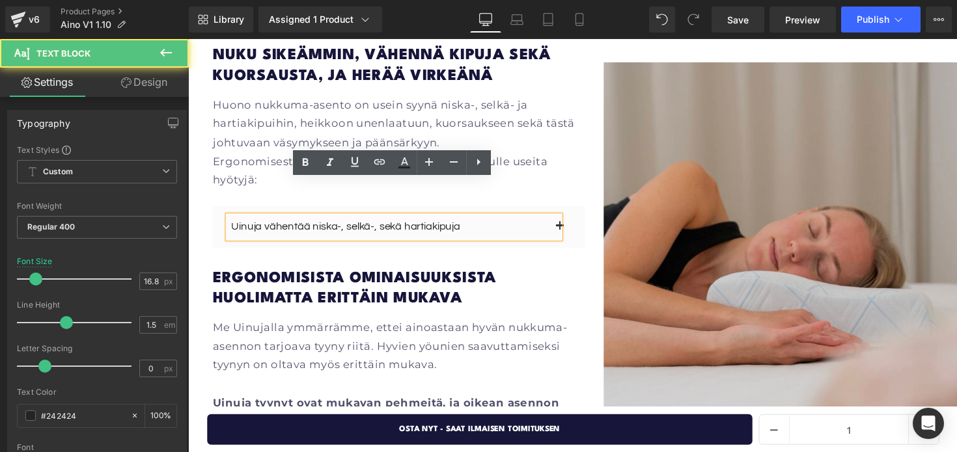
click at [232, 221] on div "Uinuja vähentää niska-, selkä-, sekä hartiakipuja" at bounding box center [399, 232] width 340 height 23
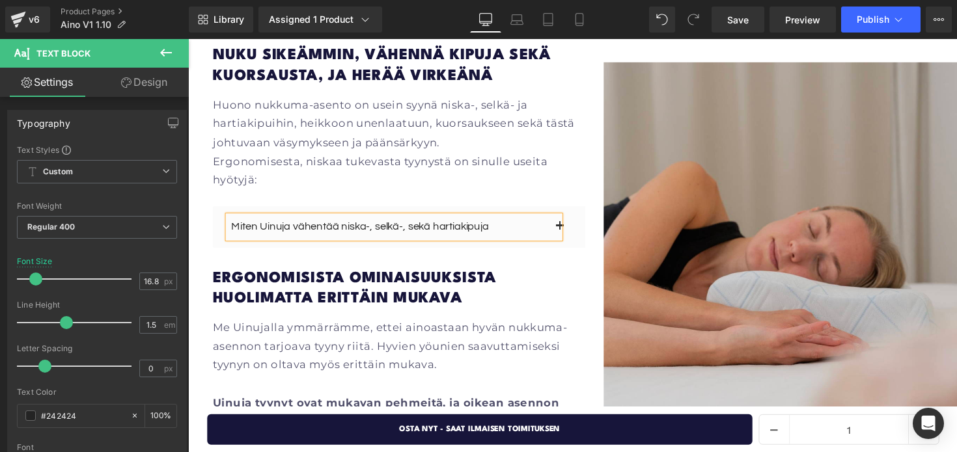
click at [505, 224] on p "Miten Uinuja vähentää niska-, selkä-, sekä hartiakipuja" at bounding box center [398, 232] width 333 height 16
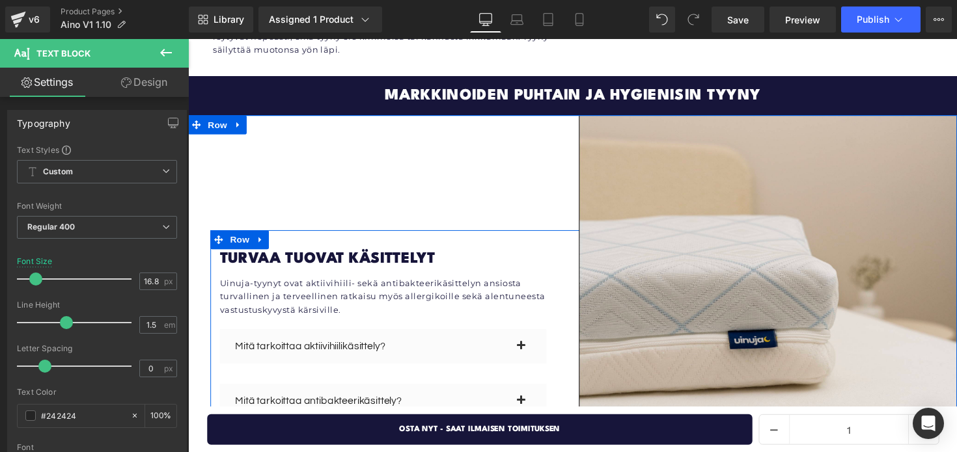
scroll to position [3002, 0]
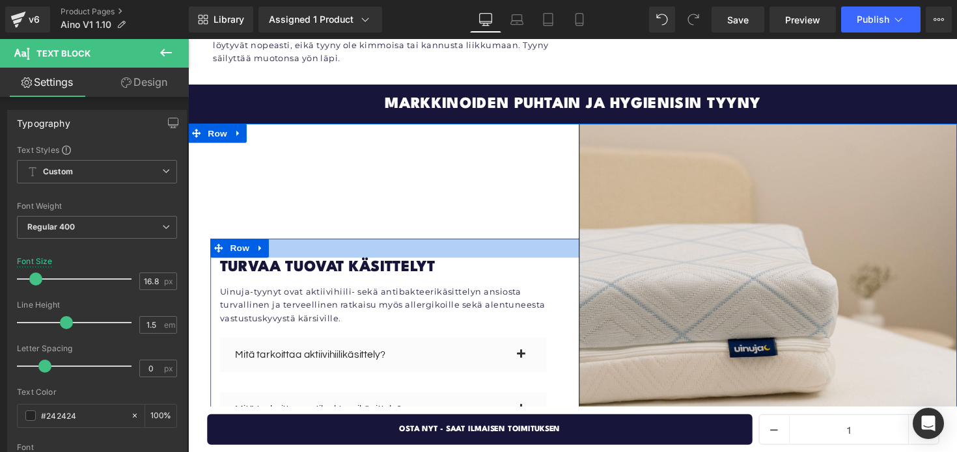
click at [341, 243] on div at bounding box center [402, 253] width 383 height 20
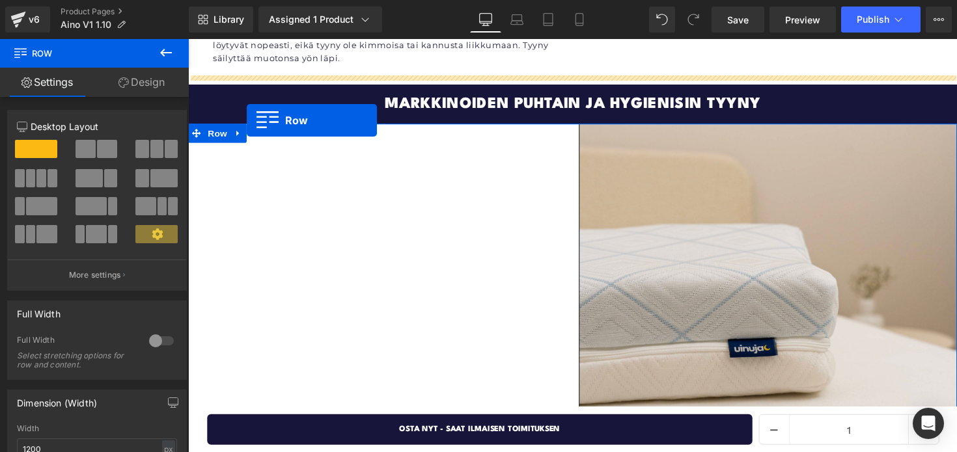
drag, startPoint x: 243, startPoint y: 207, endPoint x: 248, endPoint y: 122, distance: 84.7
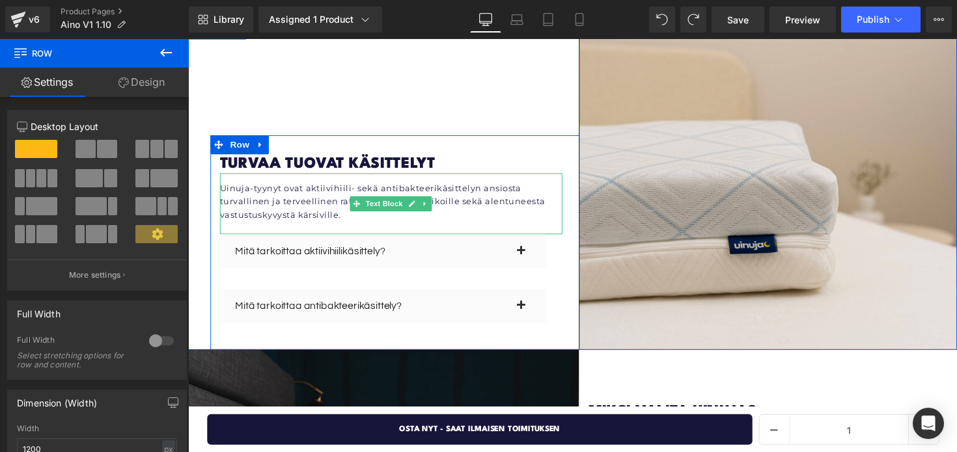
scroll to position [3126, 0]
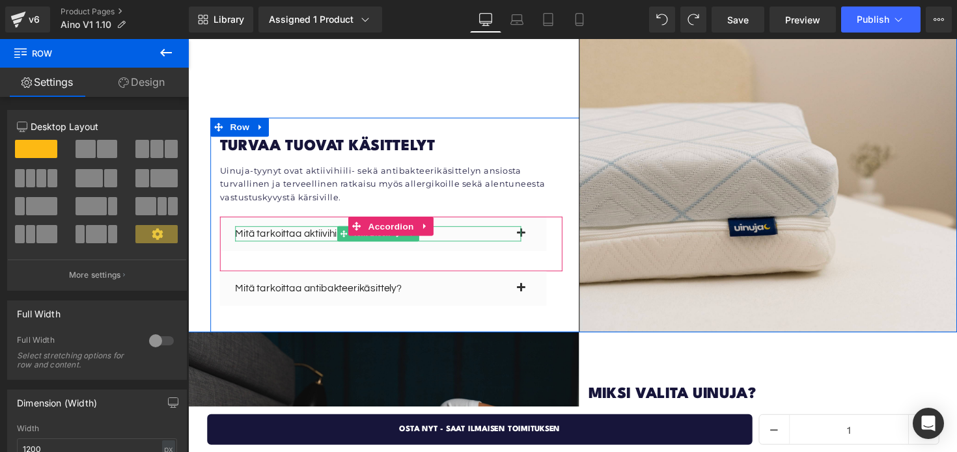
click at [303, 231] on p "Mitä tarkoittaa aktiivihiilikäsittely?" at bounding box center [382, 239] width 293 height 16
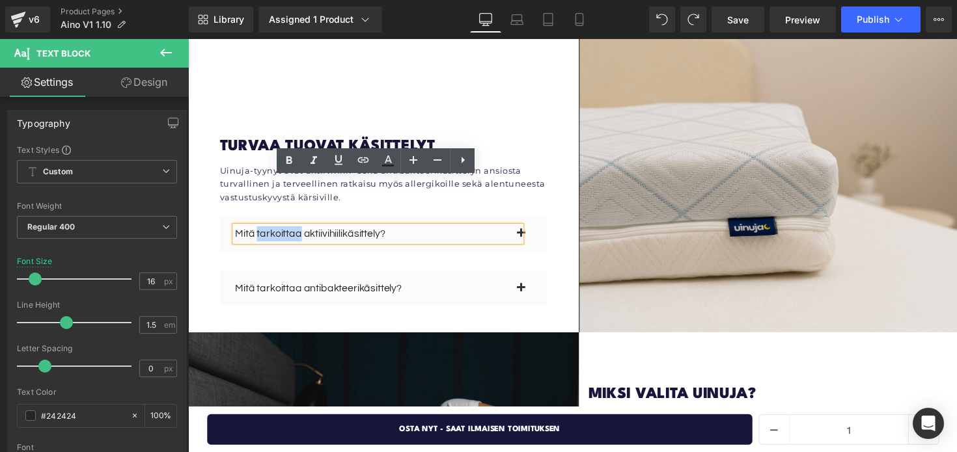
drag, startPoint x: 303, startPoint y: 190, endPoint x: 260, endPoint y: 190, distance: 43.0
click at [260, 231] on p "Mitä tarkoittaa aktiivihiilikäsittely?" at bounding box center [382, 239] width 293 height 16
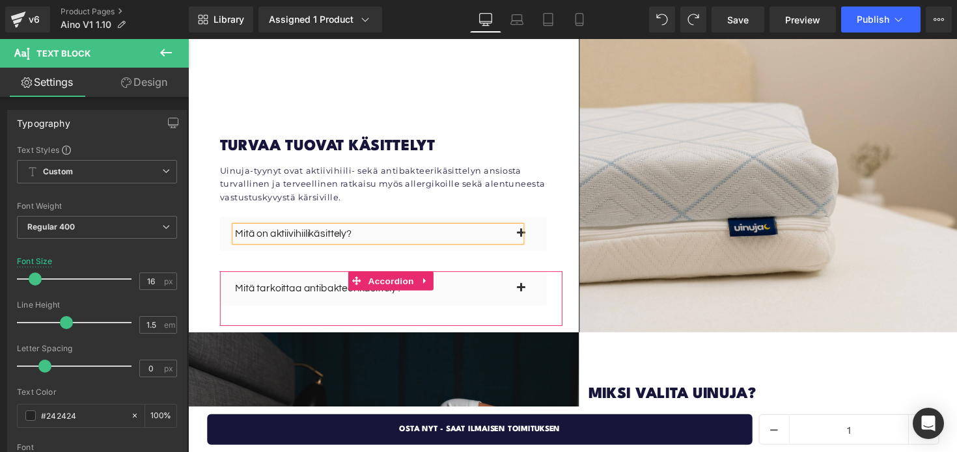
click at [188, 39] on div at bounding box center [188, 39] width 0 height 0
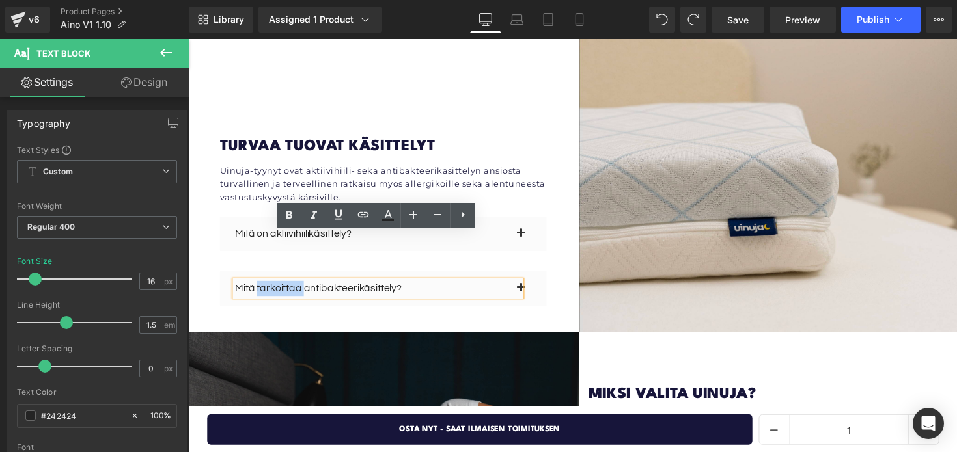
drag, startPoint x: 305, startPoint y: 243, endPoint x: 260, endPoint y: 243, distance: 45.6
click at [260, 287] on p "Mitä tarkoittaa antibakteerikäsittely?" at bounding box center [382, 295] width 293 height 16
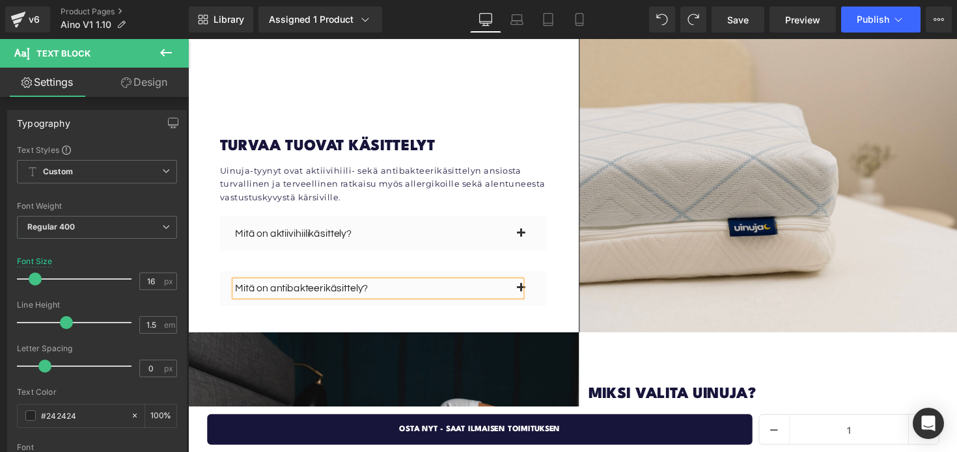
click at [251, 287] on p "Mitä on antibakteerikäsittely?" at bounding box center [382, 295] width 293 height 16
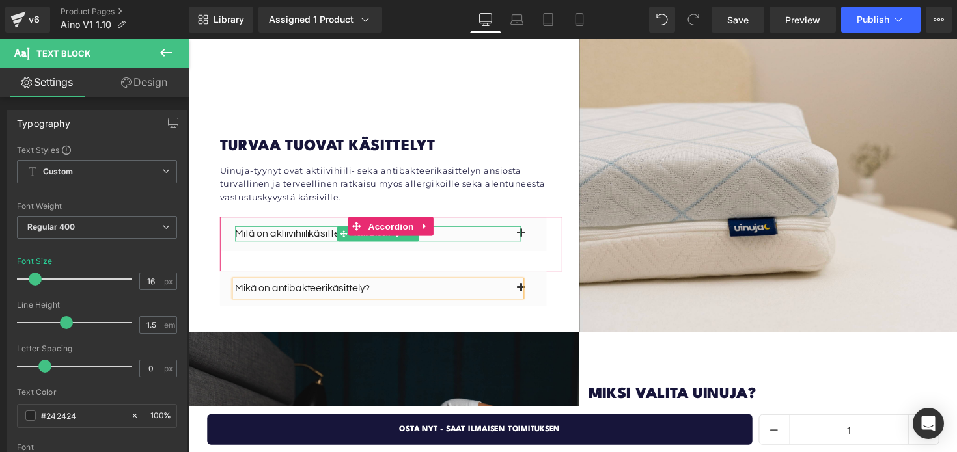
click at [249, 231] on p "Mitä on aktiivihiilikäsittely?" at bounding box center [382, 239] width 293 height 16
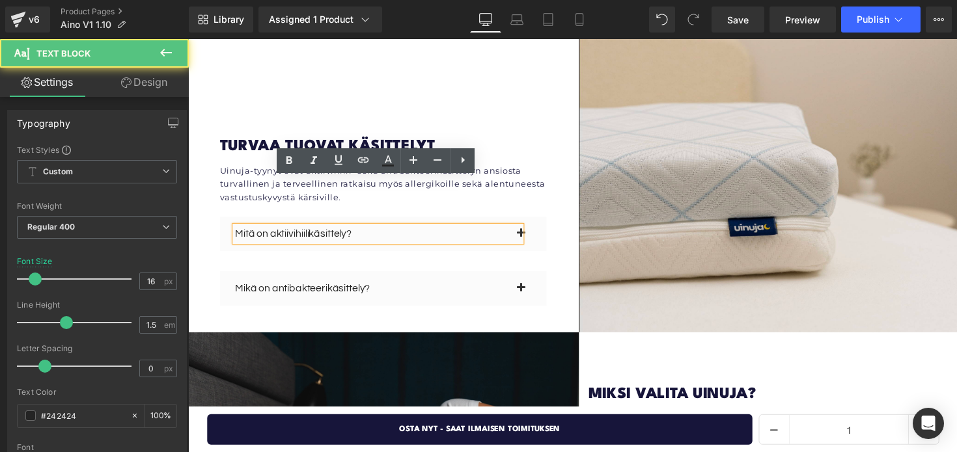
click at [252, 231] on p "Mitä on aktiivihiilikäsittely?" at bounding box center [382, 239] width 293 height 16
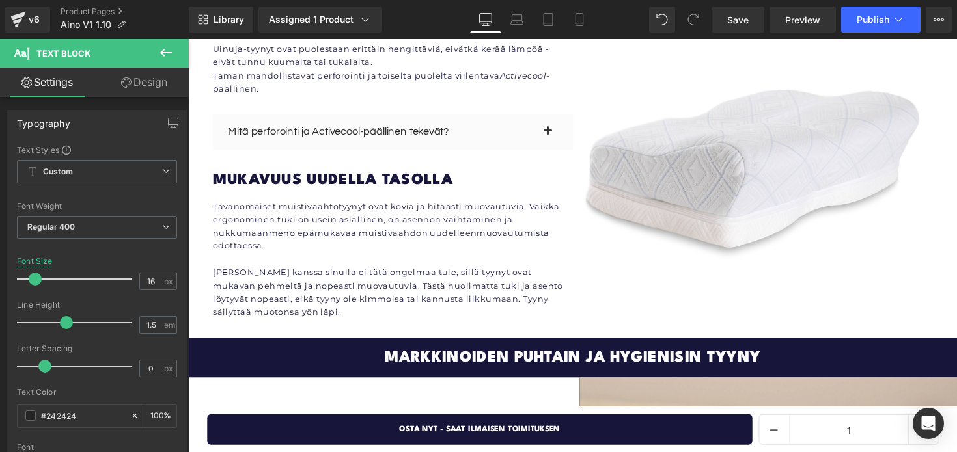
scroll to position [2715, 0]
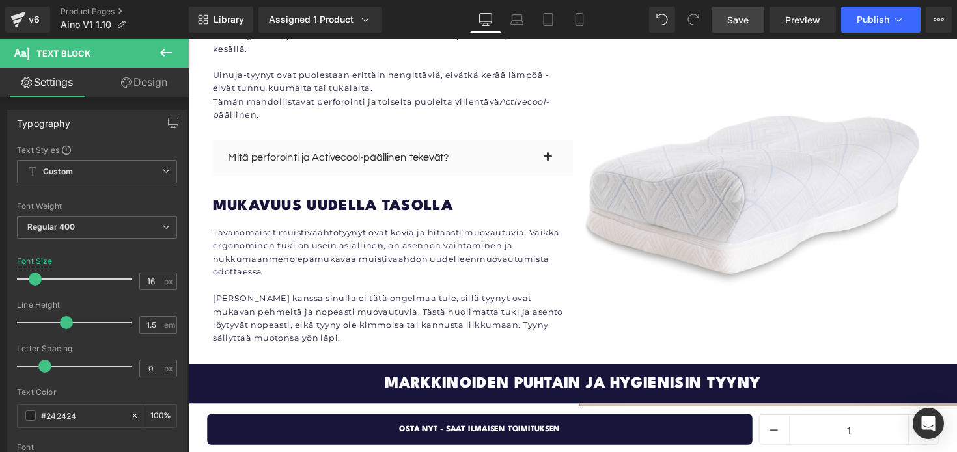
click at [745, 21] on span "Save" at bounding box center [737, 20] width 21 height 14
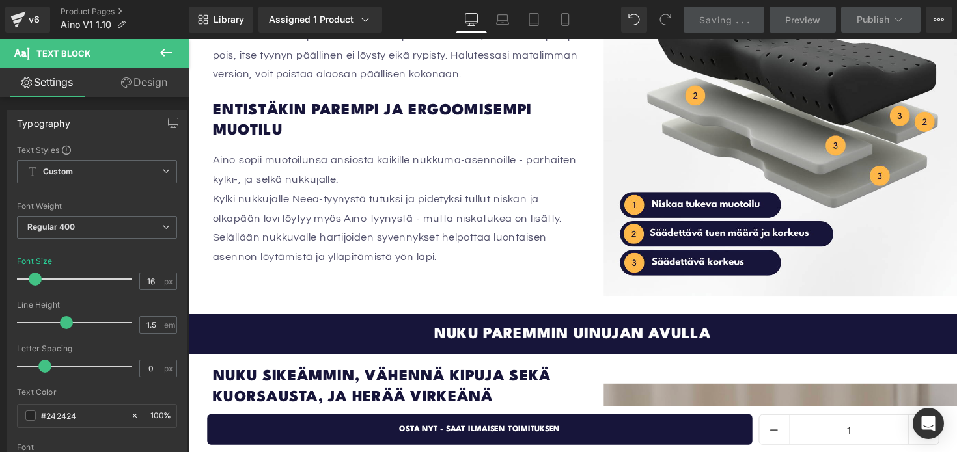
scroll to position [1789, 0]
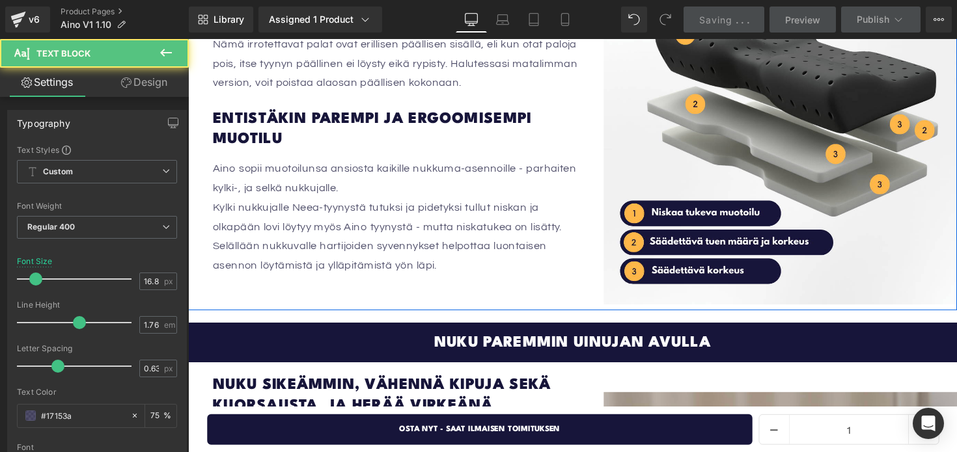
drag, startPoint x: 373, startPoint y: 227, endPoint x: 210, endPoint y: 132, distance: 188.1
click at [210, 132] on div "Säädettävä korkeus ja niskatuki - ilman haittapuolia Heading Aino-tyynyä ei sää…" at bounding box center [582, 120] width 788 height 394
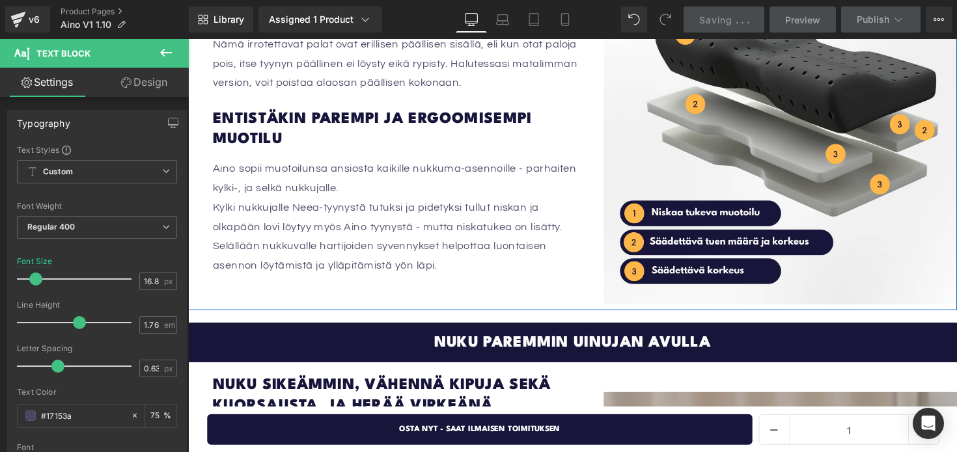
copy div "Aino sopii muotoilunsa ansiosta kaikille nukkuma-asennoille - parhaiten kylki-,…"
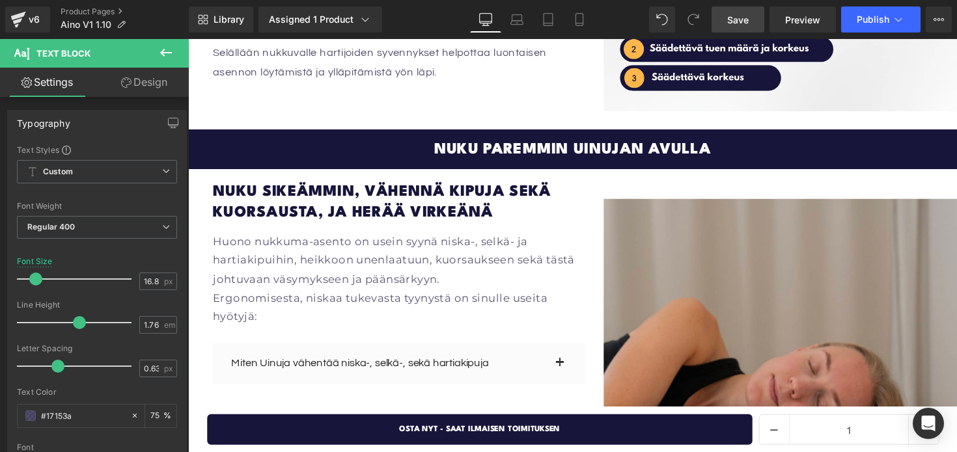
scroll to position [1911, 0]
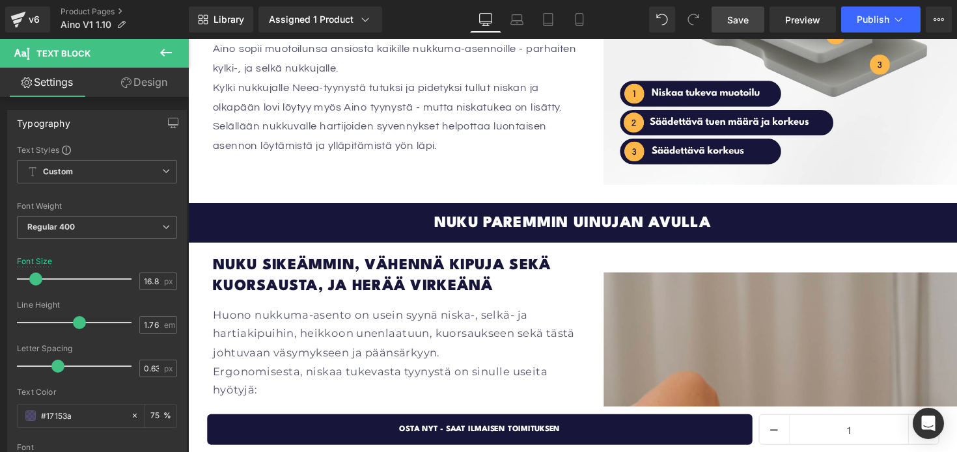
click at [169, 52] on icon at bounding box center [166, 53] width 12 height 8
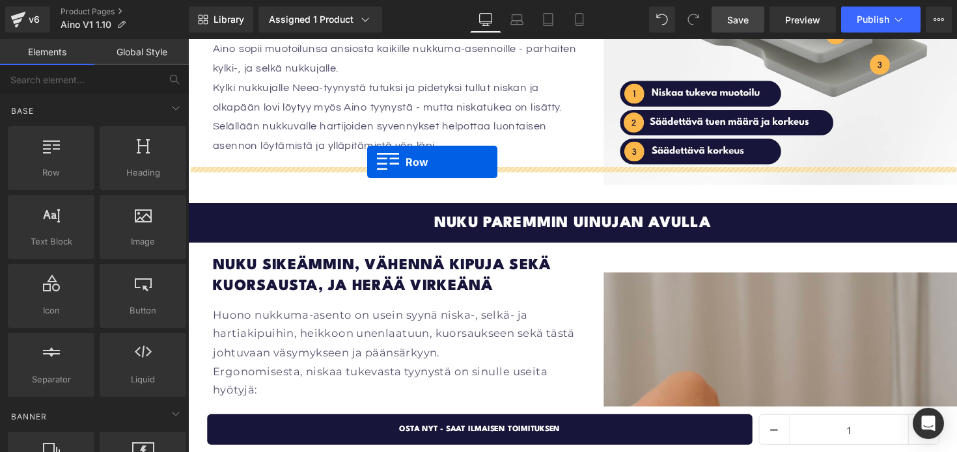
drag, startPoint x: 259, startPoint y: 193, endPoint x: 372, endPoint y: 165, distance: 115.9
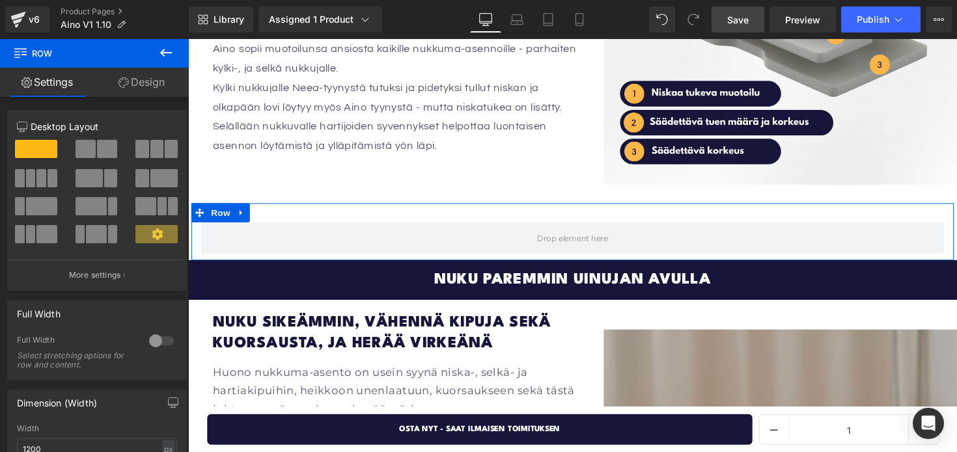
click at [108, 143] on span at bounding box center [107, 149] width 20 height 18
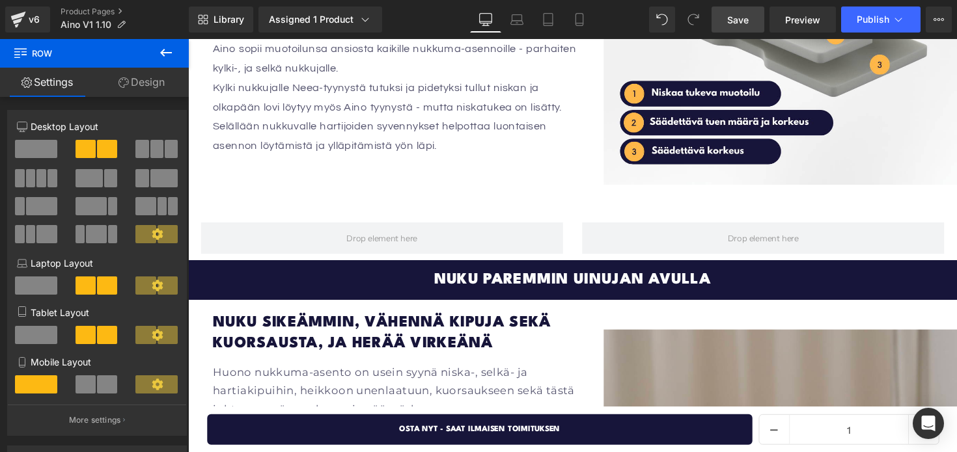
click at [170, 55] on icon at bounding box center [166, 53] width 16 height 16
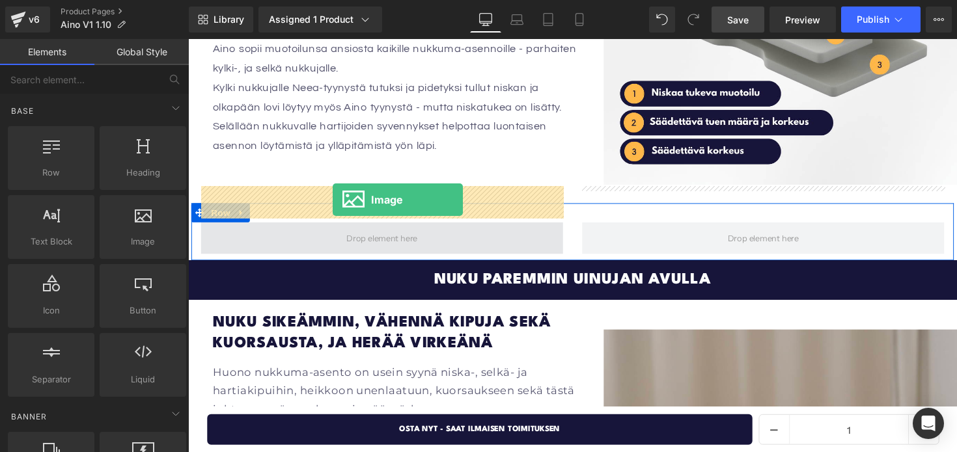
drag, startPoint x: 310, startPoint y: 266, endPoint x: 336, endPoint y: 204, distance: 67.1
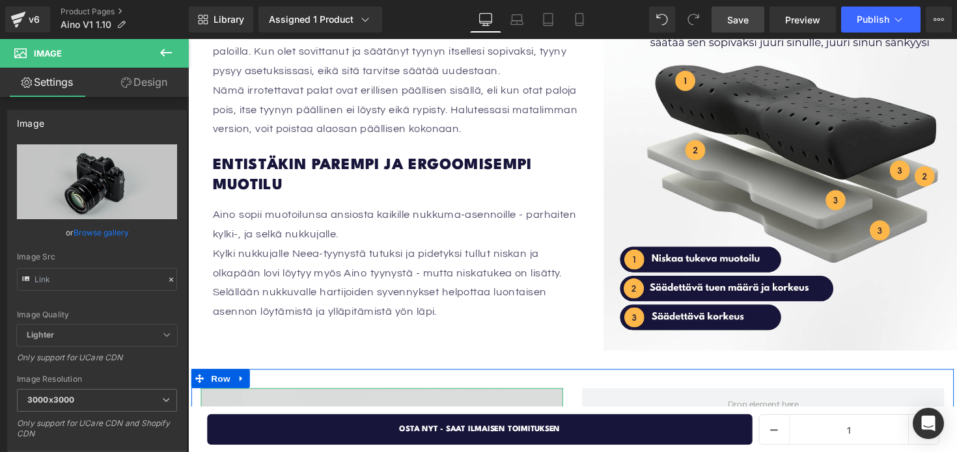
scroll to position [1735, 0]
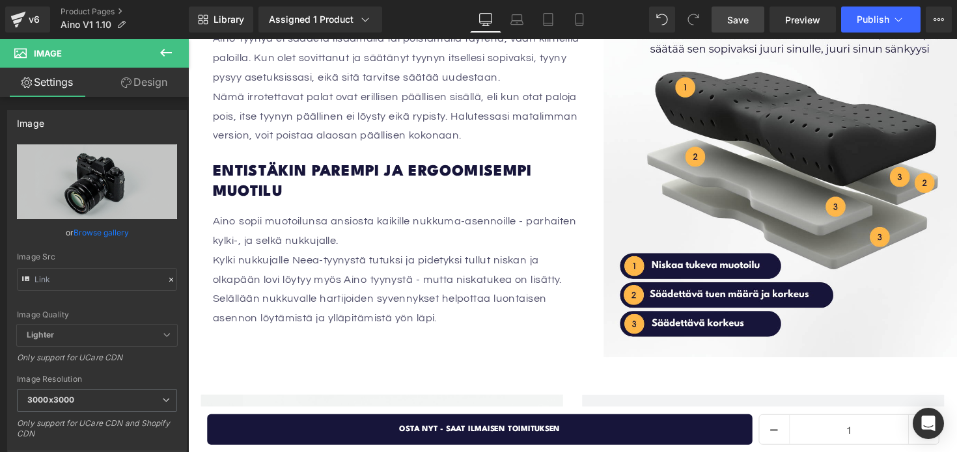
click at [377, 165] on div "Entistäkin parempi ja ergoomisempi muotilu Heading" at bounding box center [403, 186] width 381 height 42
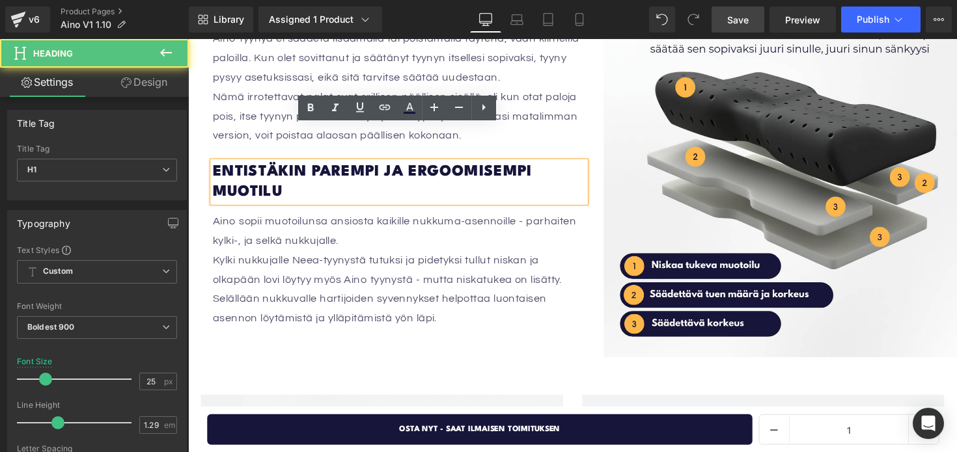
click at [307, 206] on div "Aino sopii muotoilunsa ansiosta kaikille nukkuma-asennoille - parhaiten kylki-,…" at bounding box center [403, 288] width 381 height 165
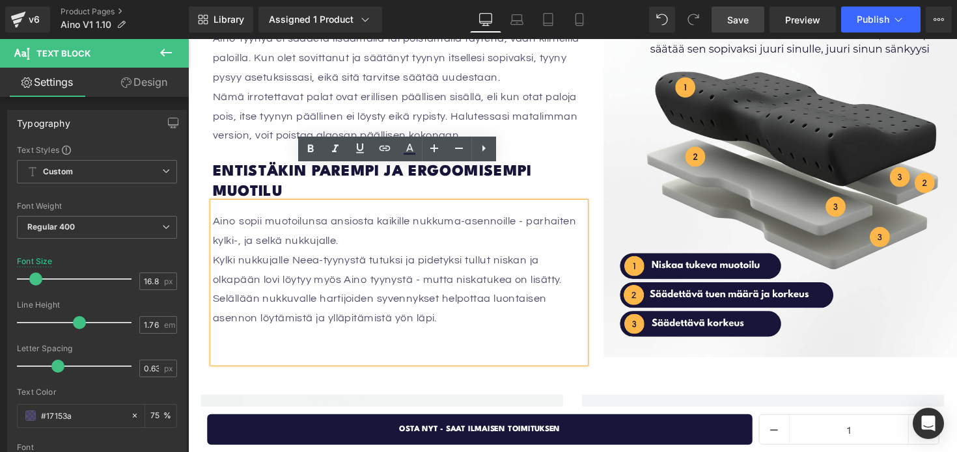
click at [292, 165] on h1 "Entistäkin parempi ja ergoomisempi muotilu" at bounding box center [403, 186] width 381 height 42
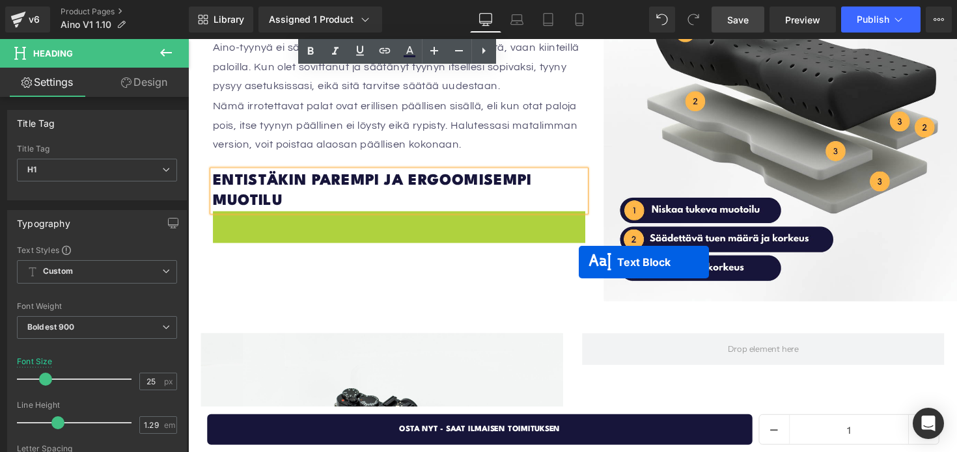
scroll to position [1845, 0]
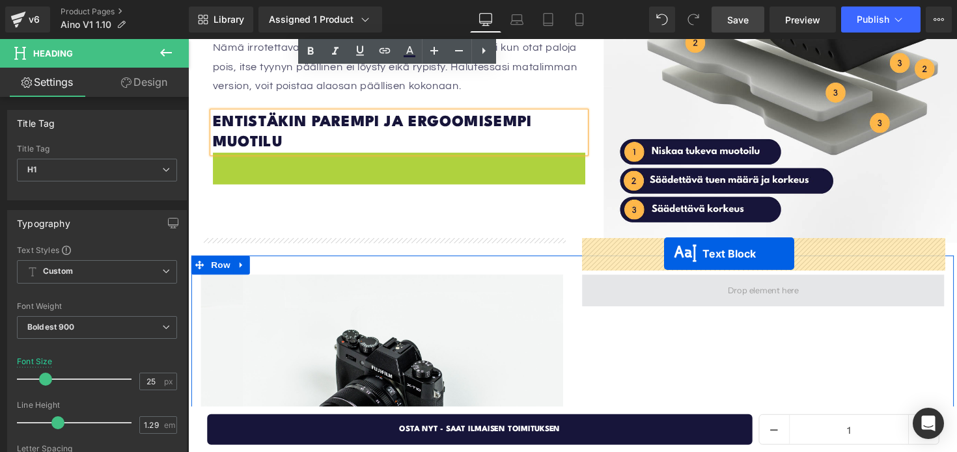
drag, startPoint x: 372, startPoint y: 198, endPoint x: 676, endPoint y: 258, distance: 310.4
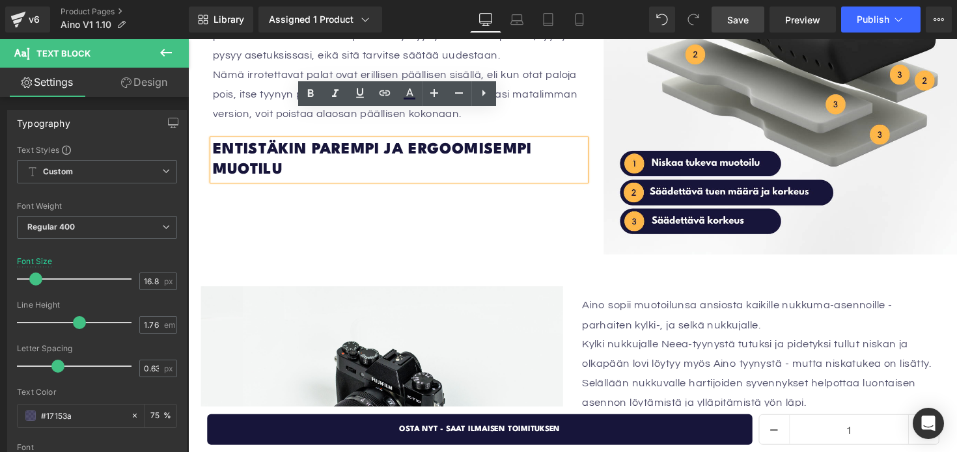
scroll to position [1824, 0]
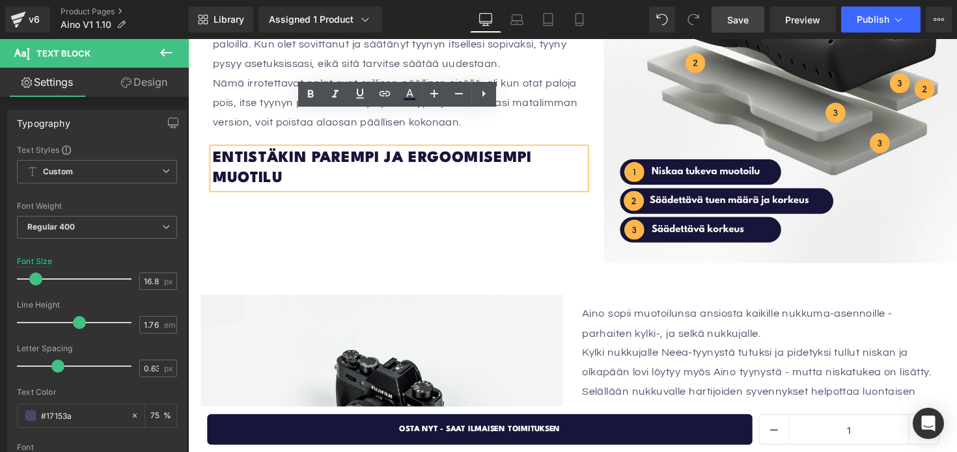
click at [581, 85] on p "Nämä irrotettavat palat ovat erillisen päällisen sisällä, eli kun otat paloja p…" at bounding box center [403, 105] width 381 height 60
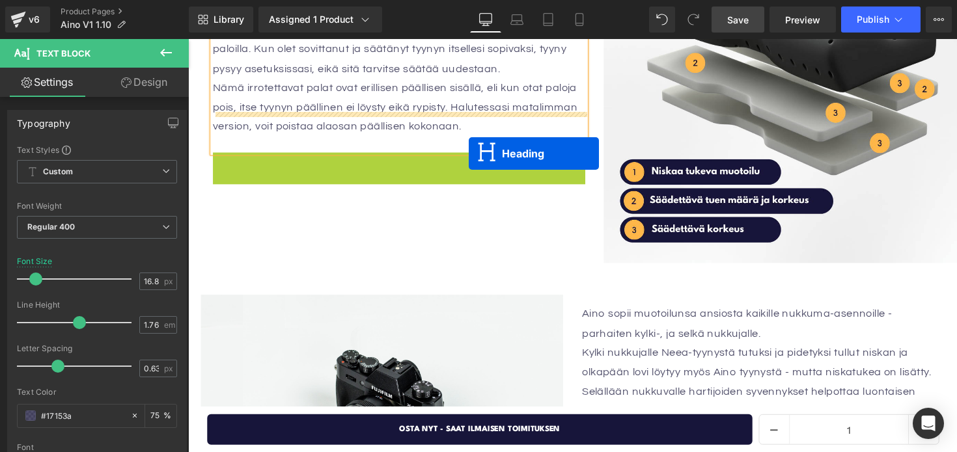
scroll to position [1829, 0]
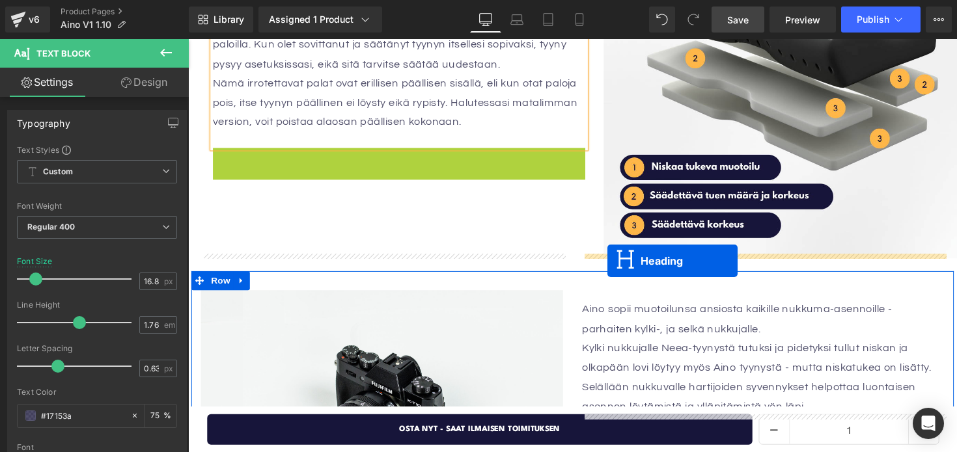
drag, startPoint x: 372, startPoint y: 133, endPoint x: 618, endPoint y: 266, distance: 279.3
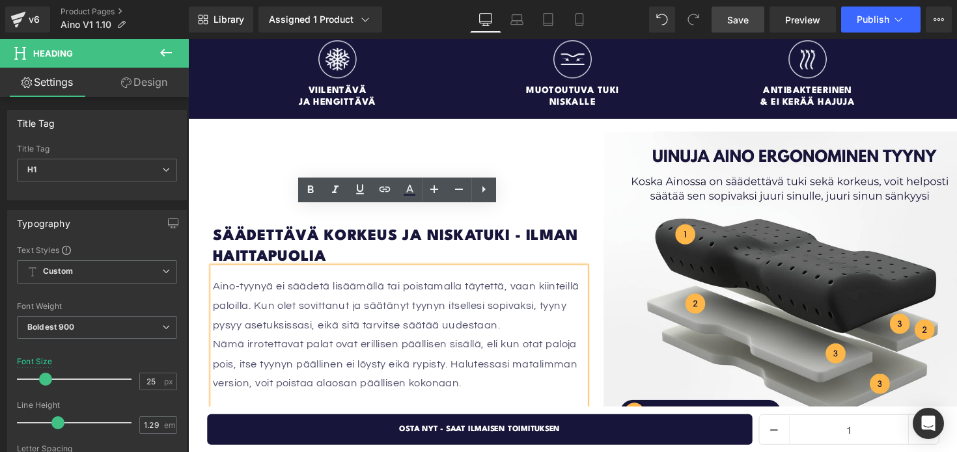
scroll to position [1500, 0]
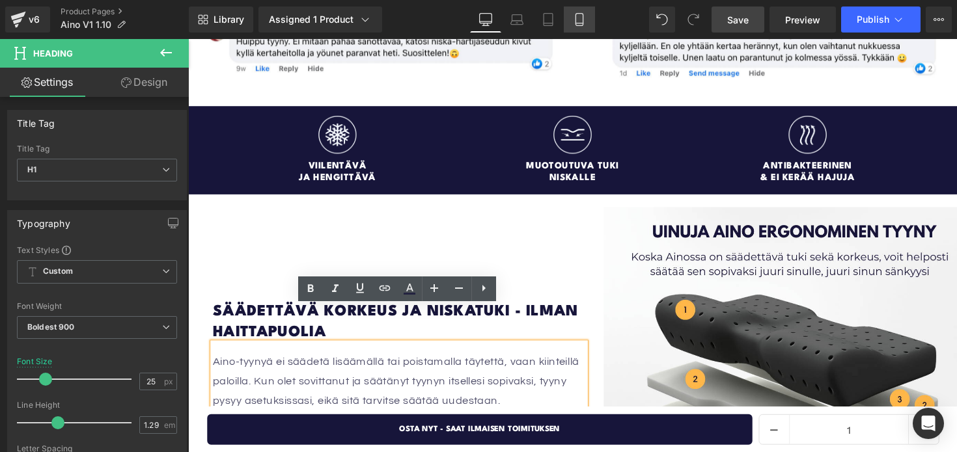
click at [585, 11] on link "Mobile" at bounding box center [579, 20] width 31 height 26
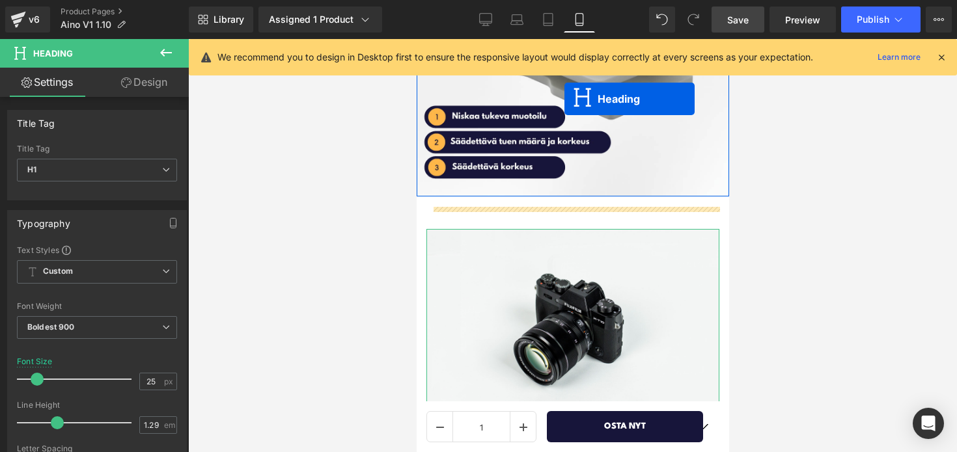
scroll to position [2149, 0]
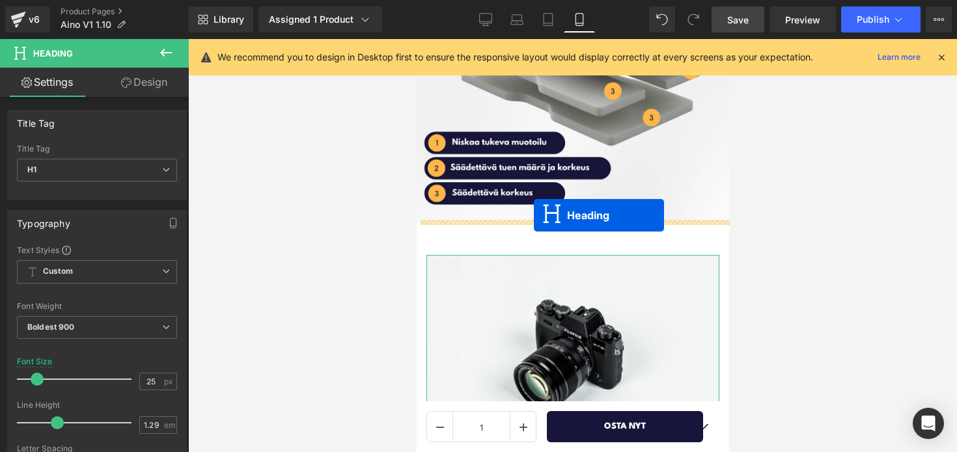
drag, startPoint x: 543, startPoint y: 258, endPoint x: 533, endPoint y: 215, distance: 43.4
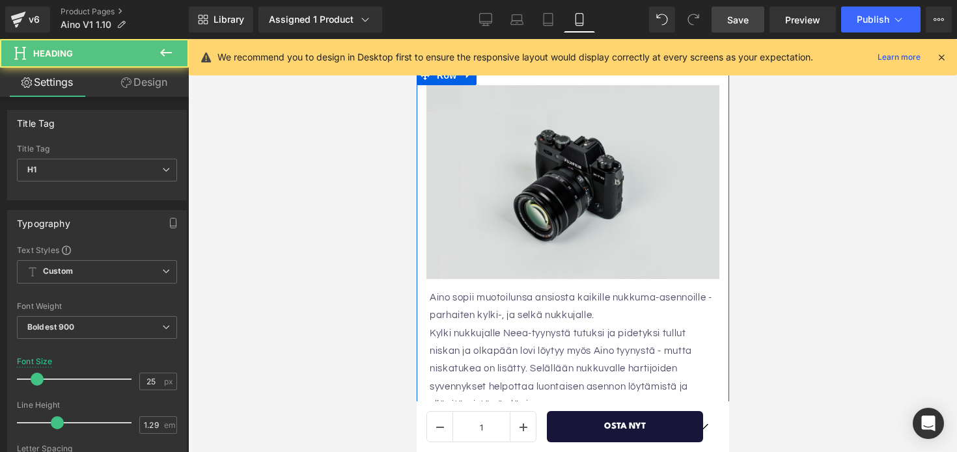
scroll to position [2386, 0]
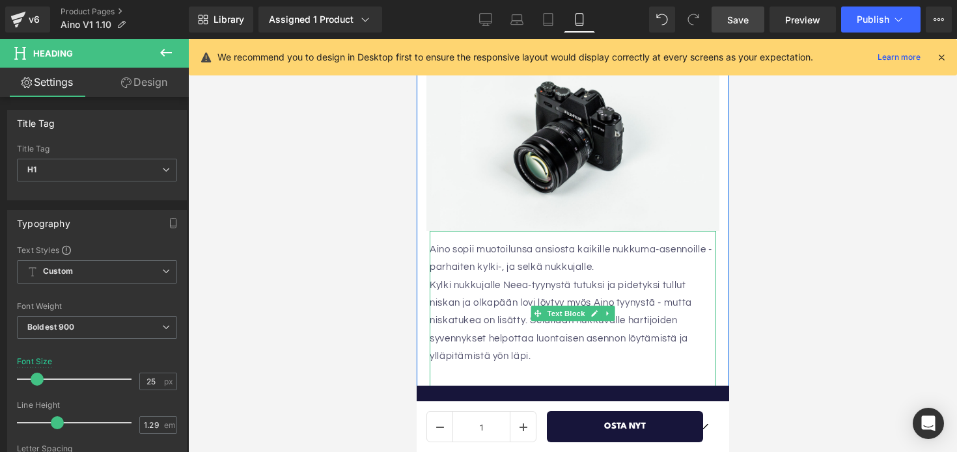
click at [534, 281] on font "Kylki nukkujalle Neea-tyynystä tutuksi ja pidetyksi tullut niskan ja olkapään l…" at bounding box center [560, 321] width 262 height 81
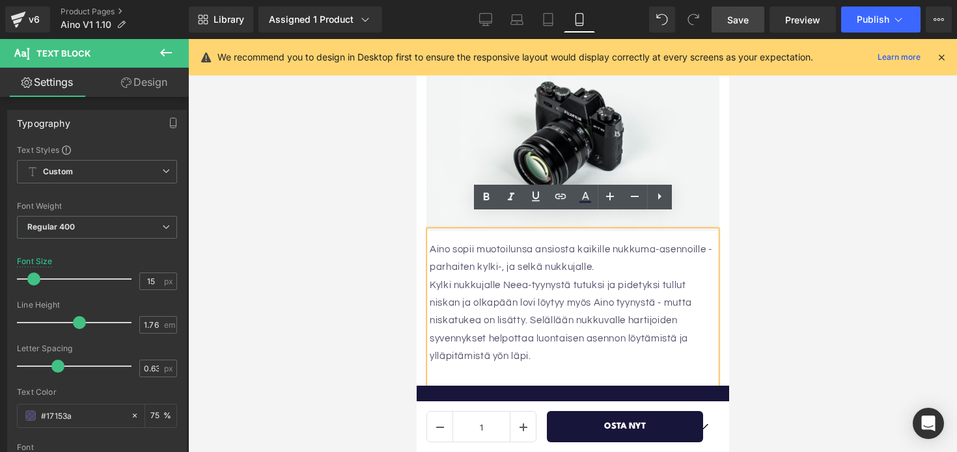
click at [793, 250] on div at bounding box center [572, 245] width 769 height 413
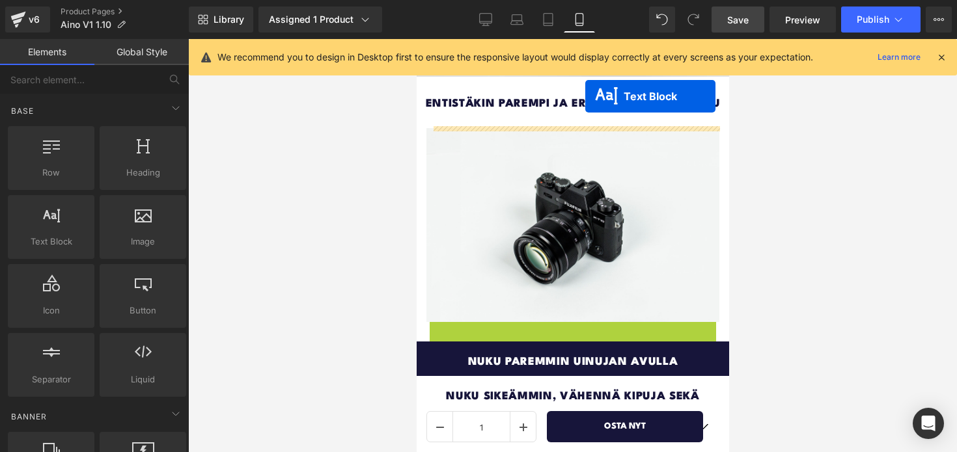
scroll to position [2191, 0]
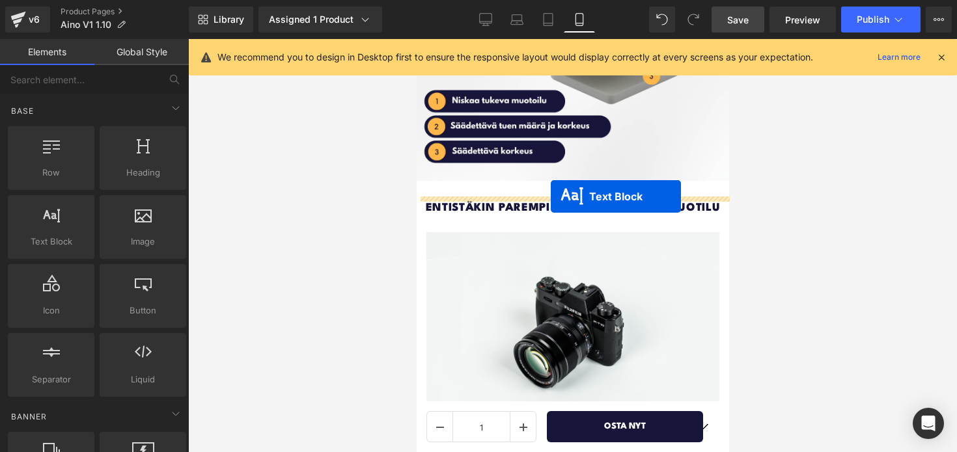
drag, startPoint x: 542, startPoint y: 295, endPoint x: 550, endPoint y: 197, distance: 98.6
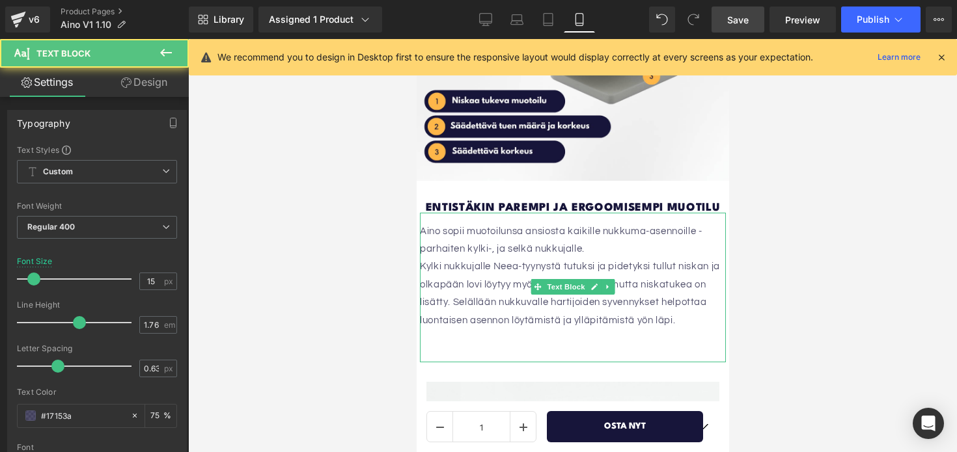
click at [520, 262] on font "Kylki nukkujalle Neea-tyynystä tutuksi ja pidetyksi tullut niskan ja olkapään l…" at bounding box center [569, 293] width 300 height 63
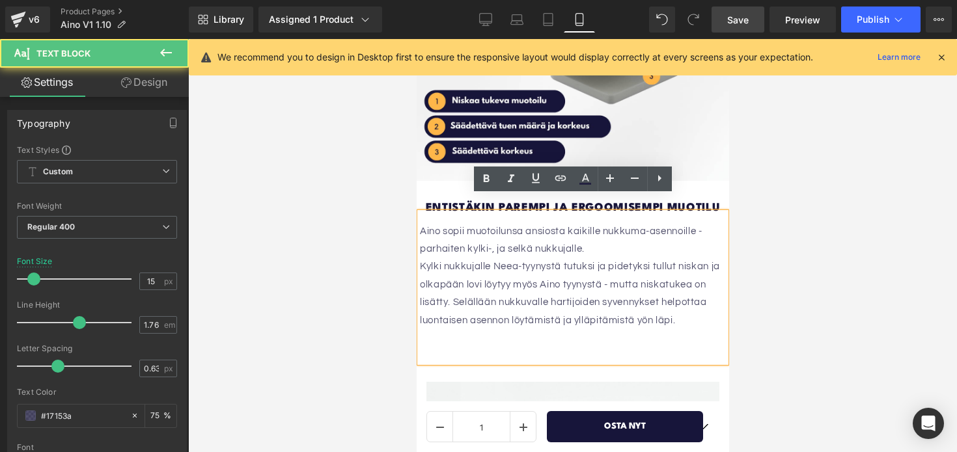
drag, startPoint x: 691, startPoint y: 305, endPoint x: 413, endPoint y: 209, distance: 294.2
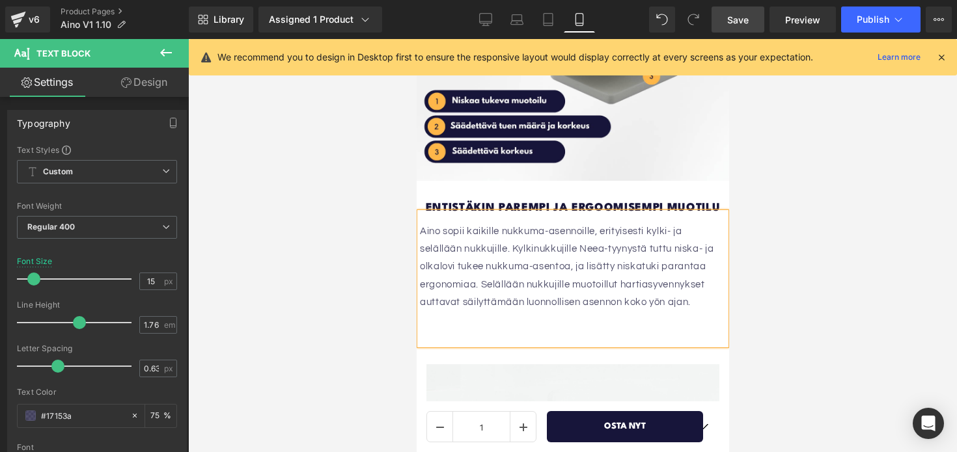
click at [820, 234] on div at bounding box center [572, 245] width 769 height 413
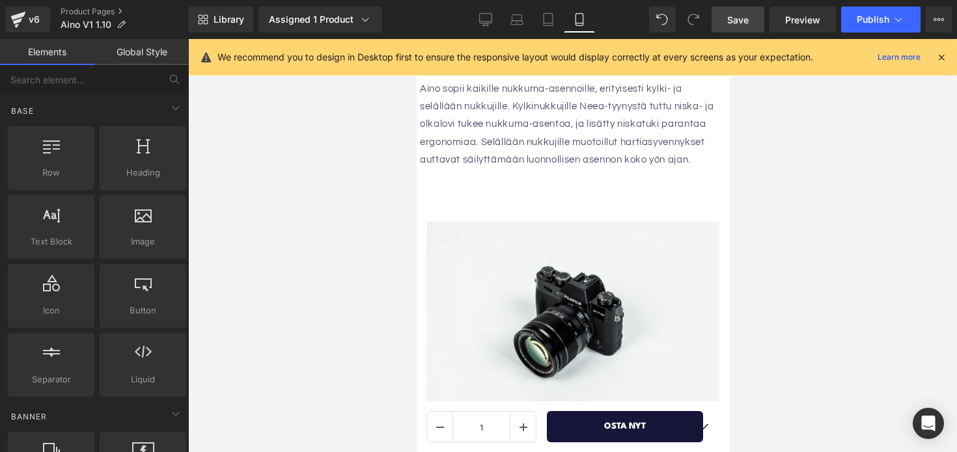
scroll to position [2329, 0]
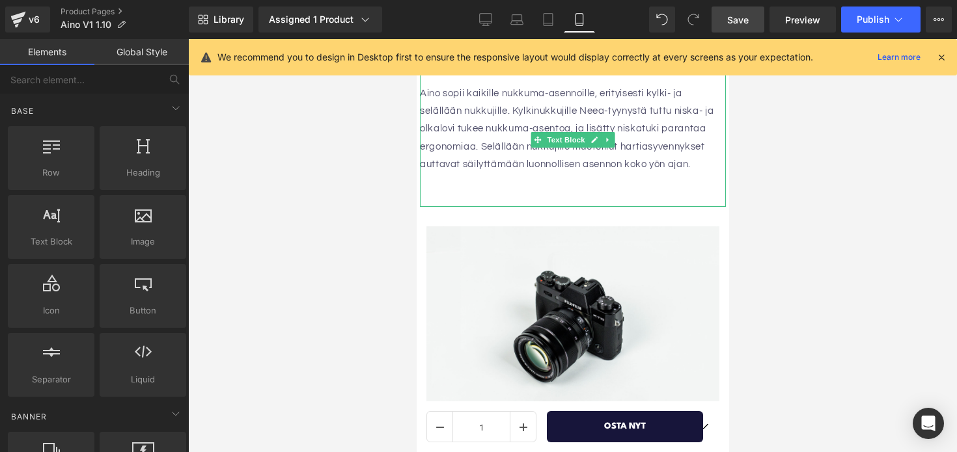
click at [595, 180] on div "Aino sopii kaikille nukkuma-asennoille, erityisesti kylki- ja selällään nukkuji…" at bounding box center [572, 141] width 306 height 132
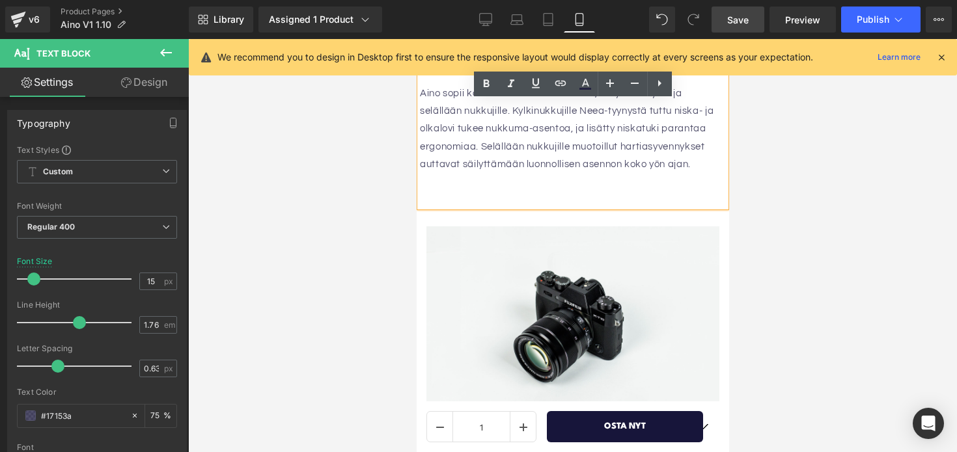
click at [451, 181] on div "Aino sopii kaikille nukkuma-asennoille, erityisesti kylki- ja selällään nukkuji…" at bounding box center [572, 141] width 306 height 132
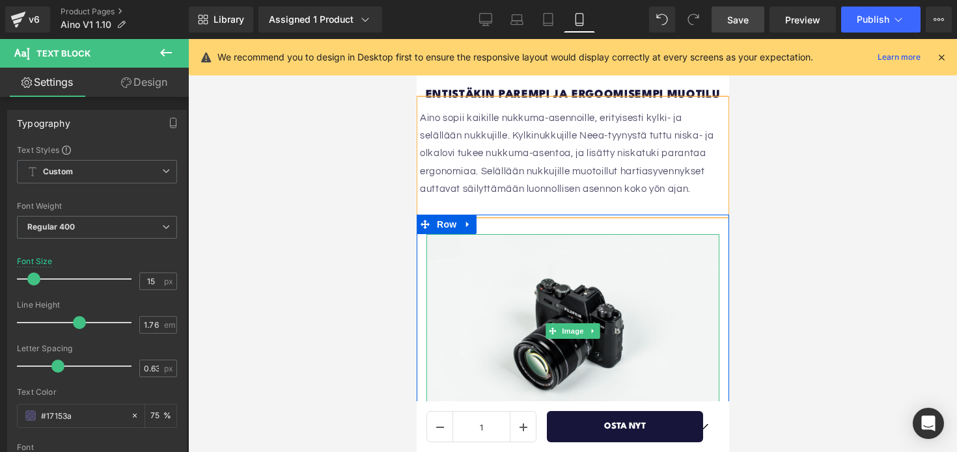
scroll to position [2300, 0]
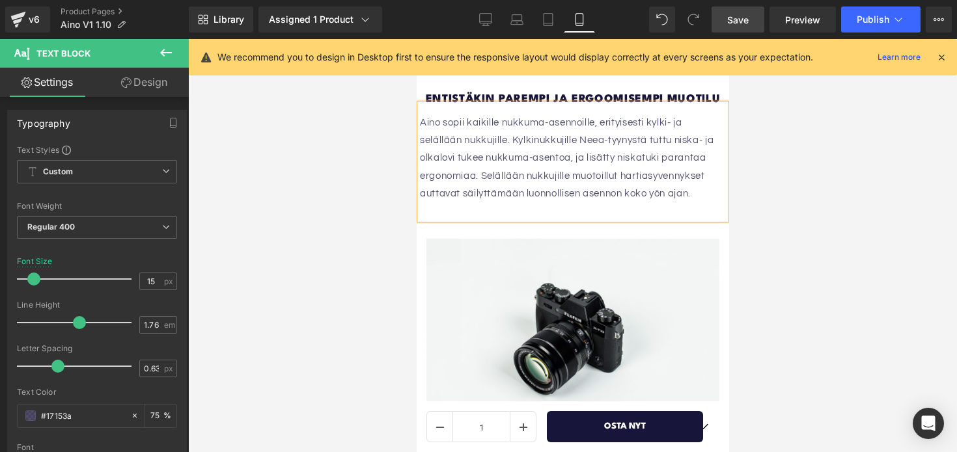
click at [737, 21] on span "Save" at bounding box center [737, 20] width 21 height 14
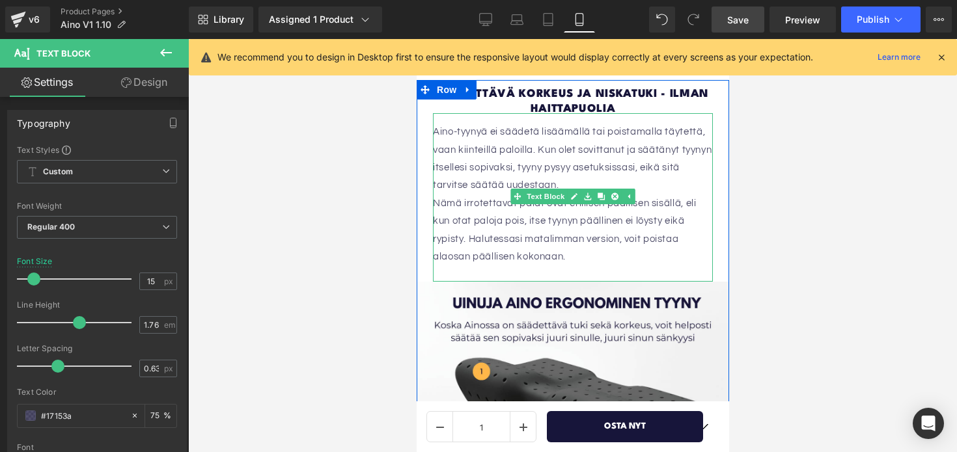
scroll to position [1758, 0]
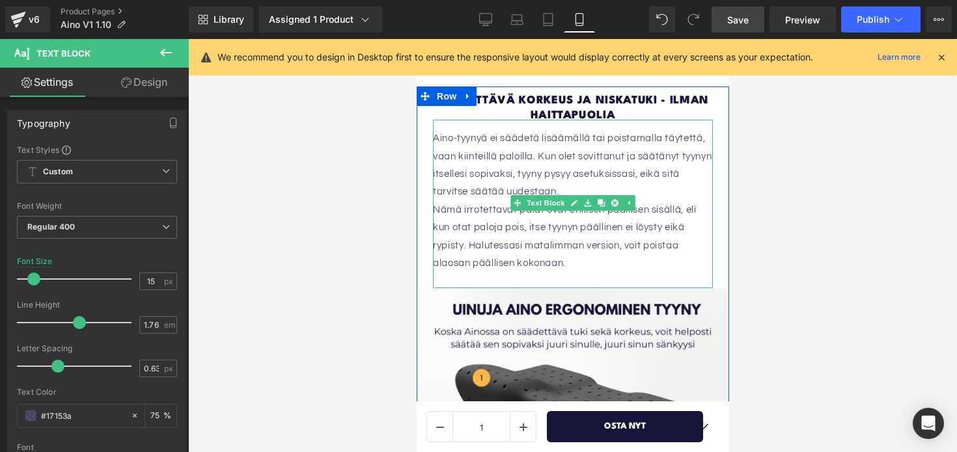
click at [572, 249] on p "Nämä irrotettavat palat ovat erillisen päällisen sisällä, eli kun otat paloja p…" at bounding box center [572, 237] width 280 height 72
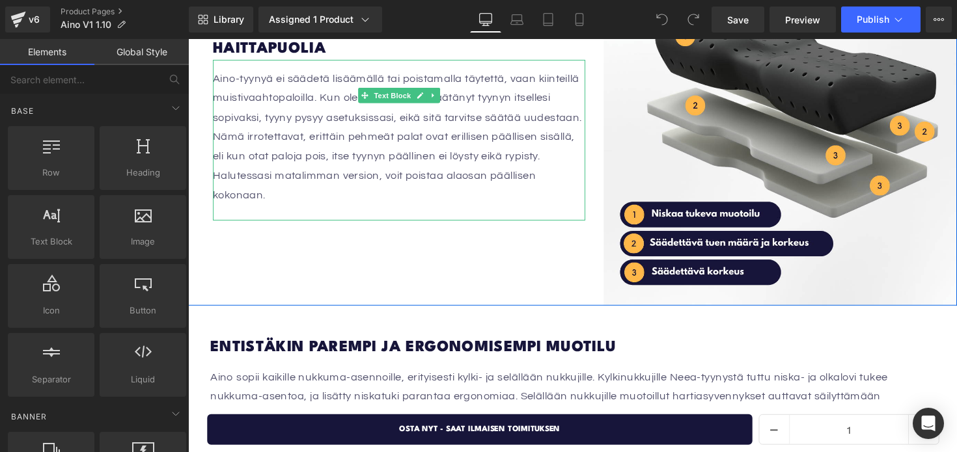
scroll to position [1770, 0]
click at [292, 176] on p "Nämä irrotettavat, erittäin pehmeät palat ovat erillisen päällisen sisällä, eli…" at bounding box center [403, 168] width 381 height 79
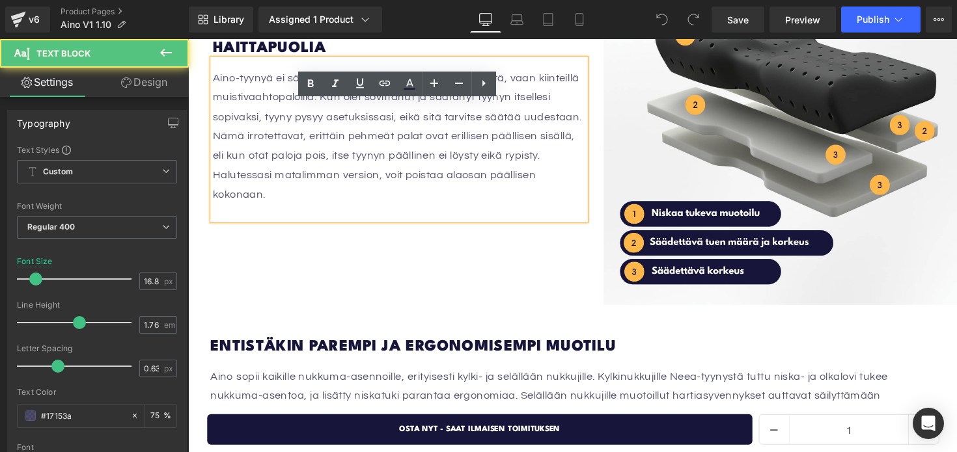
click at [290, 171] on p "Nämä irrotettavat, erittäin pehmeät palat ovat erillisen päällisen sisällä, eli…" at bounding box center [403, 168] width 381 height 79
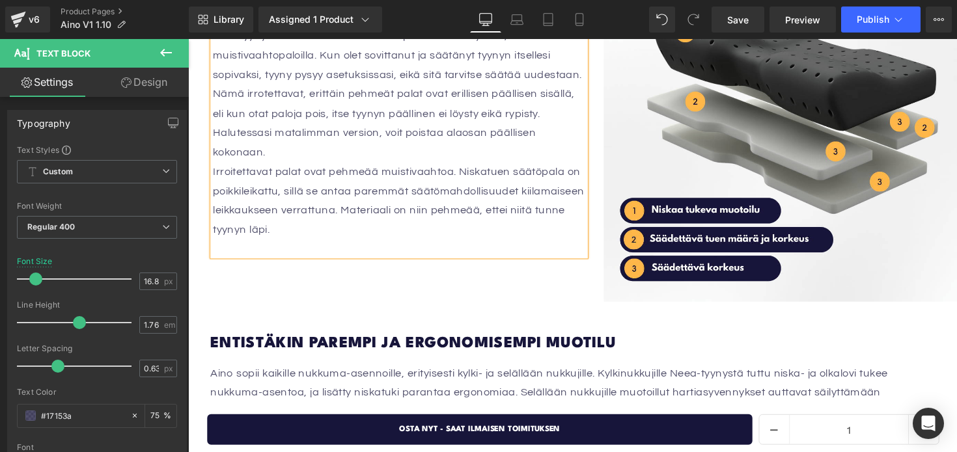
scroll to position [1782, 0]
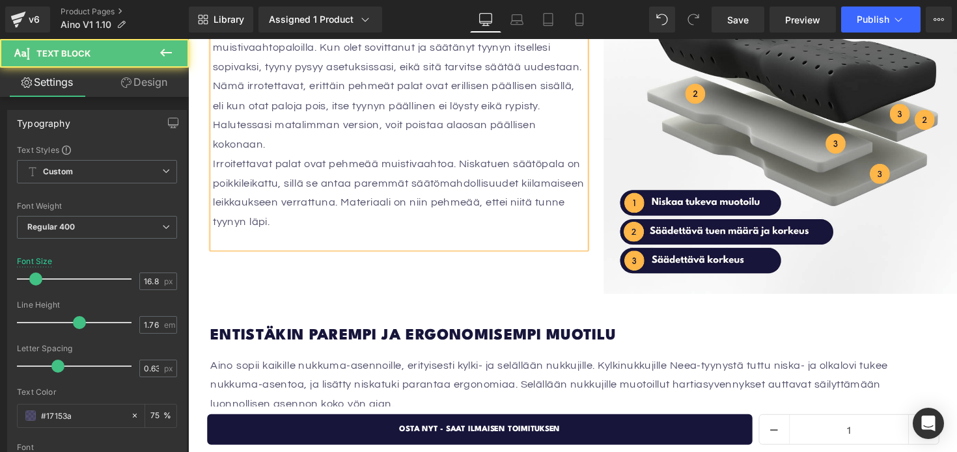
click at [411, 161] on font "Irroitettavat palat ovat pehmeää muistivaahtoa. Niskatuen säätöpala on poikkile…" at bounding box center [403, 197] width 380 height 72
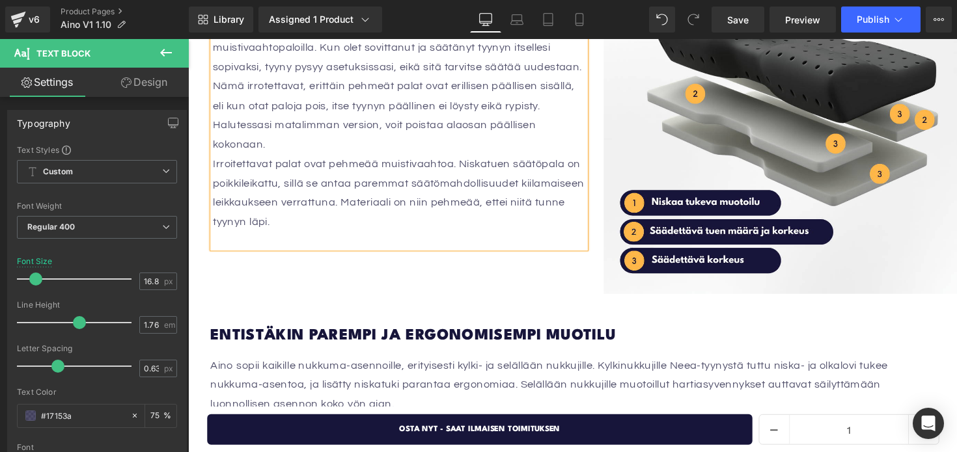
click at [366, 204] on p "Irroitettavat palat ovat pehmeää muistivaahtoa. Niskatuen säätöpala on poikkile…" at bounding box center [403, 196] width 381 height 79
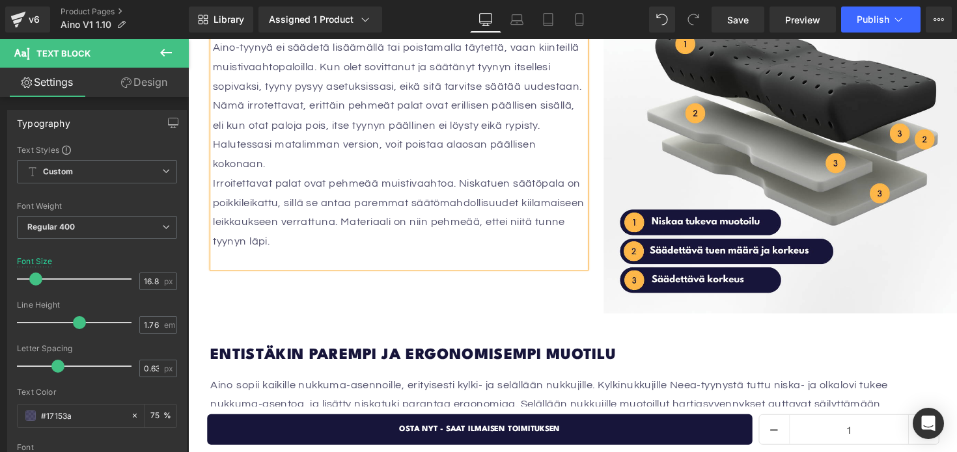
scroll to position [1761, 0]
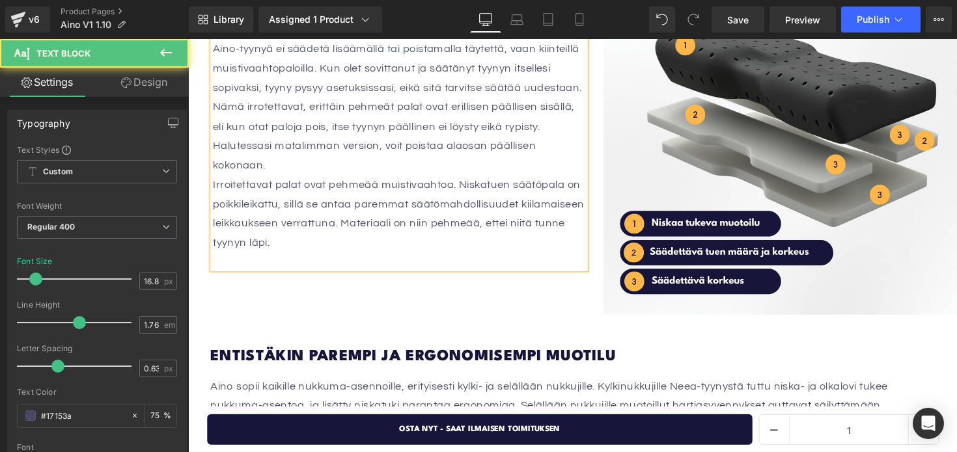
click at [234, 217] on font "Irroitettavat palat ovat pehmeää muistivaahtoa. Niskatuen säätöpala on poikkile…" at bounding box center [403, 218] width 380 height 72
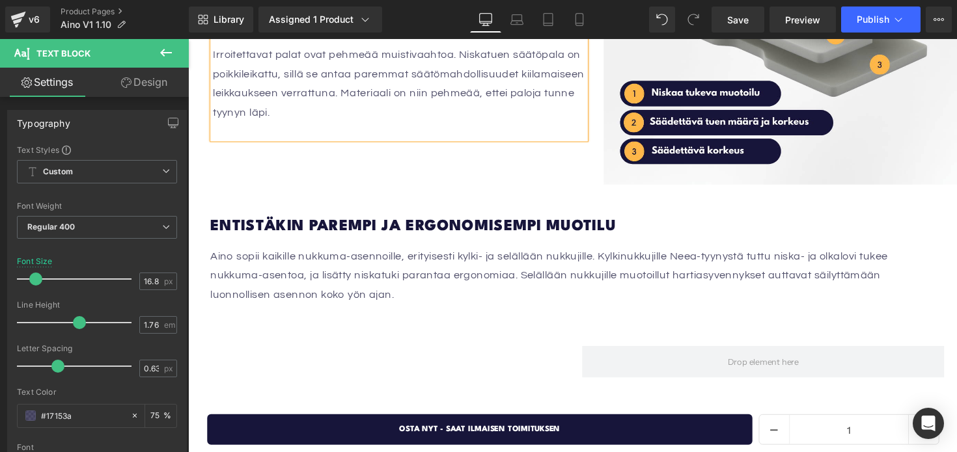
scroll to position [1888, 0]
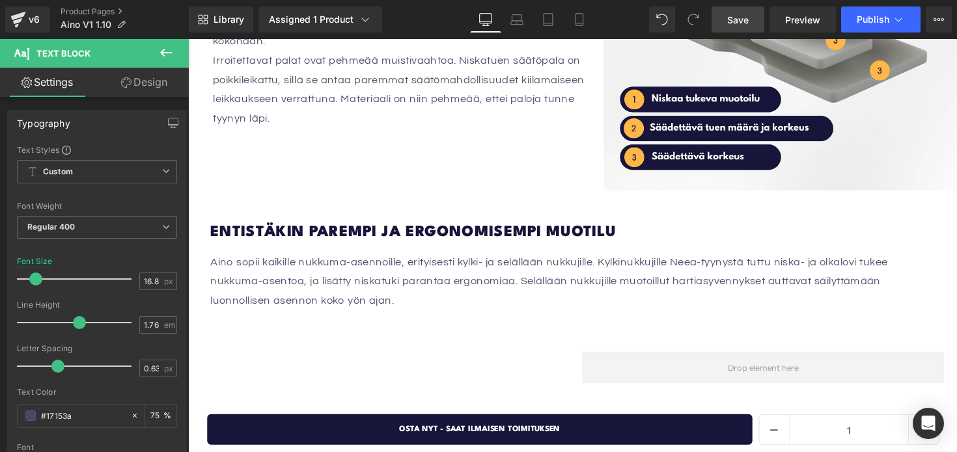
drag, startPoint x: 749, startPoint y: 21, endPoint x: 335, endPoint y: 176, distance: 442.0
click at [749, 21] on span "Save" at bounding box center [737, 20] width 21 height 14
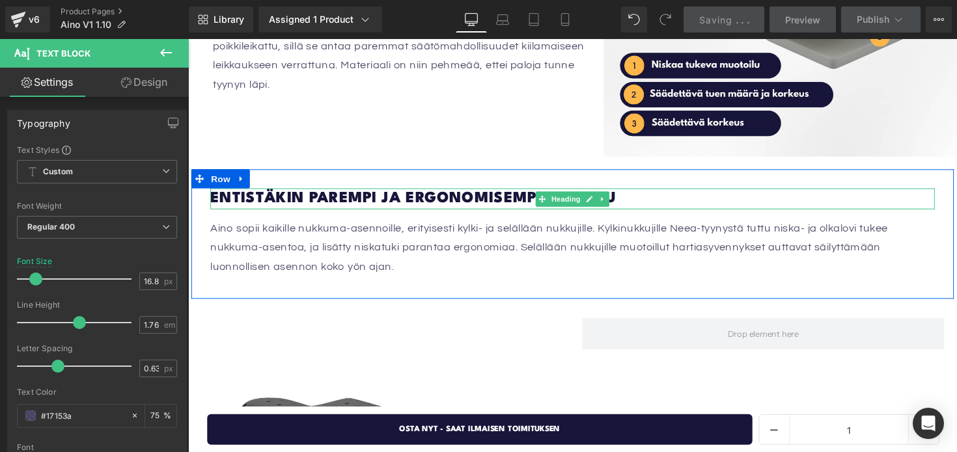
scroll to position [1923, 0]
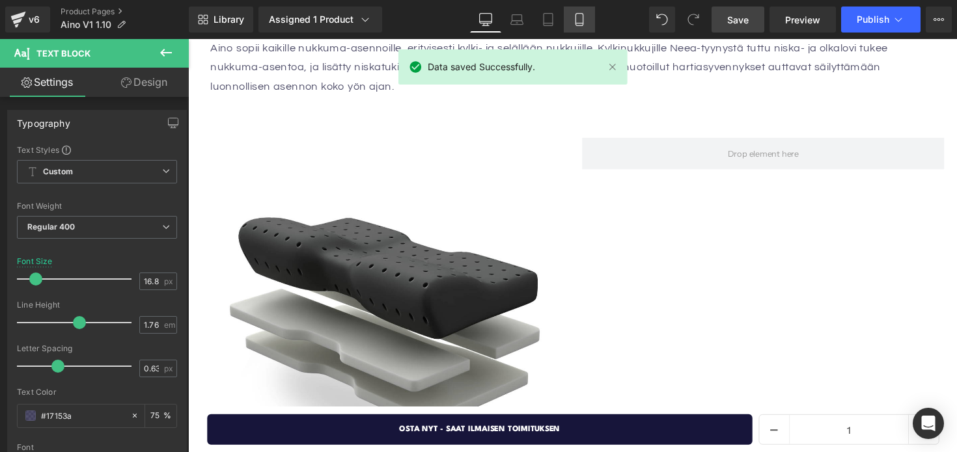
click at [573, 12] on link "Mobile" at bounding box center [579, 20] width 31 height 26
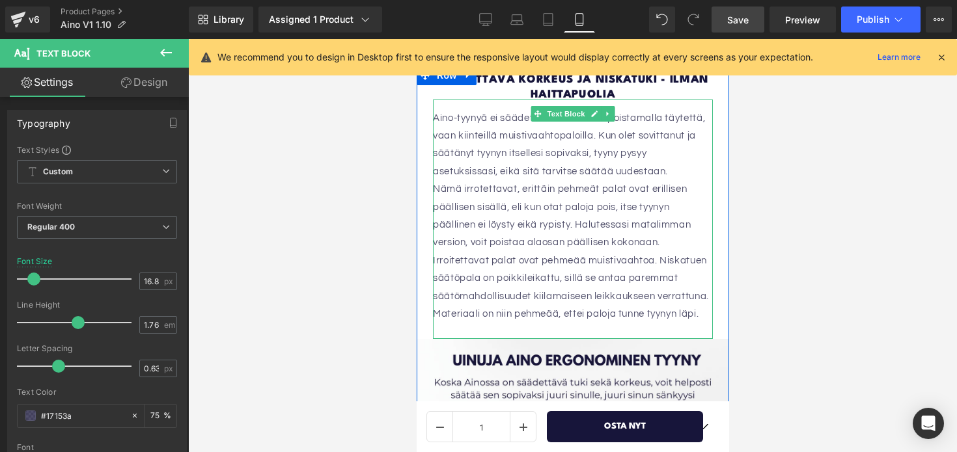
scroll to position [1778, 0]
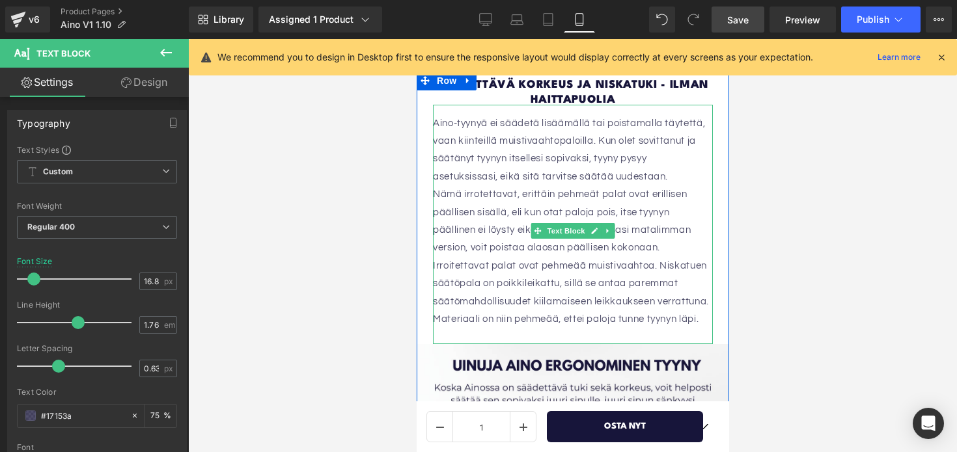
click at [661, 261] on font "Irroitettavat palat ovat pehmeää muistivaahtoa. Niskatuen säätöpala on poikkile…" at bounding box center [570, 292] width 276 height 63
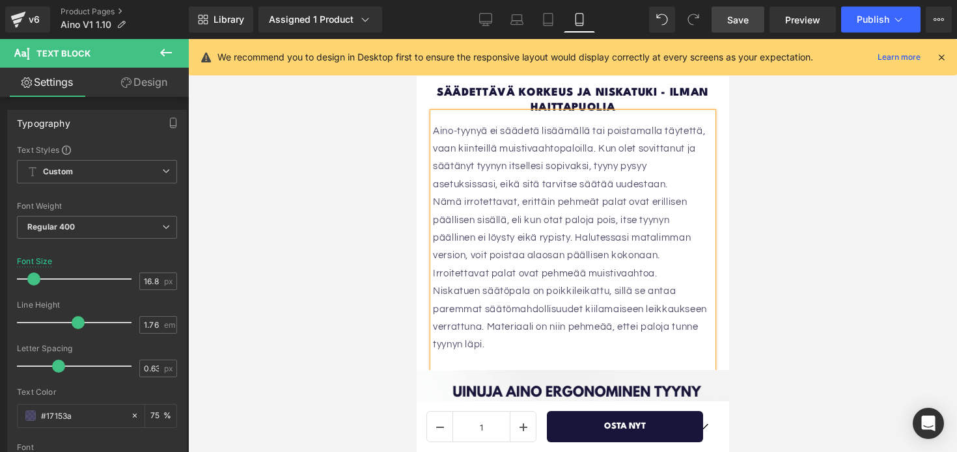
scroll to position [1793, 0]
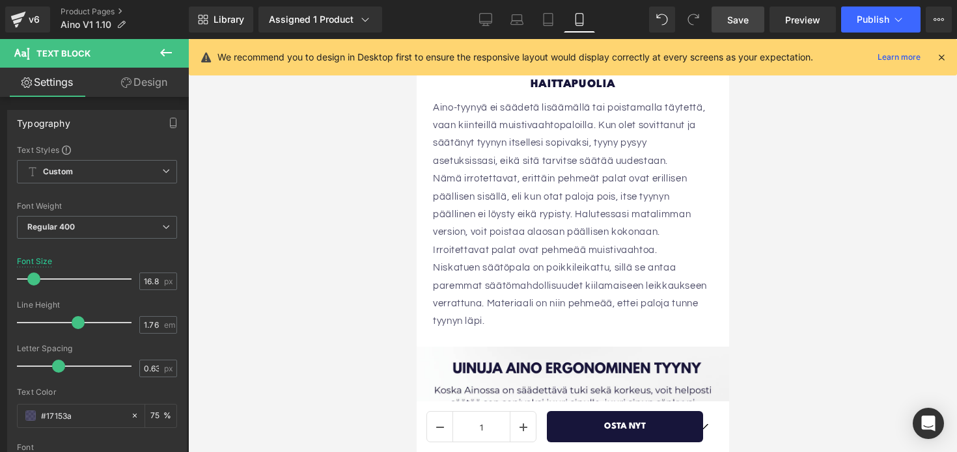
click at [736, 12] on link "Save" at bounding box center [737, 20] width 53 height 26
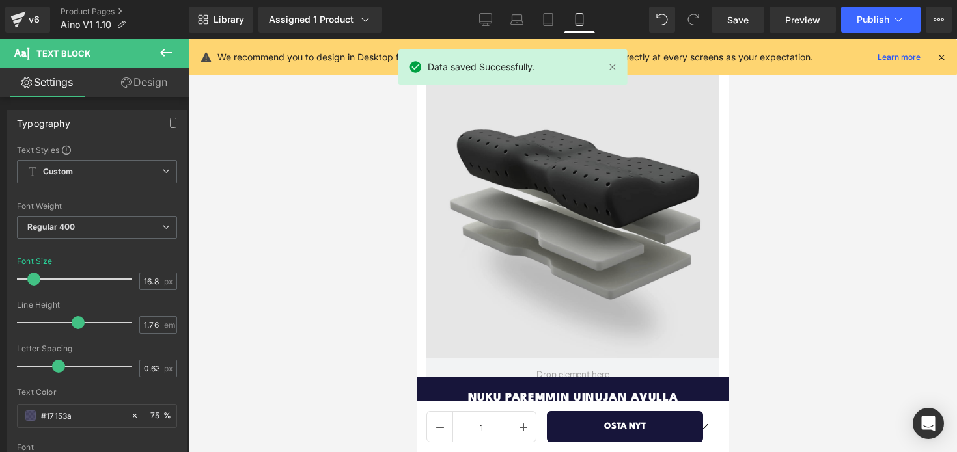
click at [604, 152] on img at bounding box center [572, 211] width 293 height 293
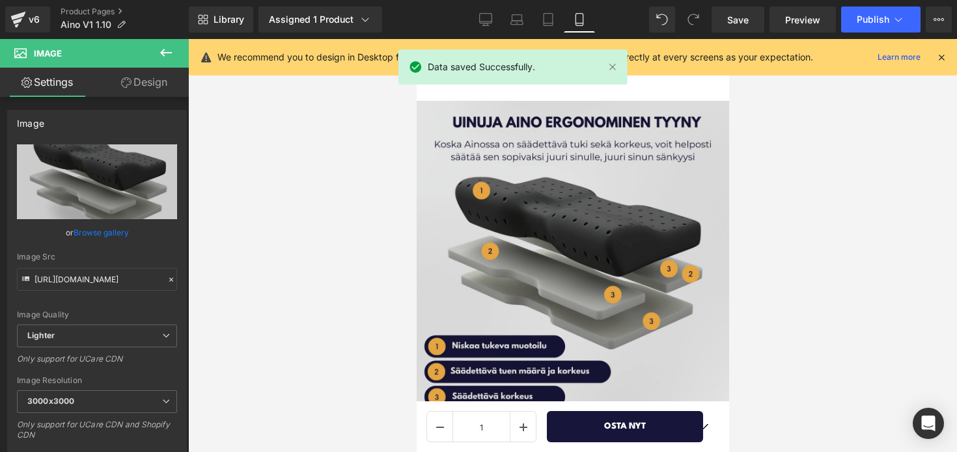
scroll to position [2006, 0]
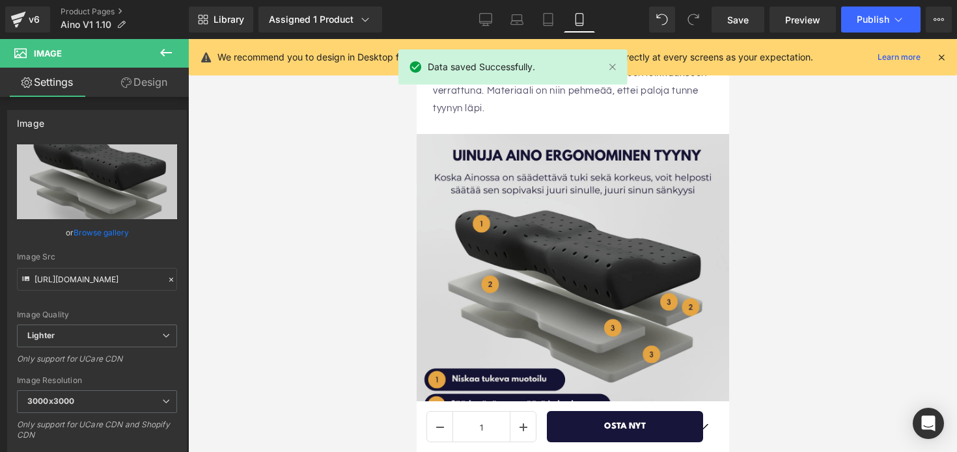
click at [555, 199] on img at bounding box center [571, 296] width 325 height 325
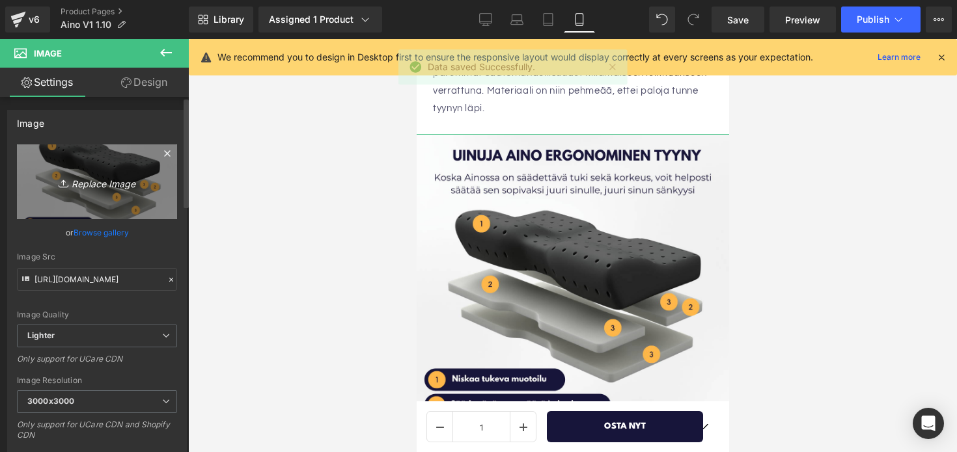
click at [108, 189] on icon "Replace Image" at bounding box center [97, 182] width 104 height 16
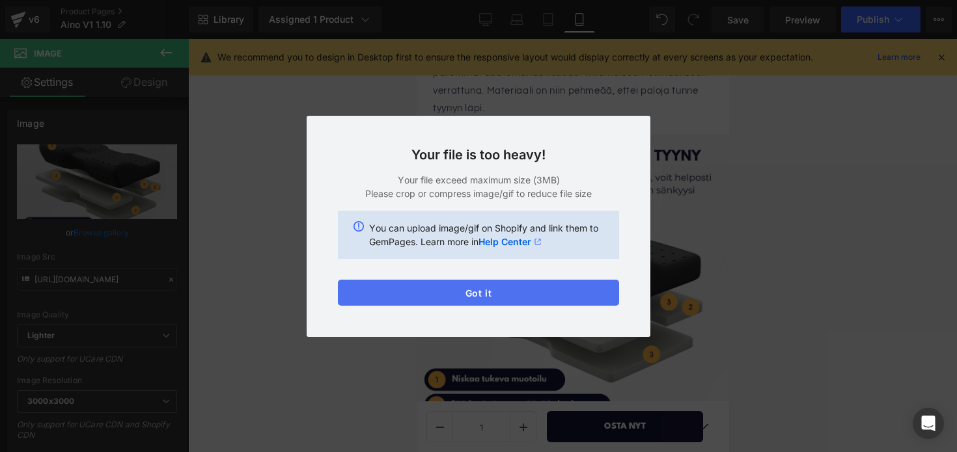
click at [534, 290] on button "Got it" at bounding box center [478, 293] width 281 height 26
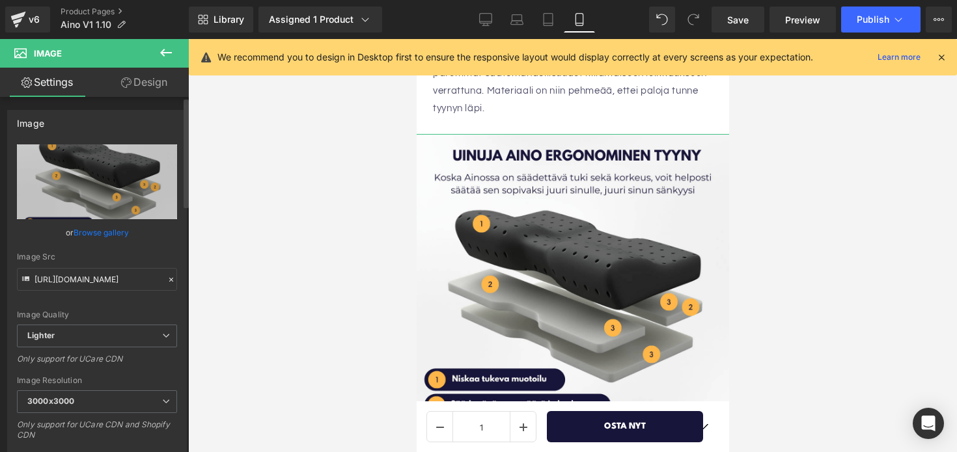
click at [102, 229] on link "Browse gallery" at bounding box center [101, 232] width 55 height 23
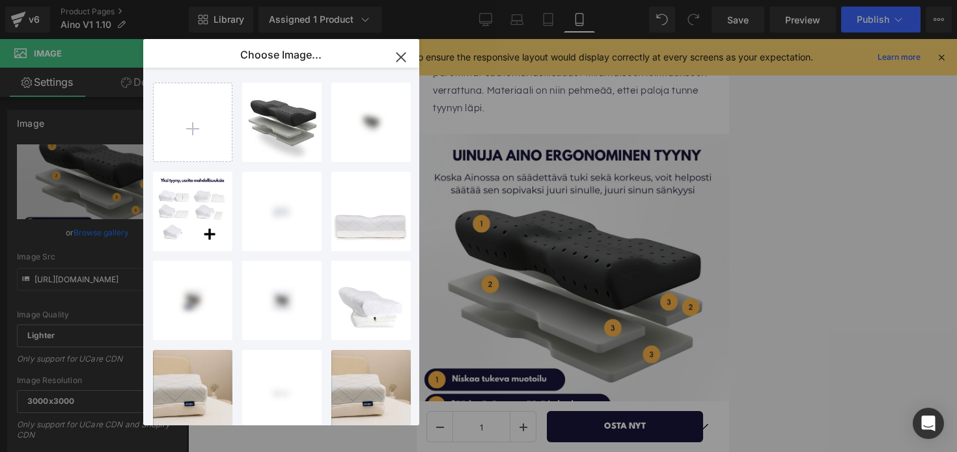
click at [409, 53] on icon "button" at bounding box center [401, 57] width 21 height 21
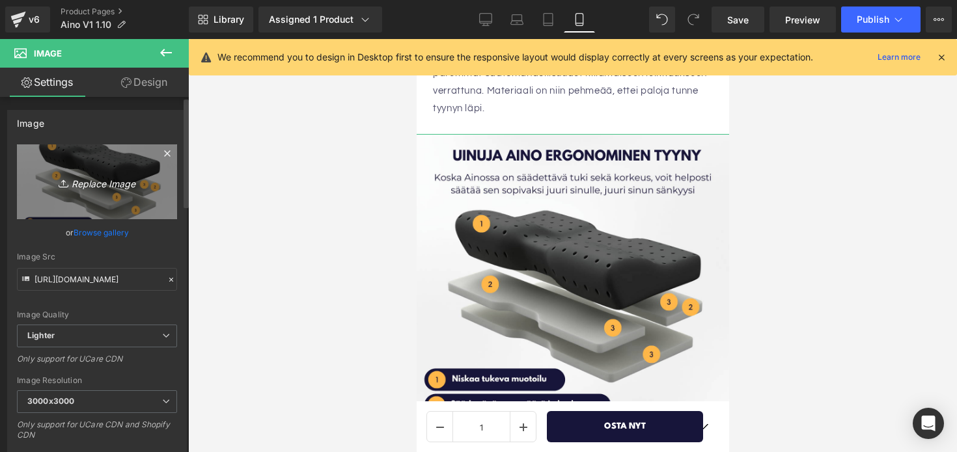
click at [122, 167] on link "Replace Image" at bounding box center [97, 181] width 160 height 75
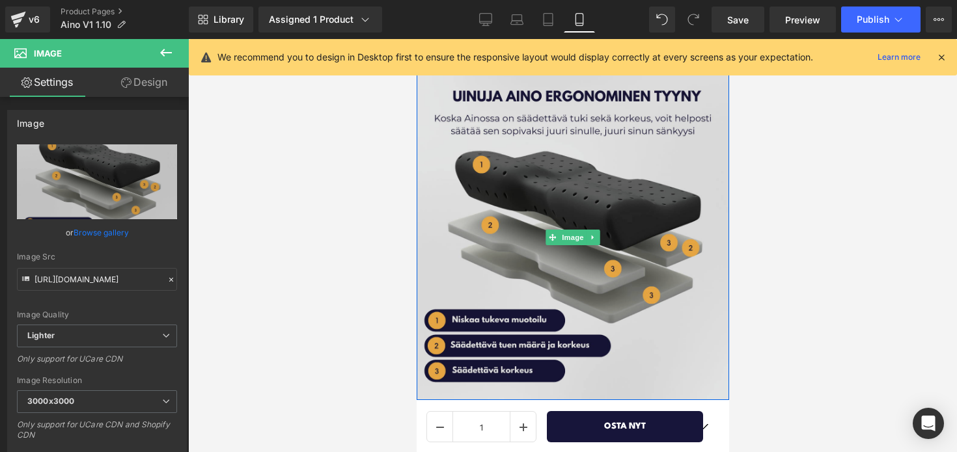
scroll to position [2080, 0]
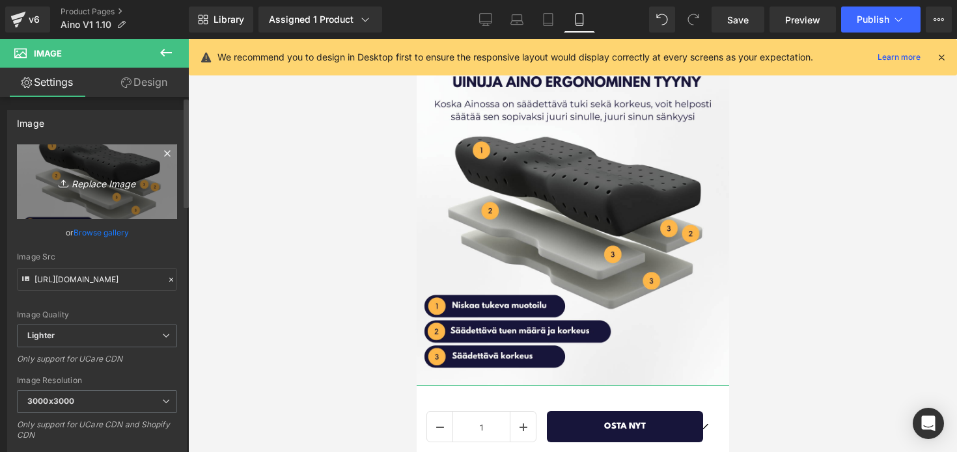
click at [109, 181] on icon "Replace Image" at bounding box center [97, 182] width 104 height 16
click at [109, 186] on icon "Replace Image" at bounding box center [97, 182] width 104 height 16
type input "C:\fakepath\tyynysäädot.jpg"
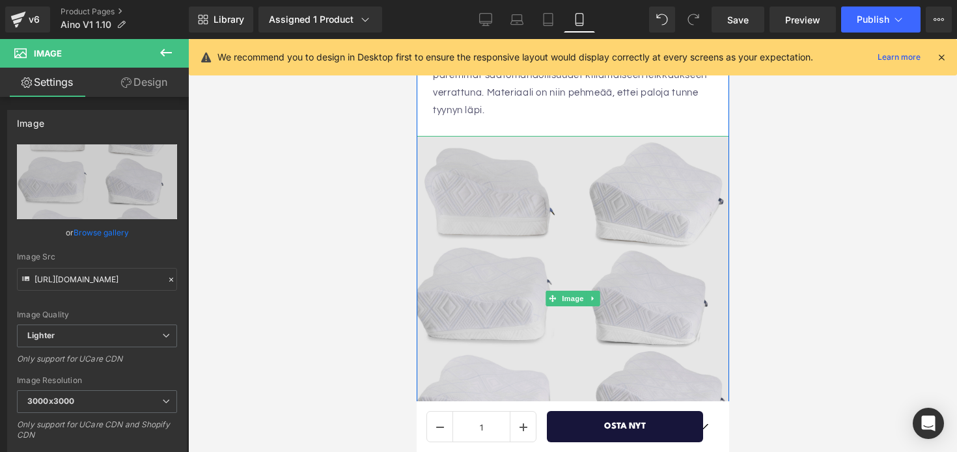
scroll to position [2015, 0]
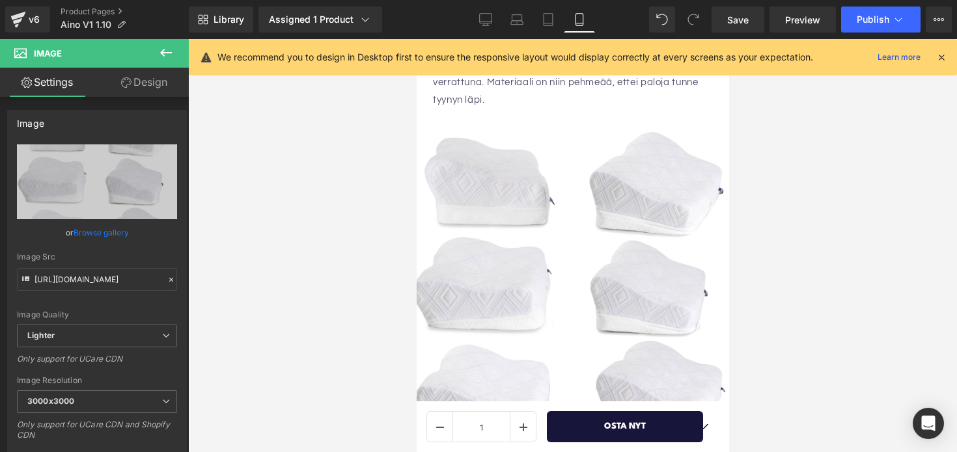
click at [809, 207] on div at bounding box center [572, 245] width 769 height 413
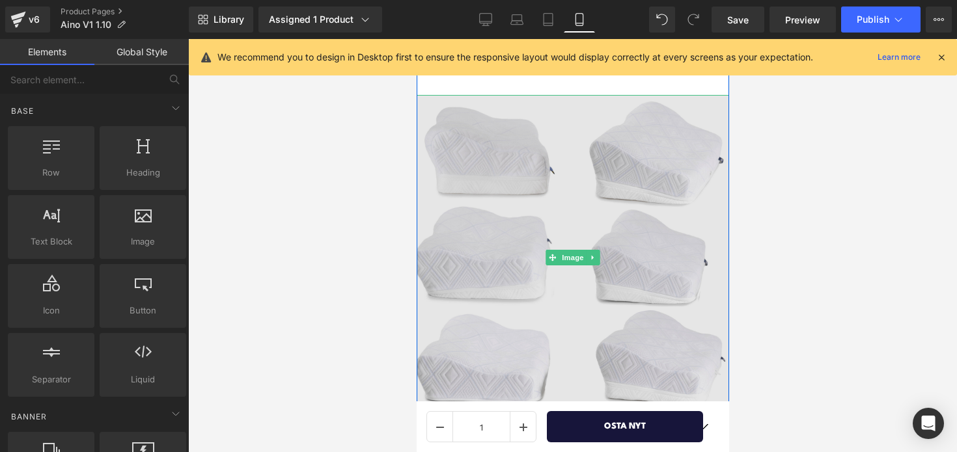
scroll to position [2054, 0]
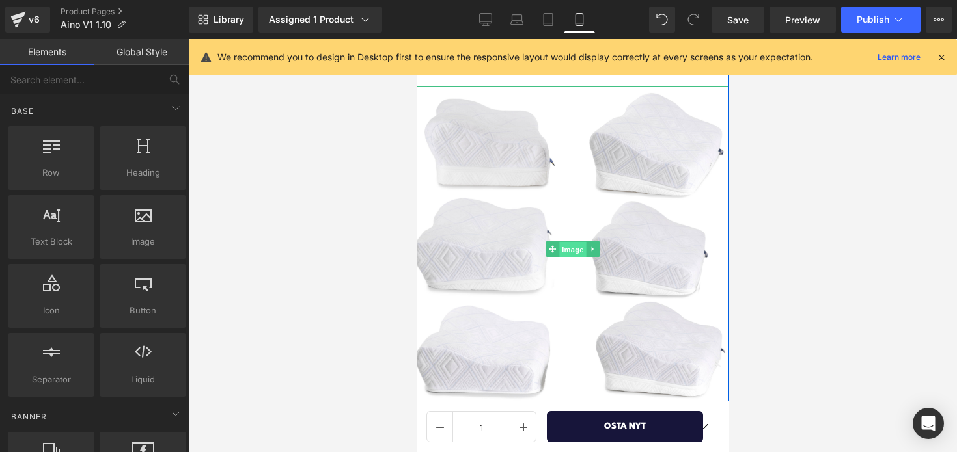
click at [561, 242] on span "Image" at bounding box center [571, 250] width 27 height 16
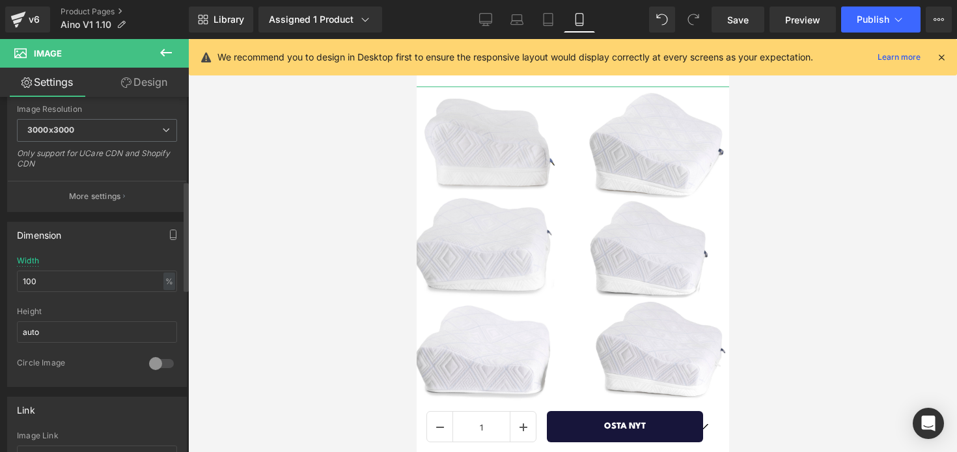
scroll to position [272, 0]
click at [70, 280] on input "100" at bounding box center [97, 280] width 160 height 21
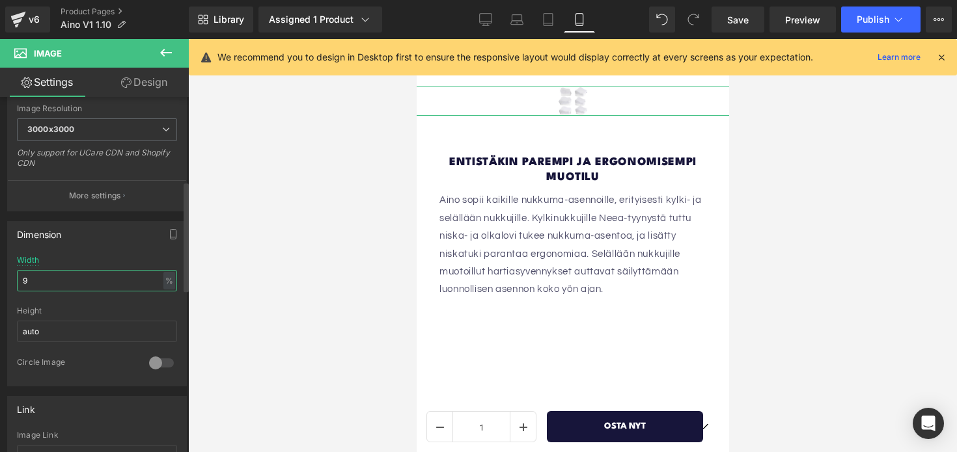
type input "95"
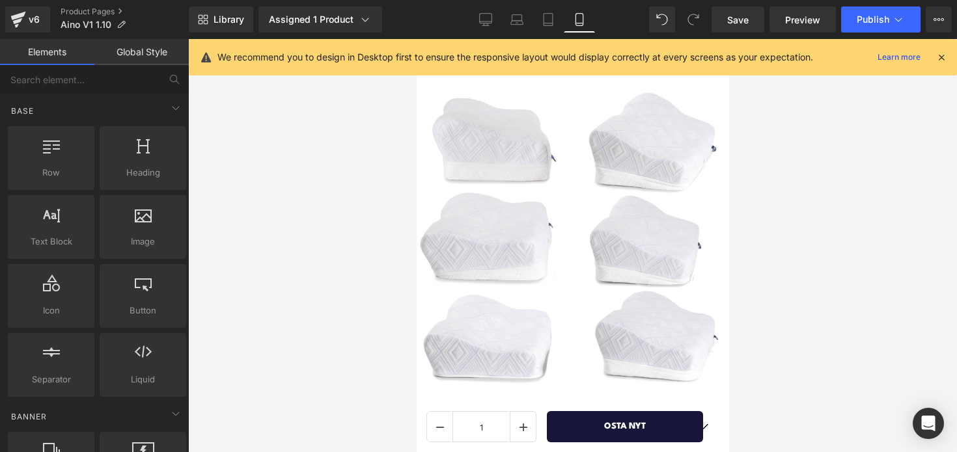
click at [293, 223] on div at bounding box center [572, 245] width 769 height 413
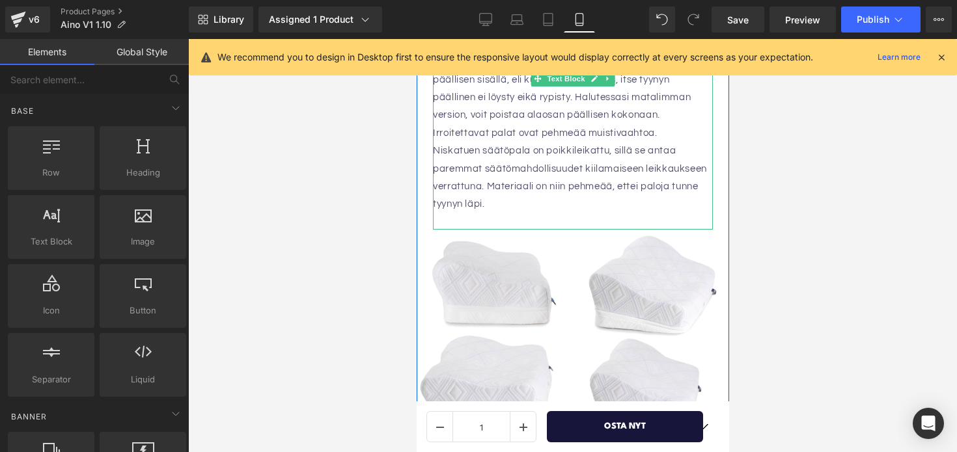
scroll to position [1905, 0]
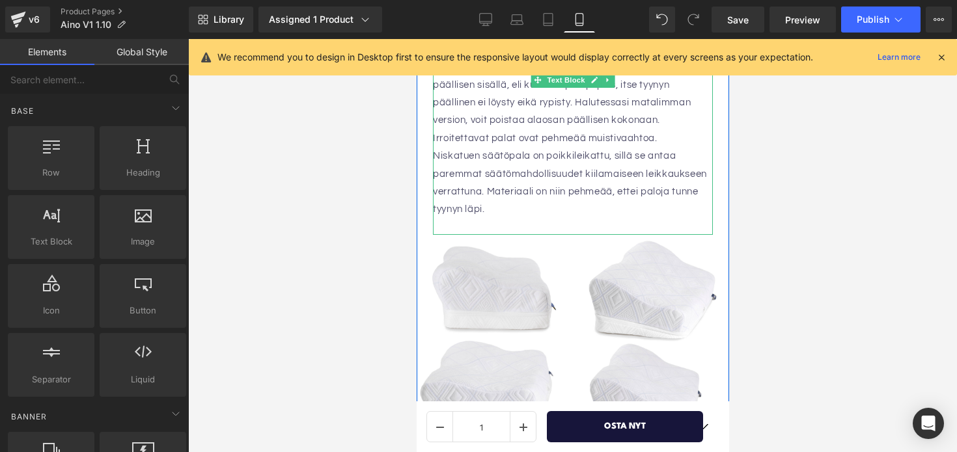
click at [497, 178] on p "Niskatuen säätöpala on poikkileikattu, sillä se antaa paremmat säätömahdollisuu…" at bounding box center [572, 183] width 280 height 72
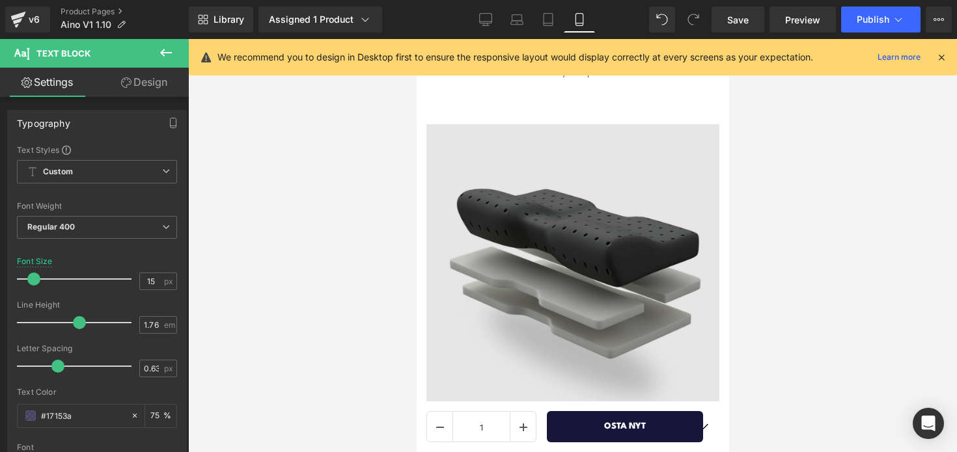
scroll to position [2549, 0]
click at [609, 180] on img at bounding box center [572, 272] width 293 height 293
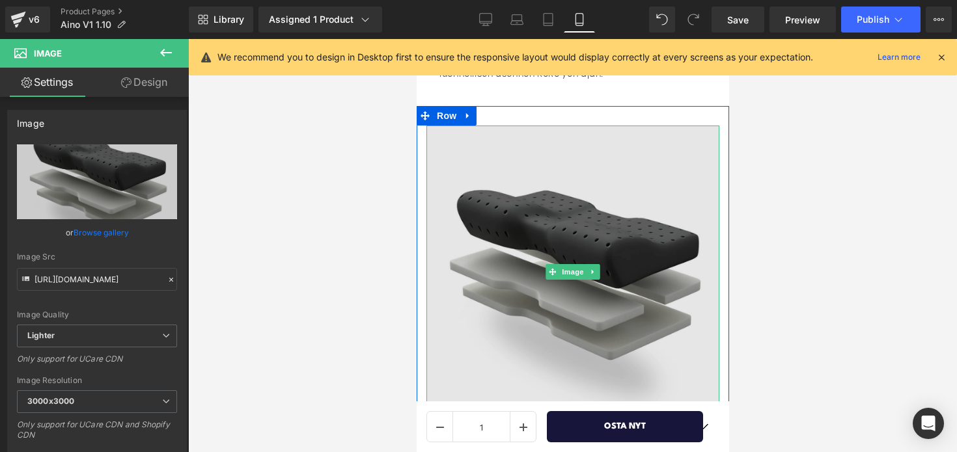
scroll to position [2697, 0]
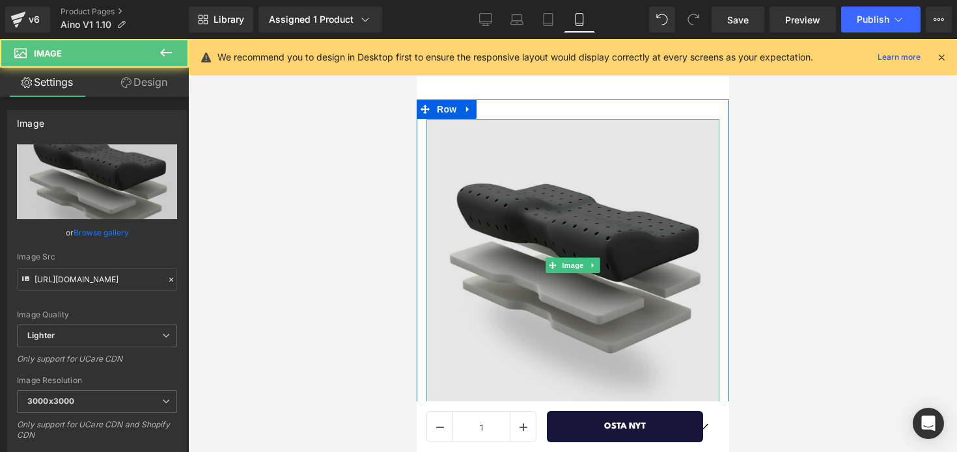
click at [587, 187] on img at bounding box center [572, 265] width 293 height 293
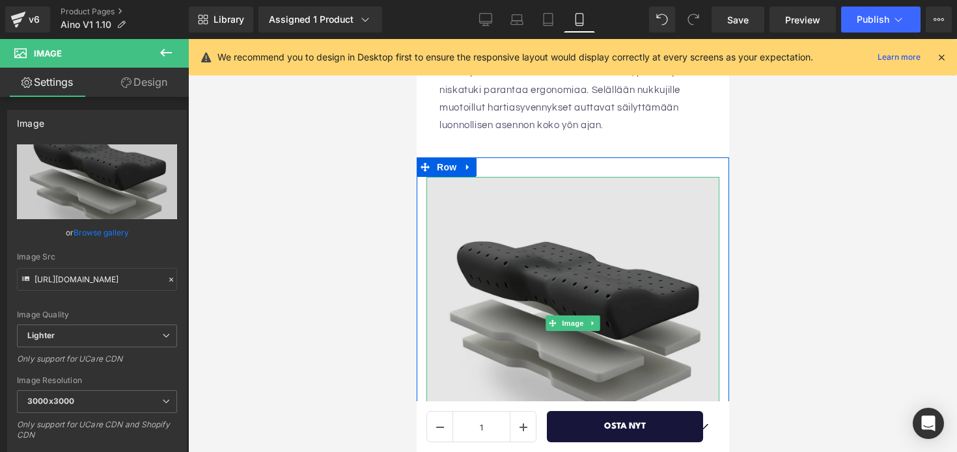
scroll to position [2496, 0]
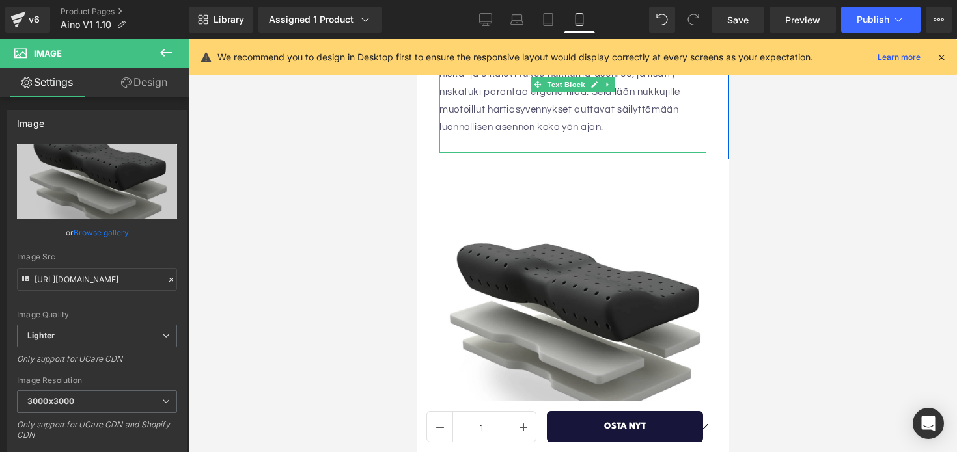
click at [601, 103] on div "Aino sopii kaikille nukkuma-asennoille, erityisesti kylki- ja selällään nukkuji…" at bounding box center [572, 86] width 267 height 133
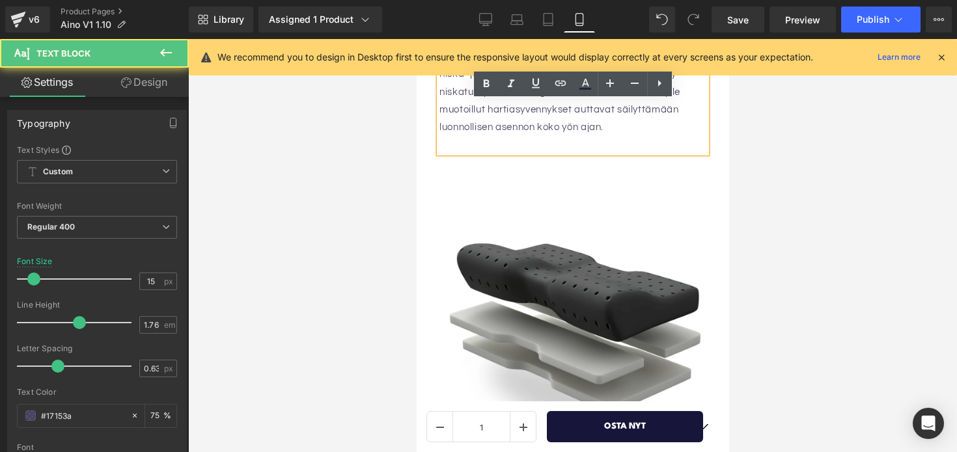
click at [599, 103] on div "Aino sopii kaikille nukkuma-asennoille, erityisesti kylki- ja selällään nukkuji…" at bounding box center [572, 86] width 267 height 133
click at [527, 111] on div "Aino sopii kaikille nukkuma-asennoille, erityisesti kylki- ja selällään nukkuji…" at bounding box center [572, 86] width 267 height 133
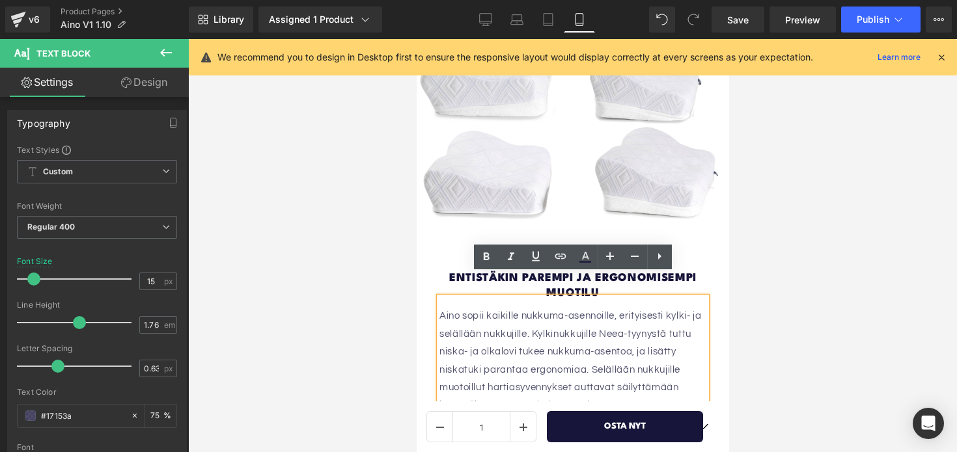
scroll to position [2203, 0]
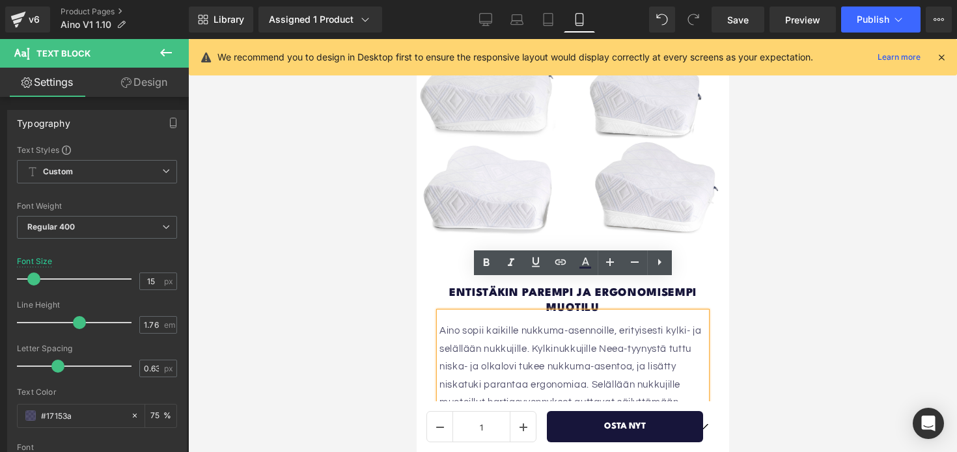
click at [820, 192] on div at bounding box center [572, 245] width 769 height 413
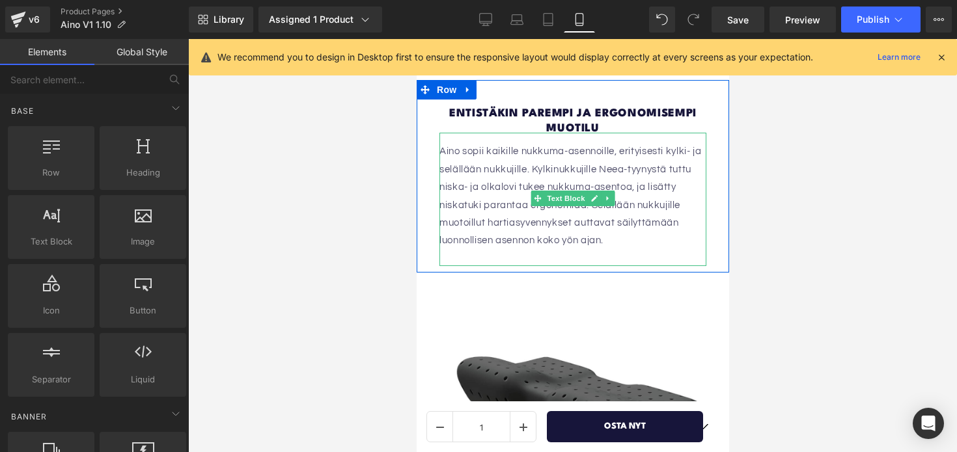
scroll to position [2408, 0]
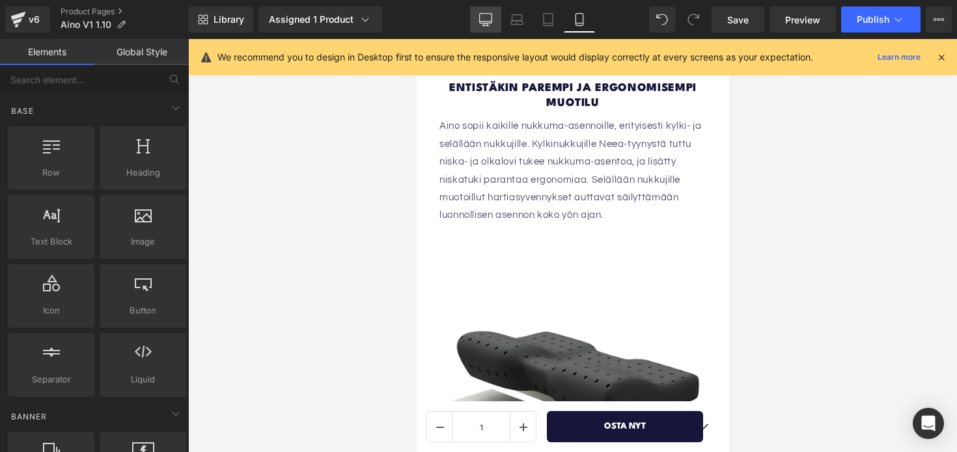
click at [487, 19] on icon at bounding box center [485, 19] width 13 height 13
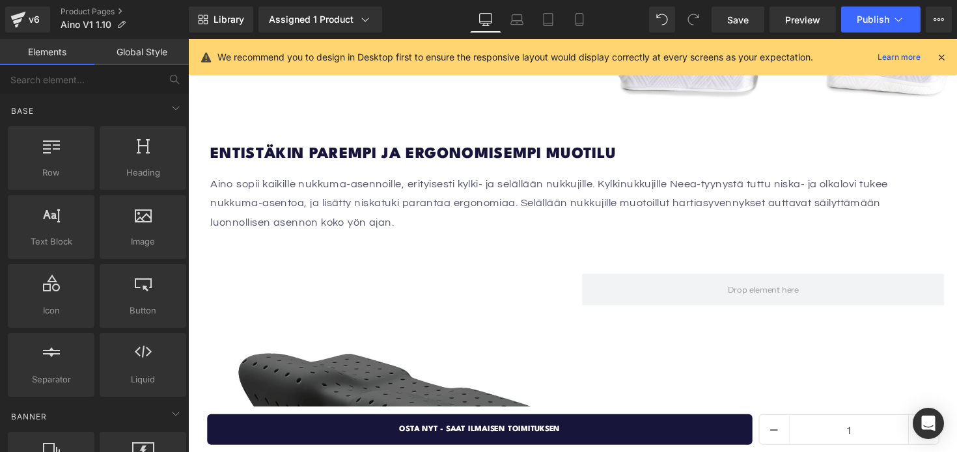
scroll to position [1964, 0]
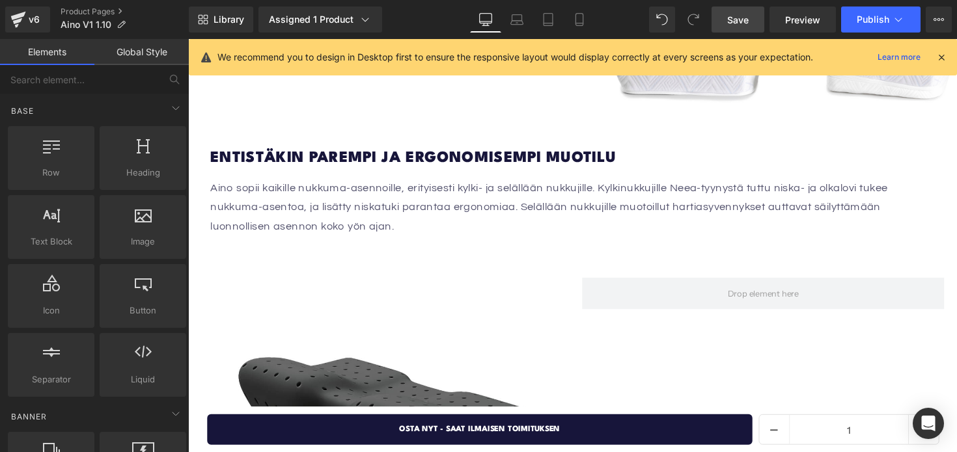
click at [729, 18] on span "Save" at bounding box center [737, 20] width 21 height 14
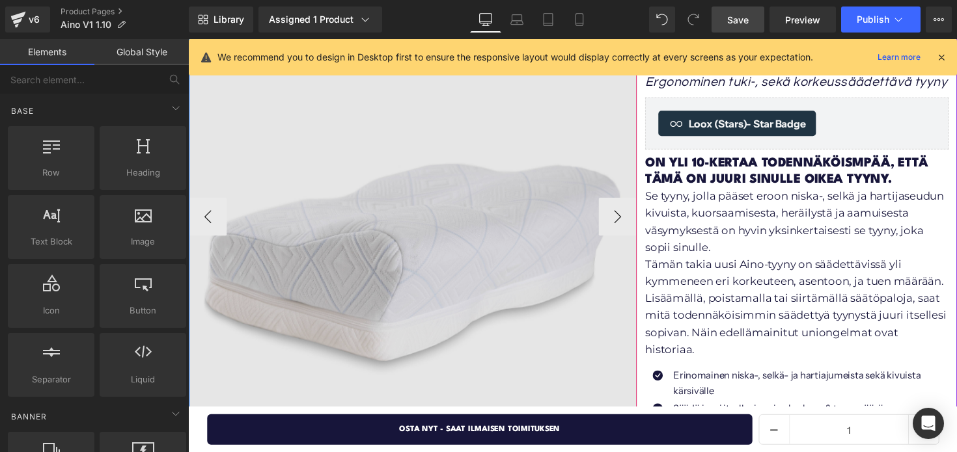
scroll to position [161, 0]
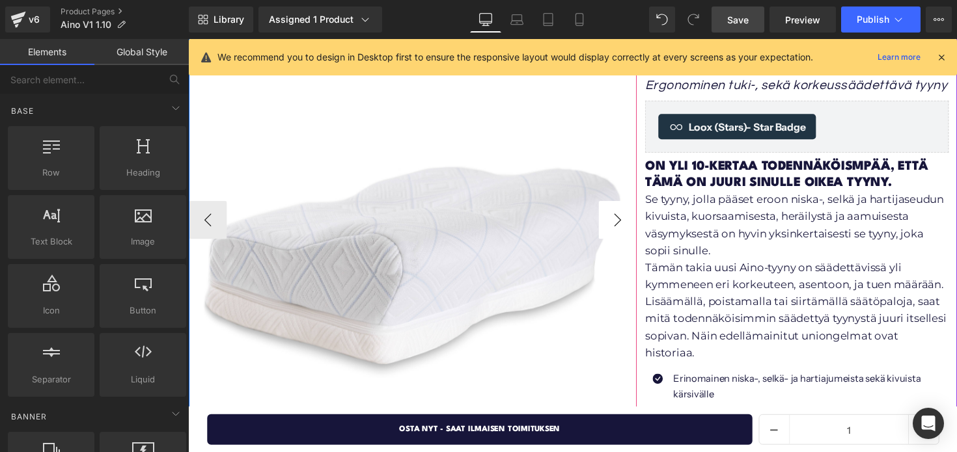
click at [623, 226] on button "›" at bounding box center [628, 224] width 39 height 39
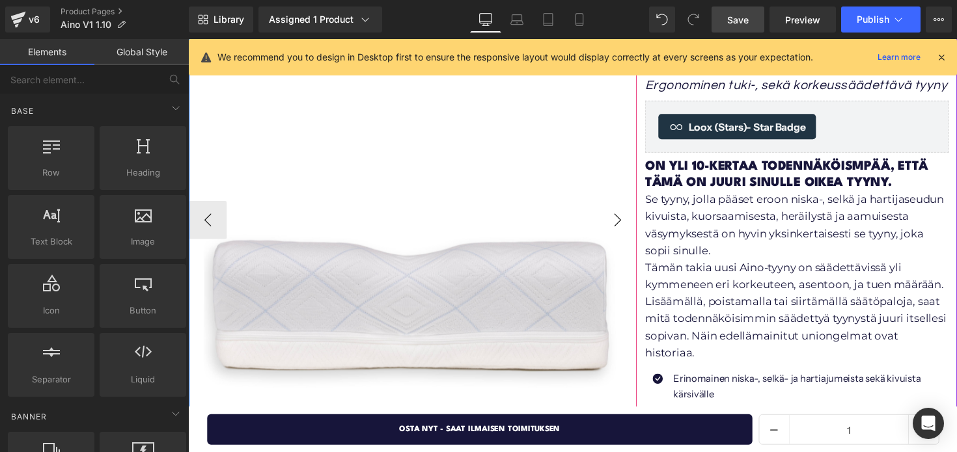
click at [623, 226] on button "›" at bounding box center [628, 224] width 39 height 39
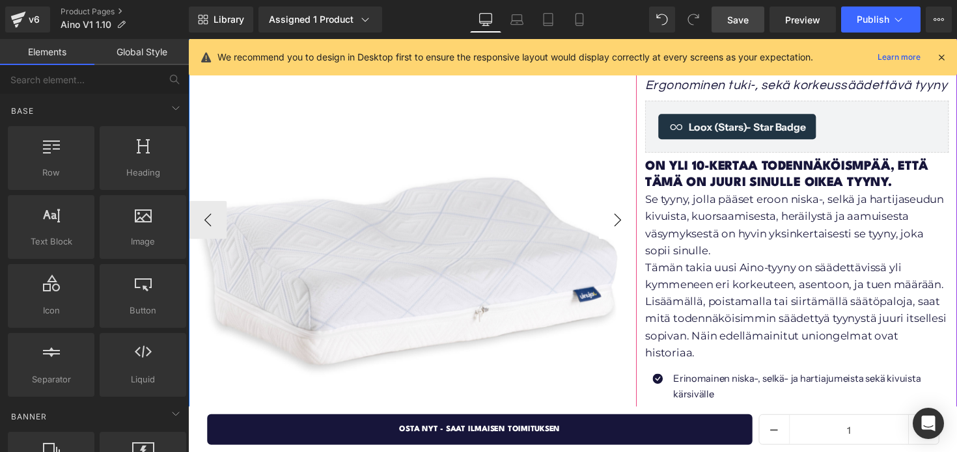
click at [623, 226] on button "›" at bounding box center [628, 224] width 39 height 39
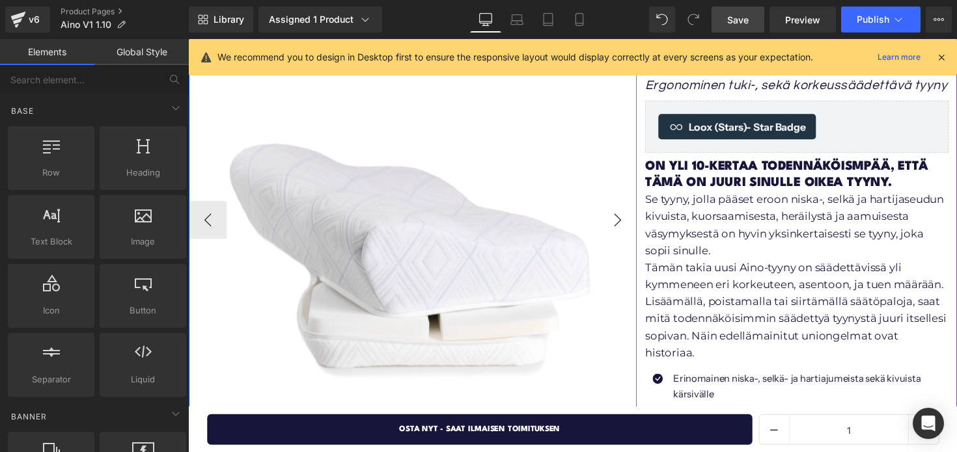
click at [623, 226] on button "›" at bounding box center [628, 224] width 39 height 39
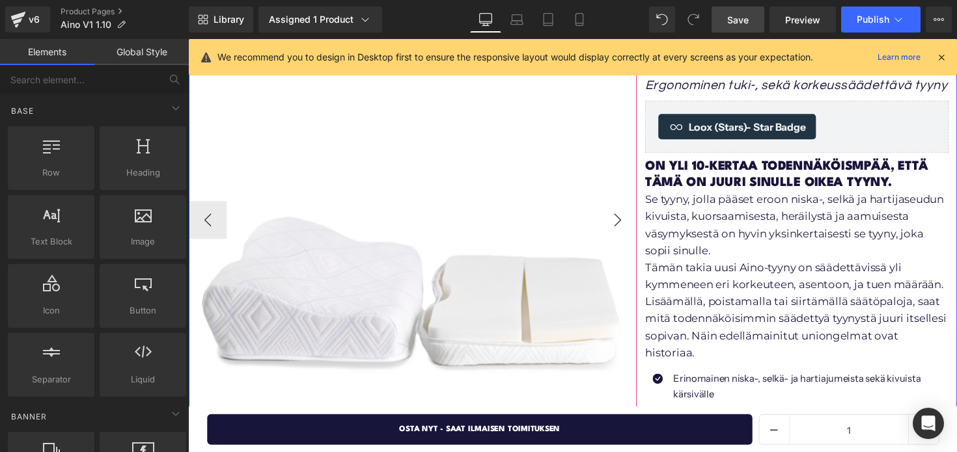
click at [623, 226] on button "›" at bounding box center [628, 224] width 39 height 39
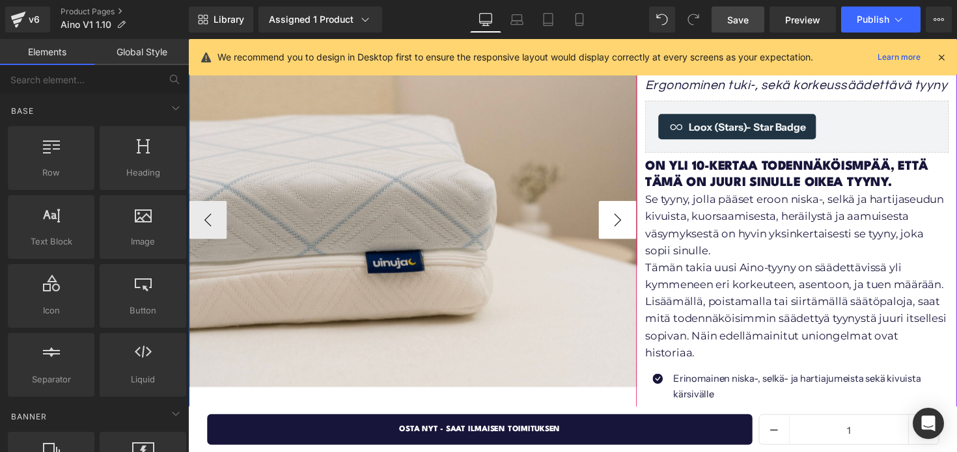
click at [623, 226] on button "›" at bounding box center [628, 224] width 39 height 39
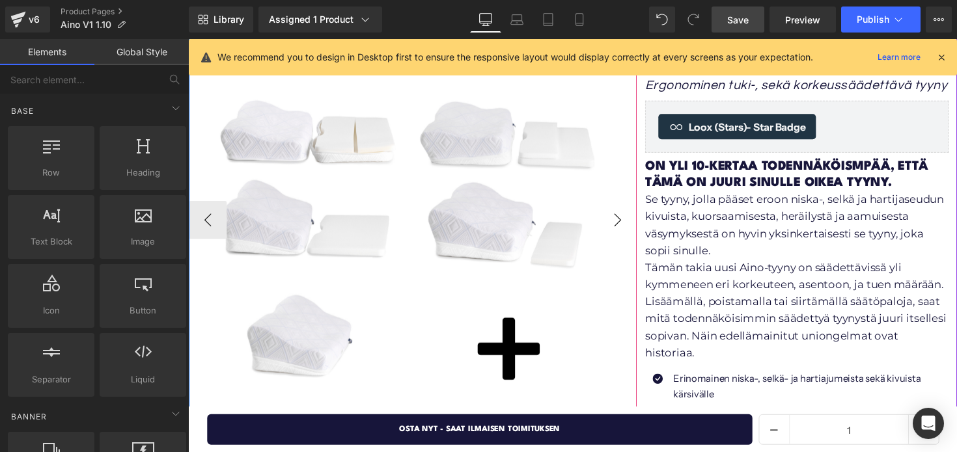
click at [623, 226] on button "›" at bounding box center [628, 224] width 39 height 39
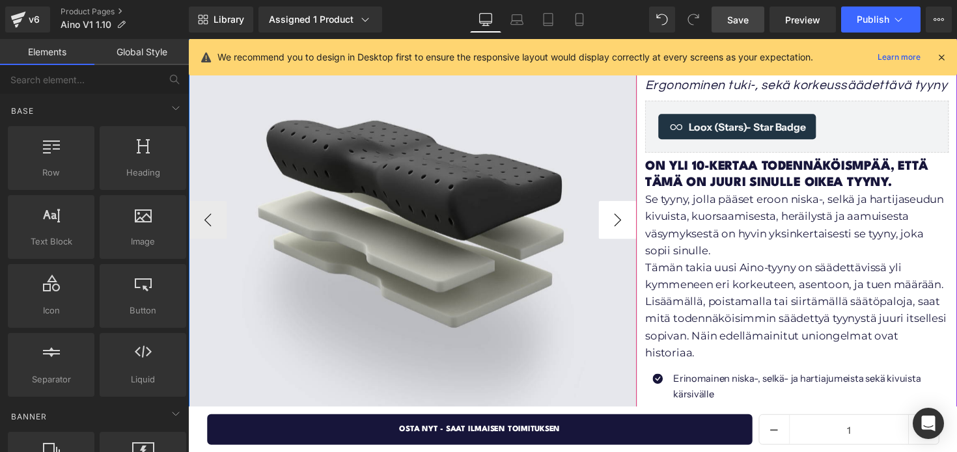
click at [623, 226] on button "›" at bounding box center [628, 224] width 39 height 39
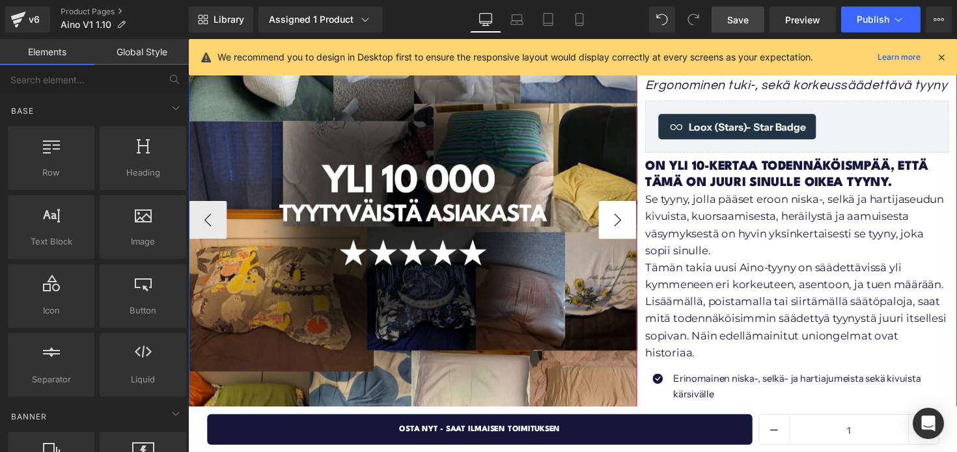
click at [623, 226] on button "›" at bounding box center [628, 224] width 39 height 39
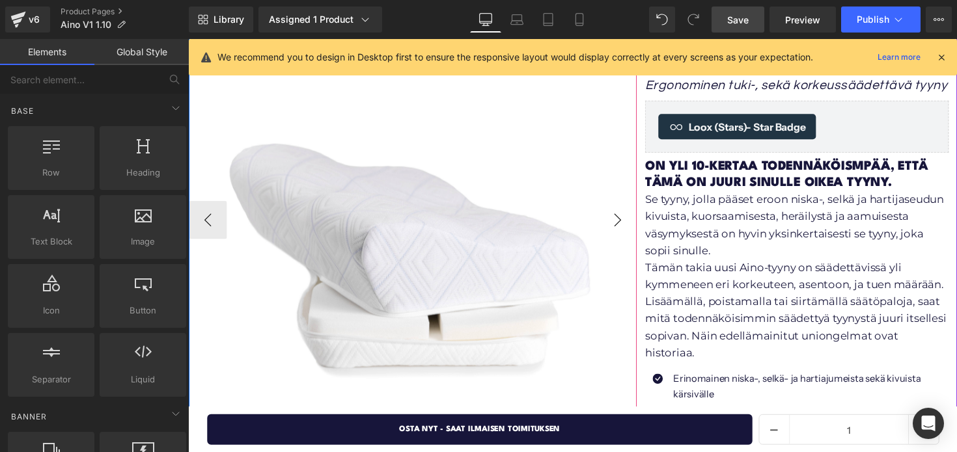
click at [623, 226] on button "›" at bounding box center [628, 224] width 39 height 39
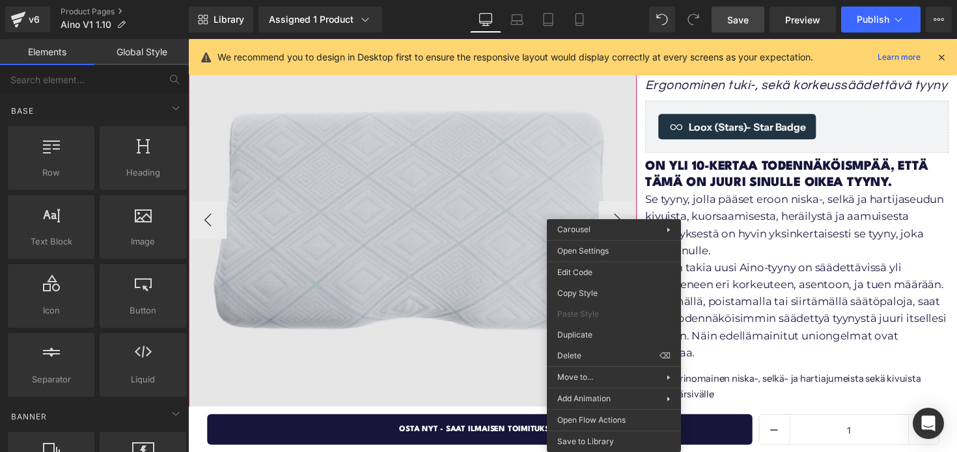
click at [611, 211] on img at bounding box center [419, 225] width 460 height 460
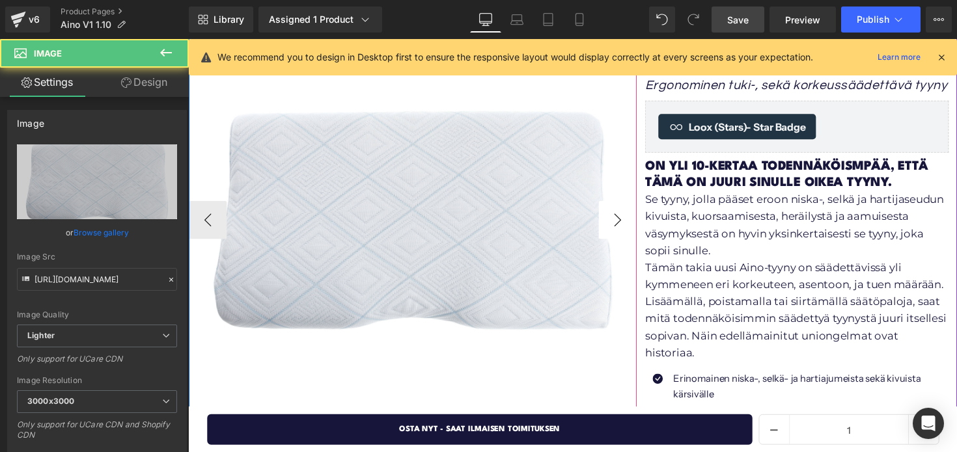
click at [615, 217] on button "›" at bounding box center [628, 224] width 39 height 39
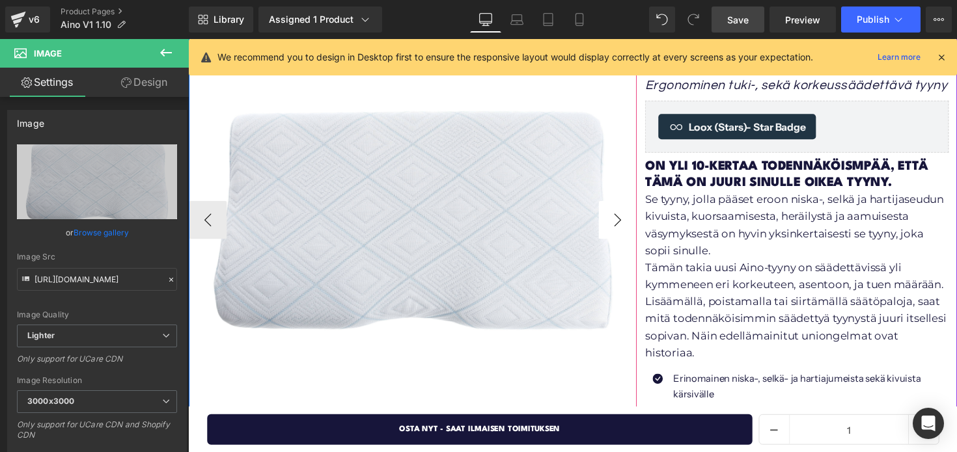
click at [620, 218] on button "›" at bounding box center [628, 224] width 39 height 39
click at [626, 224] on button "›" at bounding box center [628, 224] width 39 height 39
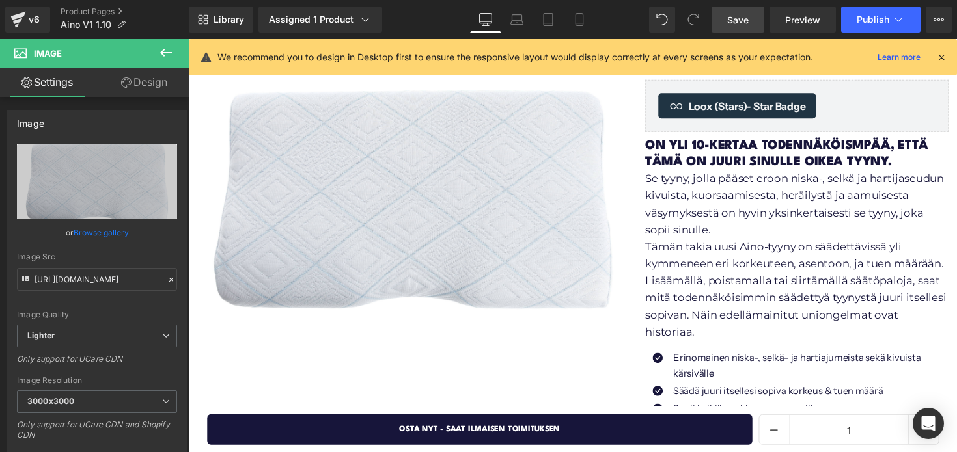
scroll to position [181, 0]
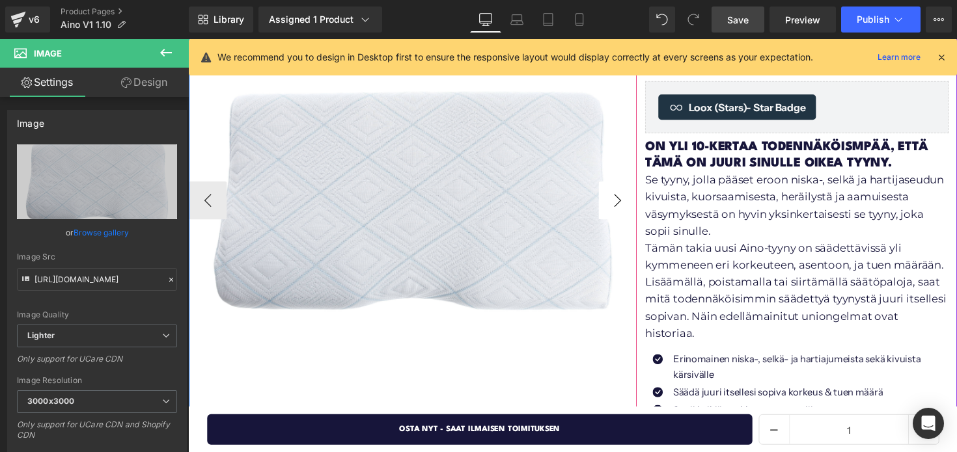
click at [625, 214] on button "›" at bounding box center [628, 204] width 39 height 39
click at [207, 208] on button "‹" at bounding box center [208, 204] width 39 height 39
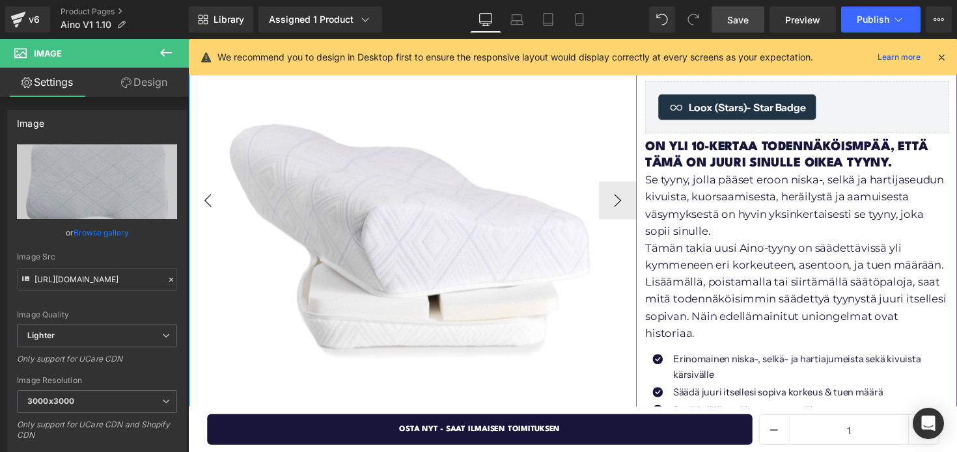
click at [207, 208] on button "‹" at bounding box center [208, 204] width 39 height 39
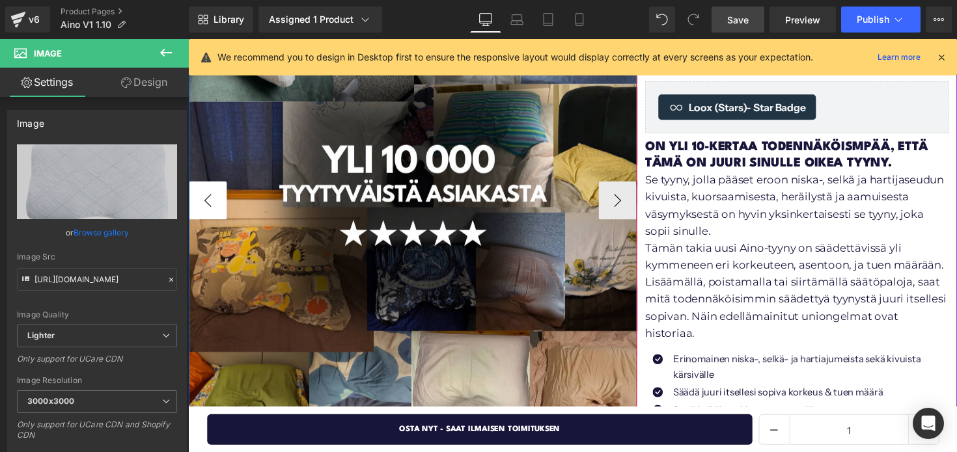
click at [207, 208] on button "‹" at bounding box center [208, 204] width 39 height 39
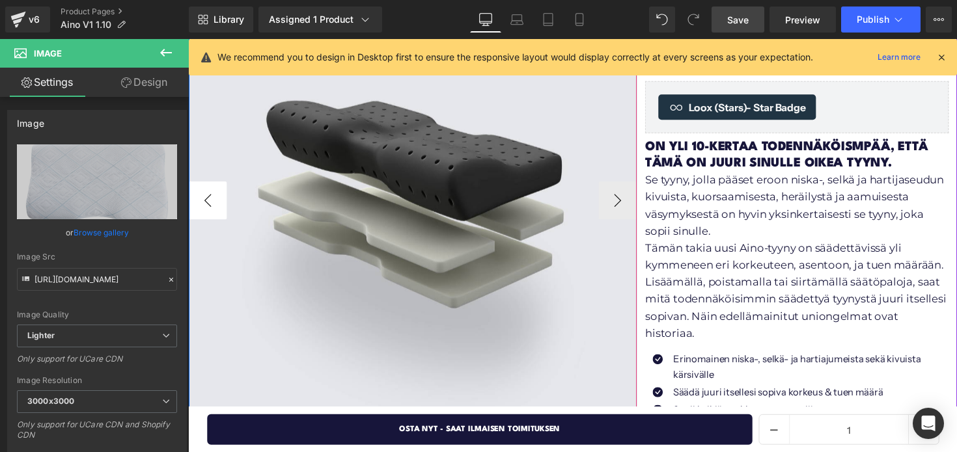
click at [207, 208] on button "‹" at bounding box center [208, 204] width 39 height 39
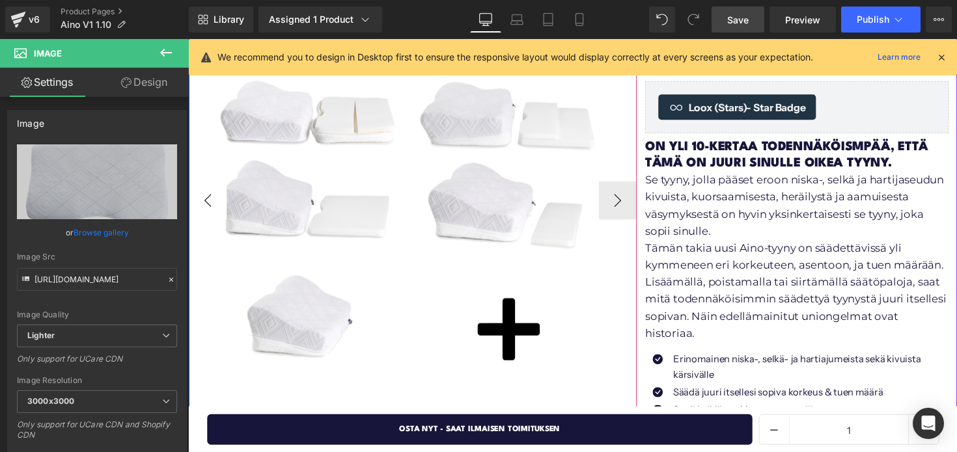
click at [207, 208] on button "‹" at bounding box center [208, 204] width 39 height 39
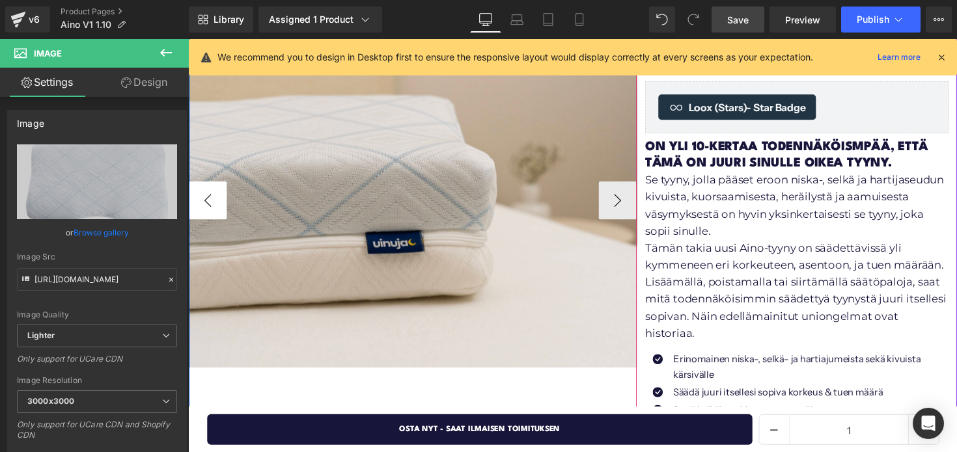
click at [207, 208] on button "‹" at bounding box center [208, 204] width 39 height 39
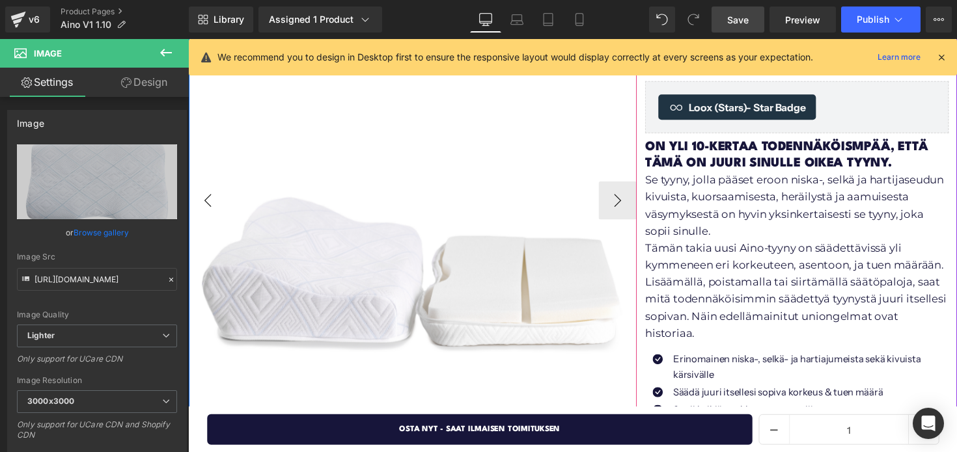
click at [207, 208] on button "‹" at bounding box center [208, 204] width 39 height 39
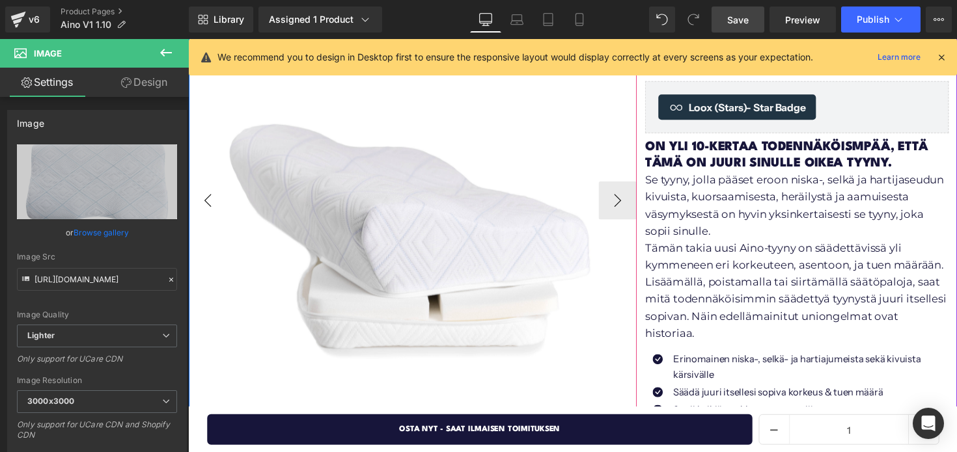
click at [207, 208] on button "‹" at bounding box center [208, 204] width 39 height 39
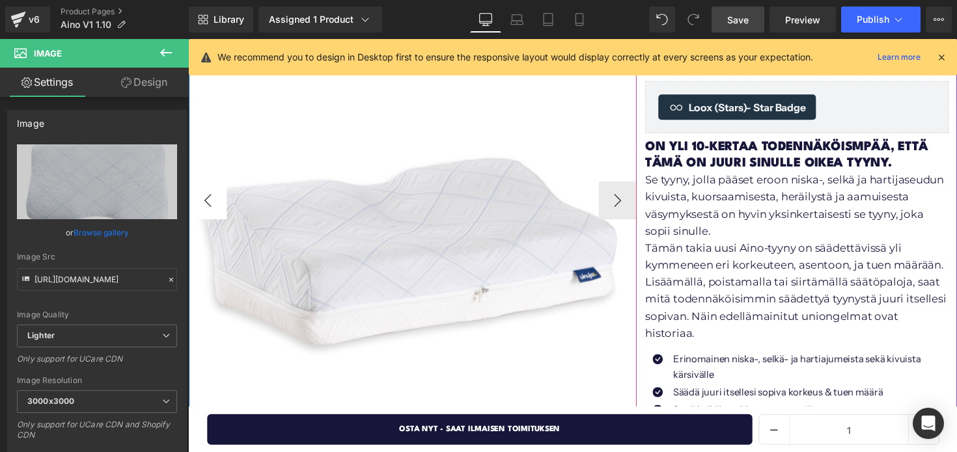
click at [207, 208] on button "‹" at bounding box center [208, 204] width 39 height 39
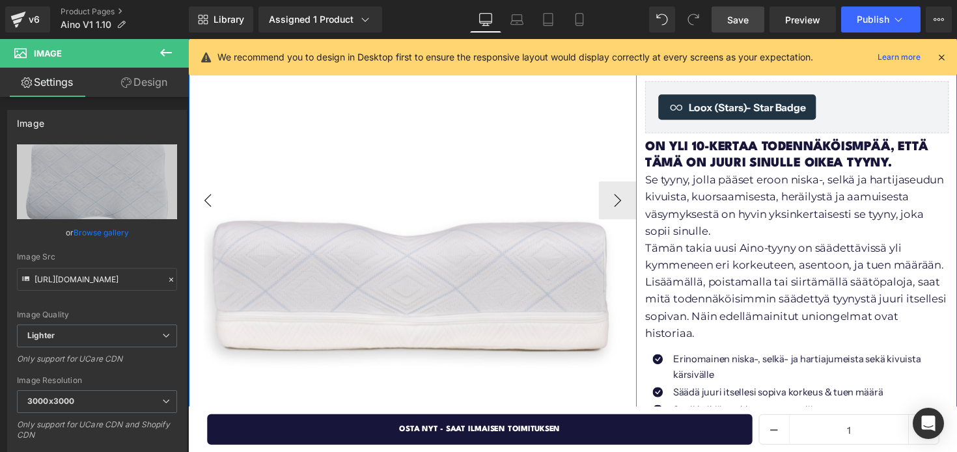
click at [207, 208] on button "‹" at bounding box center [208, 204] width 39 height 39
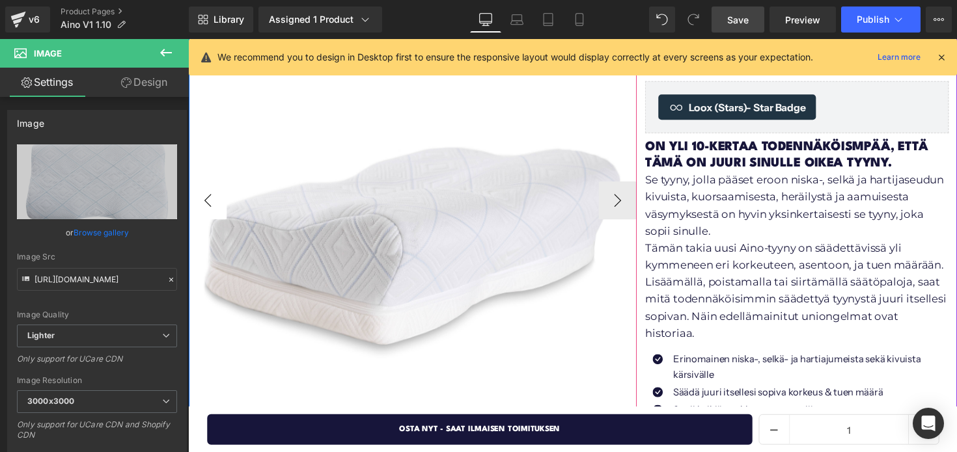
click at [207, 208] on button "‹" at bounding box center [208, 204] width 39 height 39
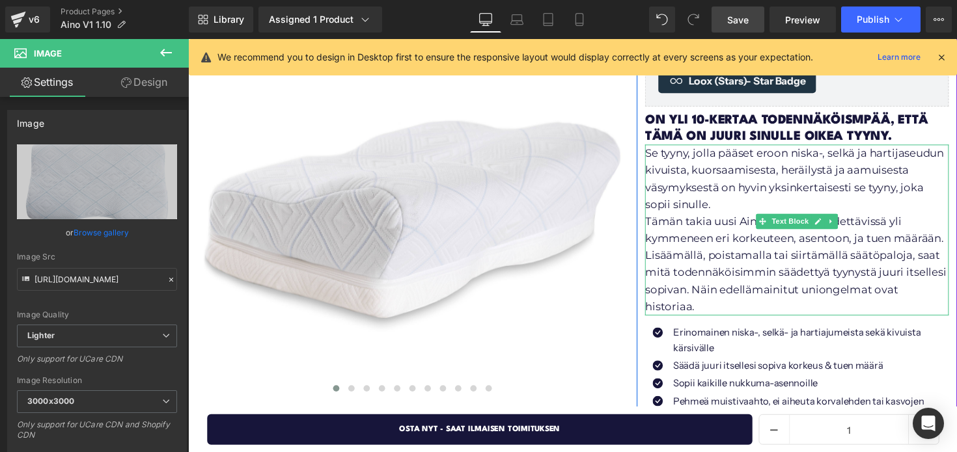
scroll to position [209, 0]
